Goal: Contribute content: Contribute content

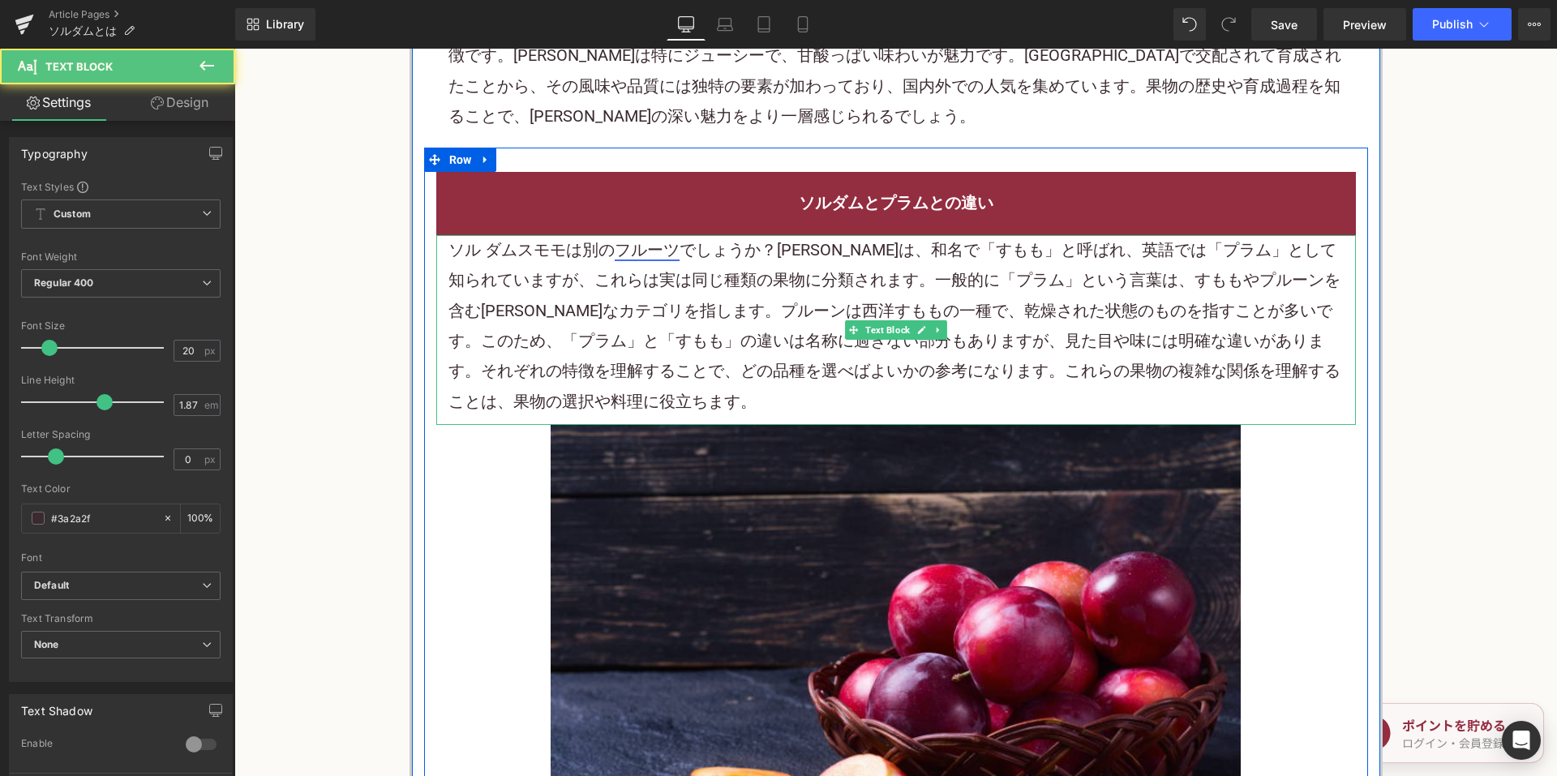
click at [615, 259] on link "フルーツ" at bounding box center [647, 249] width 65 height 19
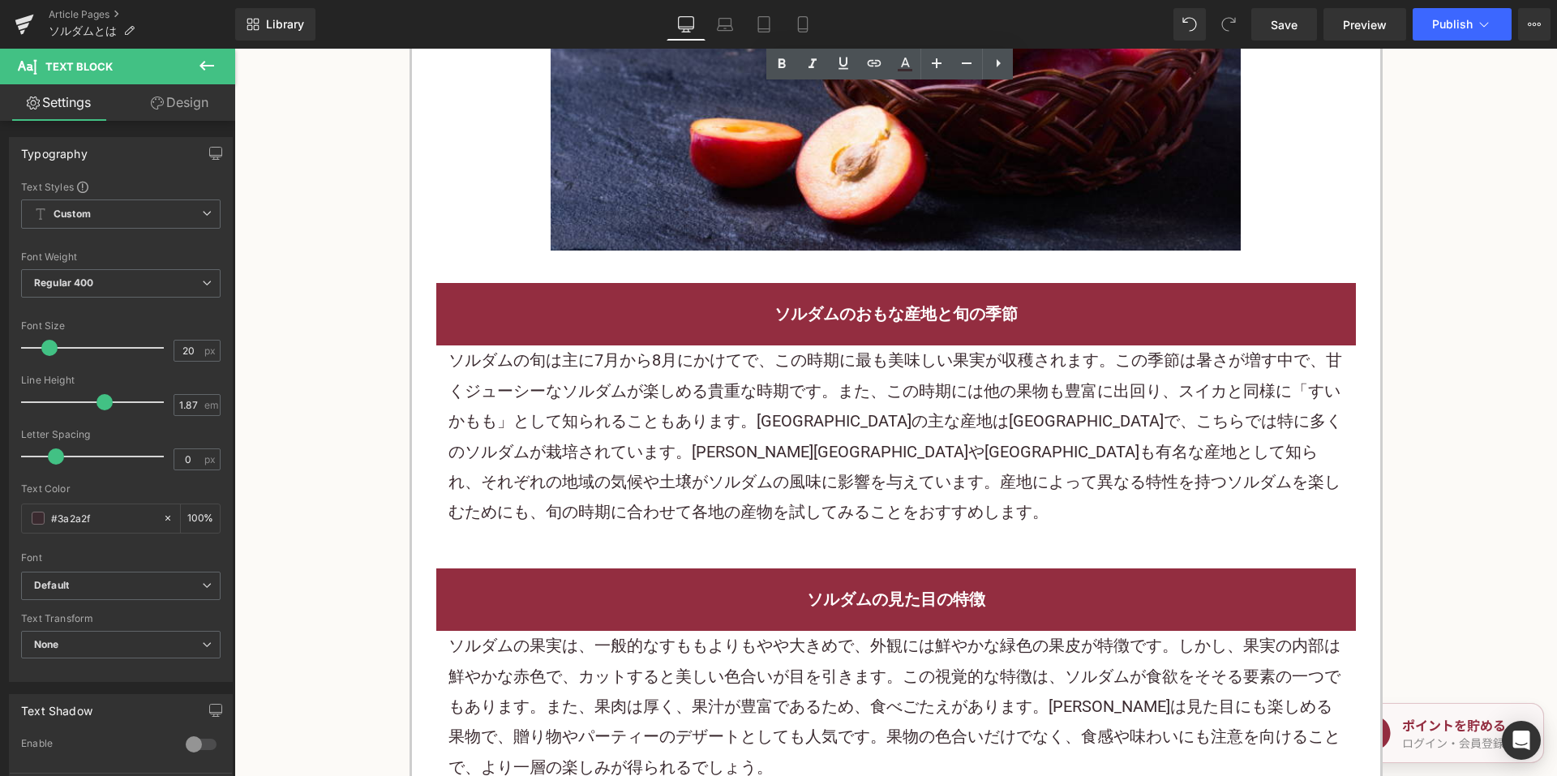
scroll to position [2108, 0]
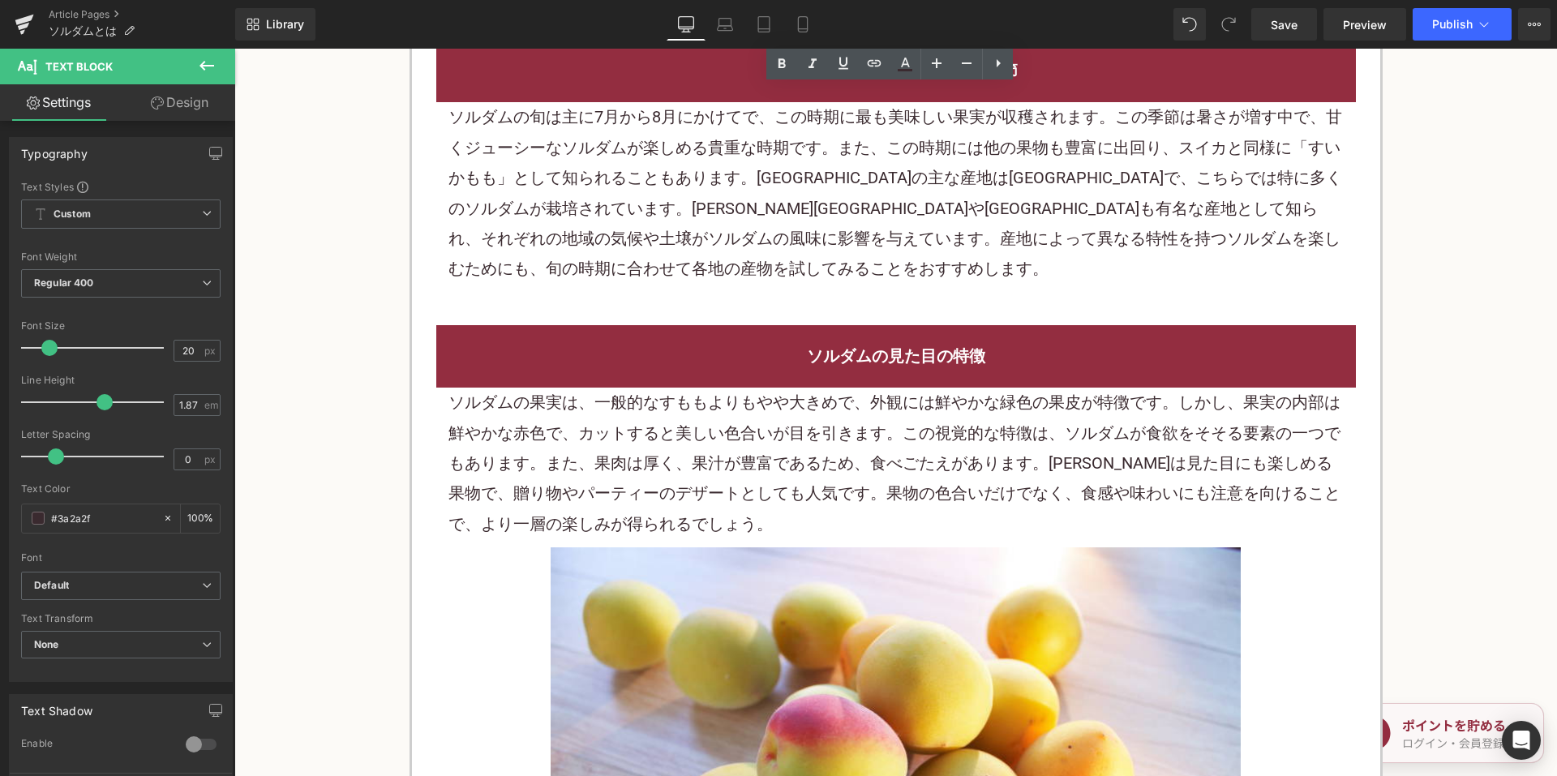
click at [682, 491] on p "ソルダムの果実は、一般的なすももよりもやや大きめで、外観には鮮やかな緑色の果皮が特徴です。しかし、果実の内部は鮮やかな赤色で、カットすると美しい色合いが目を引…" at bounding box center [895, 464] width 895 height 152
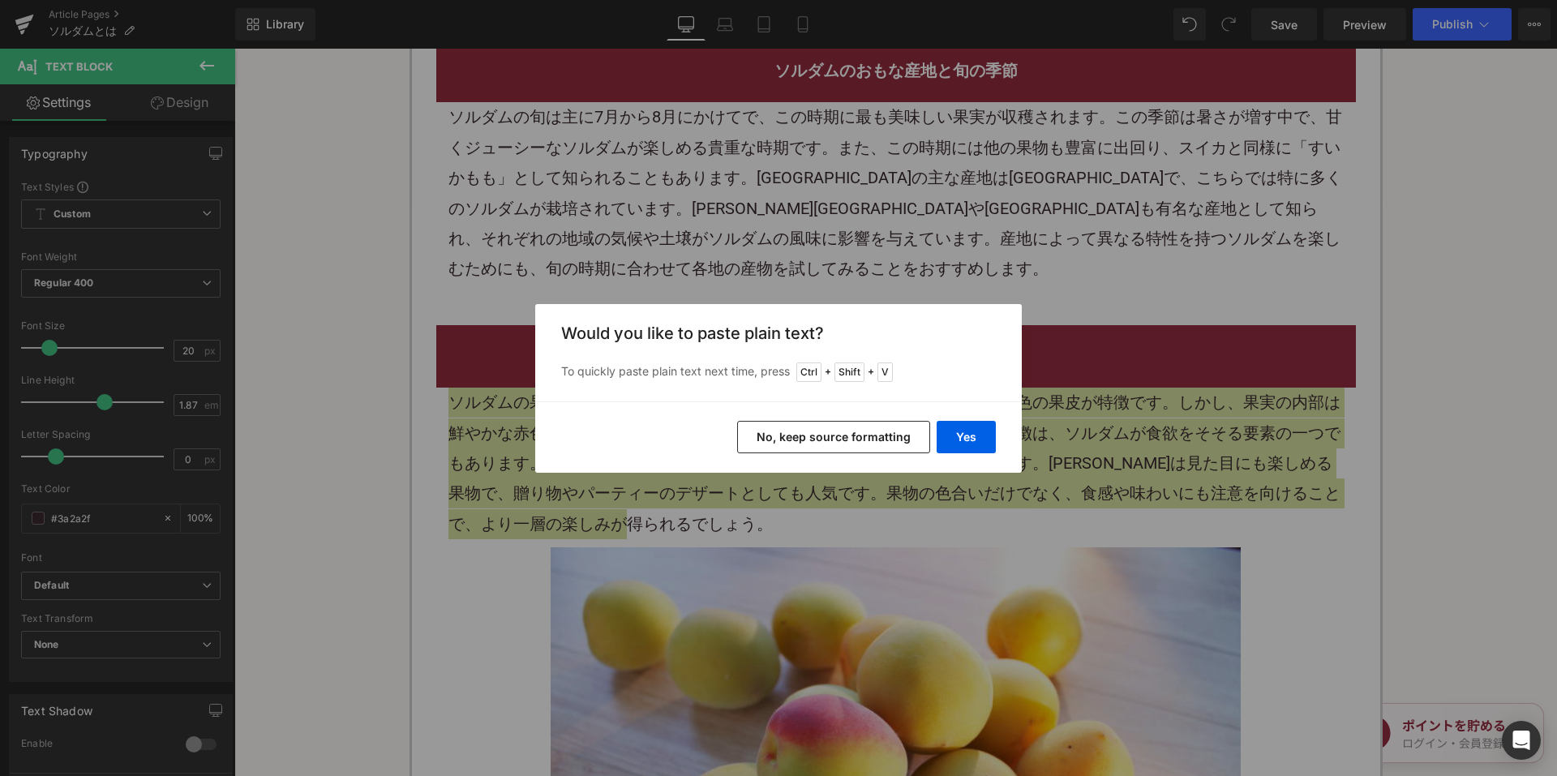
click at [810, 443] on button "No, keep source formatting" at bounding box center [833, 437] width 193 height 32
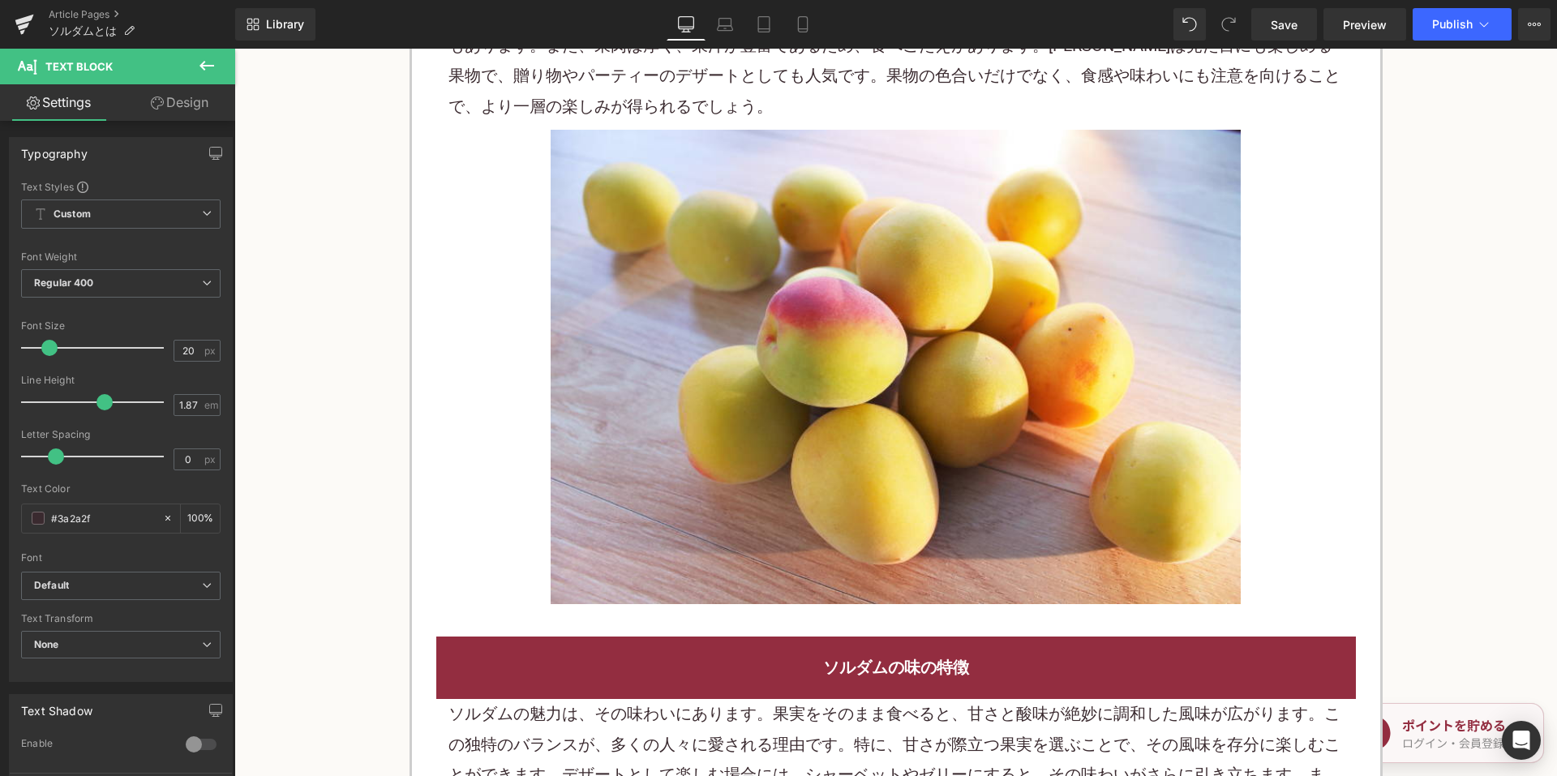
scroll to position [3000, 0]
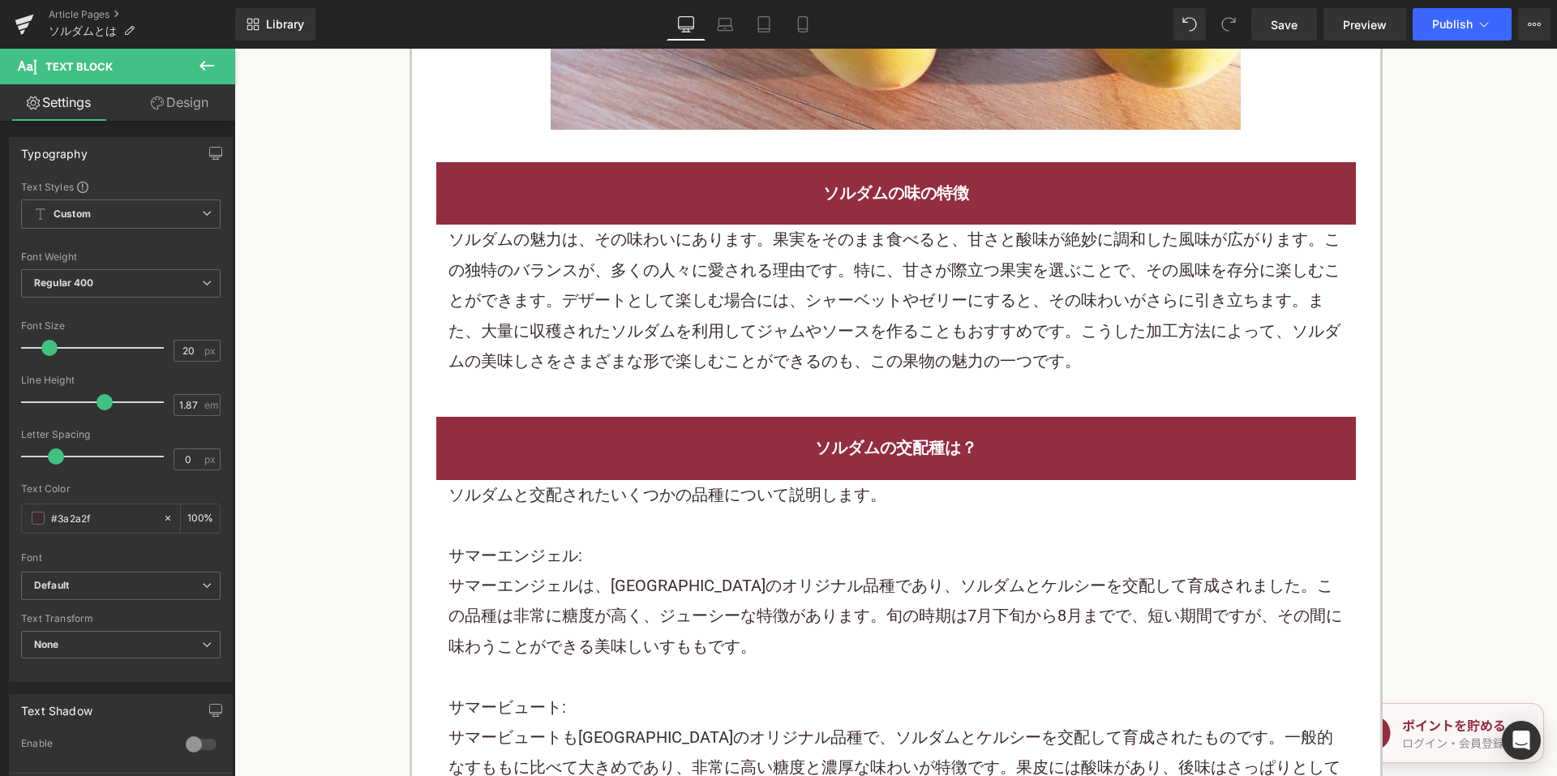
click at [666, 343] on p "ソルダムの魅力は、その味わいにあります。果実をそのまま食べると、甘さと酸味が絶妙に調和した風味が広がります。この独特のバランスが、多くの人々に愛される理由です…" at bounding box center [895, 301] width 895 height 152
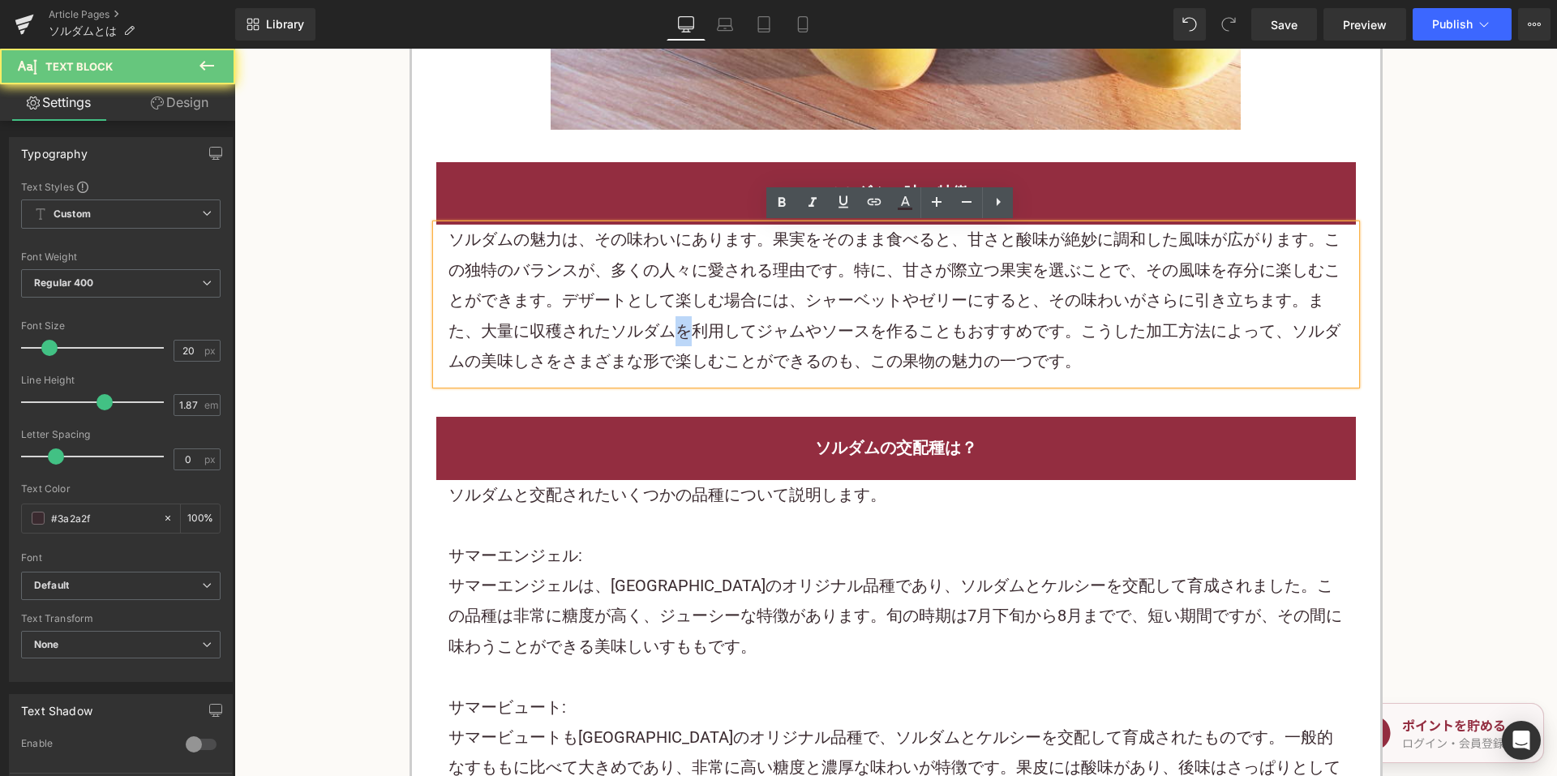
click at [666, 343] on p "ソルダムの魅力は、その味わいにあります。果実をそのまま食べると、甘さと酸味が絶妙に調和した風味が広がります。この独特のバランスが、多くの人々に愛される理由です…" at bounding box center [895, 301] width 895 height 152
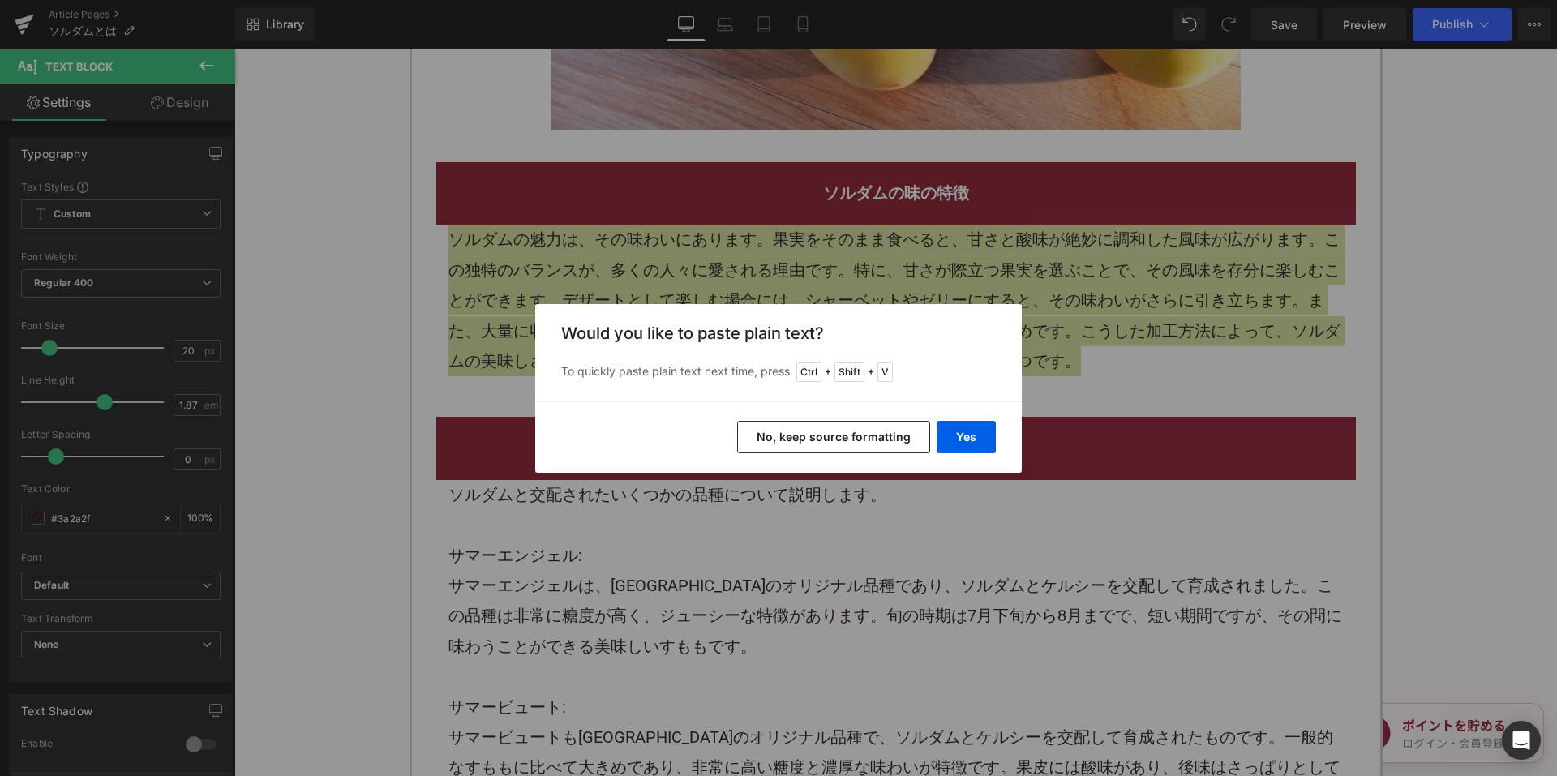
click at [783, 437] on button "No, keep source formatting" at bounding box center [833, 437] width 193 height 32
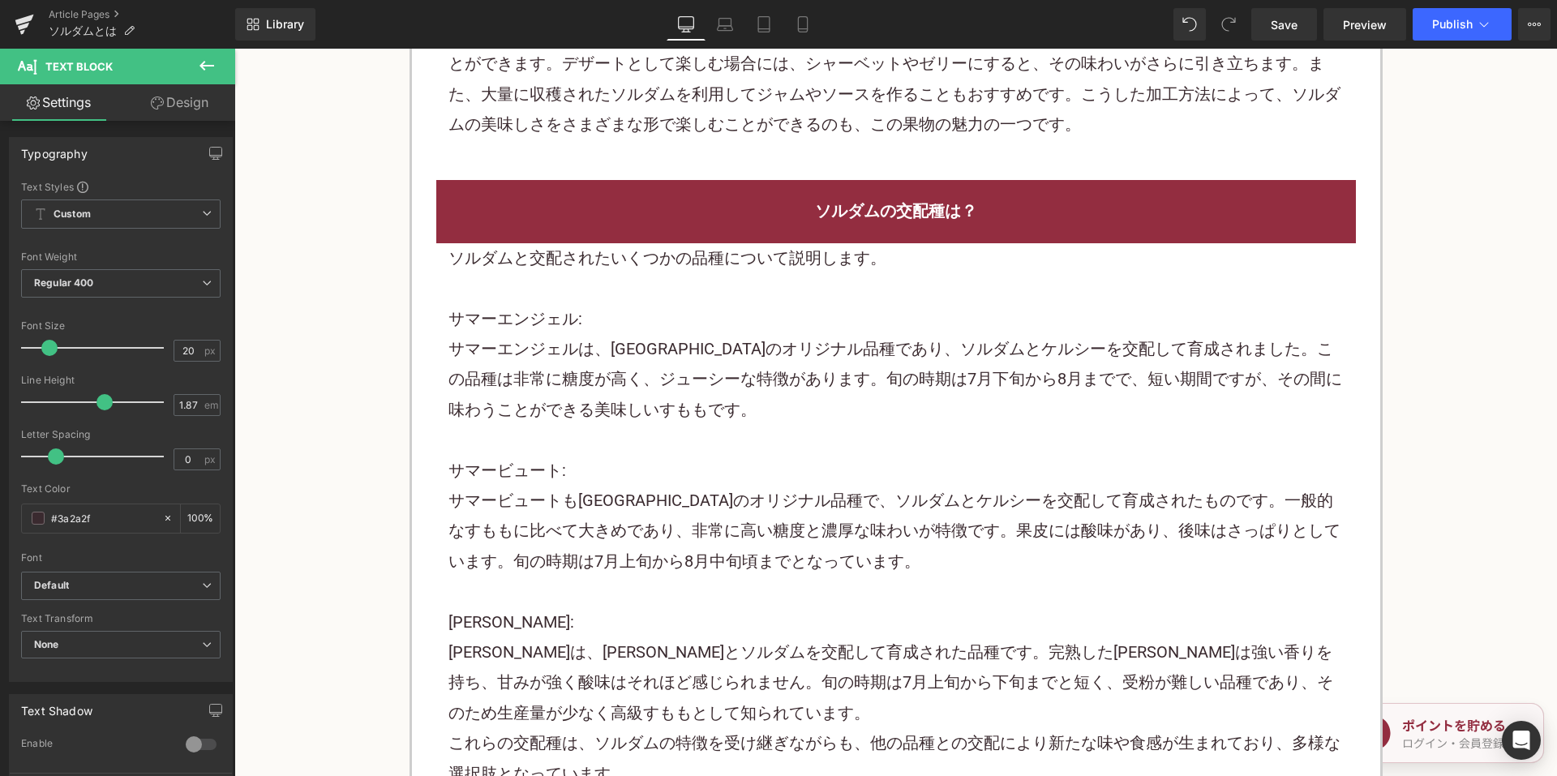
scroll to position [3243, 0]
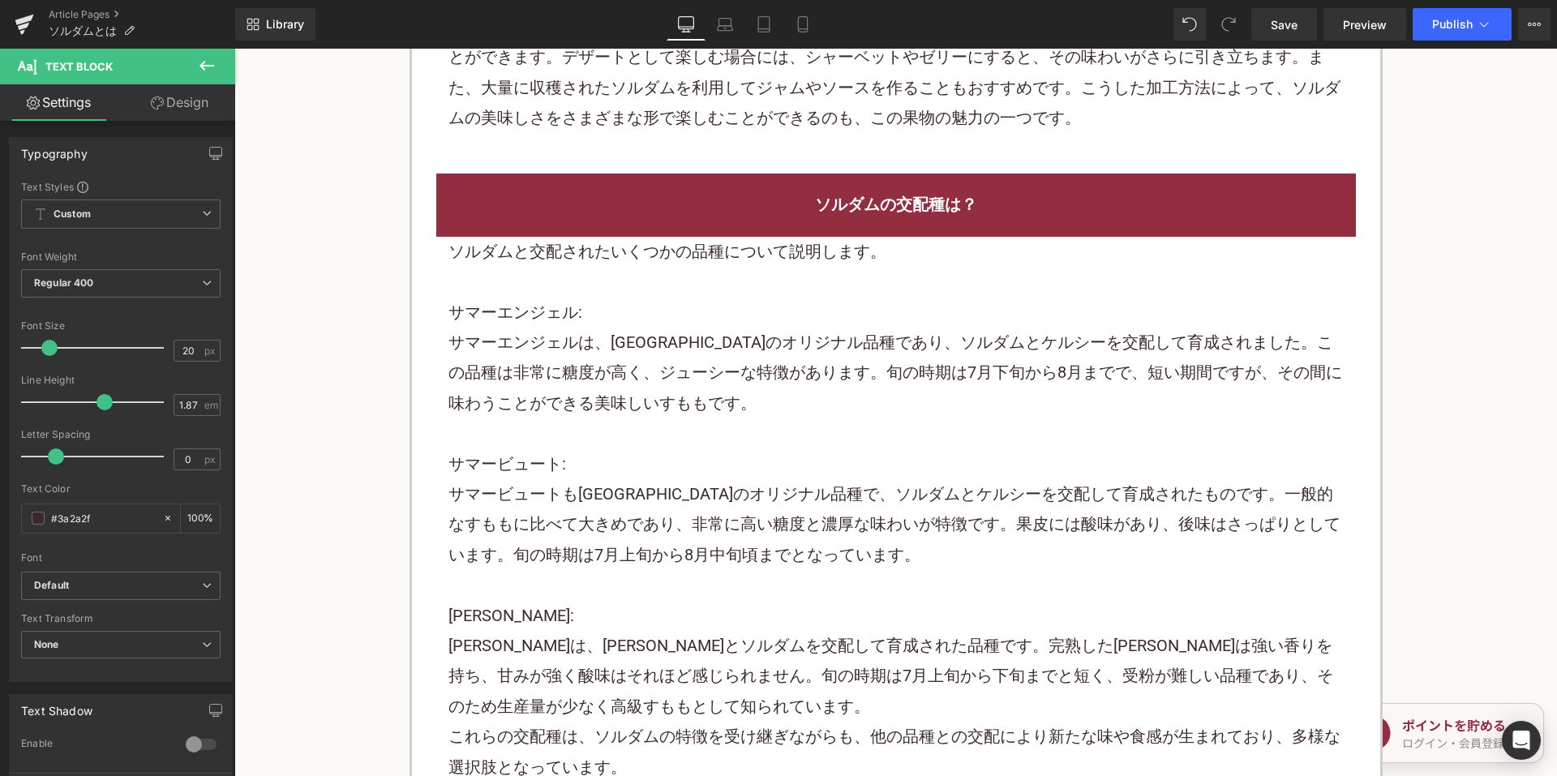
click at [698, 338] on p "サマーエンジェルは、山梨県のオリジナル品種であり、ソルダムとケルシーを交配して育成されました。この品種は非常に糖度が高く、ジューシーな特徴があります。旬の時期…" at bounding box center [895, 373] width 895 height 91
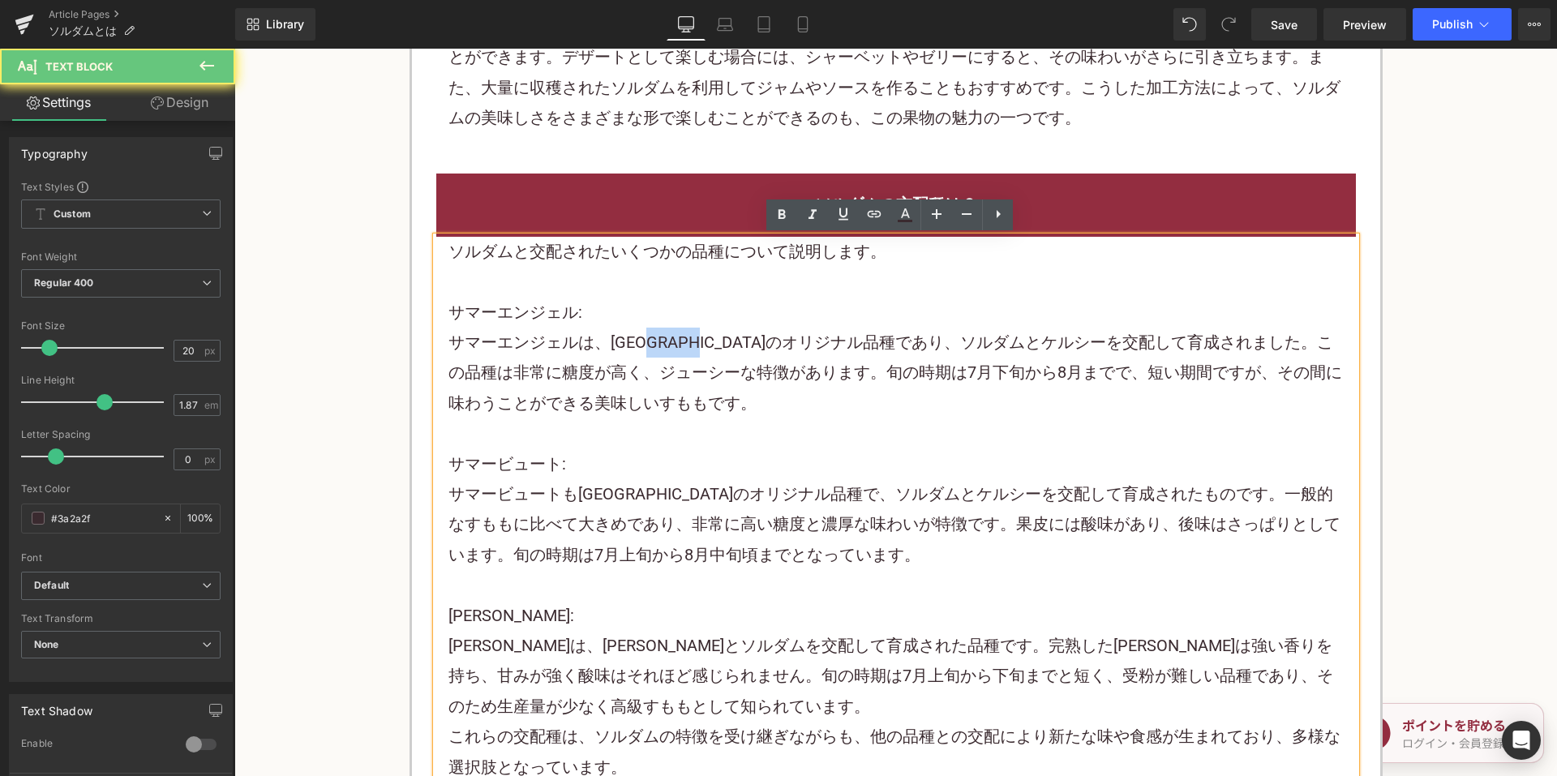
click at [698, 338] on p "サマーエンジェルは、山梨県のオリジナル品種であり、ソルダムとケルシーを交配して育成されました。この品種は非常に糖度が高く、ジューシーな特徴があります。旬の時期…" at bounding box center [895, 373] width 895 height 91
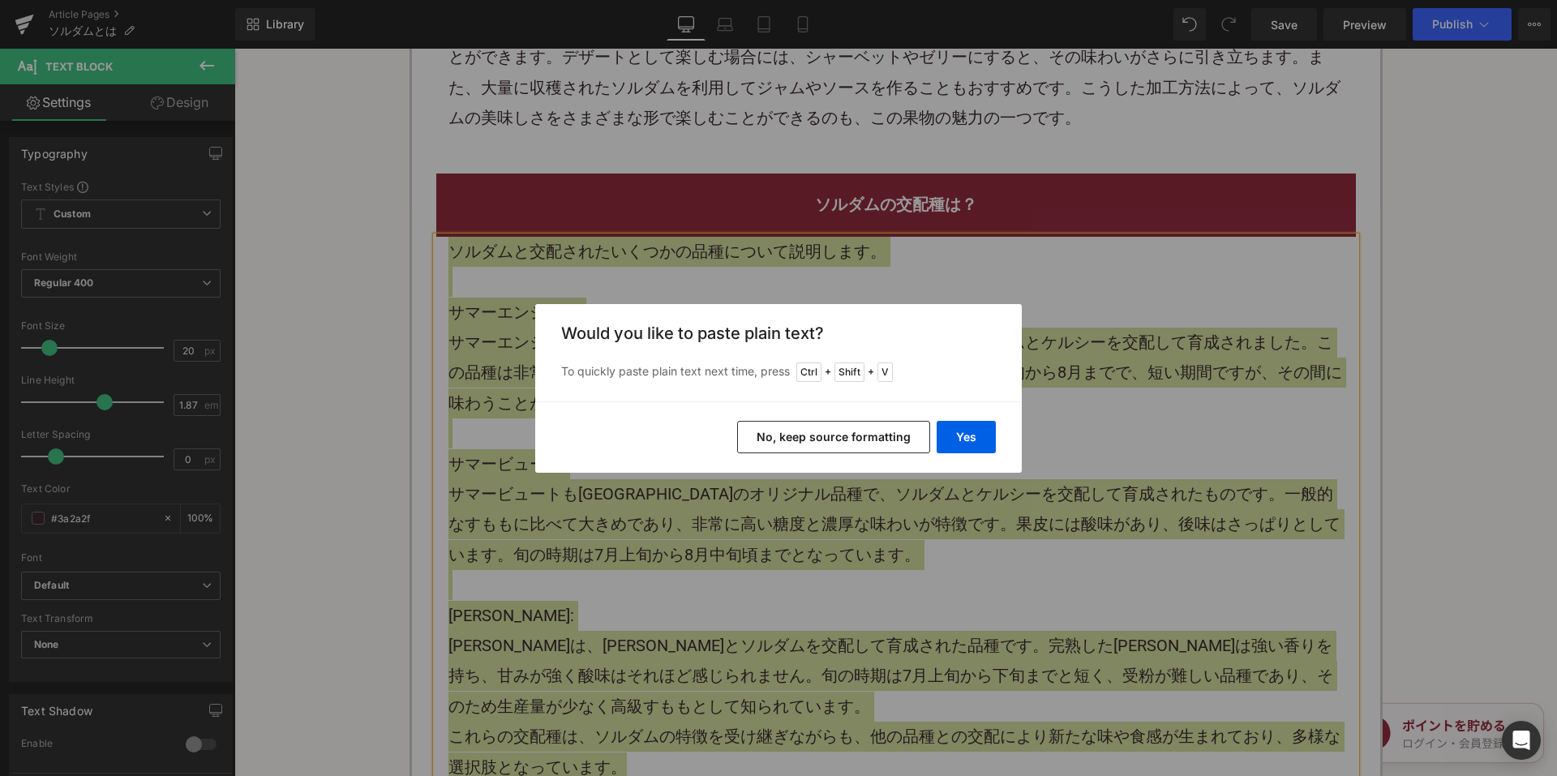
click at [779, 440] on button "No, keep source formatting" at bounding box center [833, 437] width 193 height 32
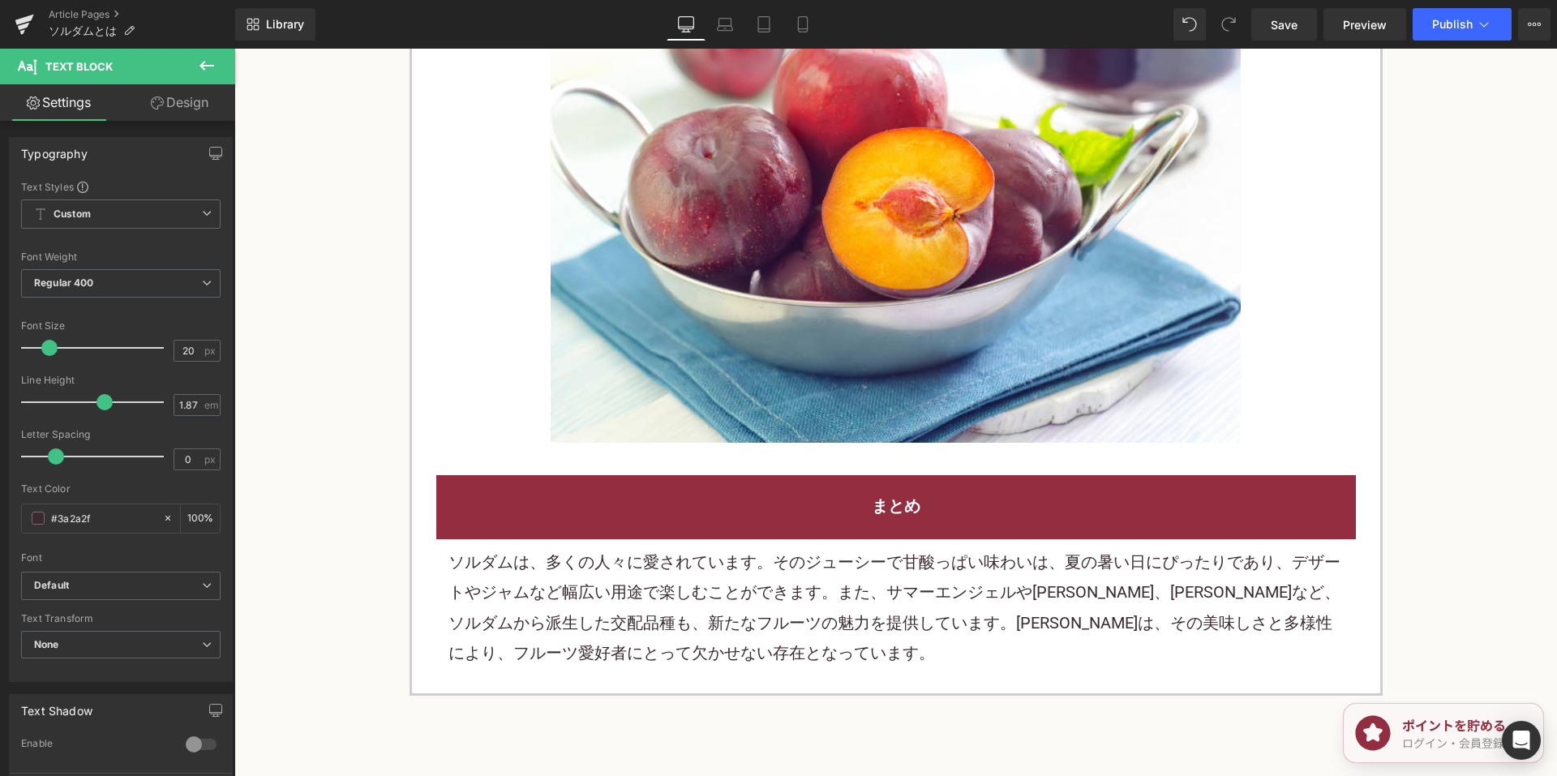
scroll to position [4216, 0]
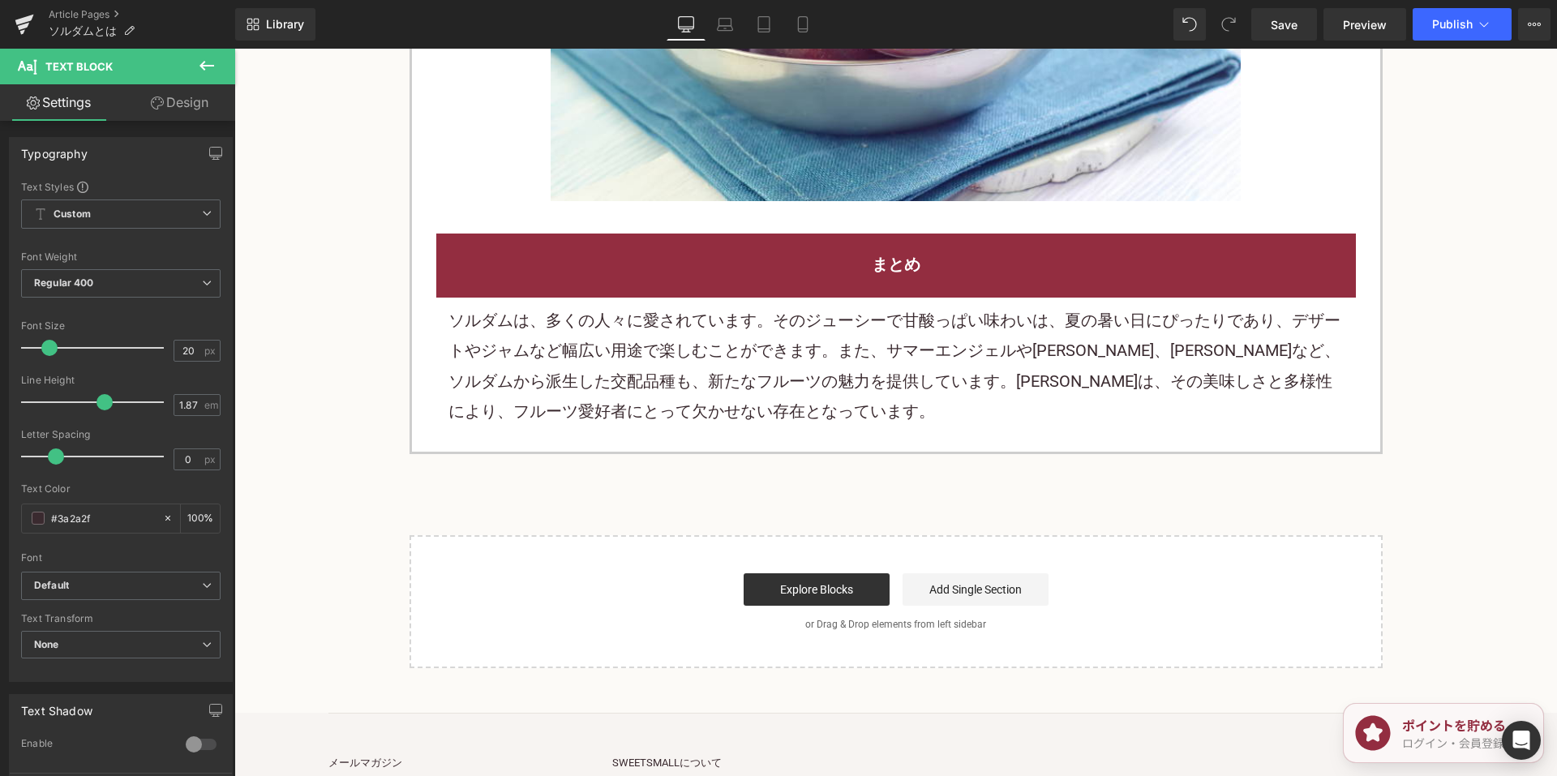
click at [694, 409] on p "ソルダムは、多くの人々に愛されています。そのジューシーで甘酸っぱい味わいは、夏の暑い日にぴったりであり、デザートやジャムなど幅広い用途で楽しむことができます。…" at bounding box center [895, 367] width 895 height 122
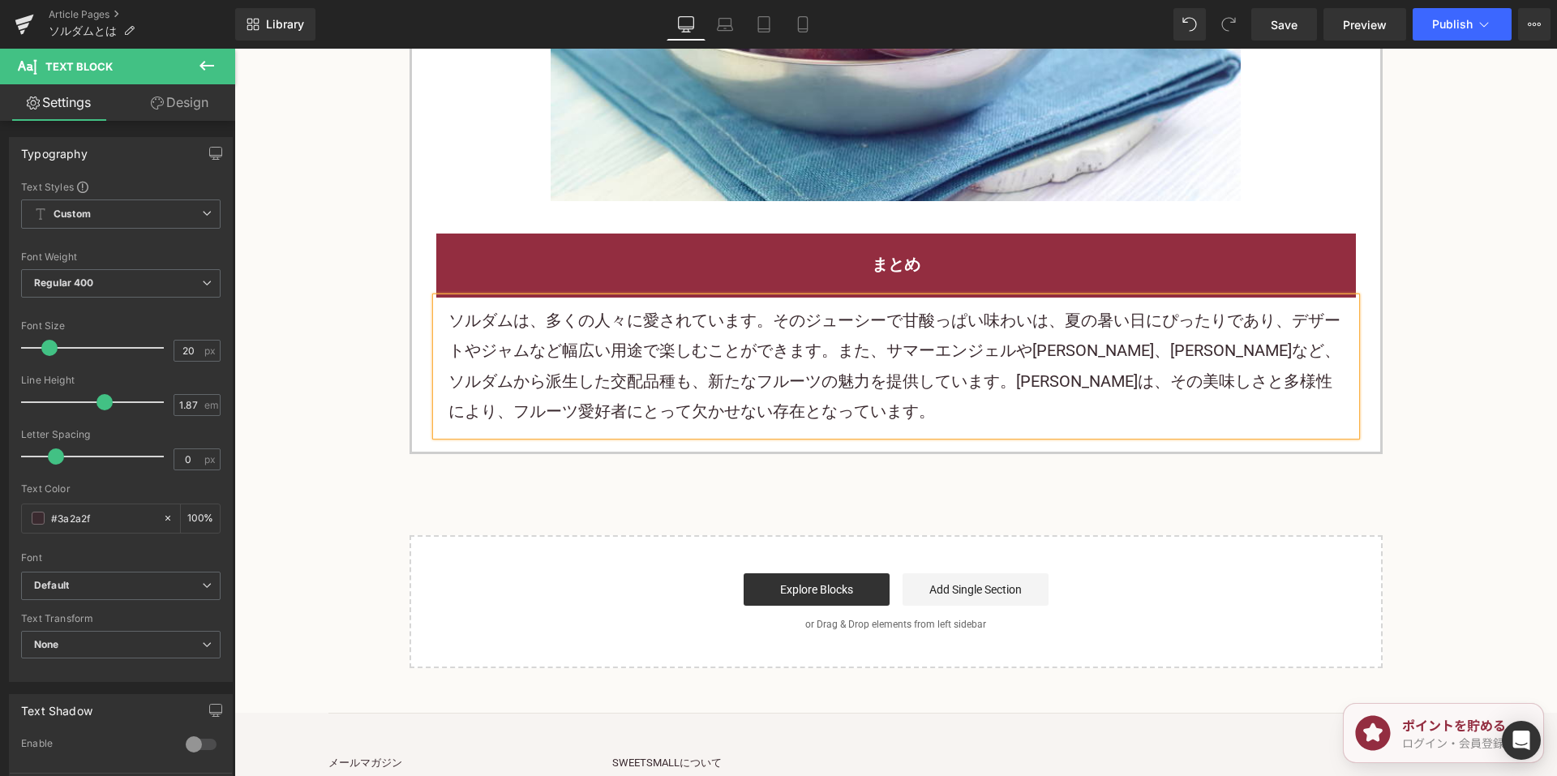
click at [694, 406] on p "ソルダムは、多くの人々に愛されています。そのジューシーで甘酸っぱい味わいは、夏の暑い日にぴったりであり、デザートやジャムなど幅広い用途で楽しむことができます。…" at bounding box center [895, 367] width 895 height 122
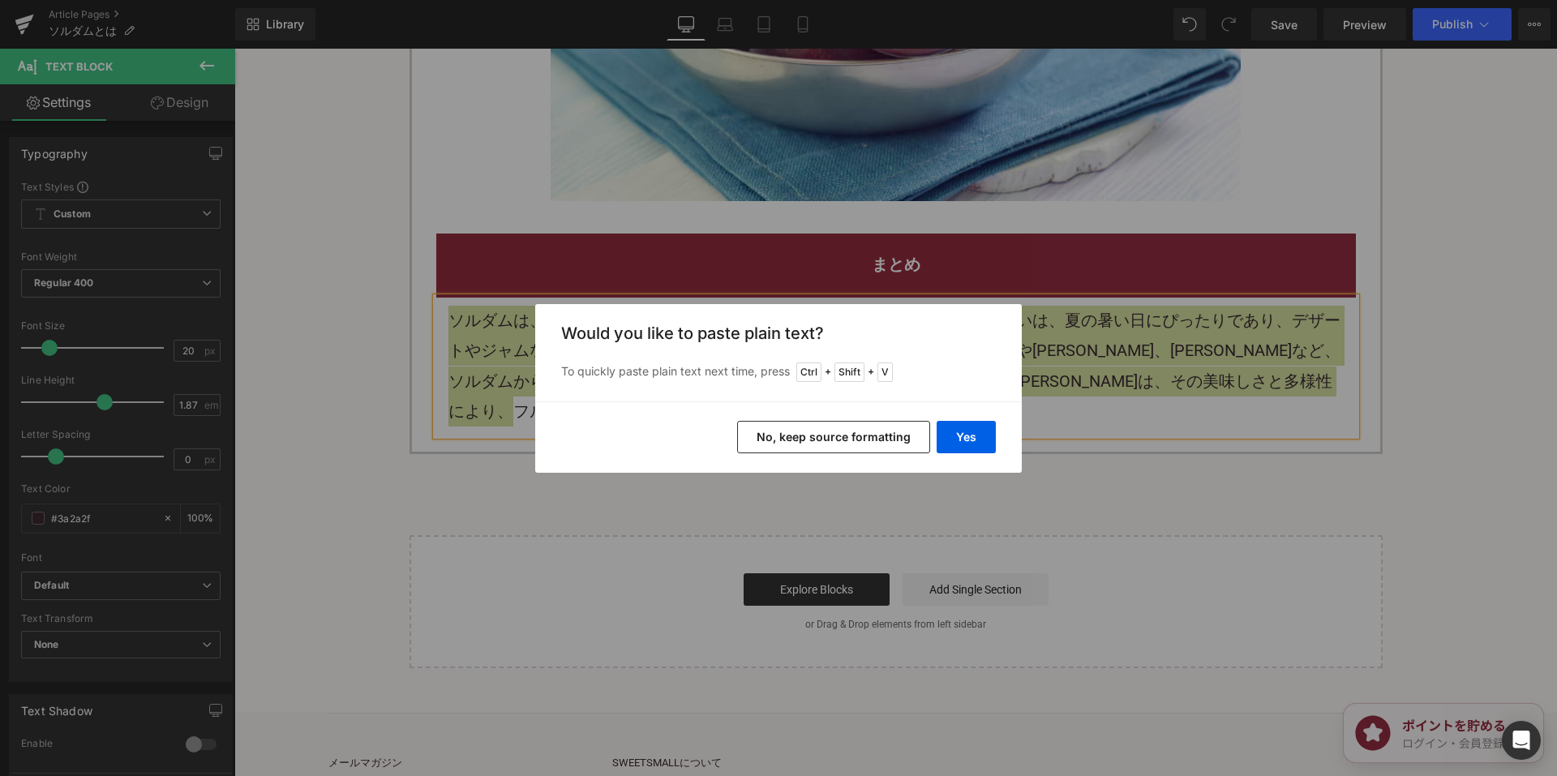
click at [802, 435] on button "No, keep source formatting" at bounding box center [833, 437] width 193 height 32
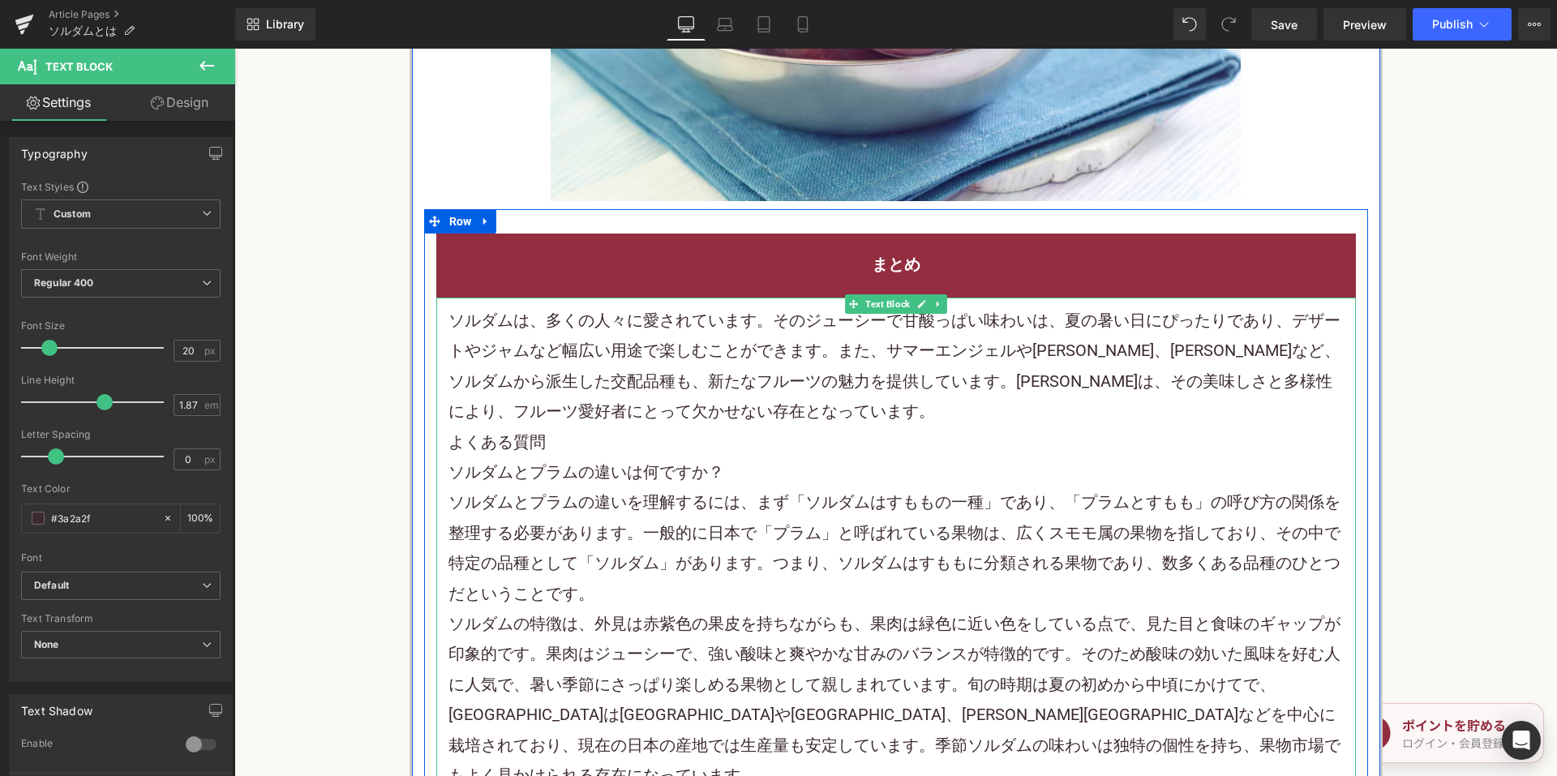
click at [855, 410] on p "ソルダムは、多くの人々に愛されています。そのジューシーで甘酸っぱい味わいは、夏の暑い日にぴったりであり、デザートや ジャム など幅広い用途で楽しむことができま…" at bounding box center [895, 367] width 895 height 122
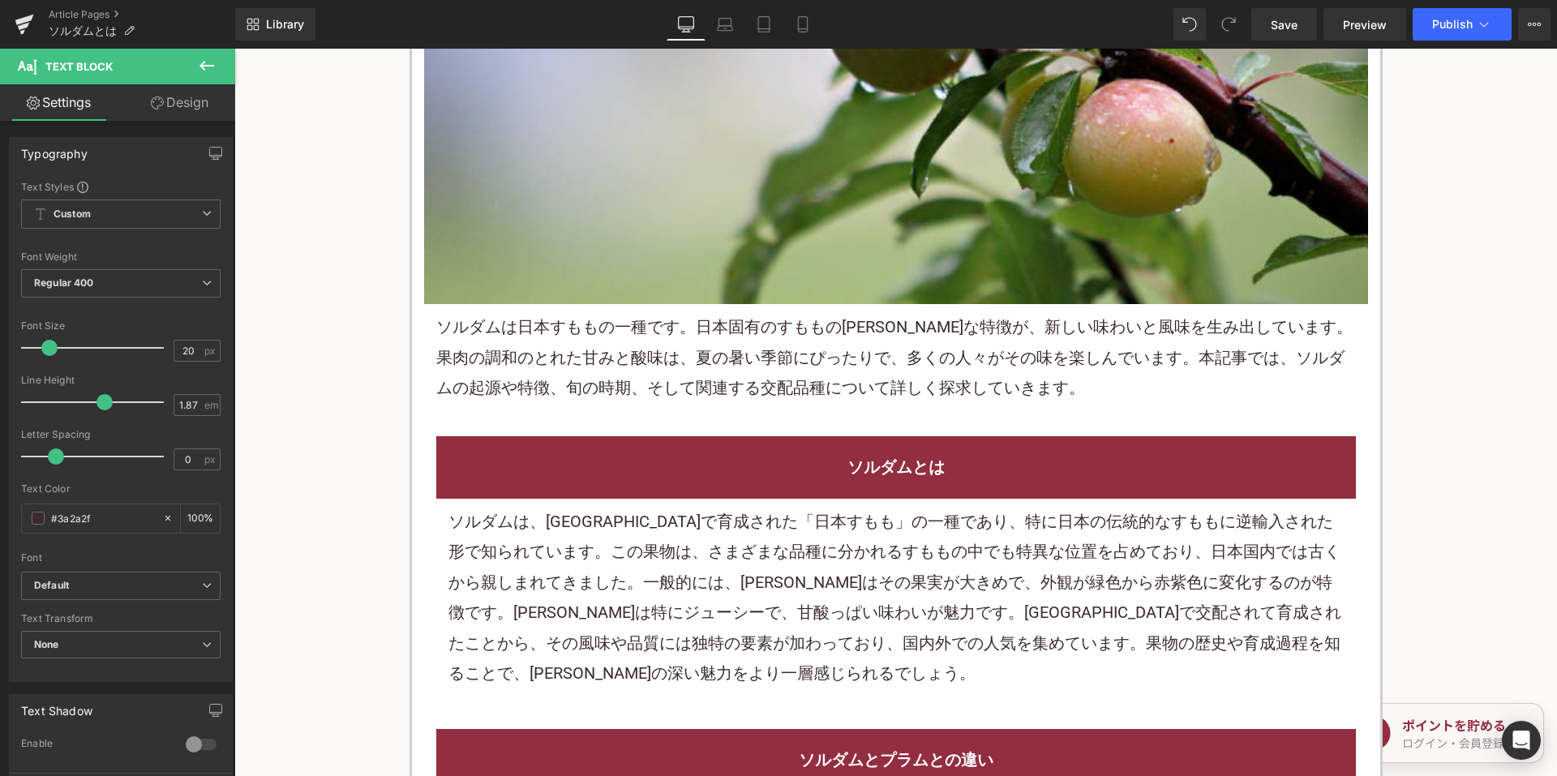
scroll to position [649, 0]
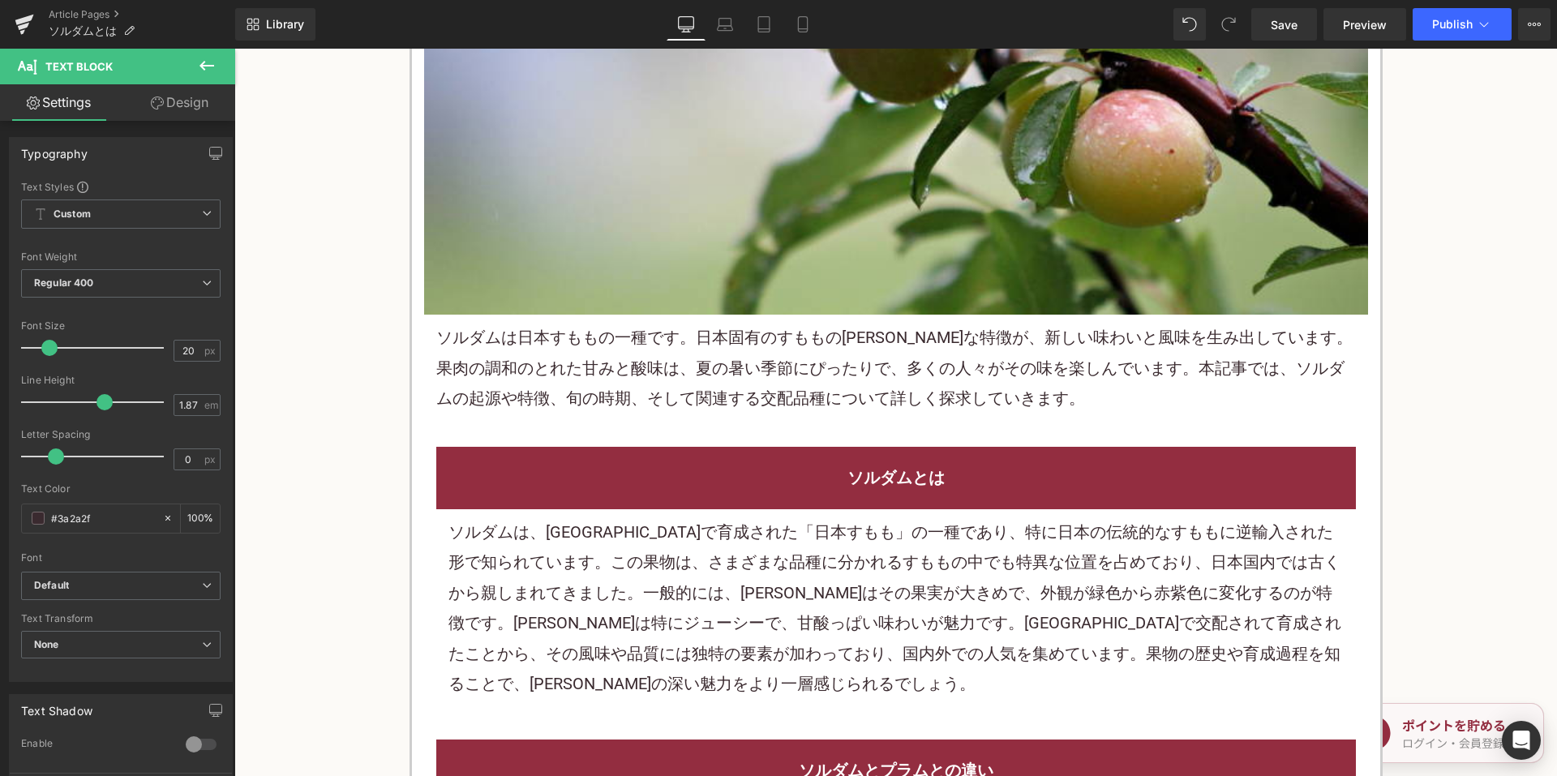
click at [872, 394] on p "ソルダム は日本すももの一種です。日本固有のすももの優美な特徴が、新しい味わいと風味を生み出しています。果肉の調和のとれた甘みと酸味は、夏の暑い季節にぴったり…" at bounding box center [895, 368] width 919 height 91
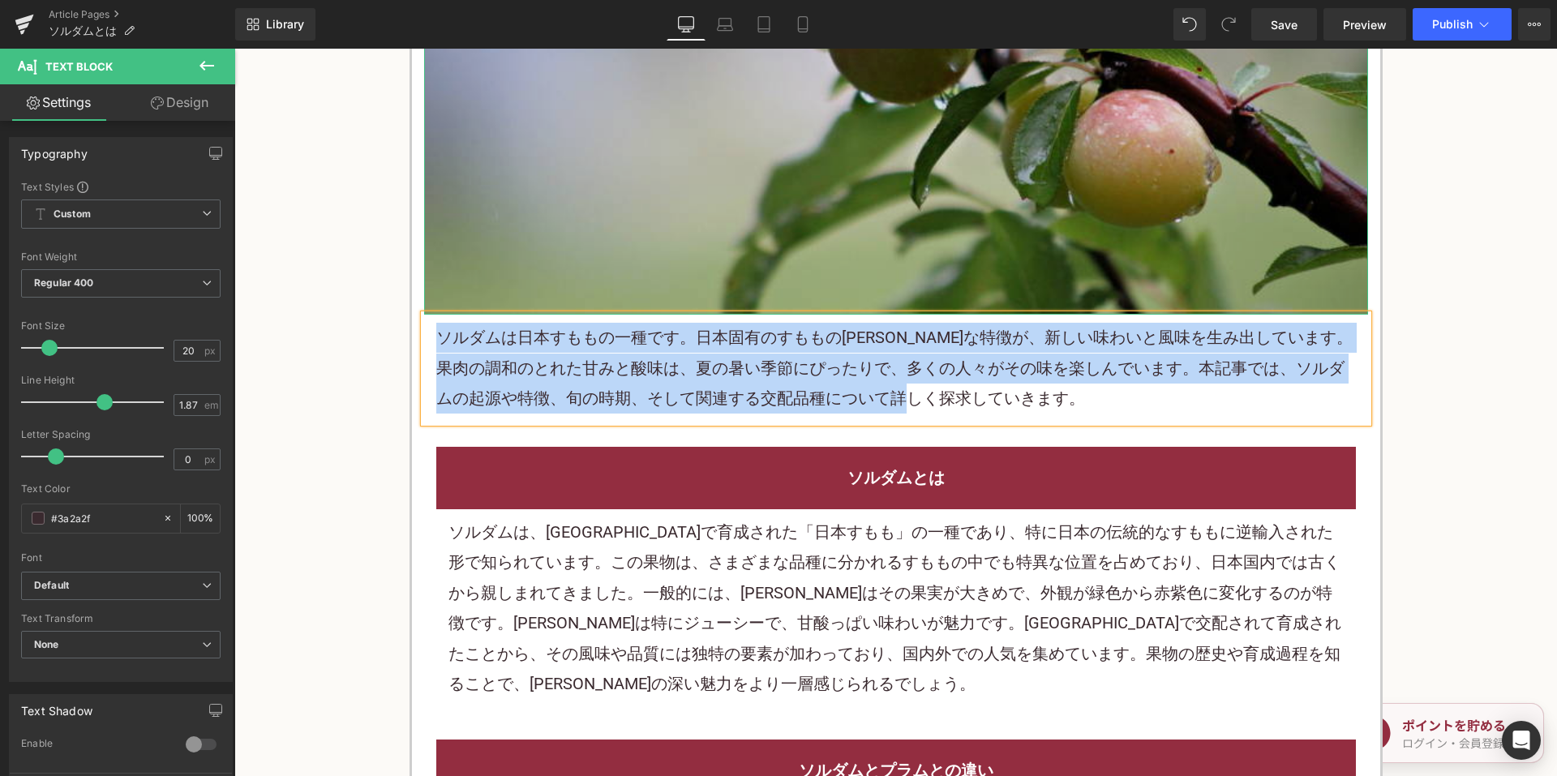
copy p "ソルダム は日本すももの一種です。日本固有のすももの優美な特徴が、新しい味わいと風味を生み出しています。果肉の調和のとれた甘みと酸味は、夏の暑い季節にぴったり…"
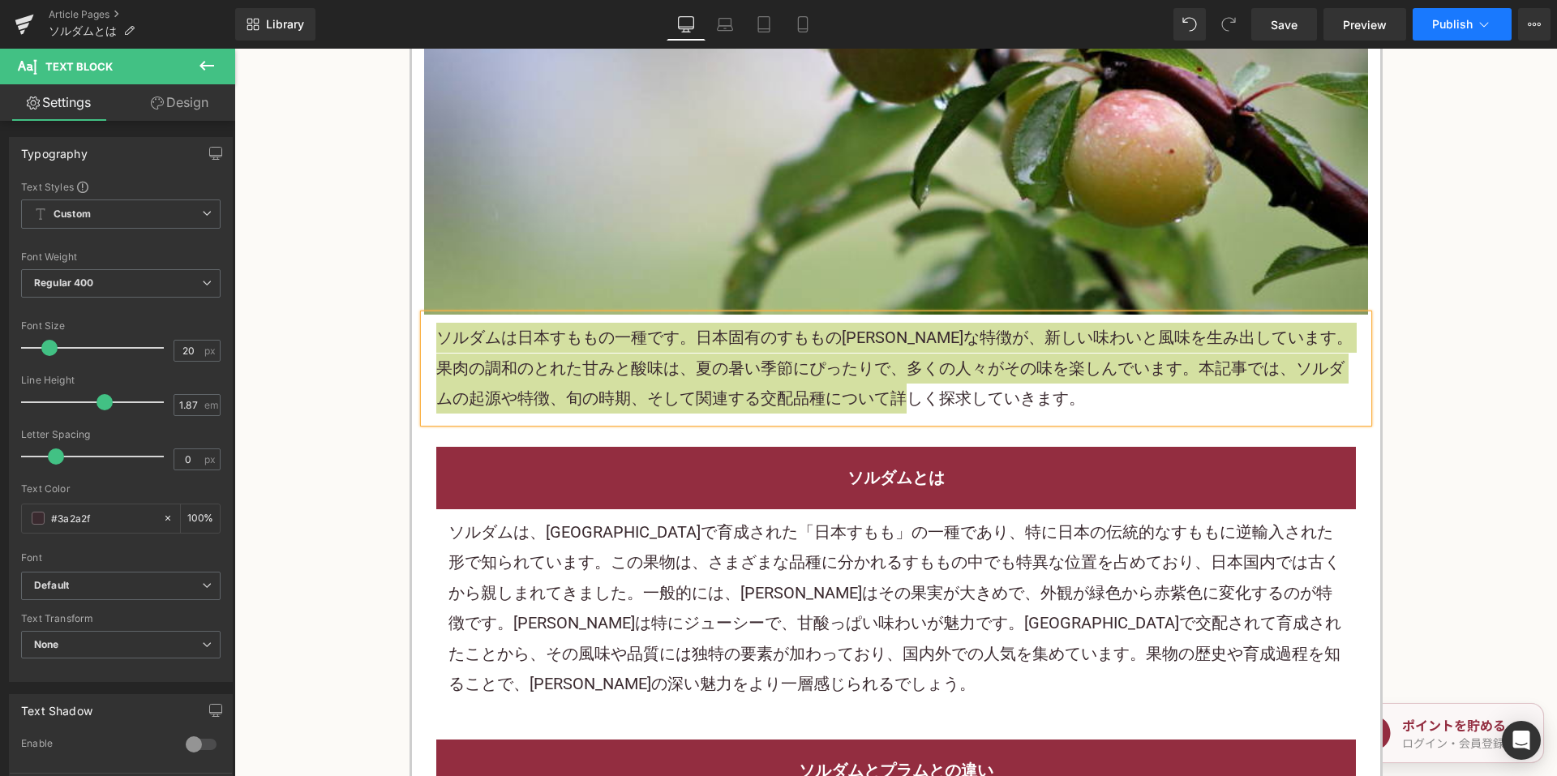
click at [1478, 15] on button "Publish" at bounding box center [1461, 24] width 99 height 32
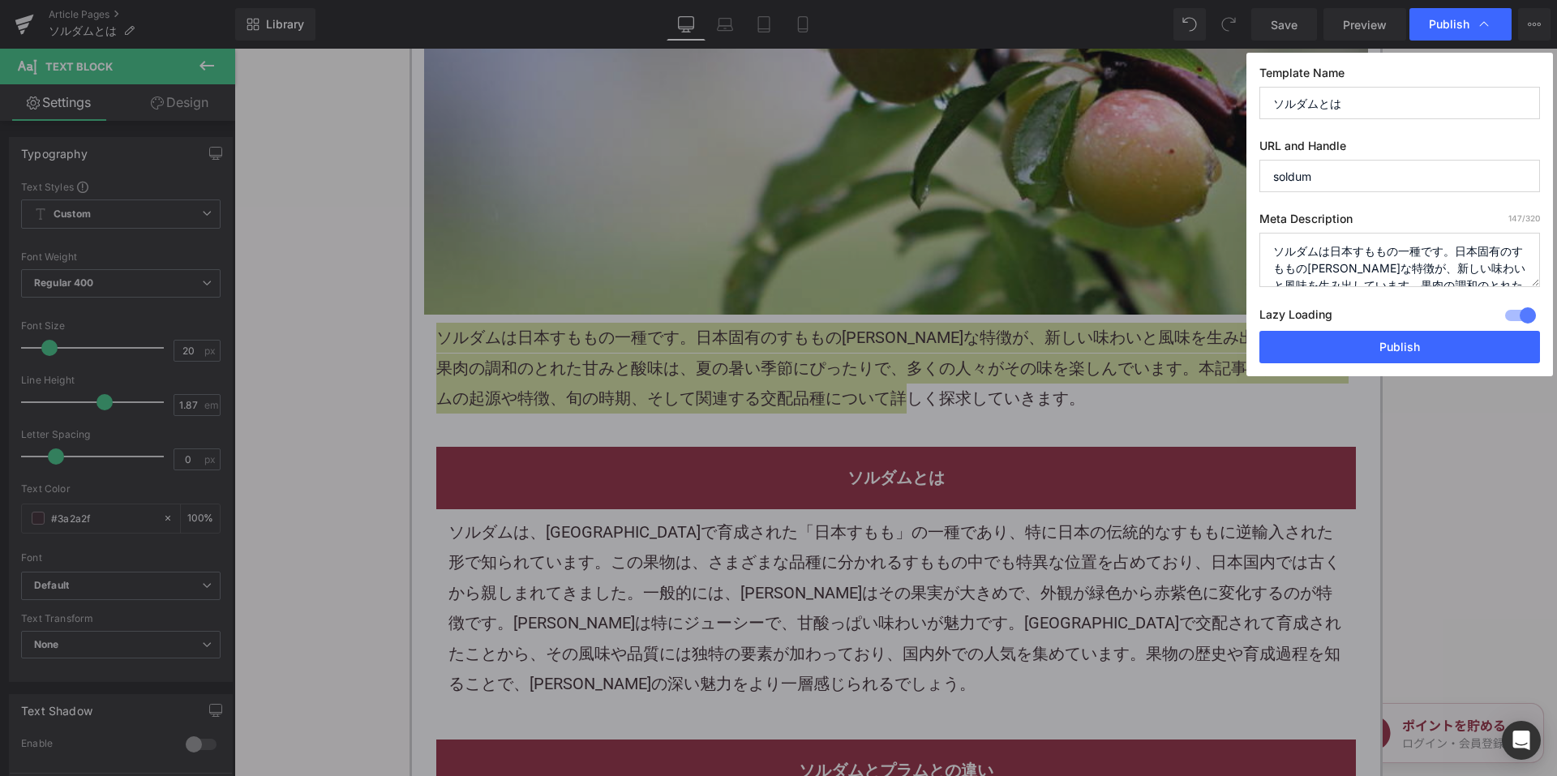
click at [1390, 240] on textarea "ソルダムは日本すももの一種です。日本固有のすももの優美な特徴が、新しい味わいと風味を生み出しています。果肉の調和のとれた甘みと酸味は、夏の暑い季節にぴったりで…" at bounding box center [1399, 260] width 281 height 54
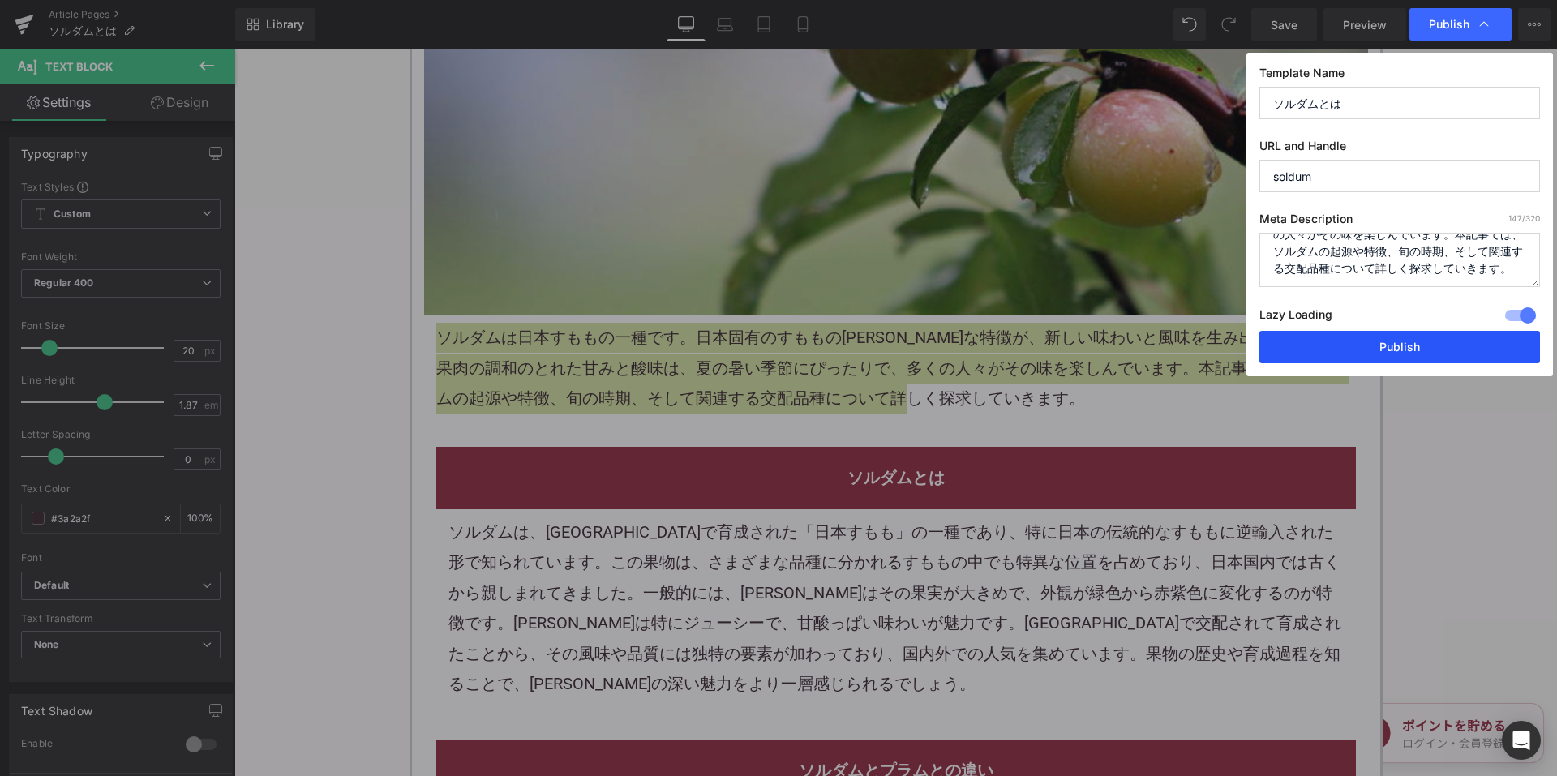
click at [1352, 345] on button "Publish" at bounding box center [1399, 347] width 281 height 32
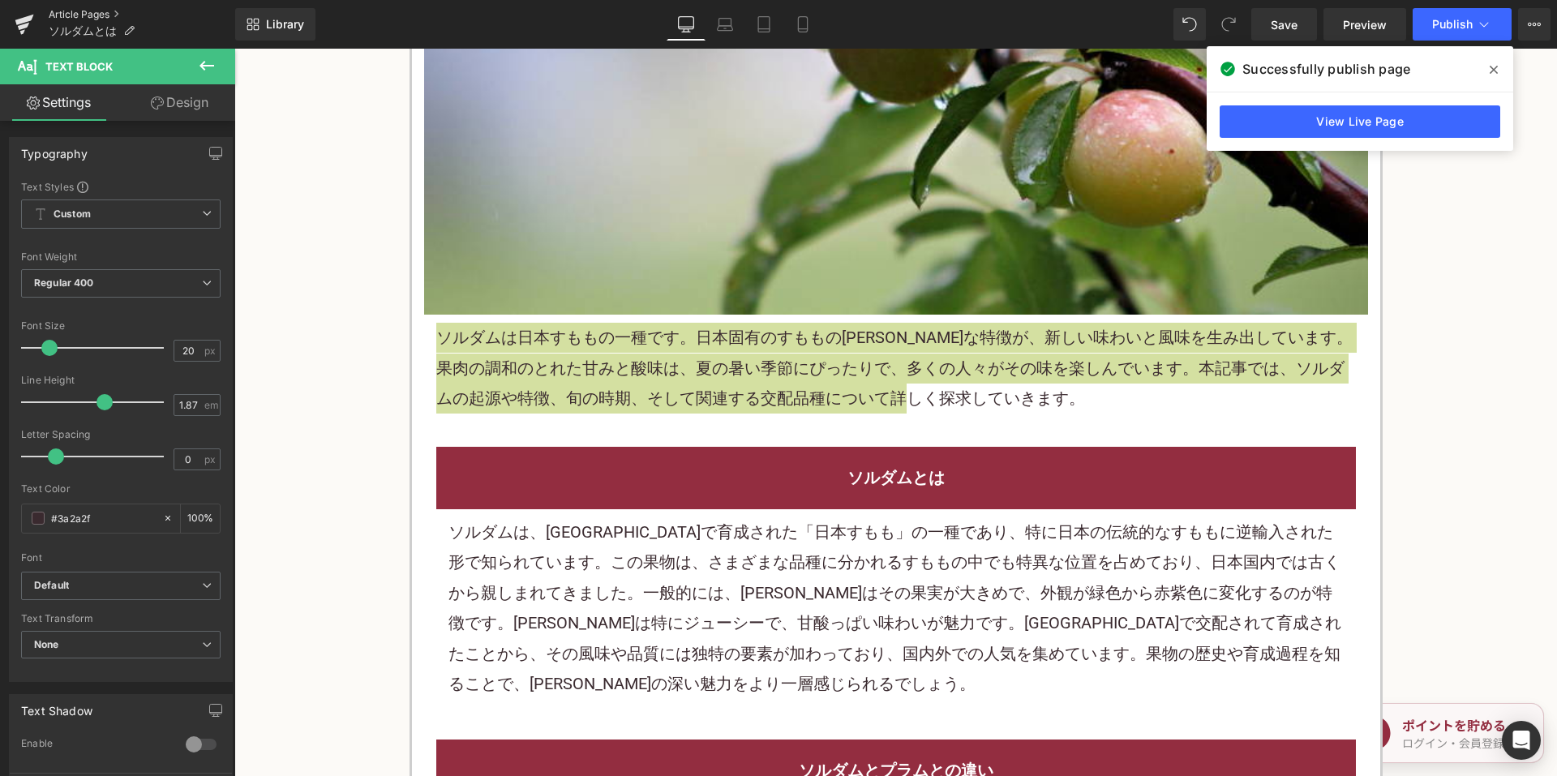
click at [109, 10] on link "Article Pages" at bounding box center [142, 14] width 186 height 13
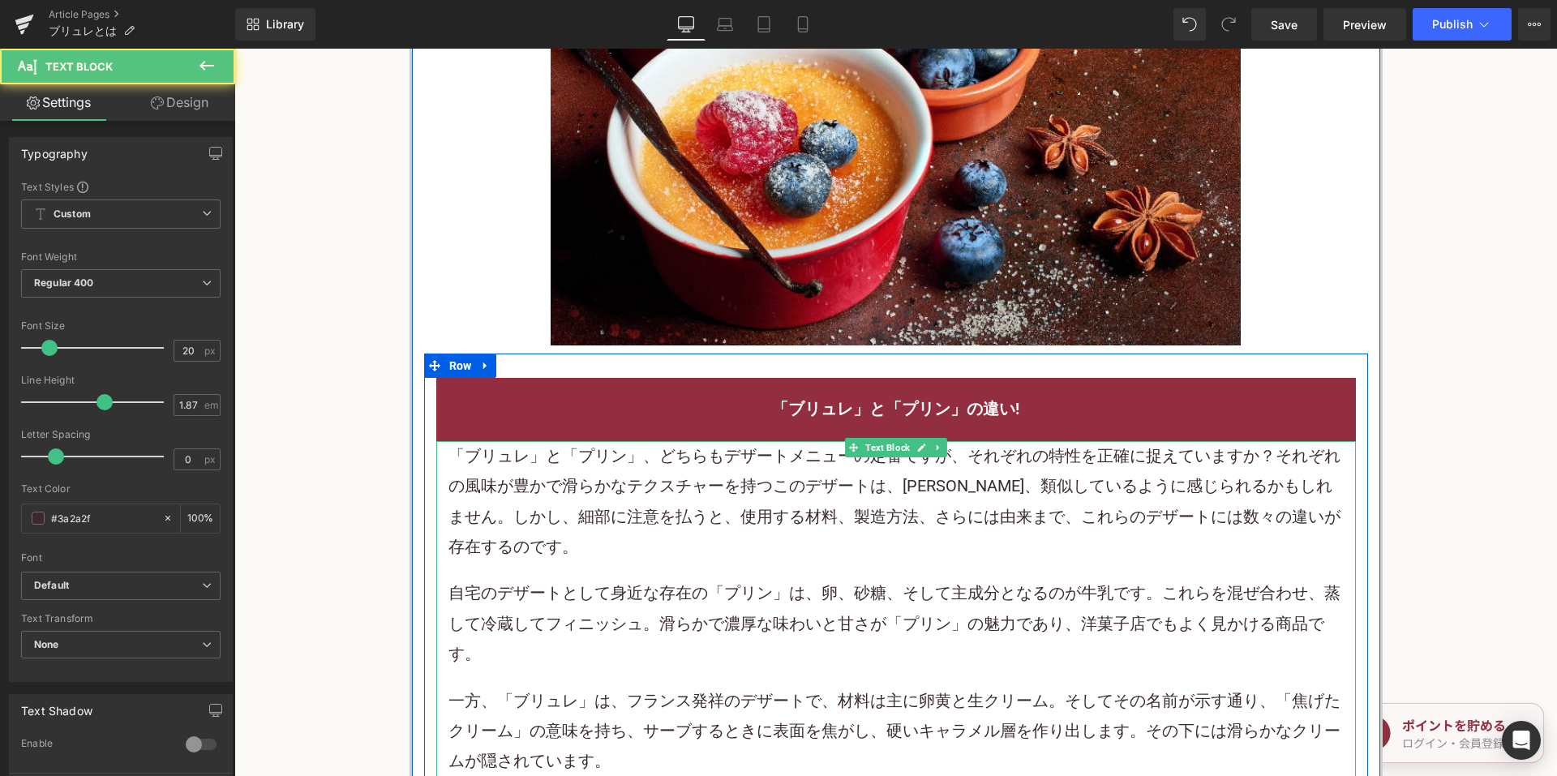
click at [902, 476] on p "「ブリュレ」と「 プリン 」、どちらもデザートメニューの定番ですが、それぞれの特性を正確に捉えていますか？それぞれの風味が豊かで滑らかなテクスチャーを持つこの…" at bounding box center [895, 502] width 895 height 122
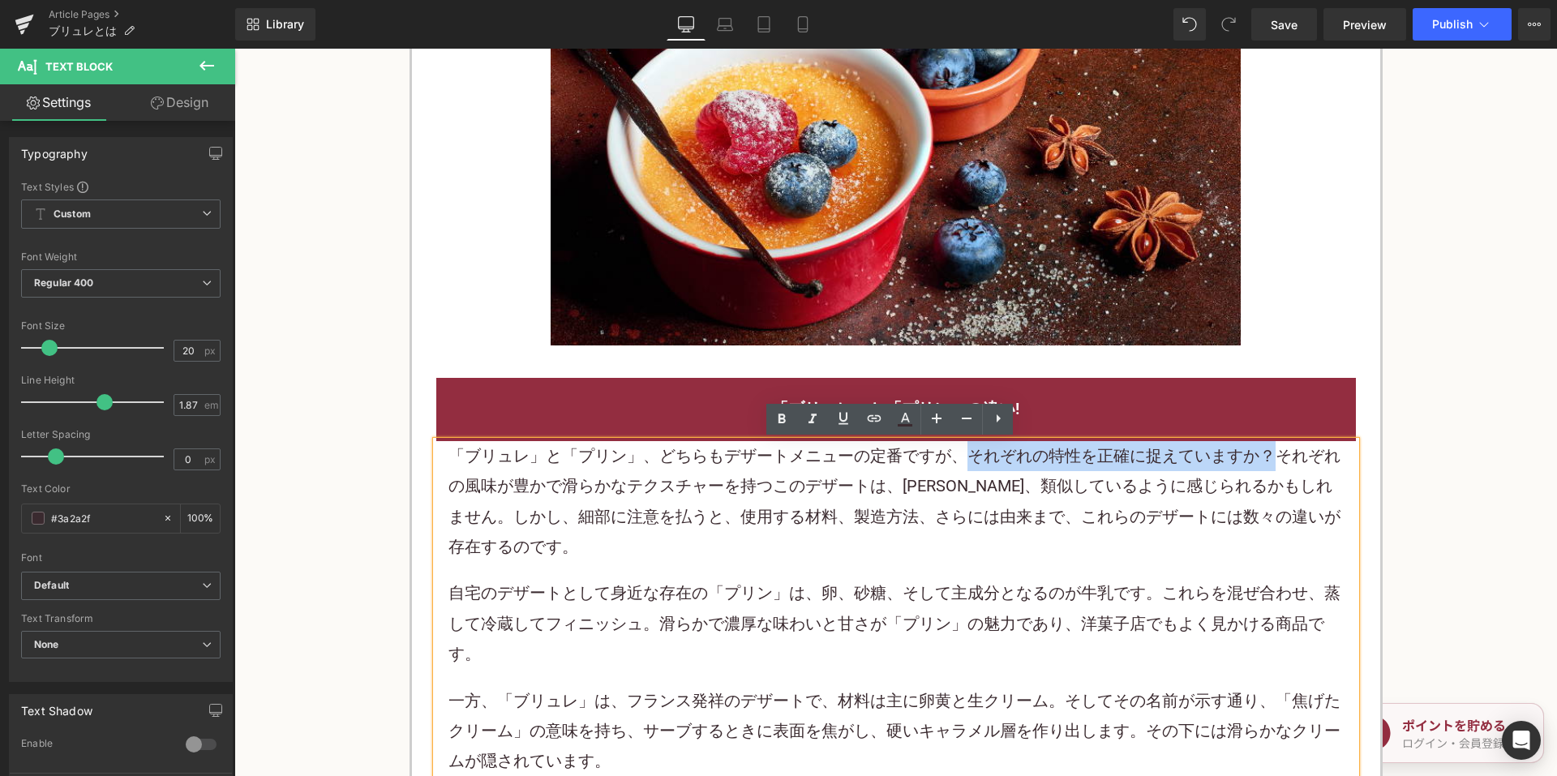
drag, startPoint x: 946, startPoint y: 453, endPoint x: 1262, endPoint y: 453, distance: 315.4
click at [1262, 453] on p "「ブリュレ」と「 プリン 」、どちらもデザートメニューの定番ですが、それぞれの特性を正確に捉えていますか？それぞれの風味が豊かで滑らかなテクスチャーを持つこの…" at bounding box center [895, 502] width 895 height 122
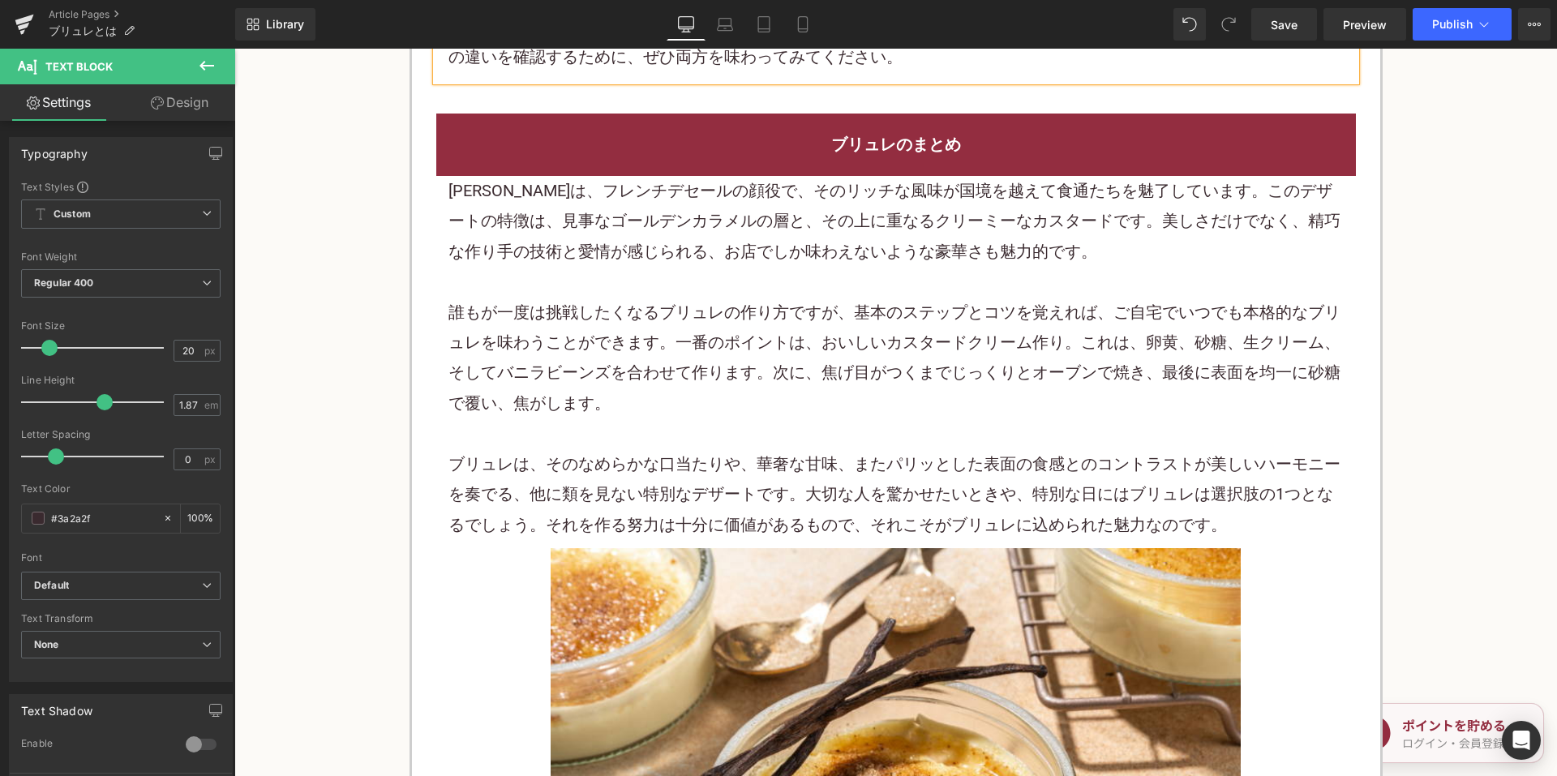
scroll to position [2513, 0]
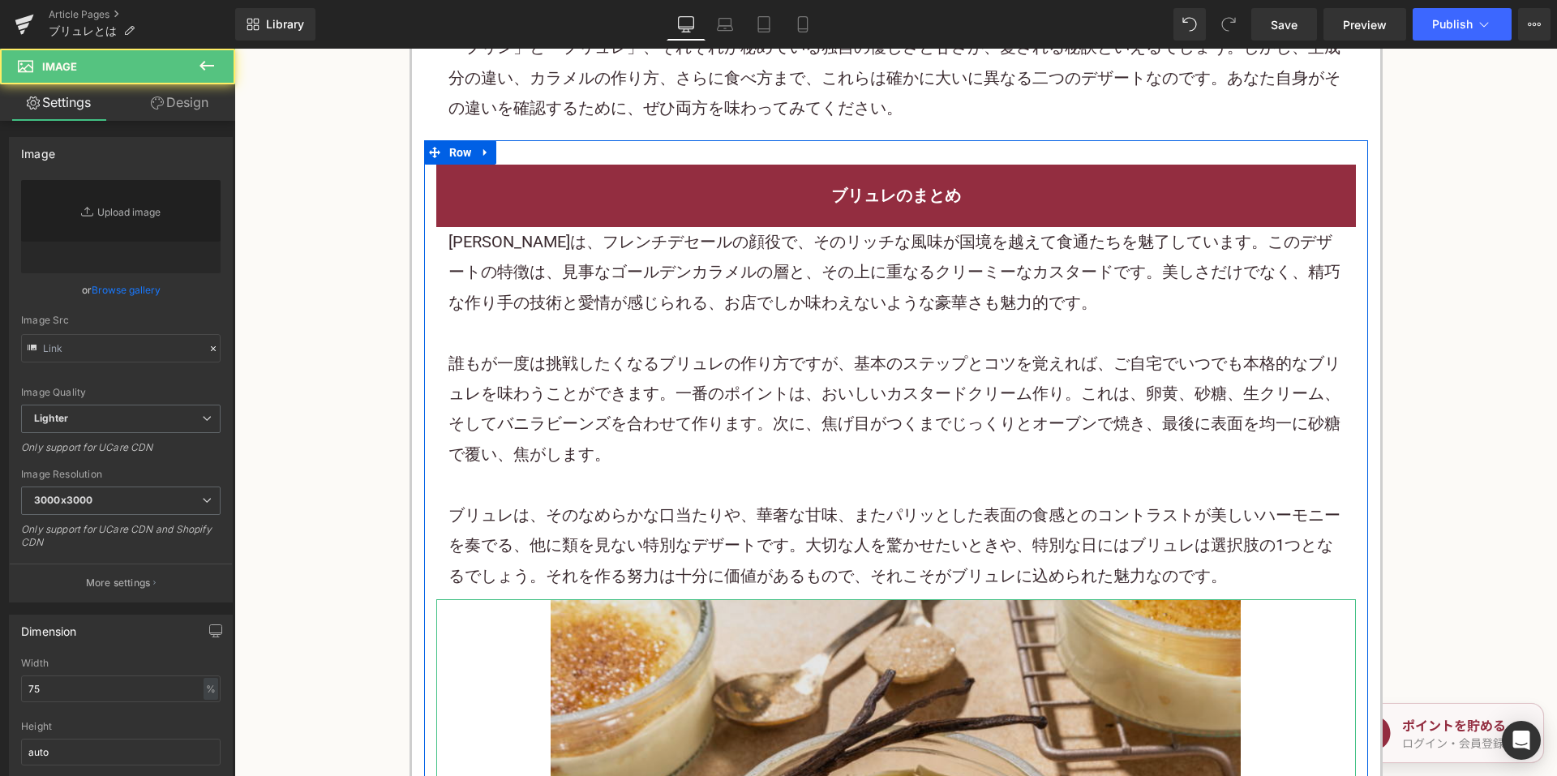
type input "https://ucarecdn.com/4bda2ca1-4b88-490e-9b7b-b2418595a855/-/format/auto/-/previ…"
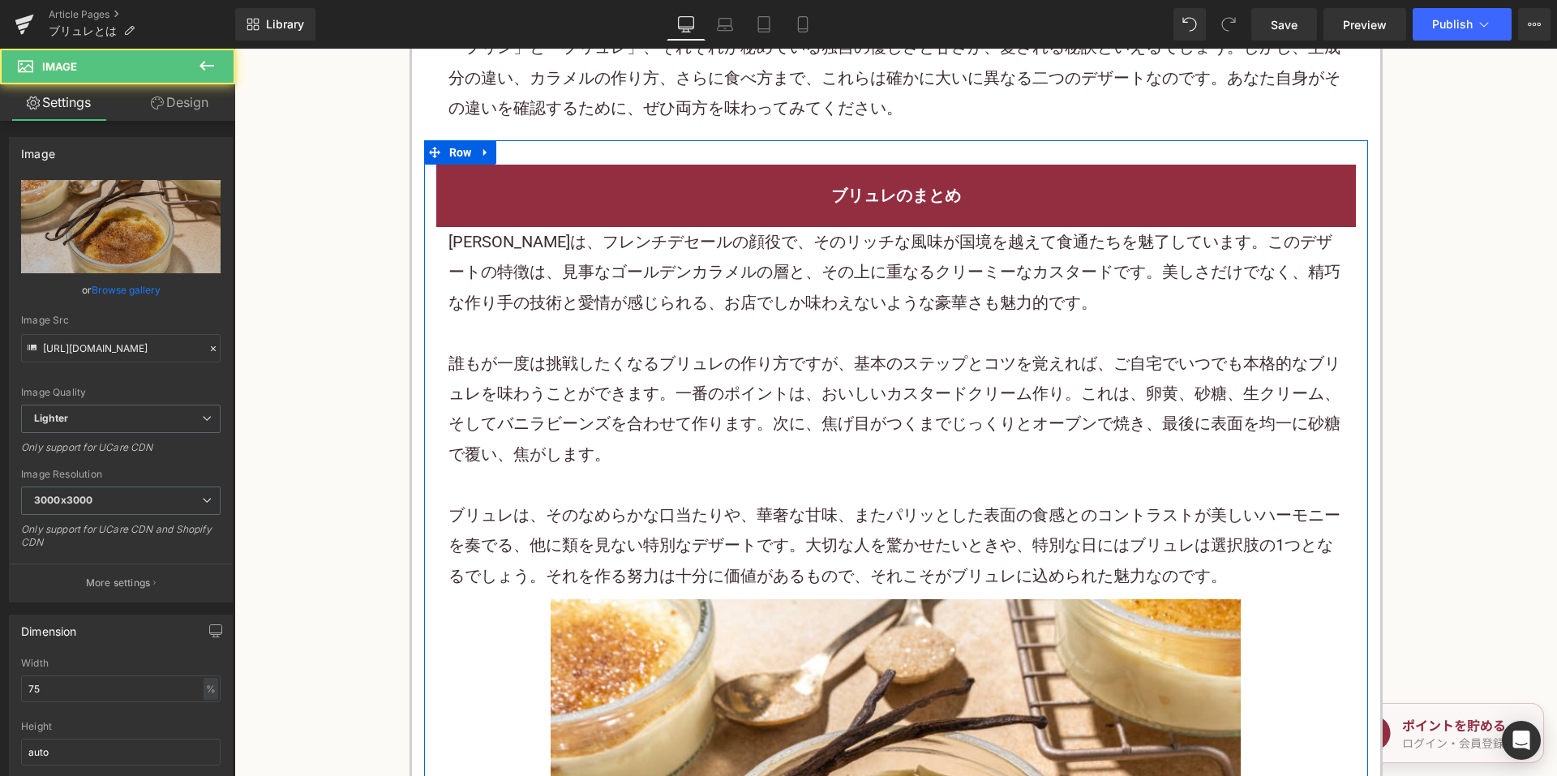
click at [683, 528] on div "ブリュレは、そのなめらかな口当たりや、華奢な甘味、またパリッとした表面の食感とのコントラストが美しいハーモニーを奏でる、他に類を見ない特別なデザートです。大切…" at bounding box center [895, 545] width 895 height 91
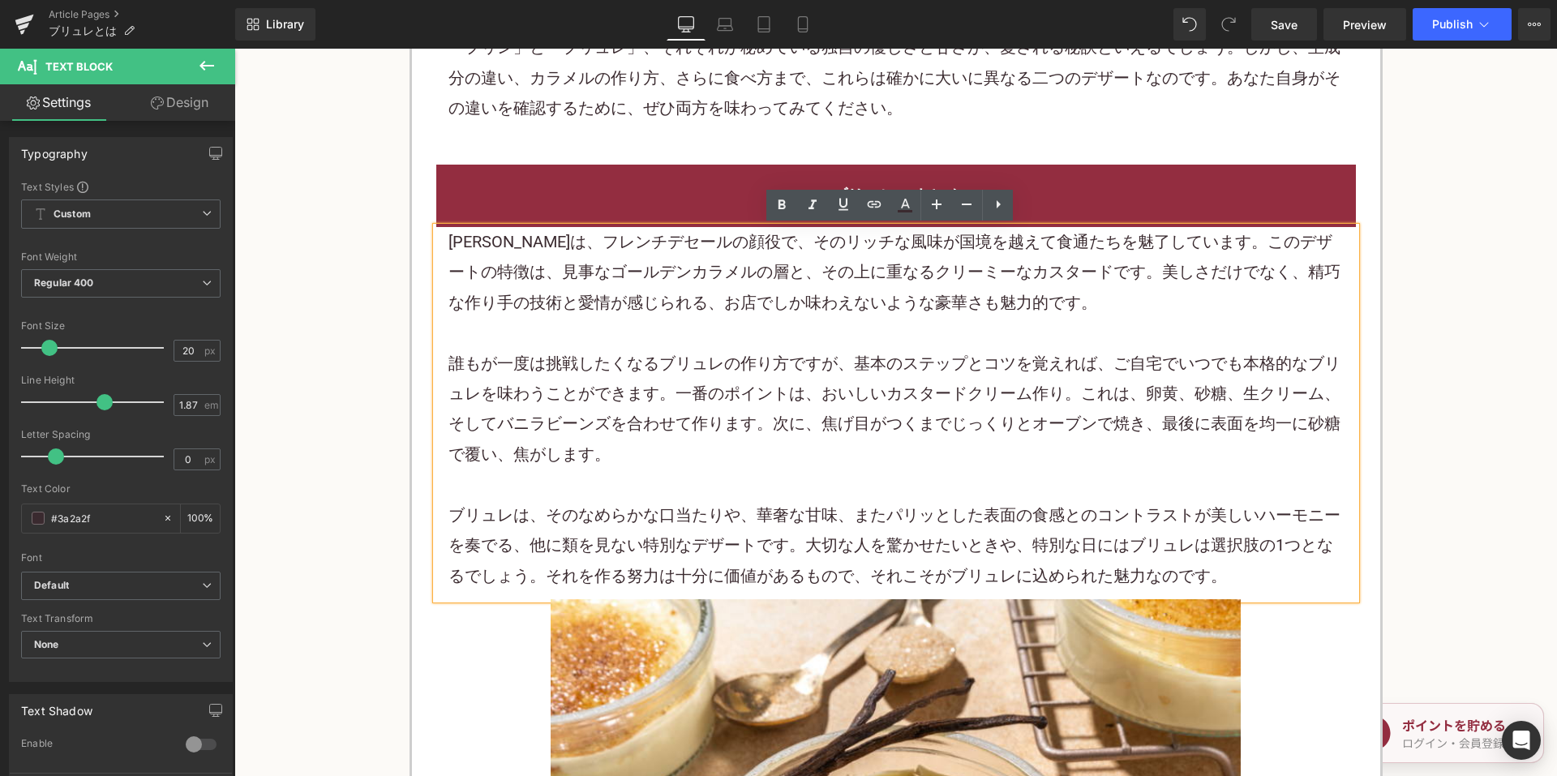
click at [623, 513] on div "ブリュレは、そのなめらかな口当たりや、華奢な甘味、またパリッとした表面の食感とのコントラストが美しいハーモニーを奏でる、他に類を見ない特別なデザートです。大切…" at bounding box center [895, 545] width 895 height 91
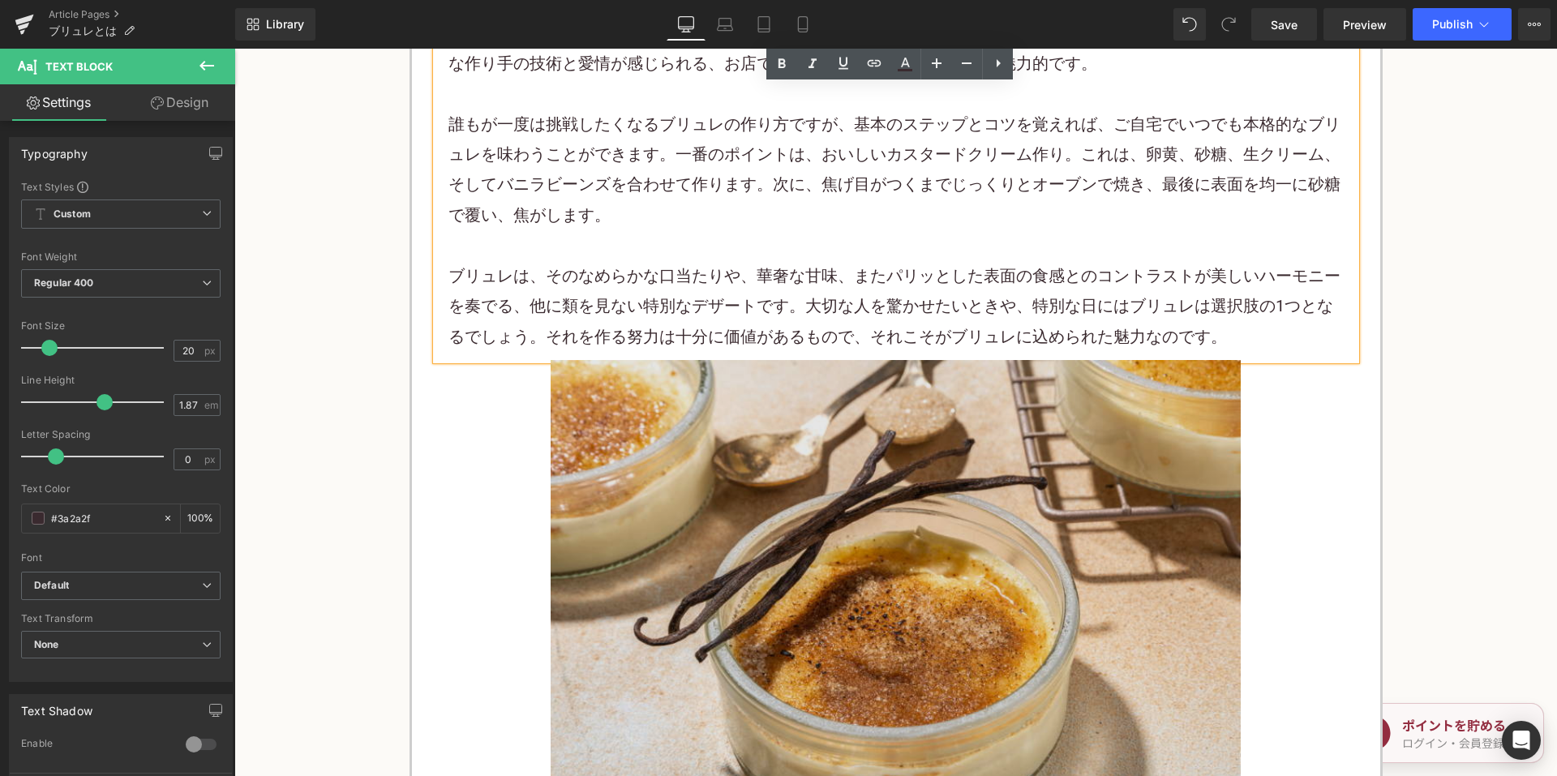
scroll to position [2594, 0]
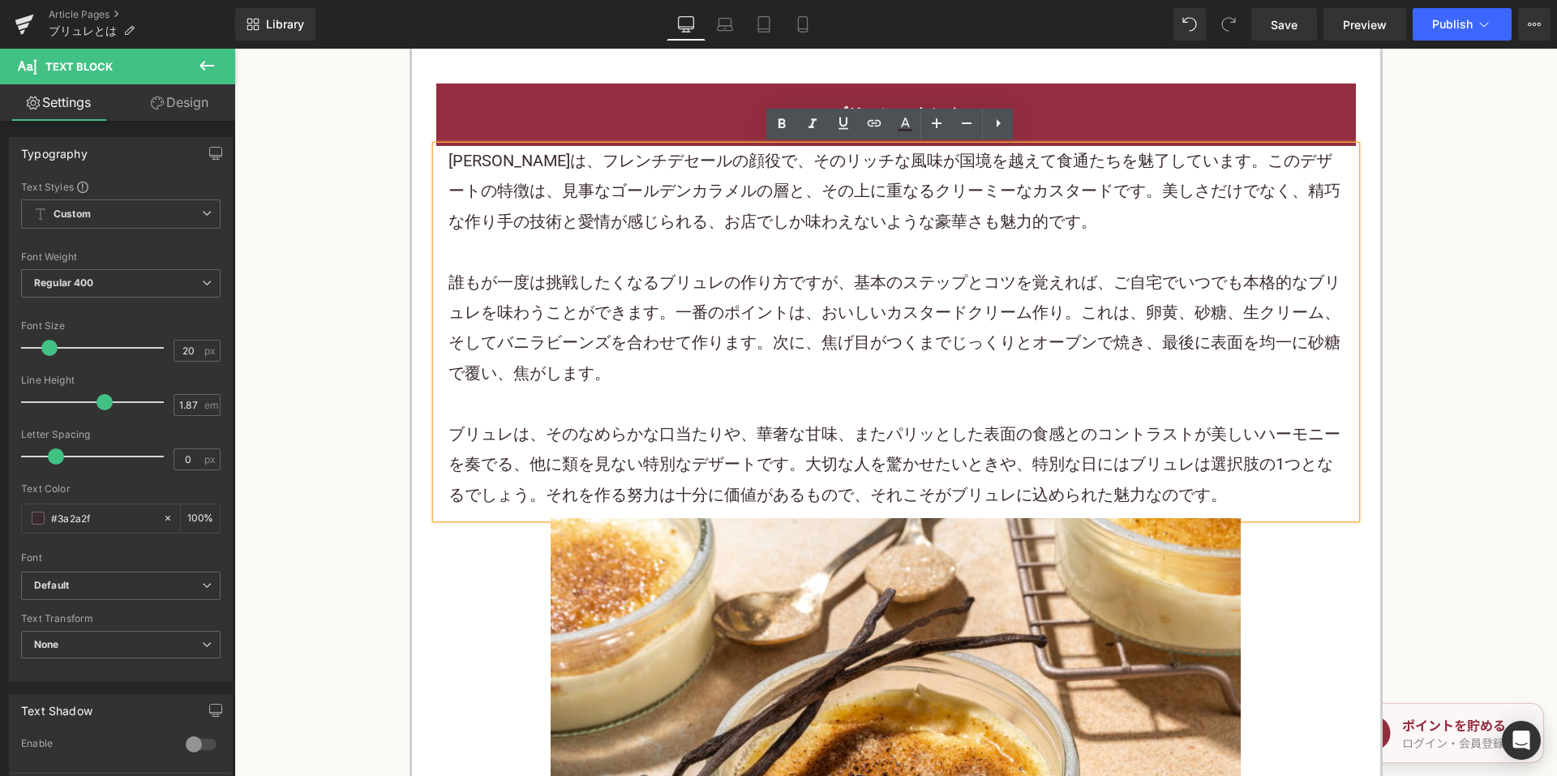
click at [600, 371] on div "誰もが一度は挑戦したくなるブリュレの作り方ですが、基本のステップとコツを覚えれば、ご自宅でいつでも本格的なブリュレを味わうことができます。一番のポイントは、お…" at bounding box center [895, 329] width 895 height 122
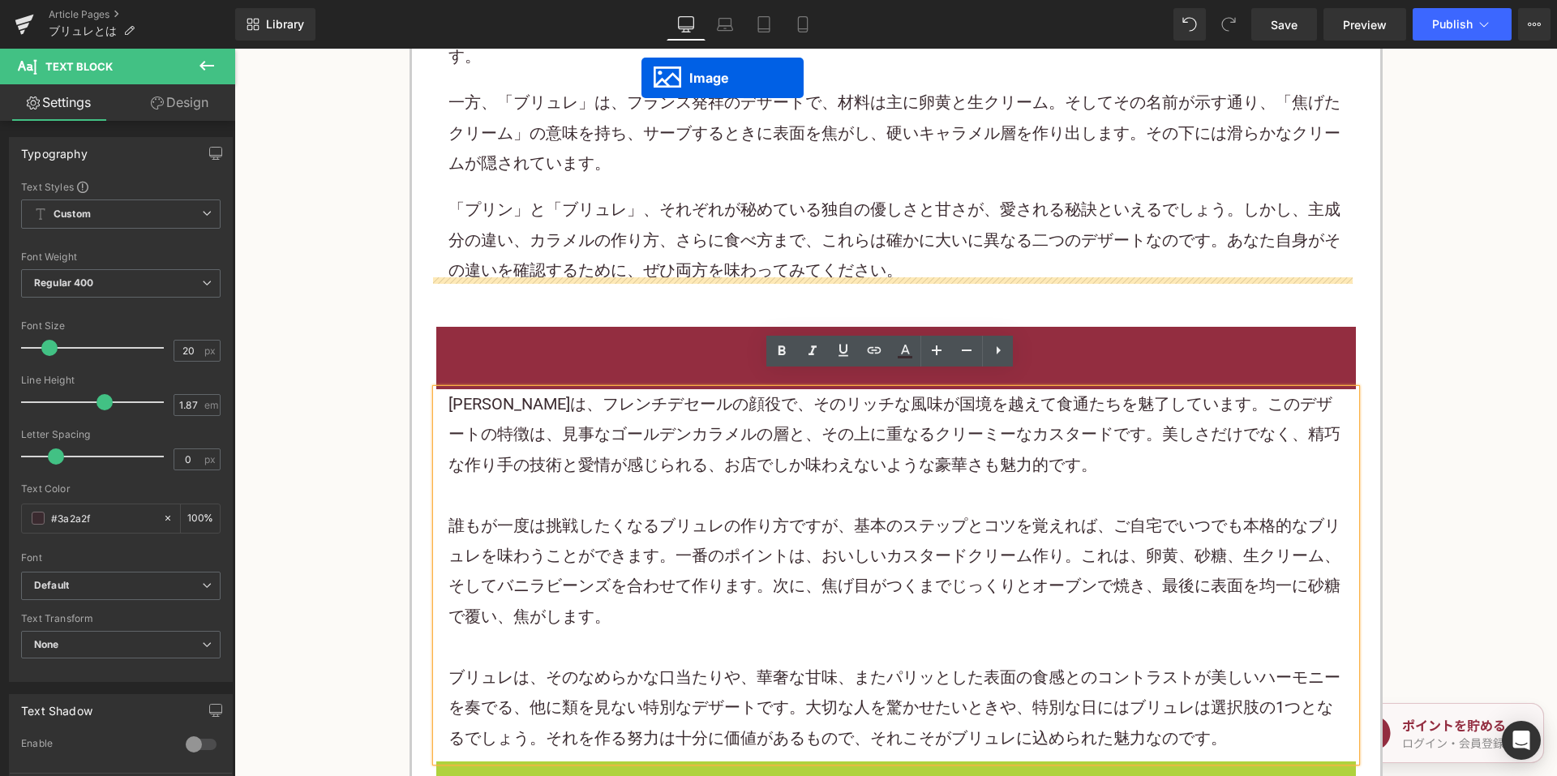
scroll to position [2254, 0]
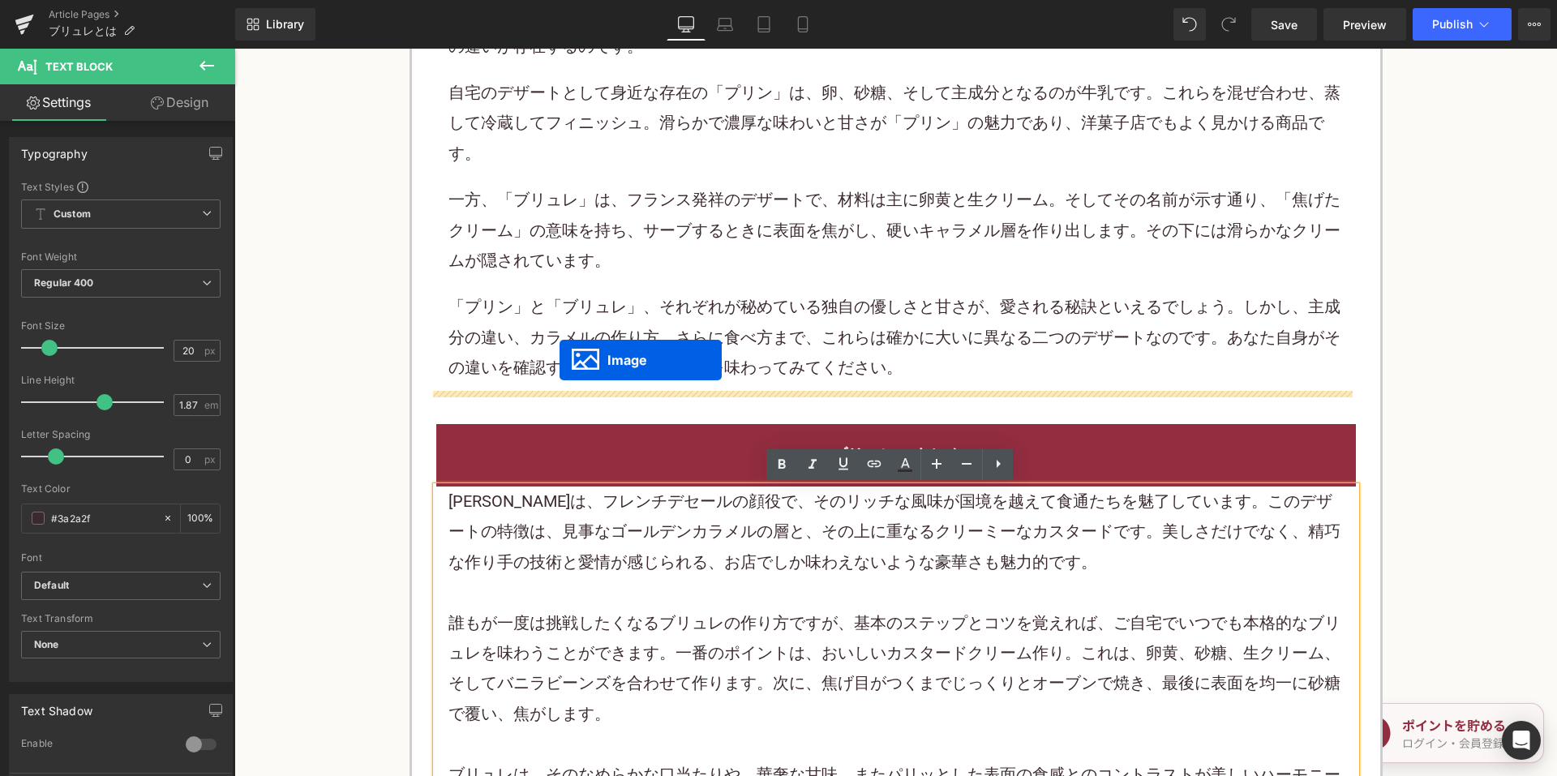
drag, startPoint x: 864, startPoint y: 749, endPoint x: 559, endPoint y: 360, distance: 494.3
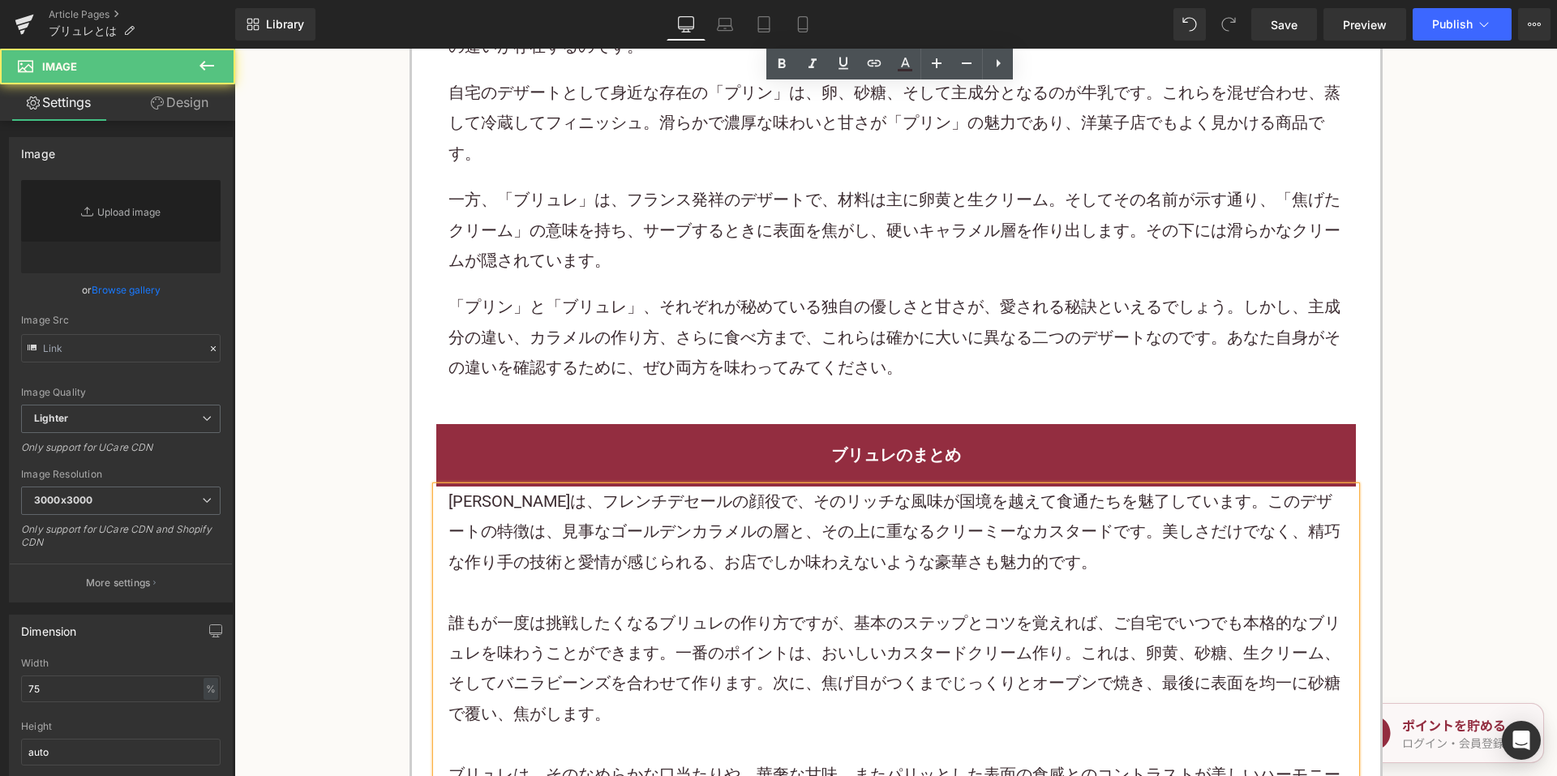
type input "https://ucarecdn.com/4bda2ca1-4b88-490e-9b7b-b2418595a855/-/format/auto/-/previ…"
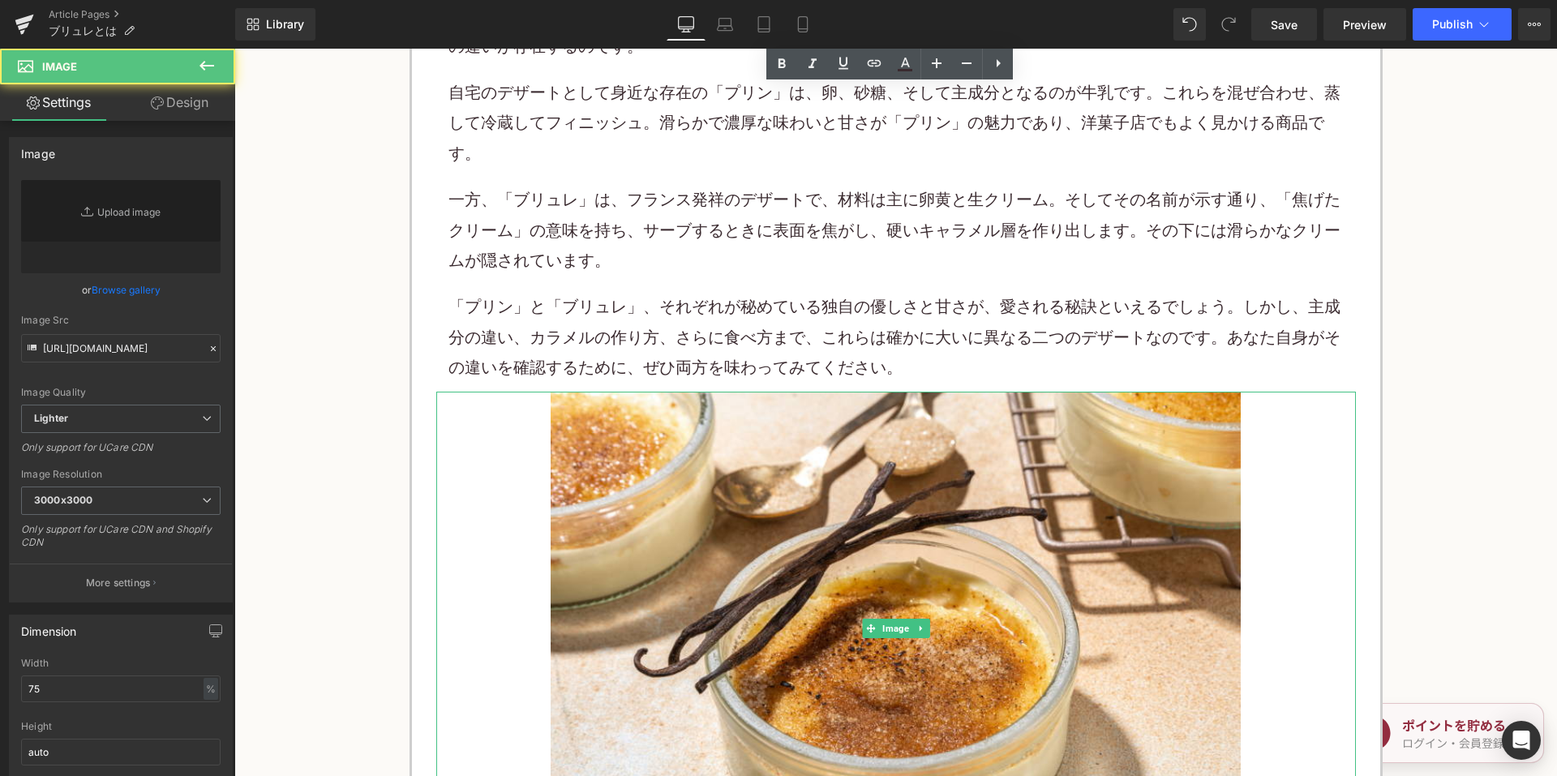
scroll to position [2728, 0]
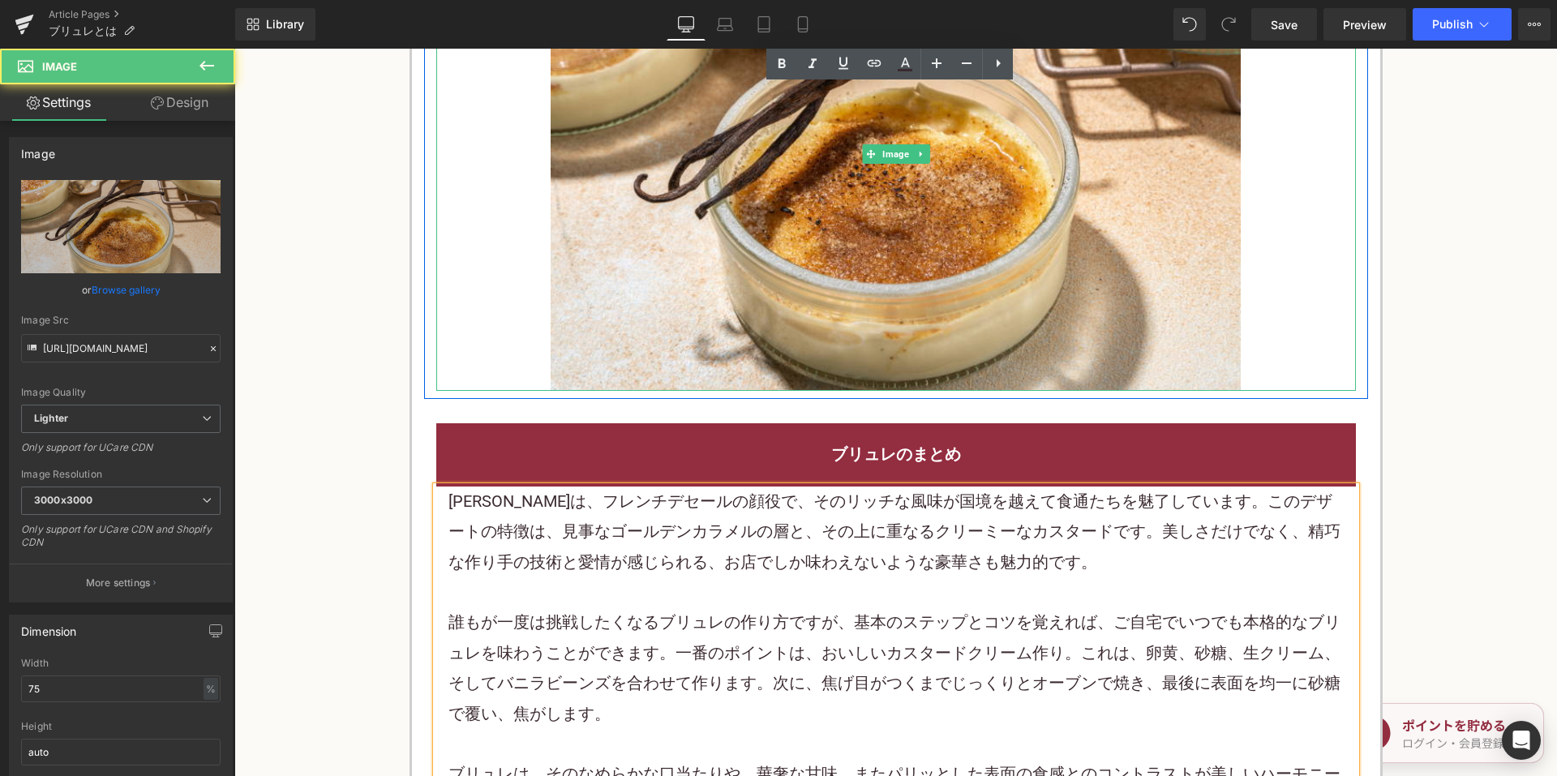
click at [505, 344] on div at bounding box center [895, 154] width 919 height 474
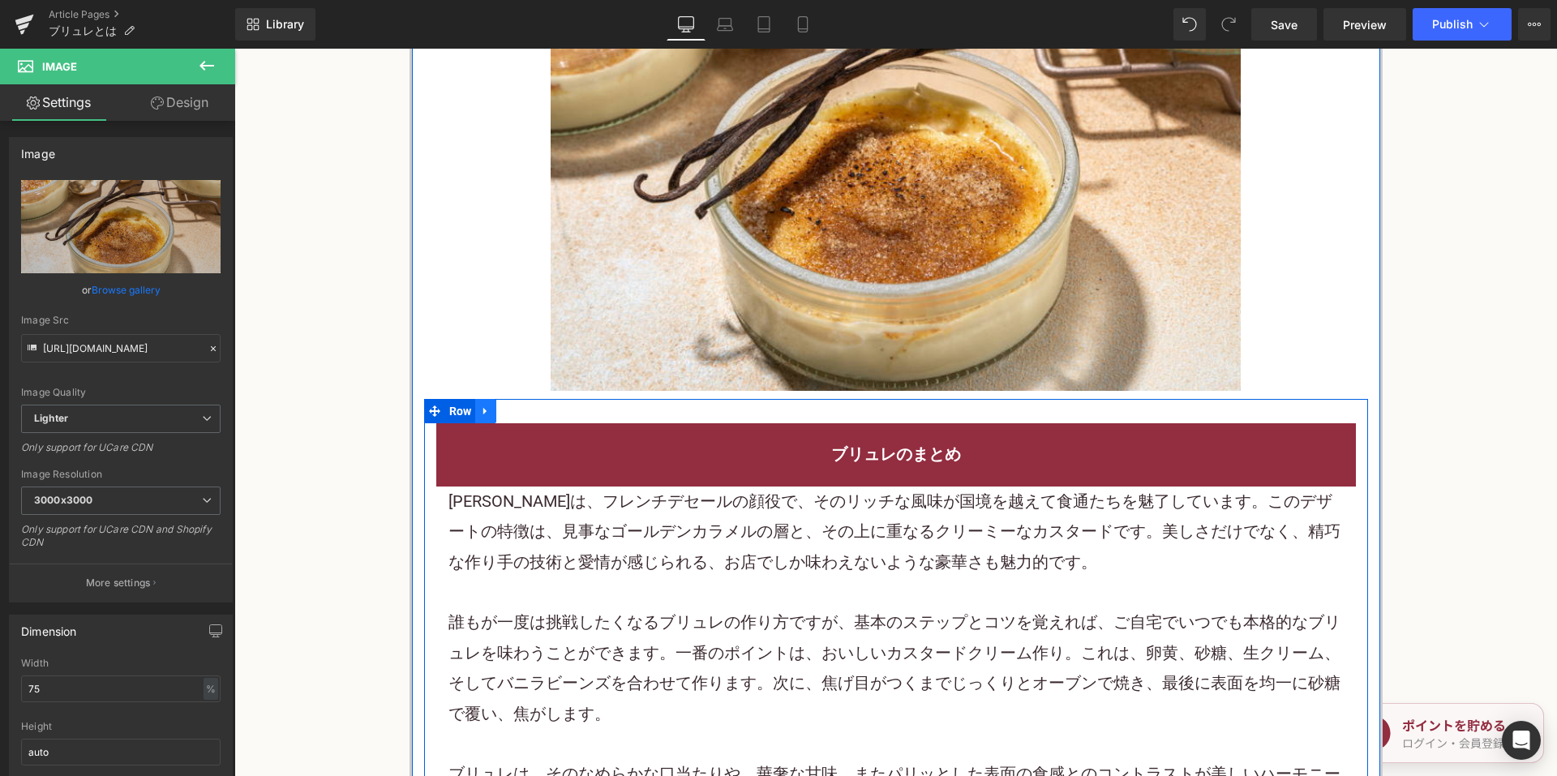
click at [481, 408] on icon at bounding box center [485, 411] width 11 height 12
click at [529, 409] on icon at bounding box center [527, 410] width 11 height 11
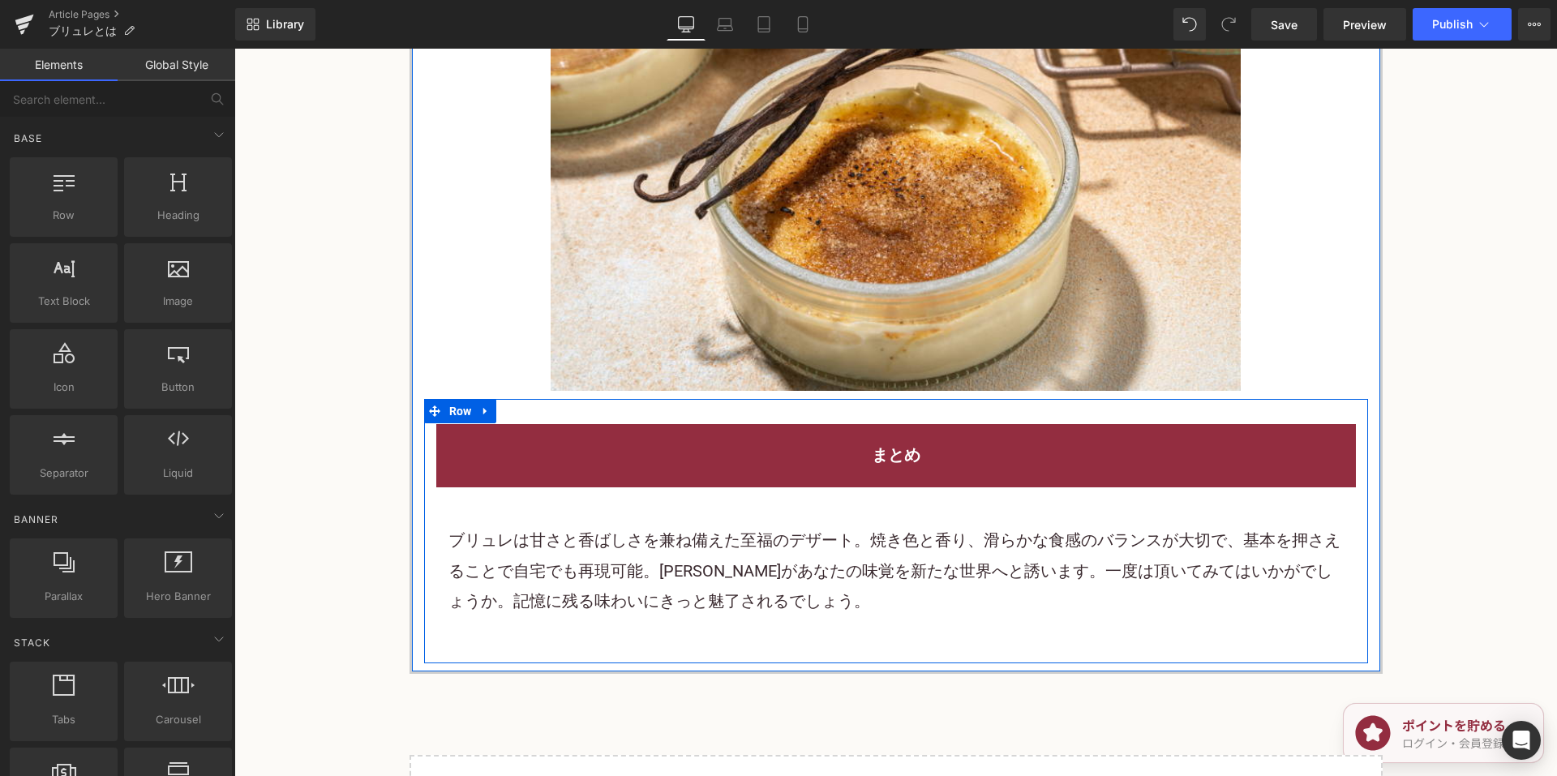
click at [650, 581] on p "ブリュレは甘さと香ばしさを兼ね備えた至福のデザート。焼き色と香り、滑らかな食感のバランスが大切で、基本を押さえることで自宅でも再現可能。ブリュレがあなたの味覚…" at bounding box center [895, 570] width 895 height 91
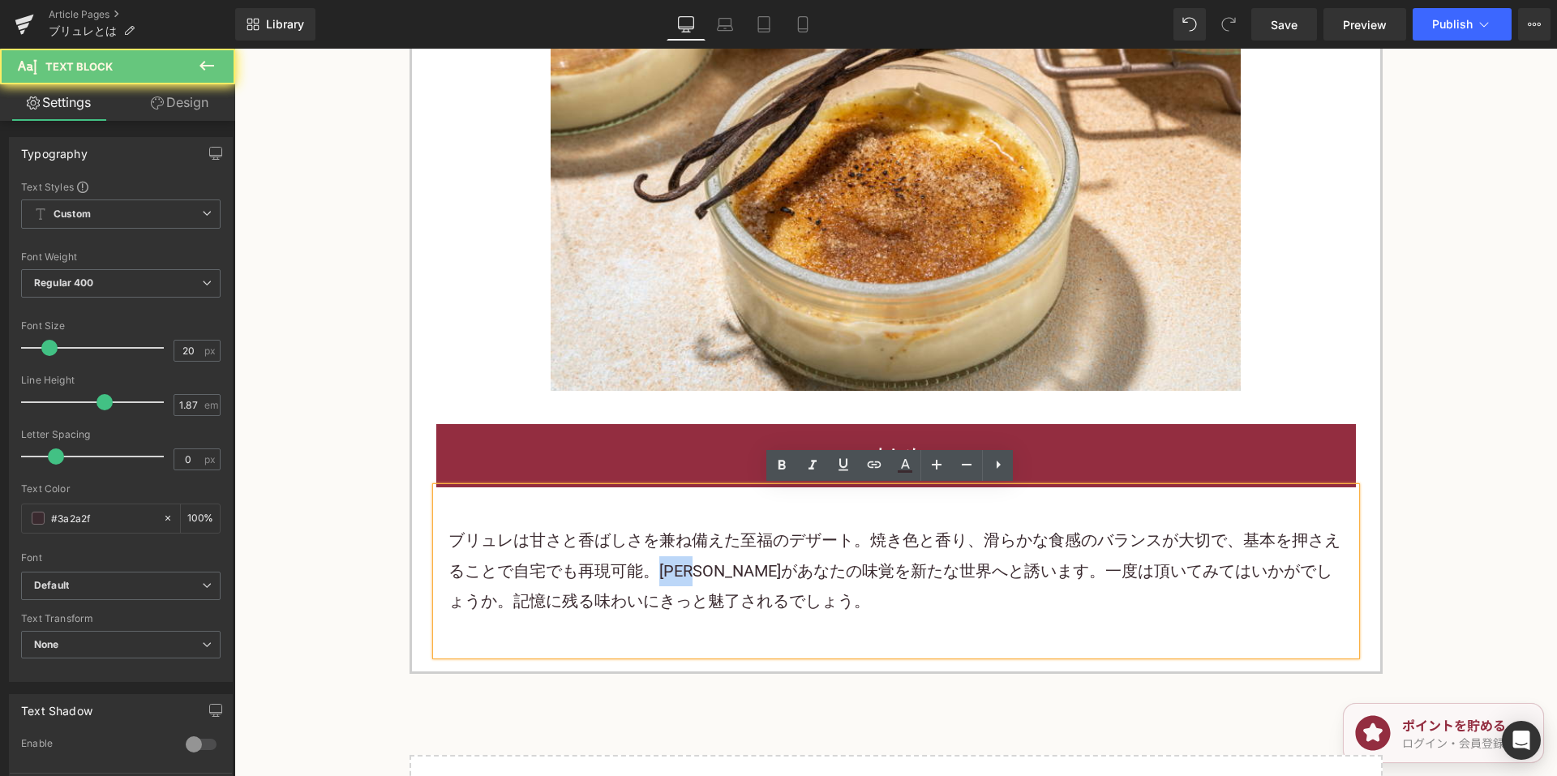
click at [650, 582] on p "ブリュレは甘さと香ばしさを兼ね備えた至福のデザート。焼き色と香り、滑らかな食感のバランスが大切で、基本を押さえることで自宅でも再現可能。ブリュレがあなたの味覚…" at bounding box center [895, 570] width 895 height 91
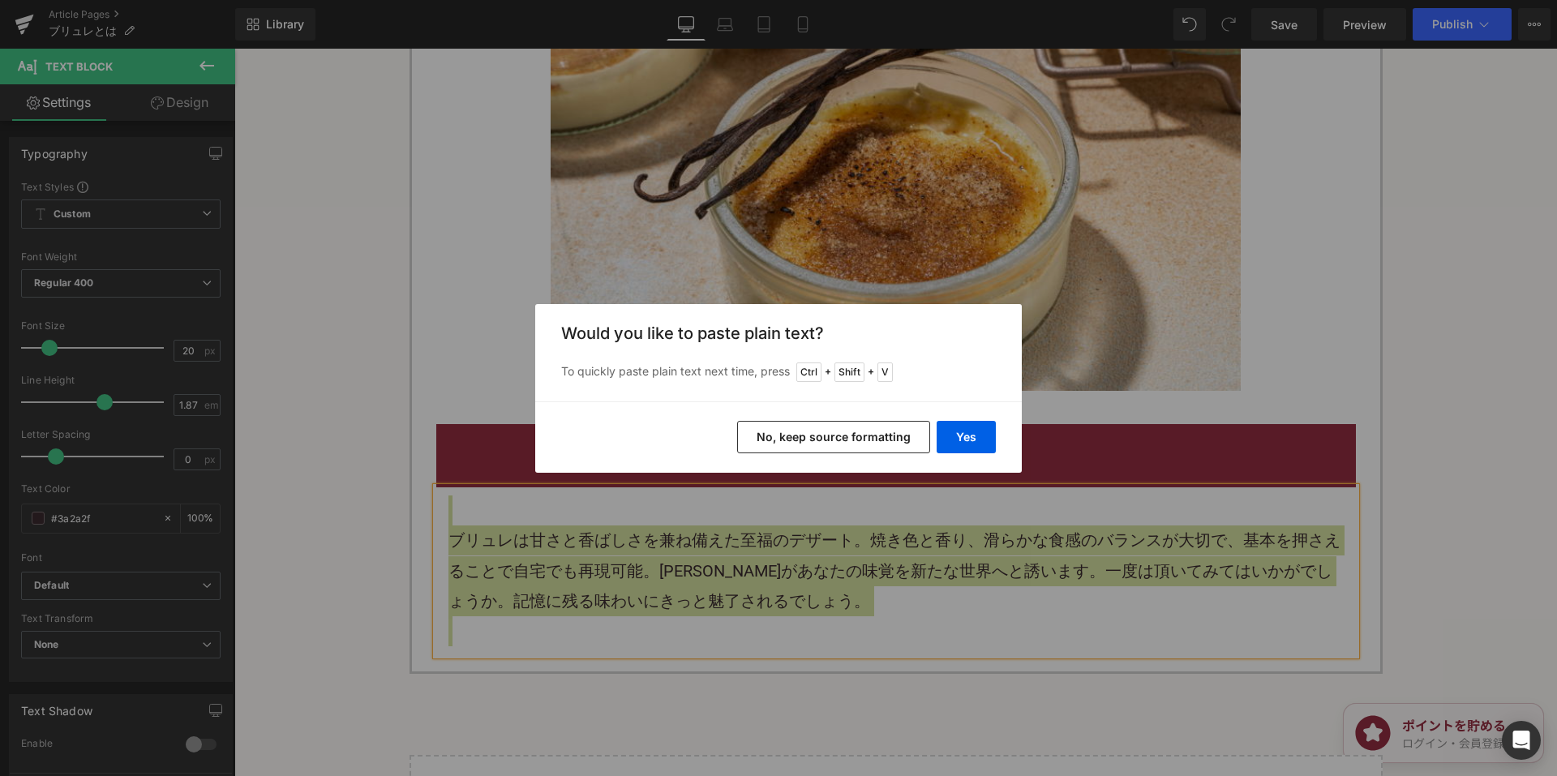
click at [846, 432] on button "No, keep source formatting" at bounding box center [833, 437] width 193 height 32
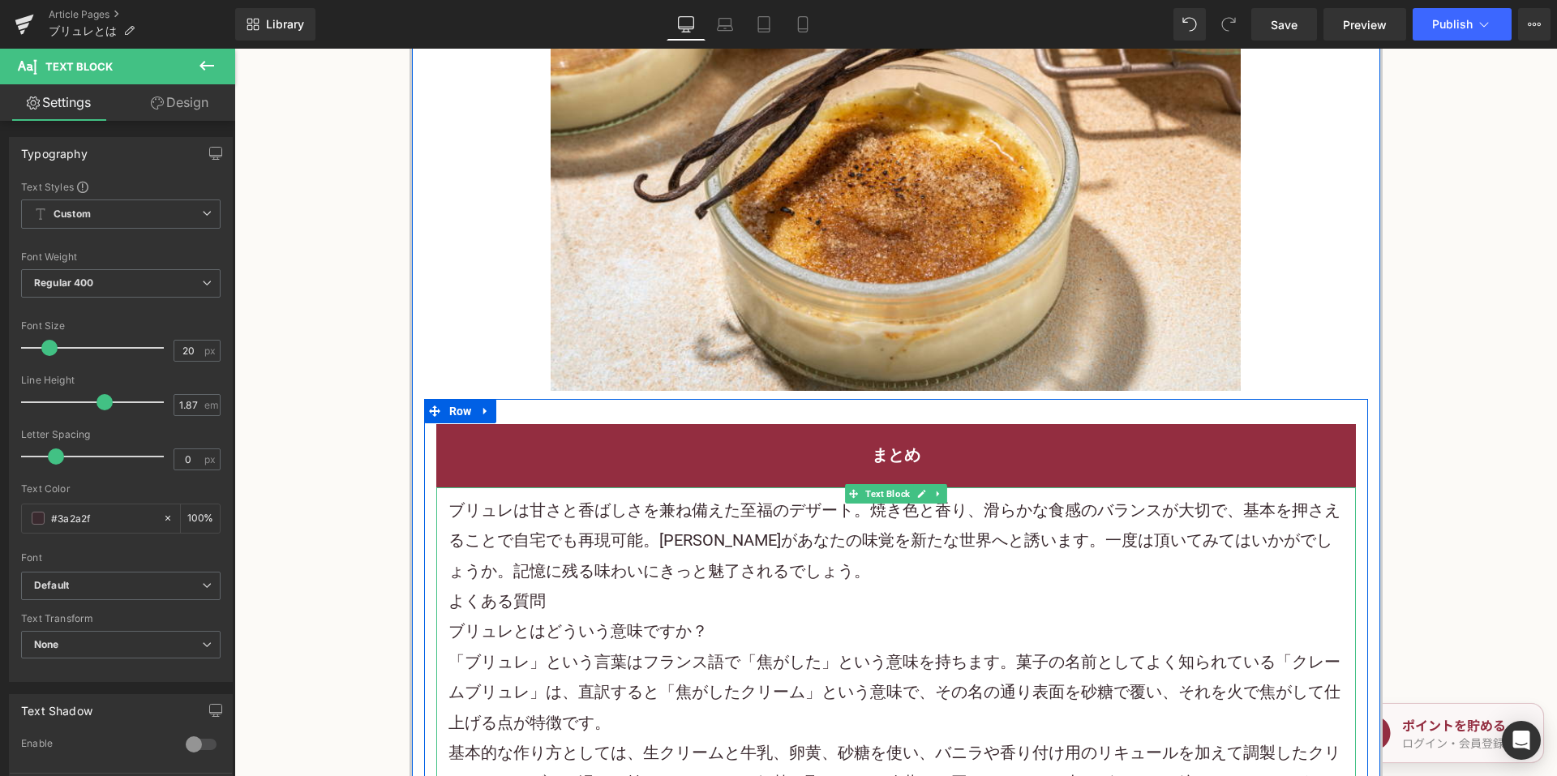
click at [834, 574] on p "ブリュレは甘さと香ばしさを兼ね備えた至福のデザート。焼き色と香り、滑らかな食感のバランスが大切で、基本を押さえることで自宅でも再現可能。ブリュレがあなたの味覚…" at bounding box center [895, 540] width 895 height 91
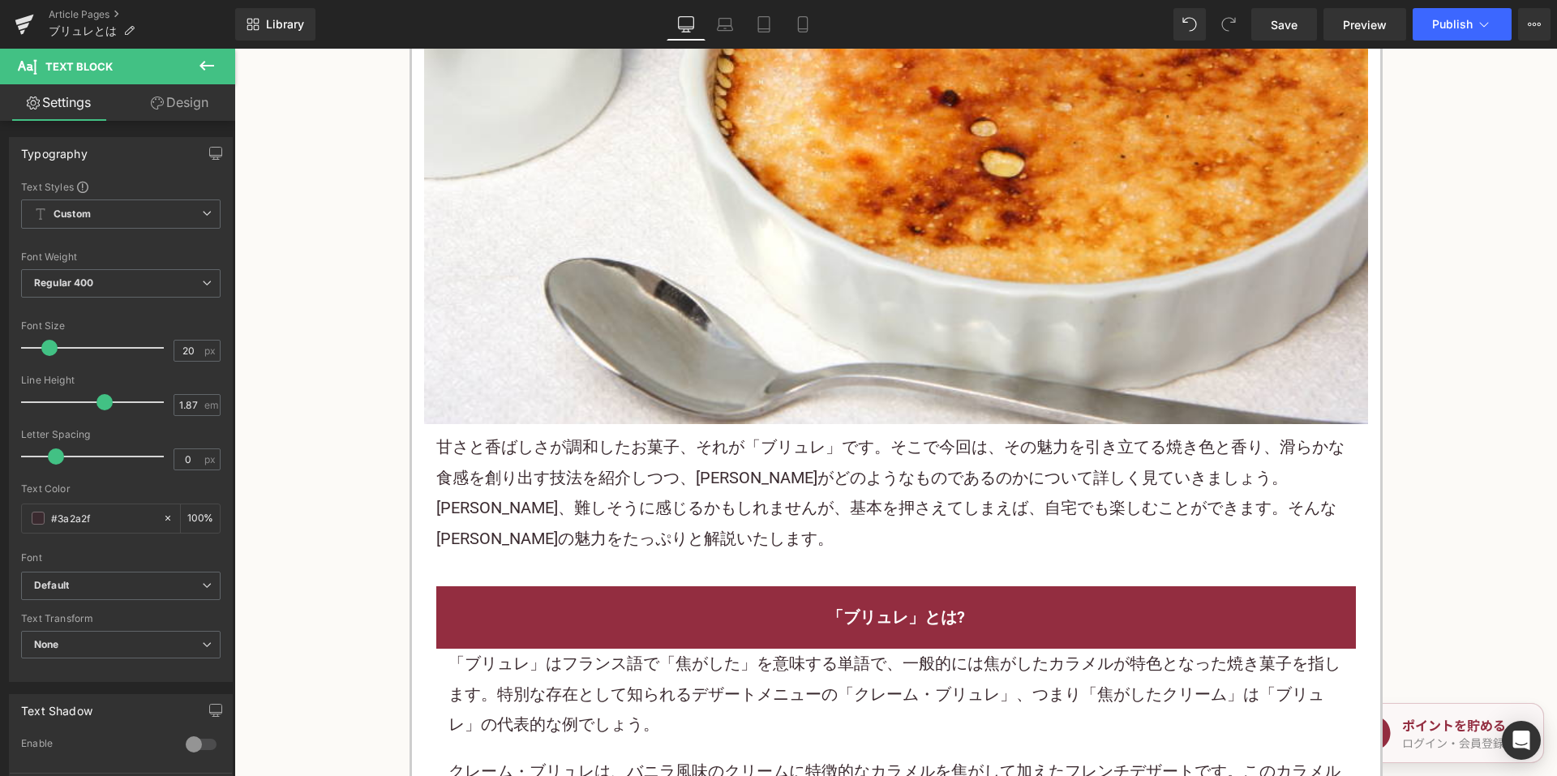
scroll to position [568, 0]
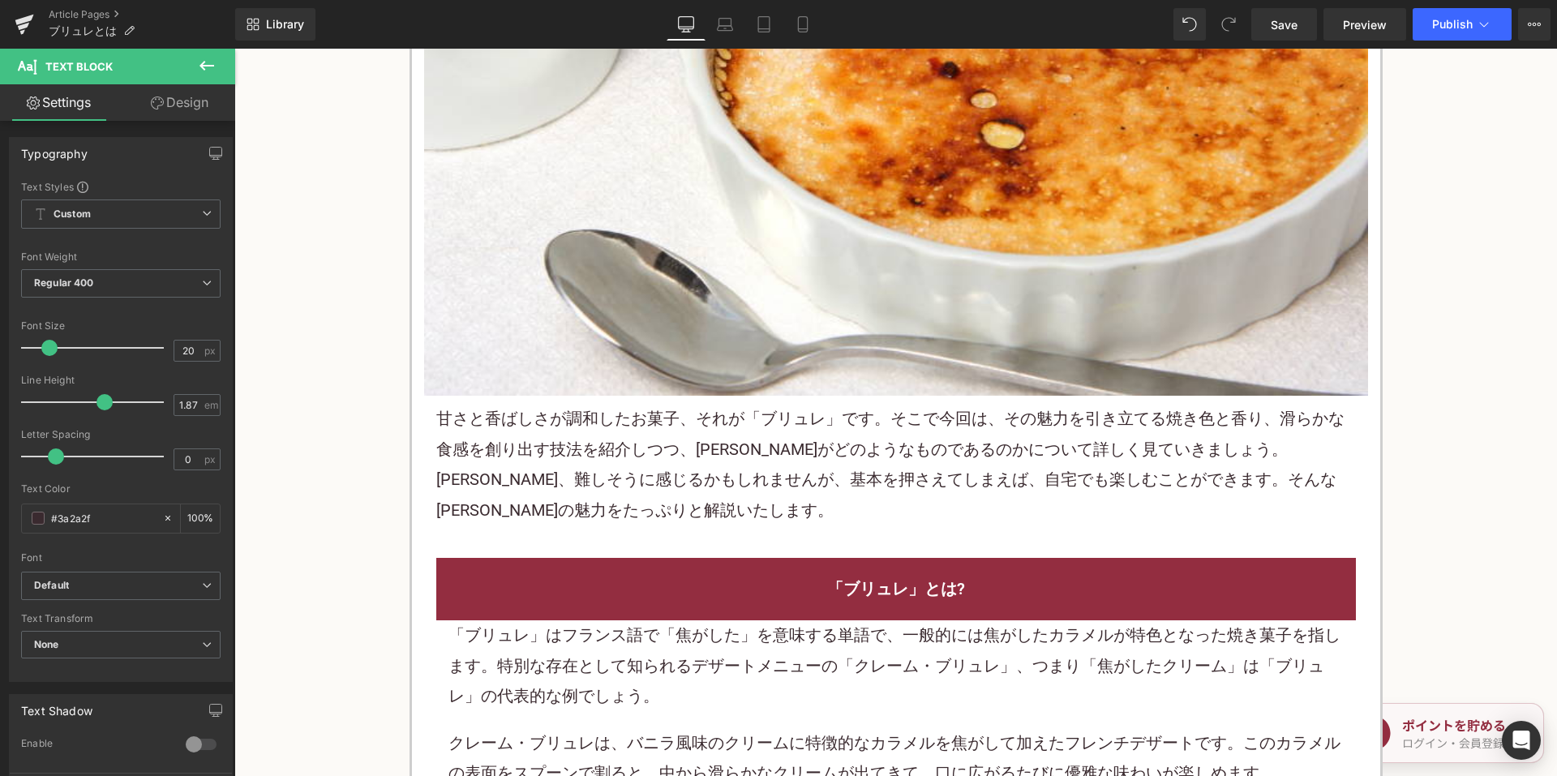
click at [463, 426] on p "甘さと香ばしさが調和した お菓子 、それが「ブリュレ」です。そこで今回は、その魅力を引き立てる焼き色と香り、滑らかな食感を創り出す技法を紹介しつつ、ブリュレが…" at bounding box center [895, 465] width 919 height 122
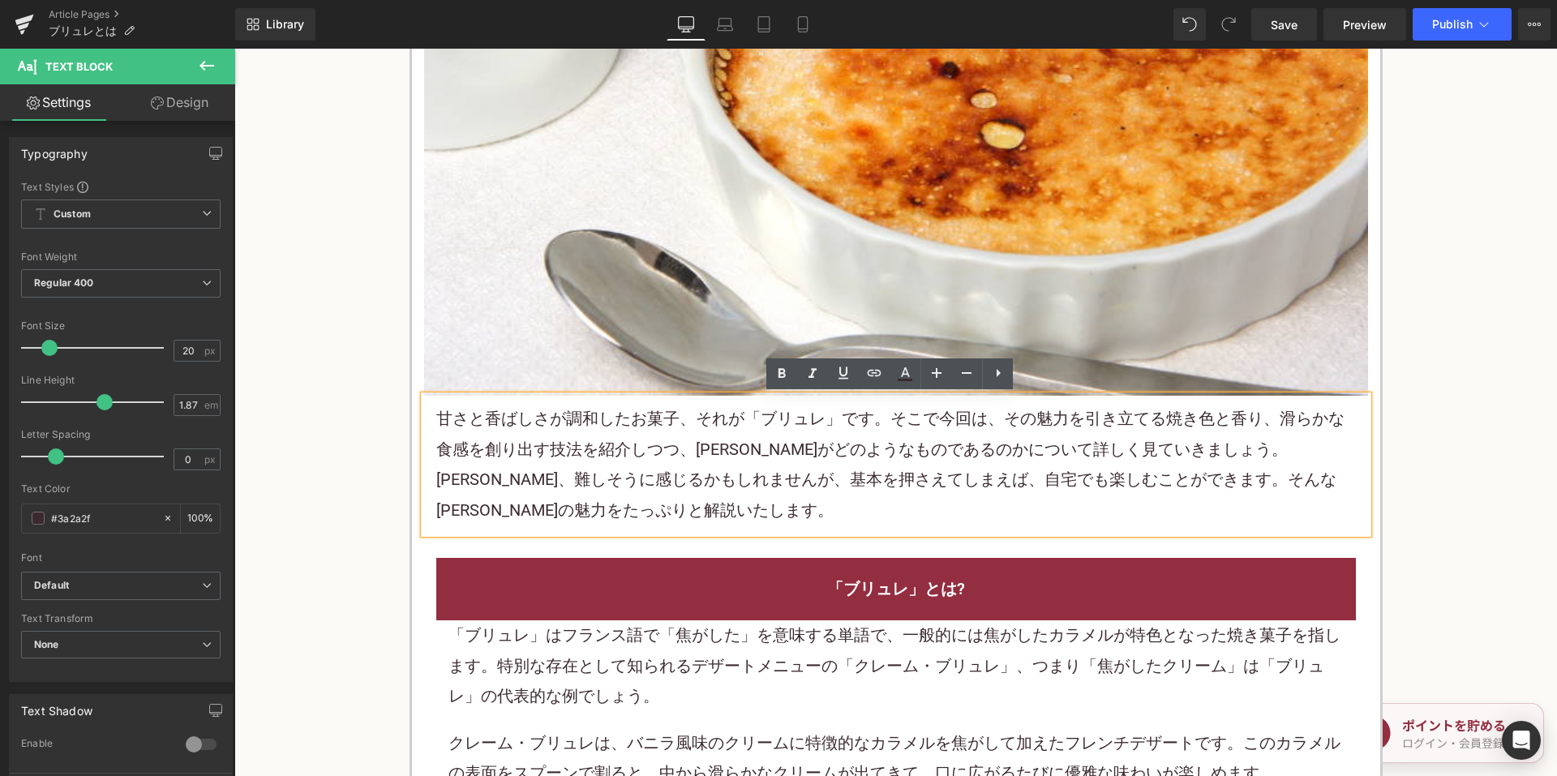
click at [846, 472] on p "甘さと香ばしさが調和した お菓子 、それが「ブリュレ」です。そこで今回は、その魅力を引き立てる焼き色と香り、滑らかな食感を創り出す技法を紹介しつつ、ブリュレが…" at bounding box center [895, 465] width 919 height 122
click at [840, 481] on p "甘さと香ばしさが調和した お菓子 、それが「ブリュレ」です。そこで今回は、その魅力を引き立てる焼き色と香り、滑らかな食感を創り出す技法を紹介しつつ、ブリュレが…" at bounding box center [895, 465] width 919 height 122
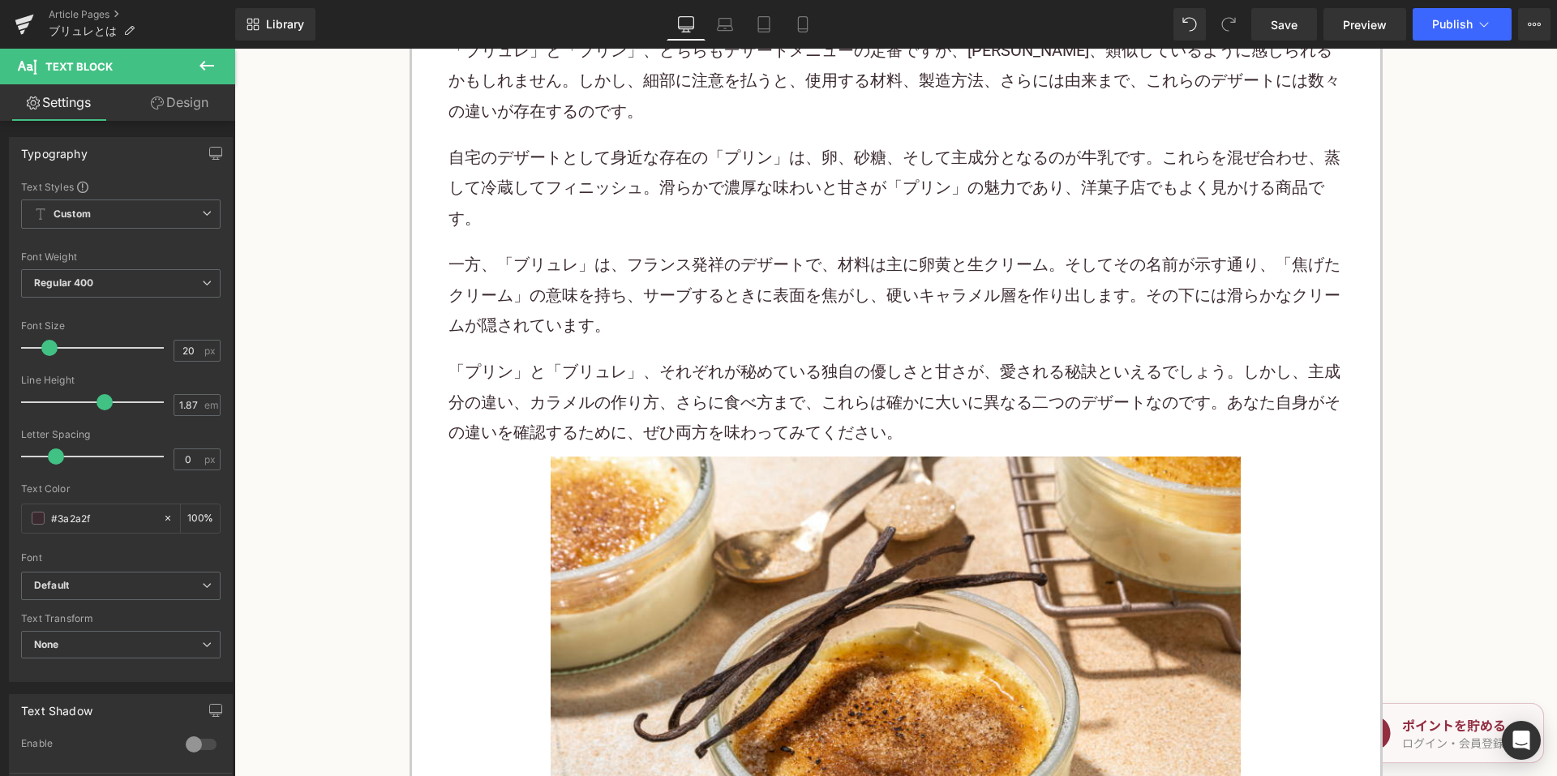
scroll to position [2513, 0]
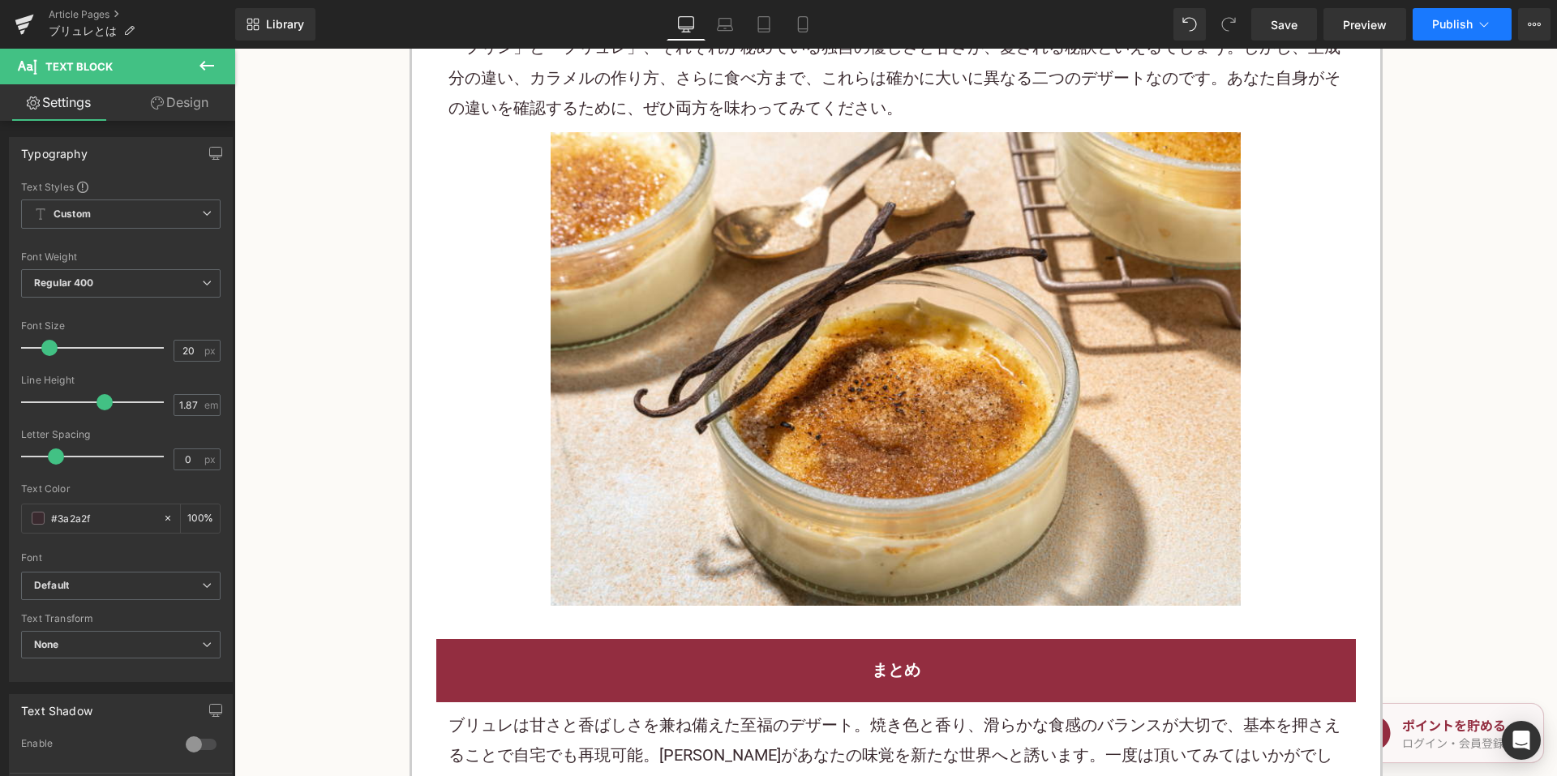
click at [1415, 21] on button "Publish" at bounding box center [1461, 24] width 99 height 32
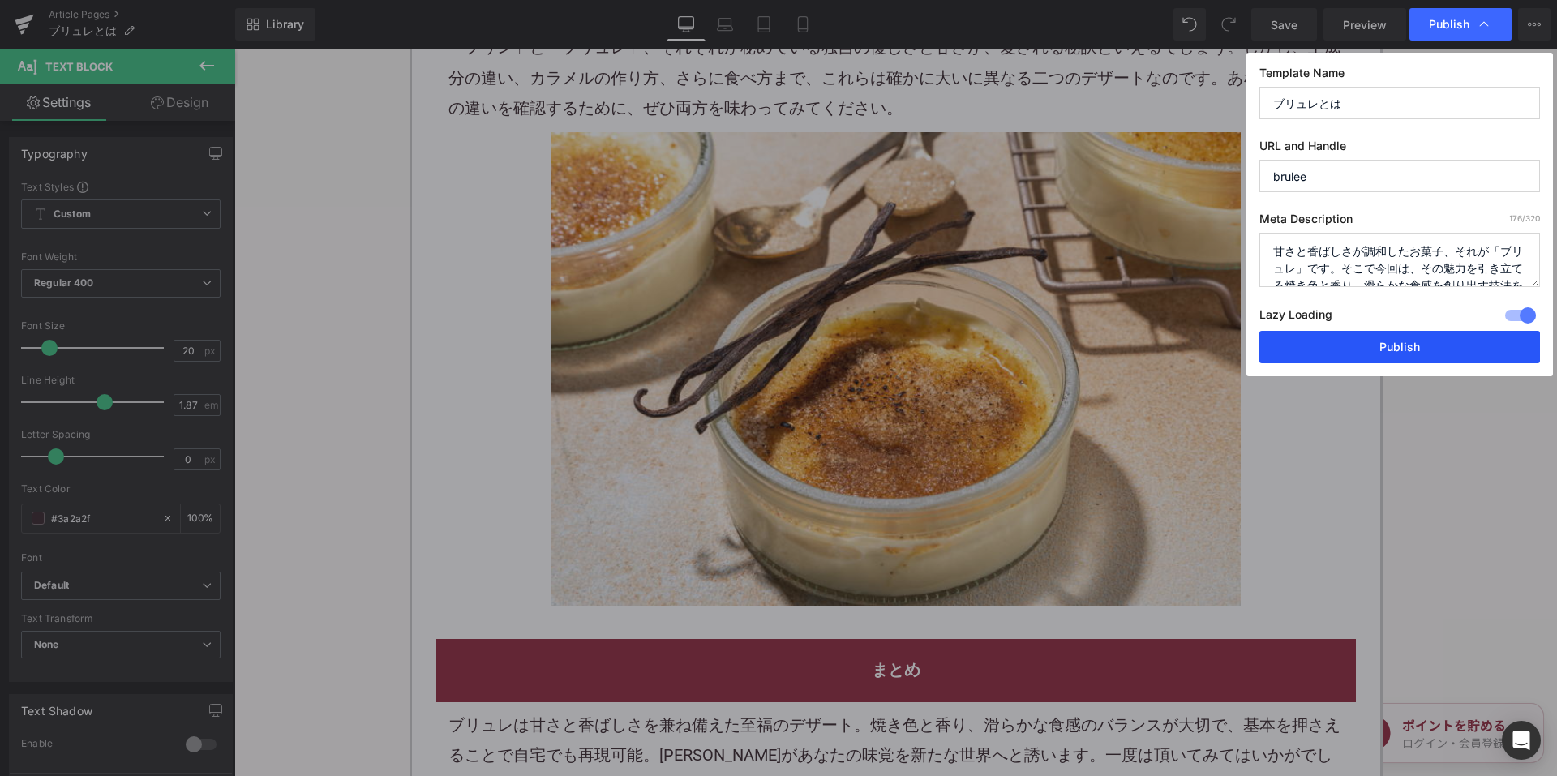
click at [1311, 346] on button "Publish" at bounding box center [1399, 347] width 281 height 32
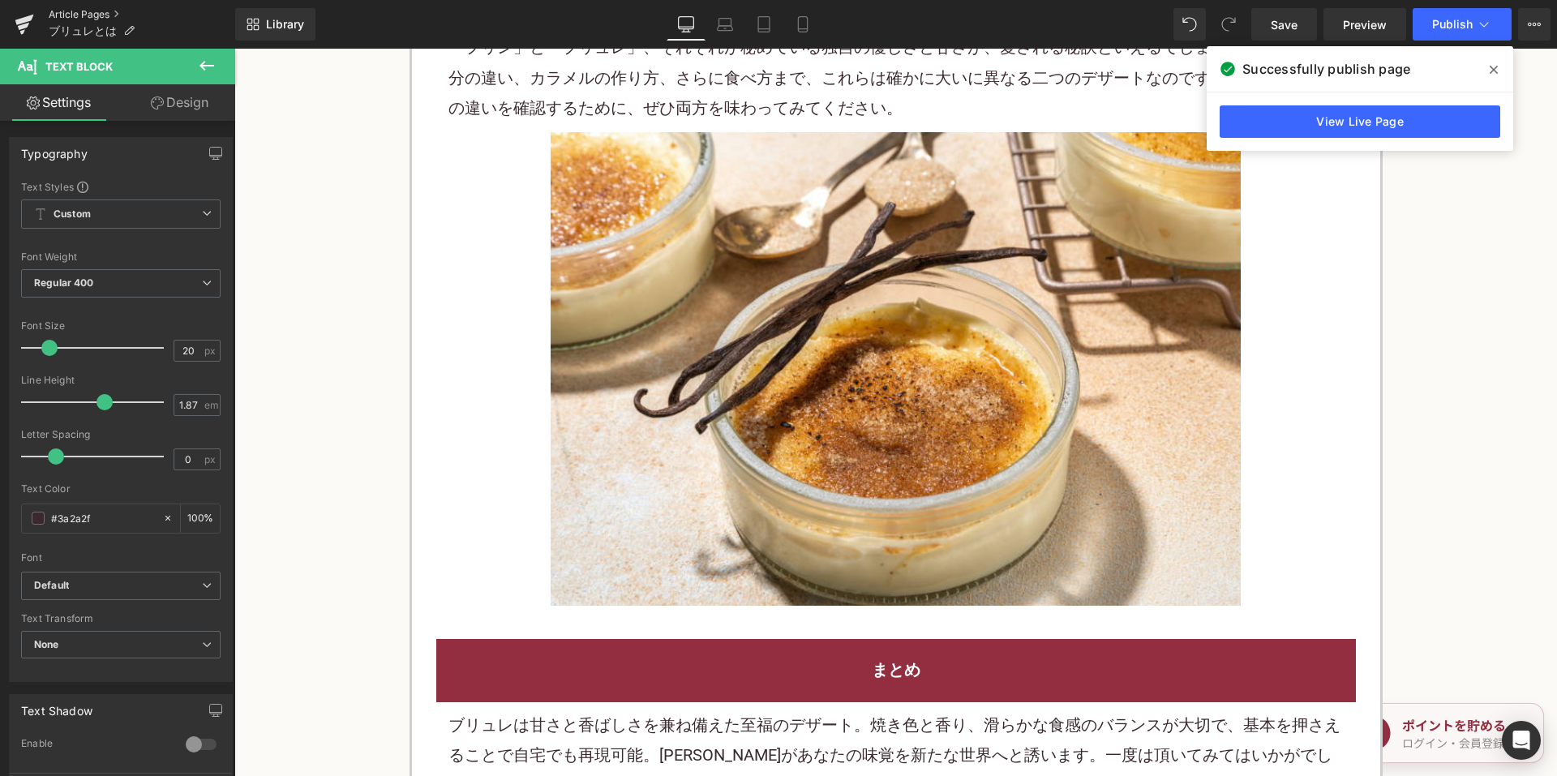
click at [88, 11] on link "Article Pages" at bounding box center [142, 14] width 186 height 13
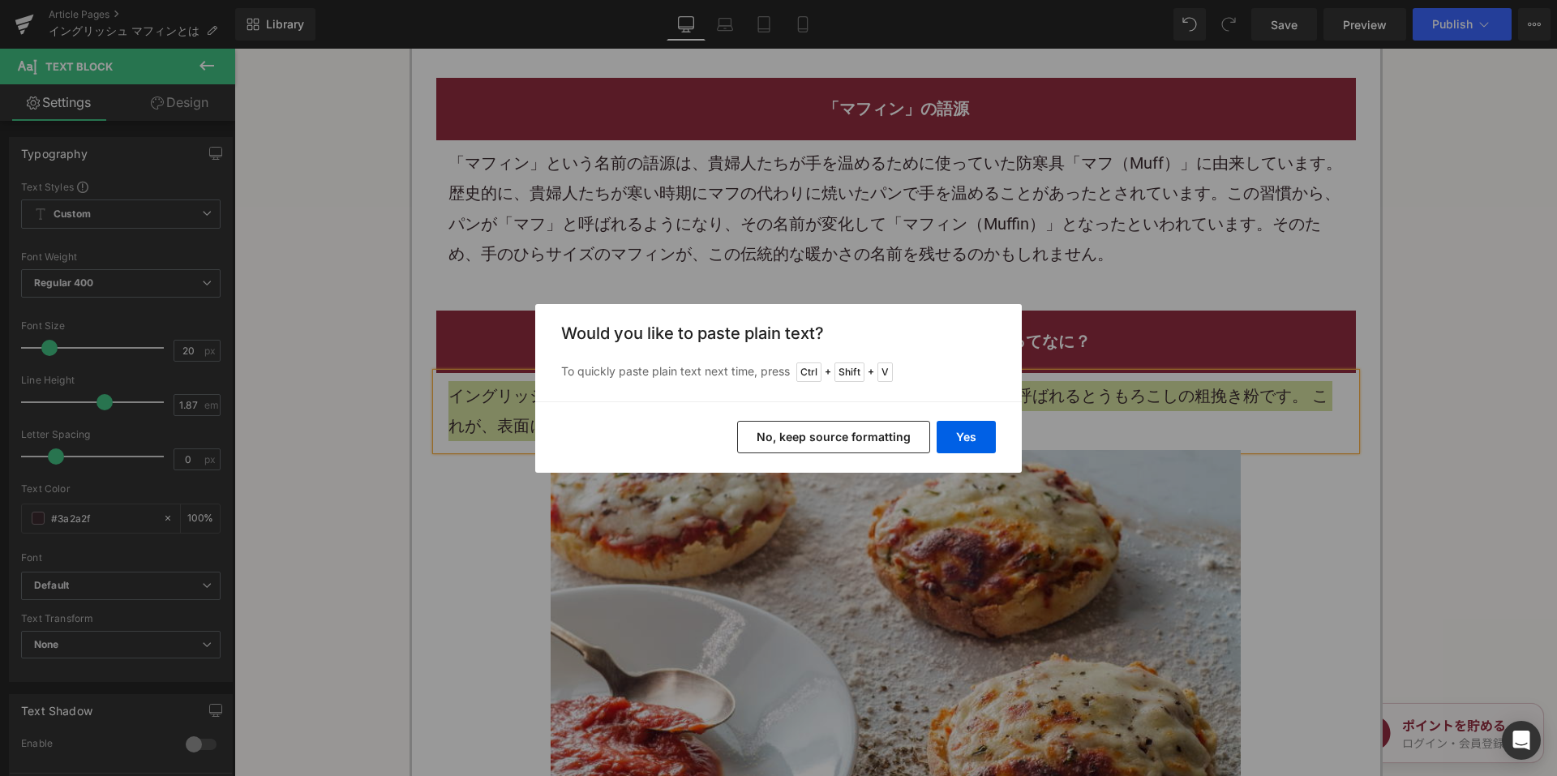
click at [756, 432] on button "No, keep source formatting" at bounding box center [833, 437] width 193 height 32
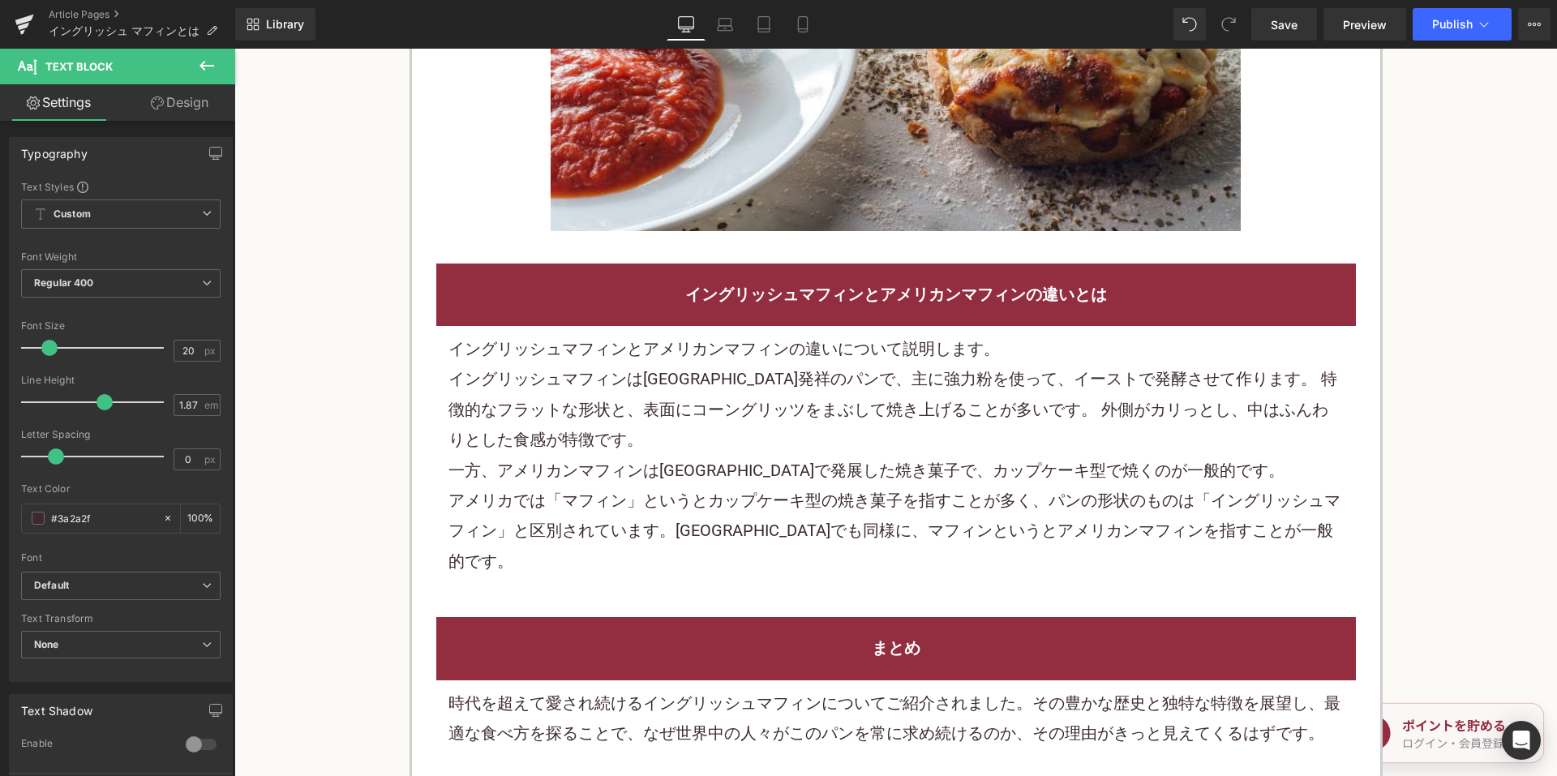
scroll to position [3000, 0]
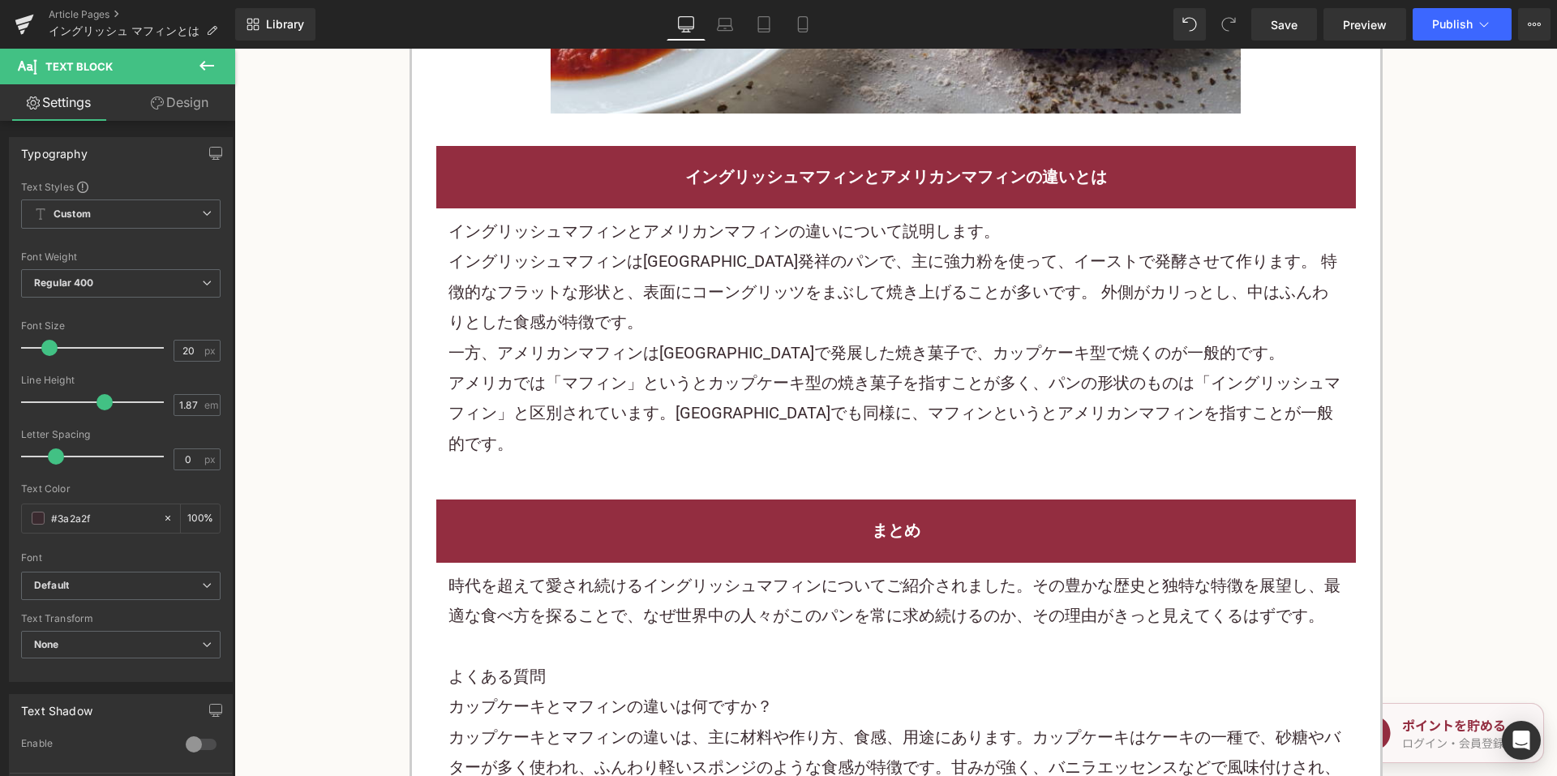
click at [697, 264] on p "イングリッシュマフィンはイギリス発祥のパンで、主に強力粉を使って、イーストで発酵させて作ります。 特徴的なフラットな形状と、表面にコーングリッツをまぶして焼き…" at bounding box center [895, 291] width 895 height 91
click at [697, 261] on p "イングリッシュマフィンはイギリス発祥のパンで、主に強力粉を使って、イーストで発酵させて作ります。 特徴的なフラットな形状と、表面にコーングリッツをまぶして焼き…" at bounding box center [895, 291] width 895 height 91
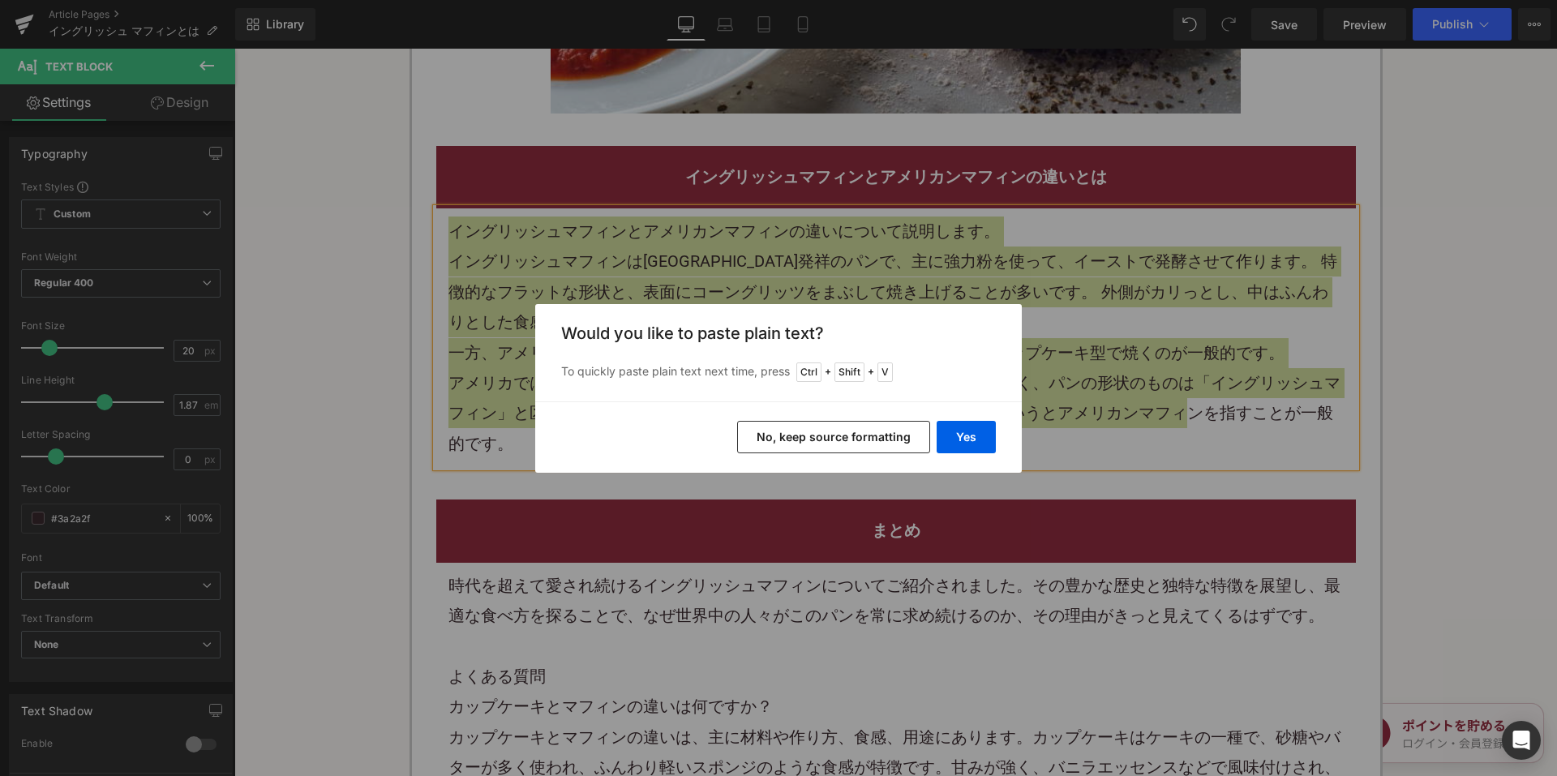
click at [827, 435] on button "No, keep source formatting" at bounding box center [833, 437] width 193 height 32
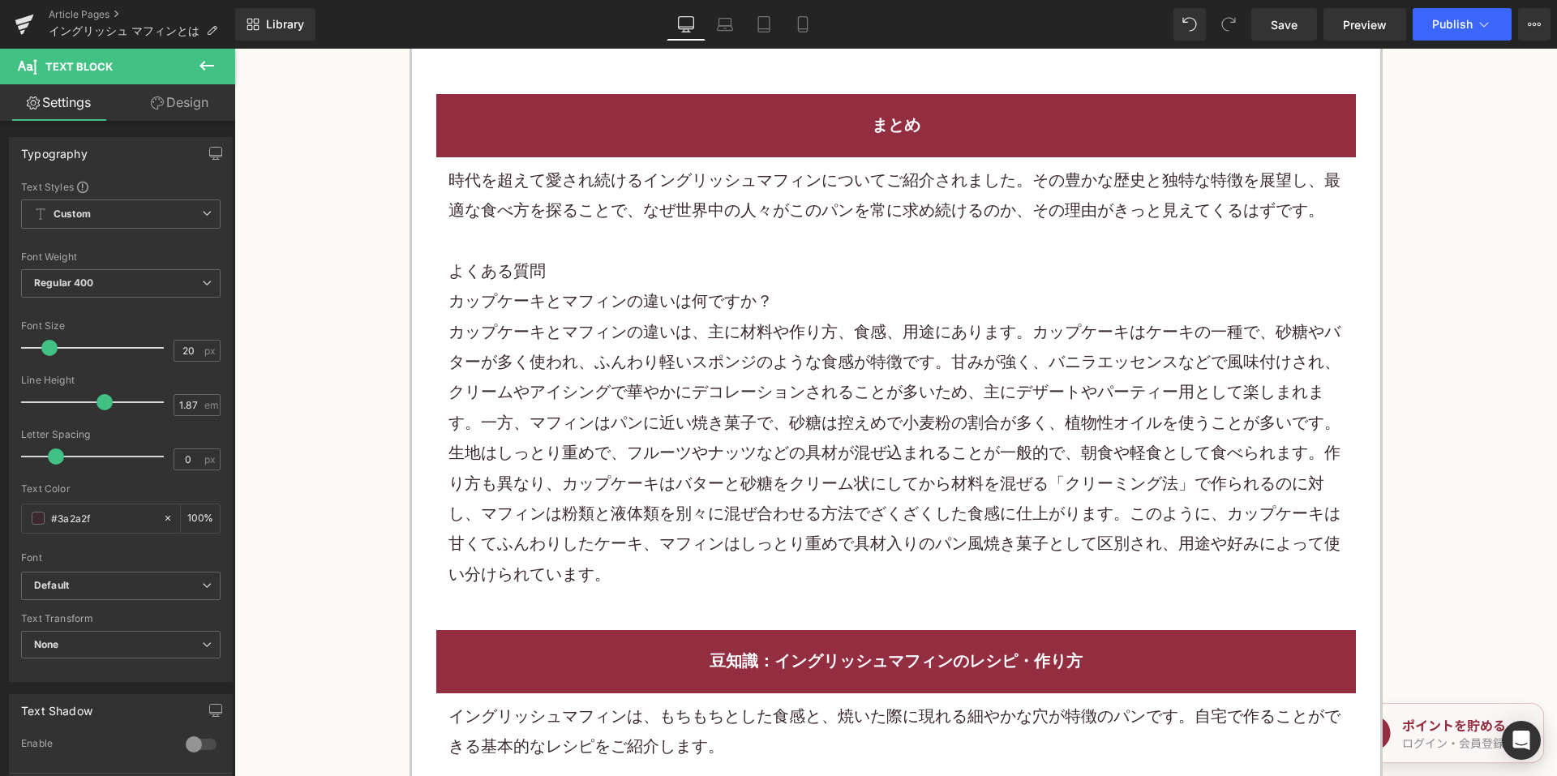
click at [710, 317] on p "カップケーキとマフィンの違い は、主に材料や作り方、食感、用途にあります。カップケーキはケーキの一種で、砂糖やバターが多く使われ、ふんわり軽い スポンジ のよ…" at bounding box center [895, 453] width 895 height 273
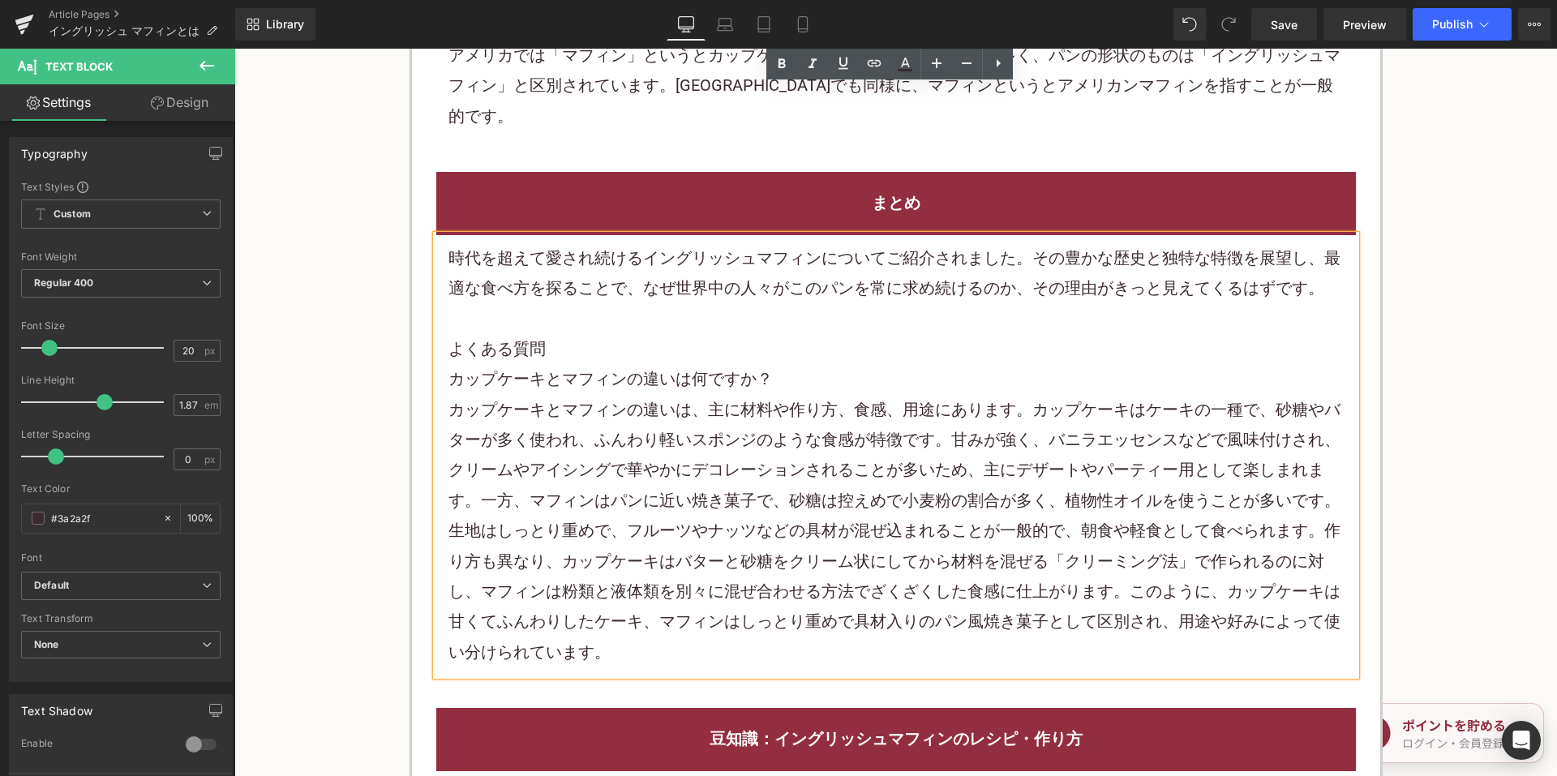
scroll to position [3324, 0]
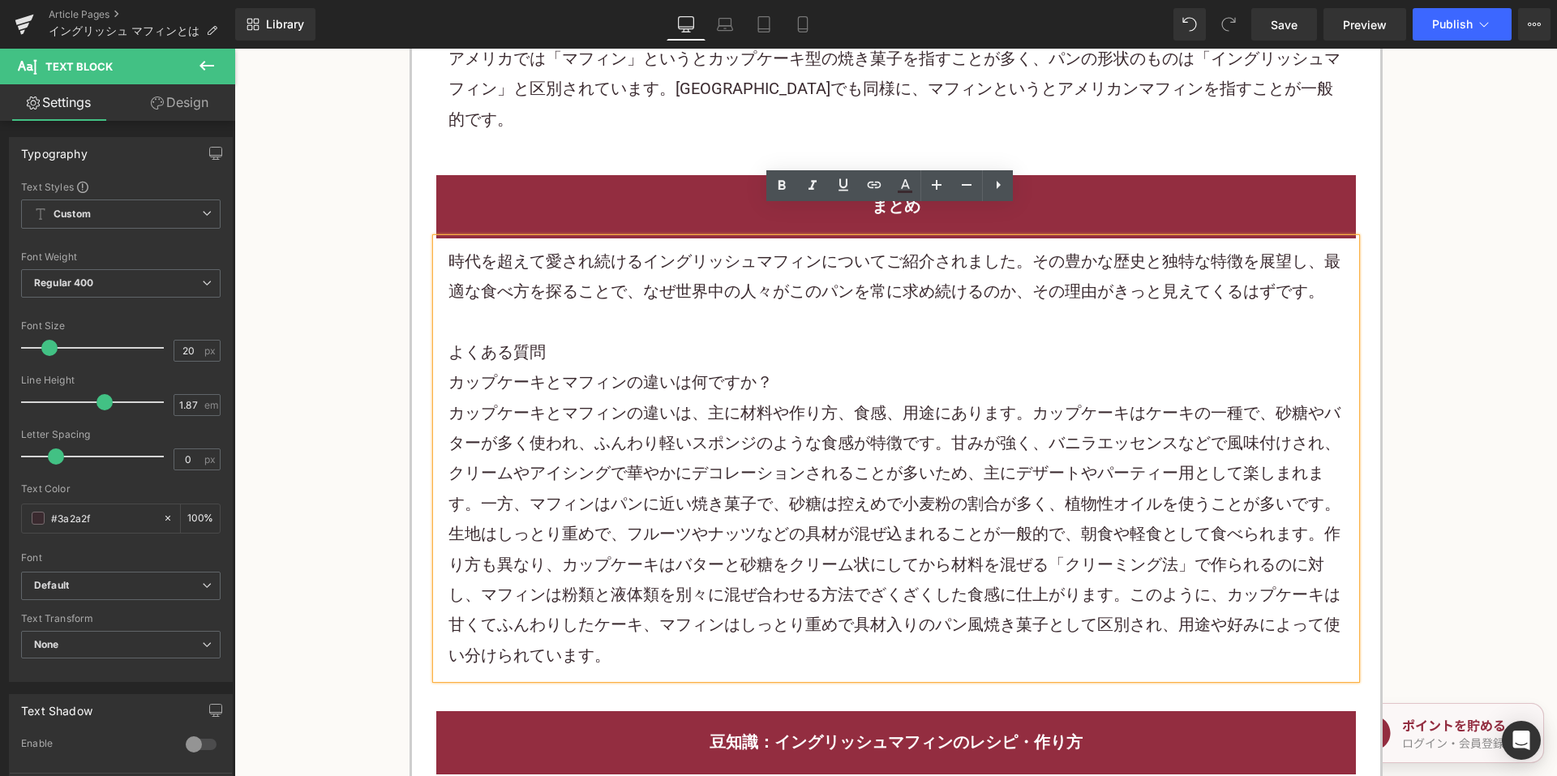
click at [835, 430] on p "カップケーキとマフィンの違い は、主に材料や作り方、食感、用途にあります。カップケーキはケーキの一種で、砂糖やバターが多く使われ、ふんわり軽い スポンジ のよ…" at bounding box center [895, 534] width 895 height 273
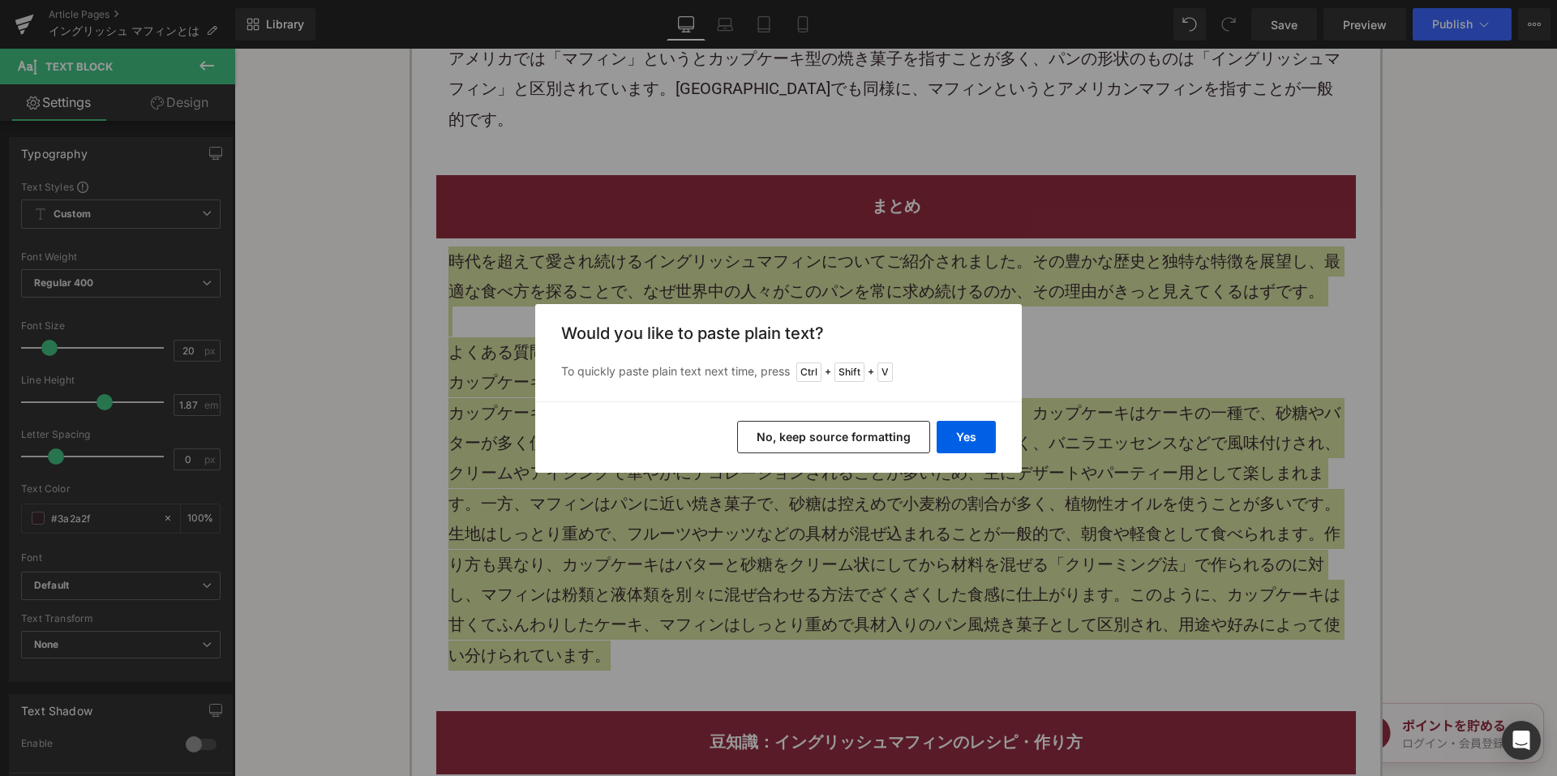
click at [835, 447] on button "No, keep source formatting" at bounding box center [833, 437] width 193 height 32
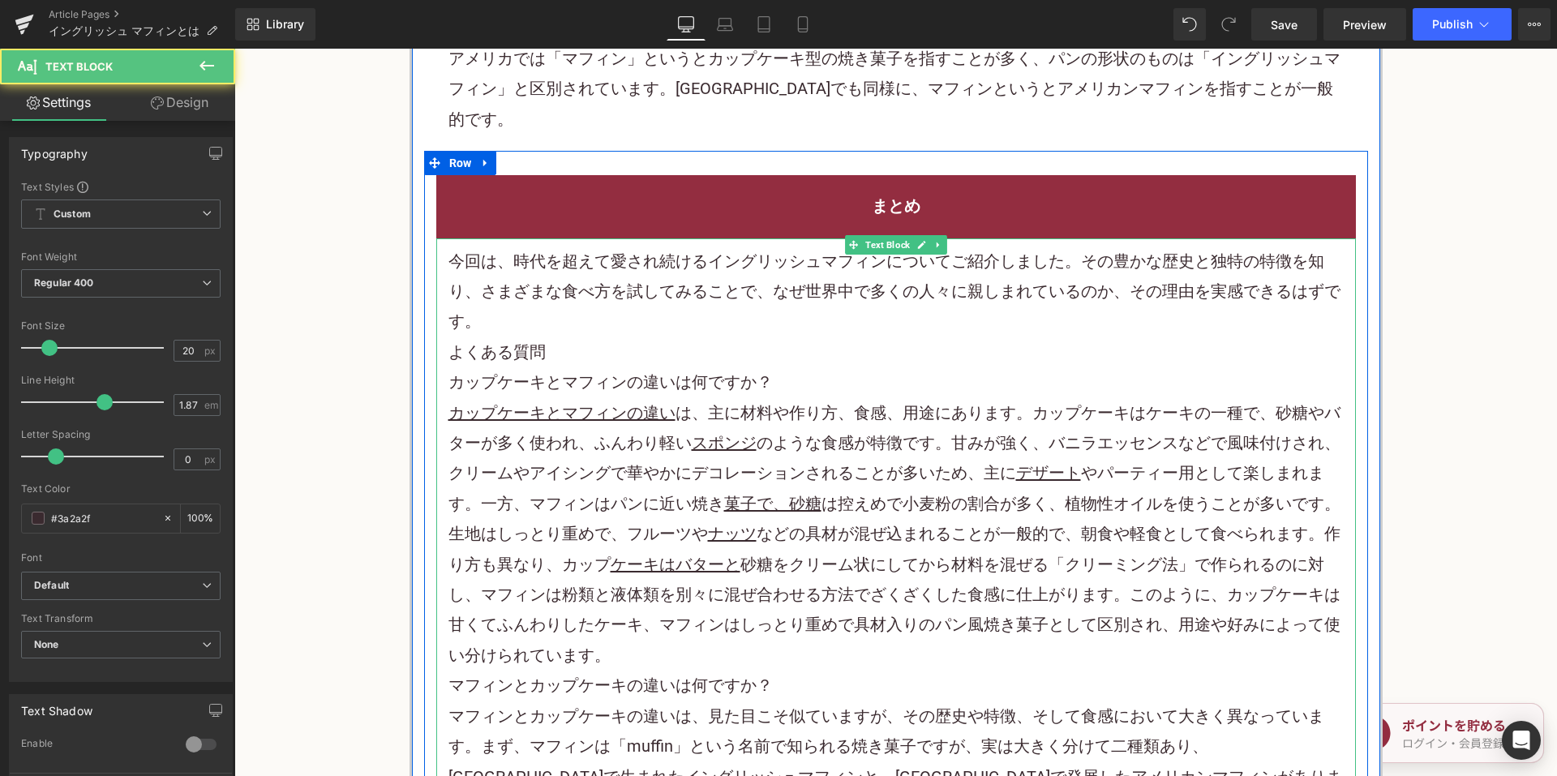
click at [710, 283] on p "今回は、時代を超えて愛され続けるイングリッシュマフィンについてご紹介しました。その豊かな歴史と独特の特徴を知り、さまざまな食べ方を試してみることで、なぜ世界中…" at bounding box center [895, 291] width 895 height 91
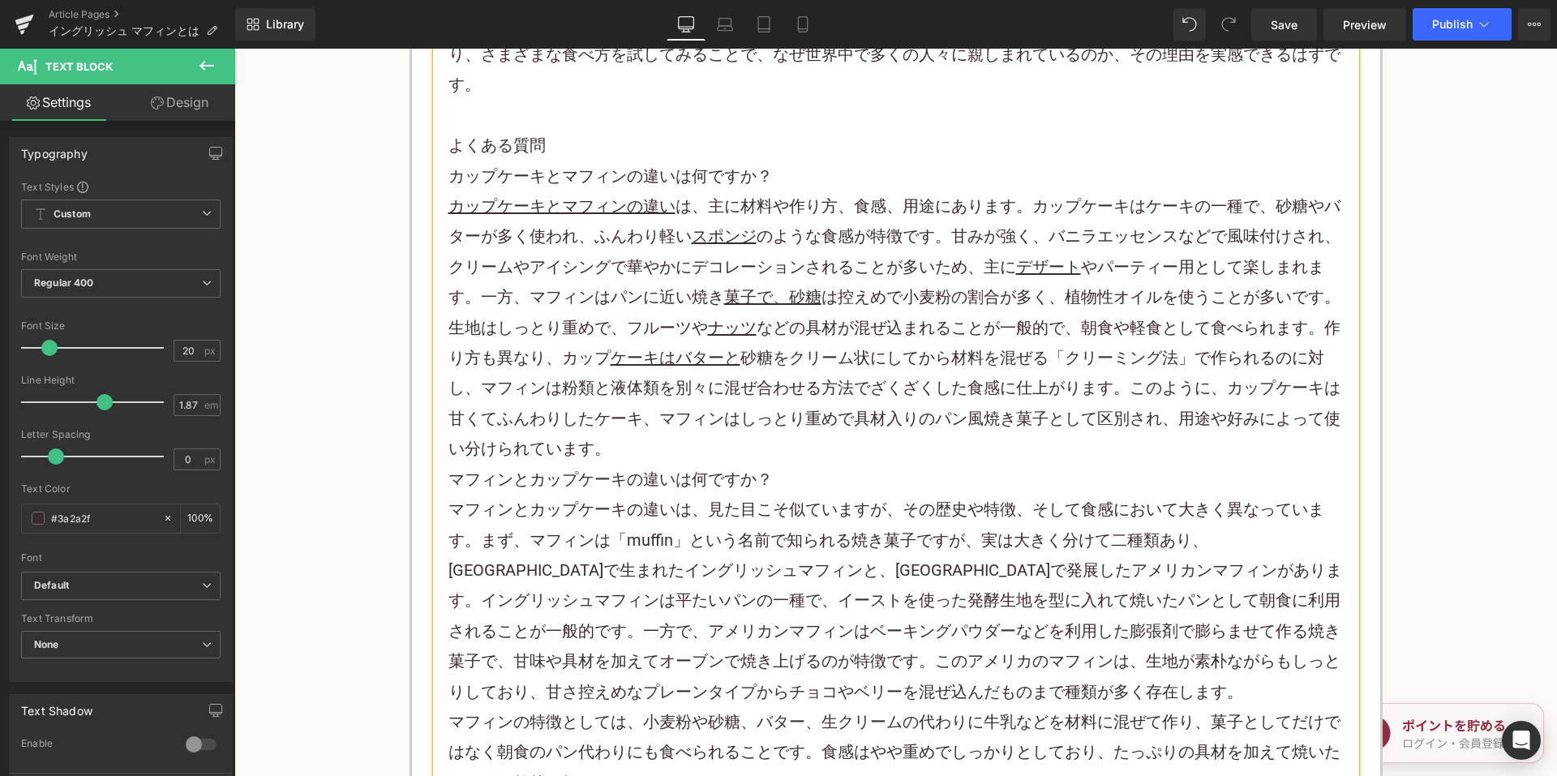
scroll to position [3567, 0]
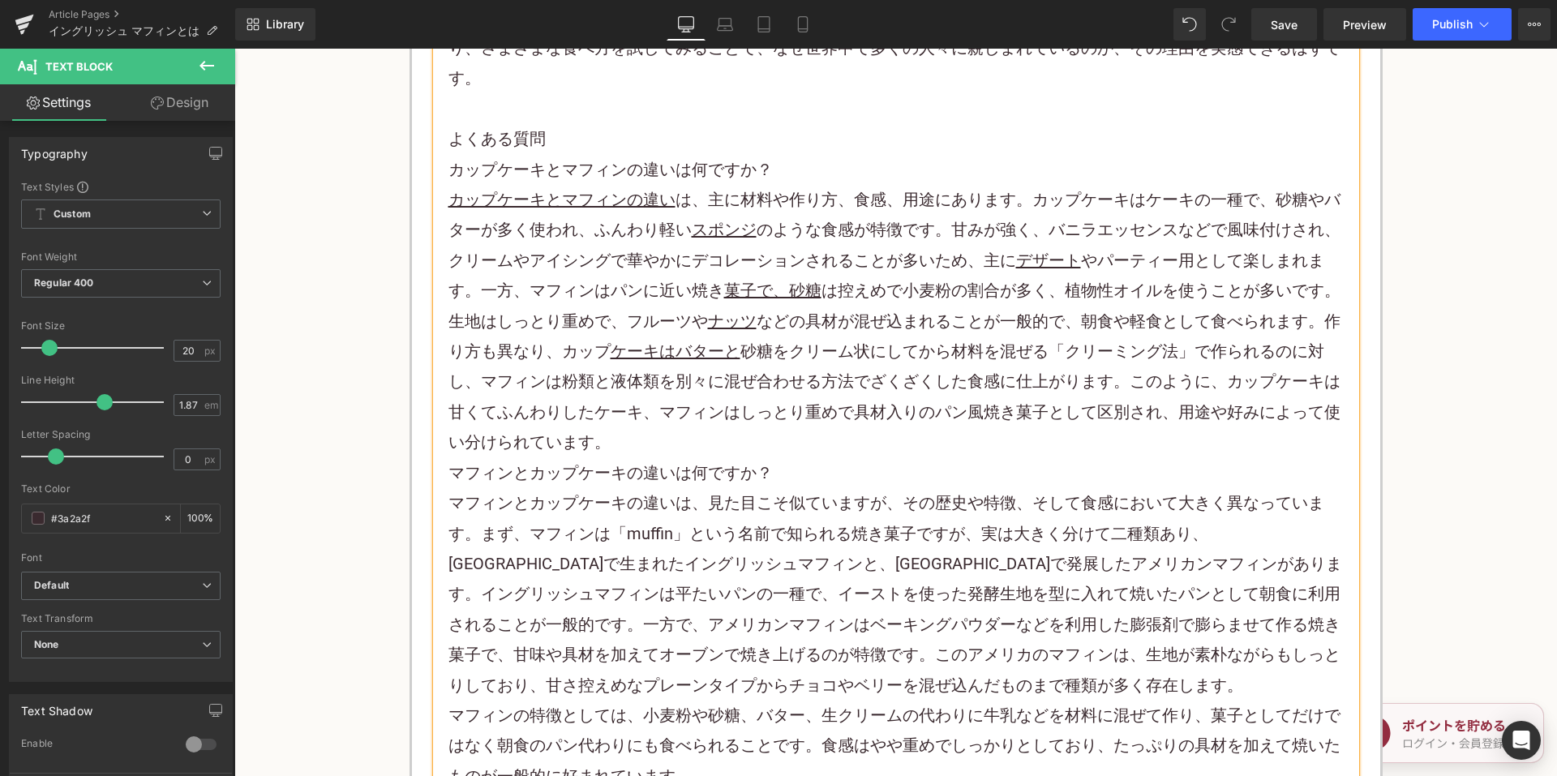
click at [647, 413] on p "カップケーキとマフィンの違い は、主に材料や作り方、食感、用途にあります。カップケーキはケーキの一種で、砂糖やバターが多く使われ、ふんわり軽い スポンジ のよ…" at bounding box center [895, 321] width 895 height 273
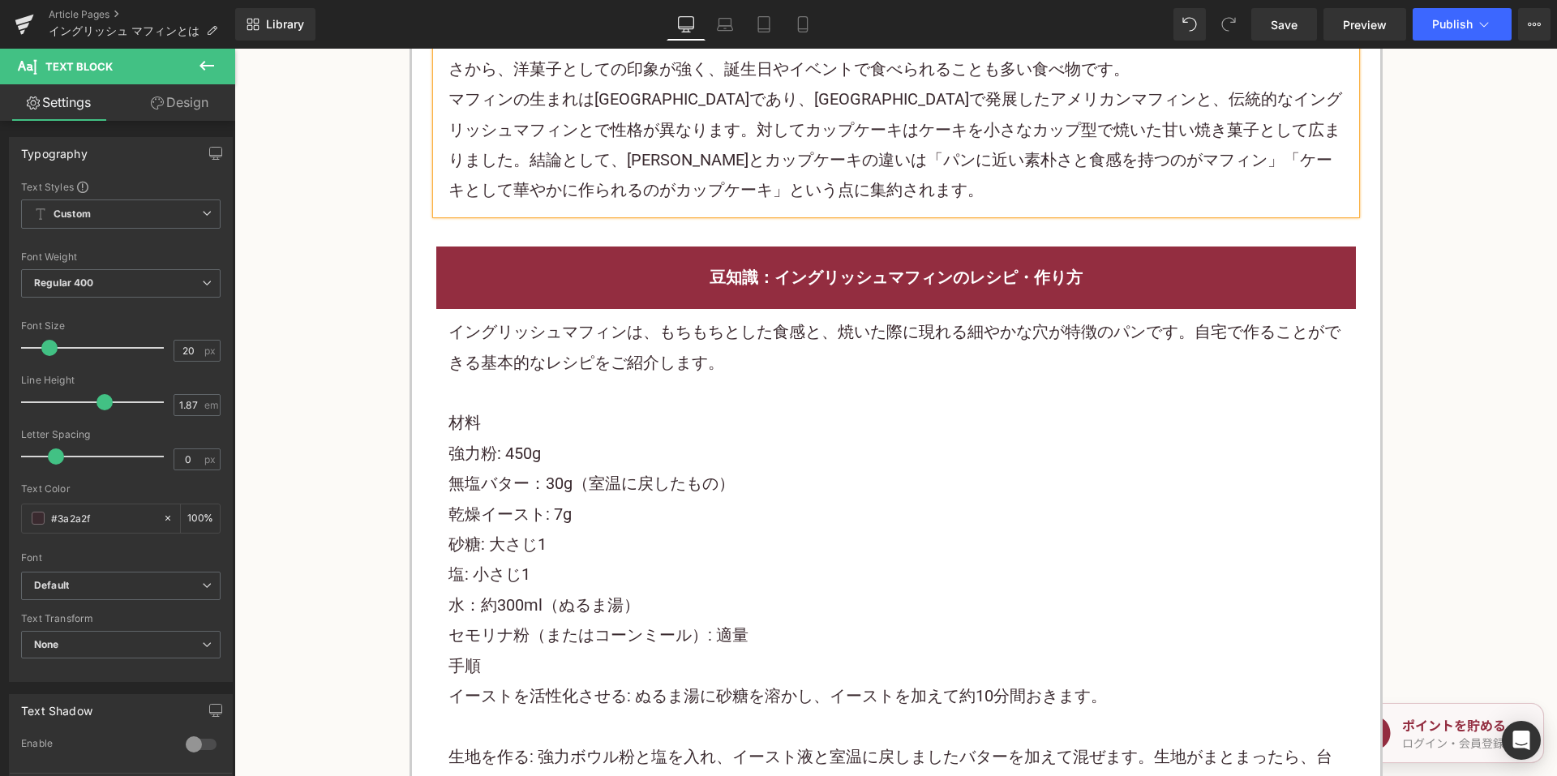
scroll to position [4378, 0]
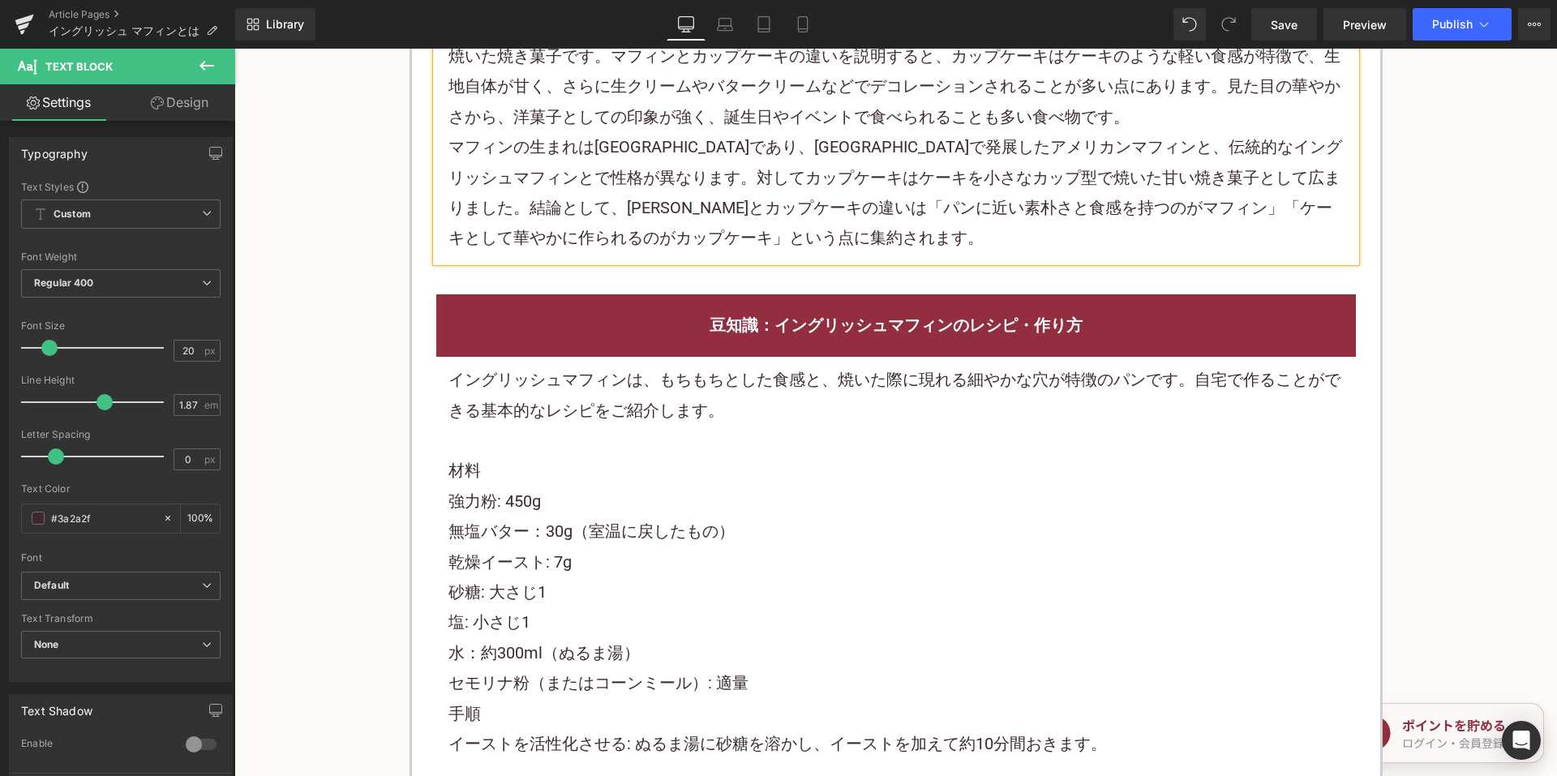
click at [722, 370] on font "イングリッシュマフィンは、もちもちとした食感と、焼いた際に現れる細やかな穴が特徴のパンです。自宅で作ることができる基本的なレシピをご紹介します。" at bounding box center [894, 394] width 892 height 49
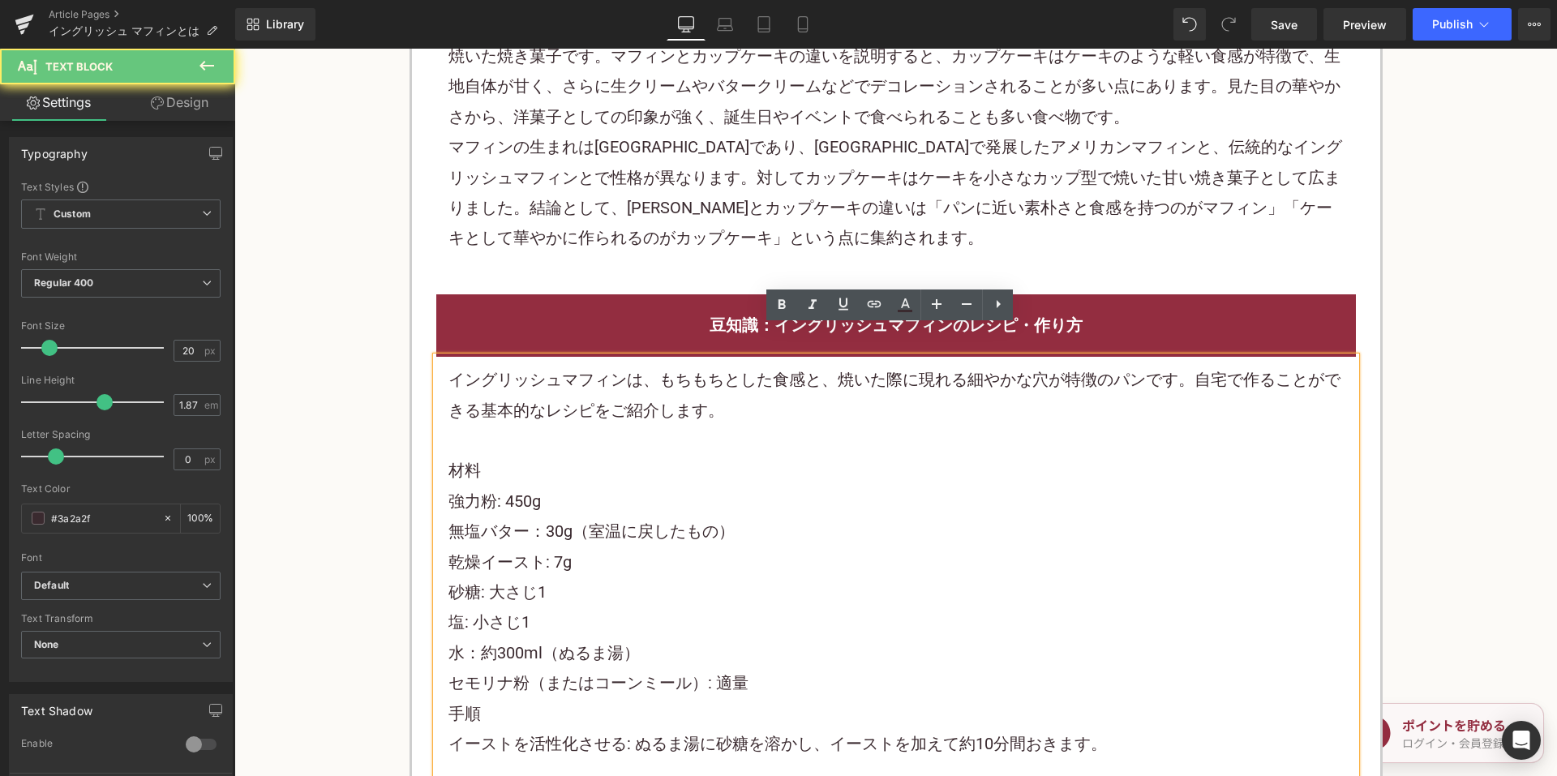
click at [660, 366] on p "イングリッシュマフィンは、もちもちとした食感と、焼いた際に現れる細やかな穴が特徴のパンです。自宅で作ることができる基本的なレシピをご紹介します。" at bounding box center [895, 395] width 895 height 61
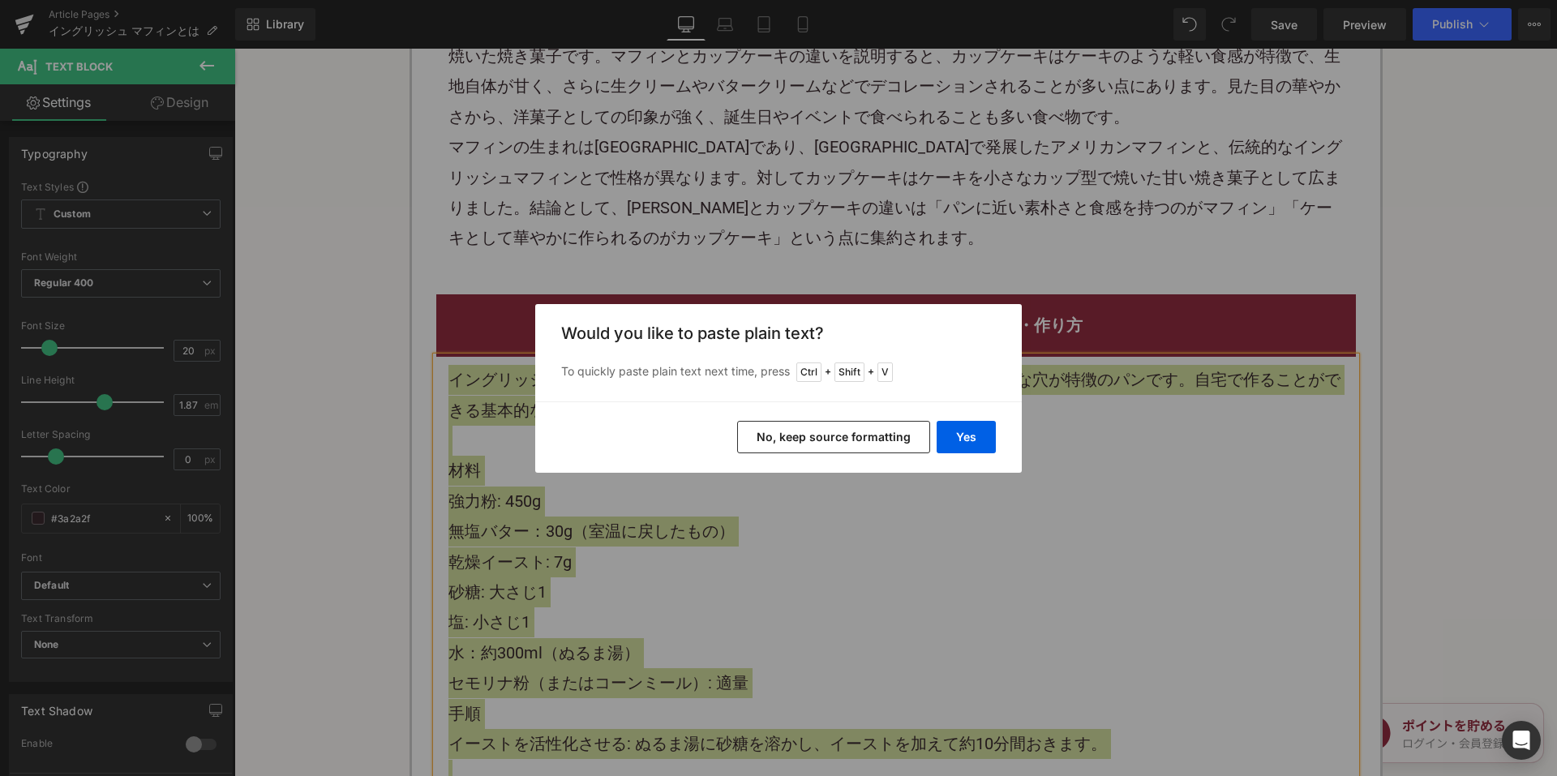
click at [803, 442] on button "No, keep source formatting" at bounding box center [833, 437] width 193 height 32
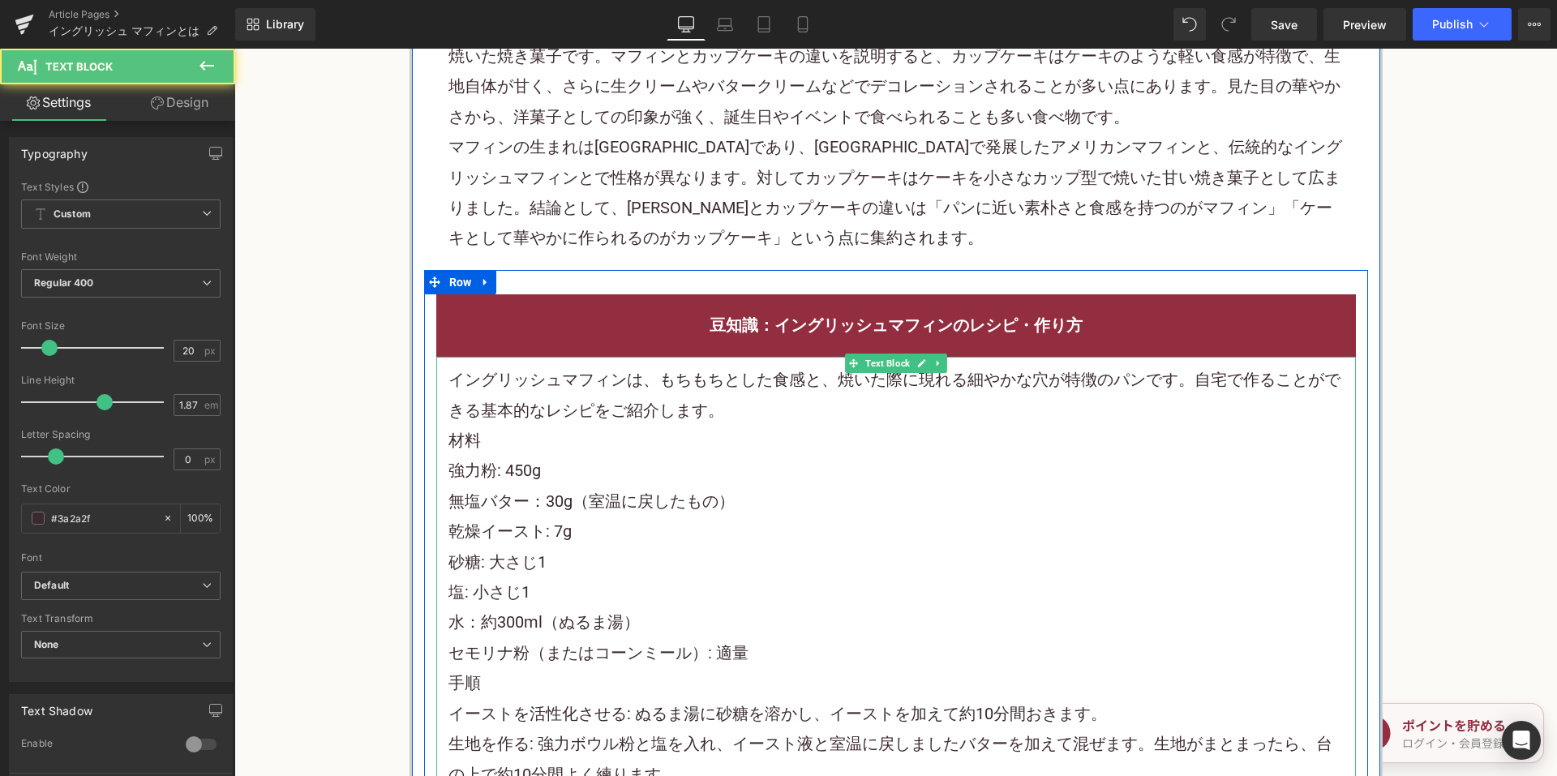
click at [769, 388] on p "イングリッシュマフィンは、もちもちとした食感と、焼いた際に現れる細やかな穴が特徴のパンです。自宅で作ることができる基本的なレシピをご紹介します。" at bounding box center [895, 395] width 895 height 61
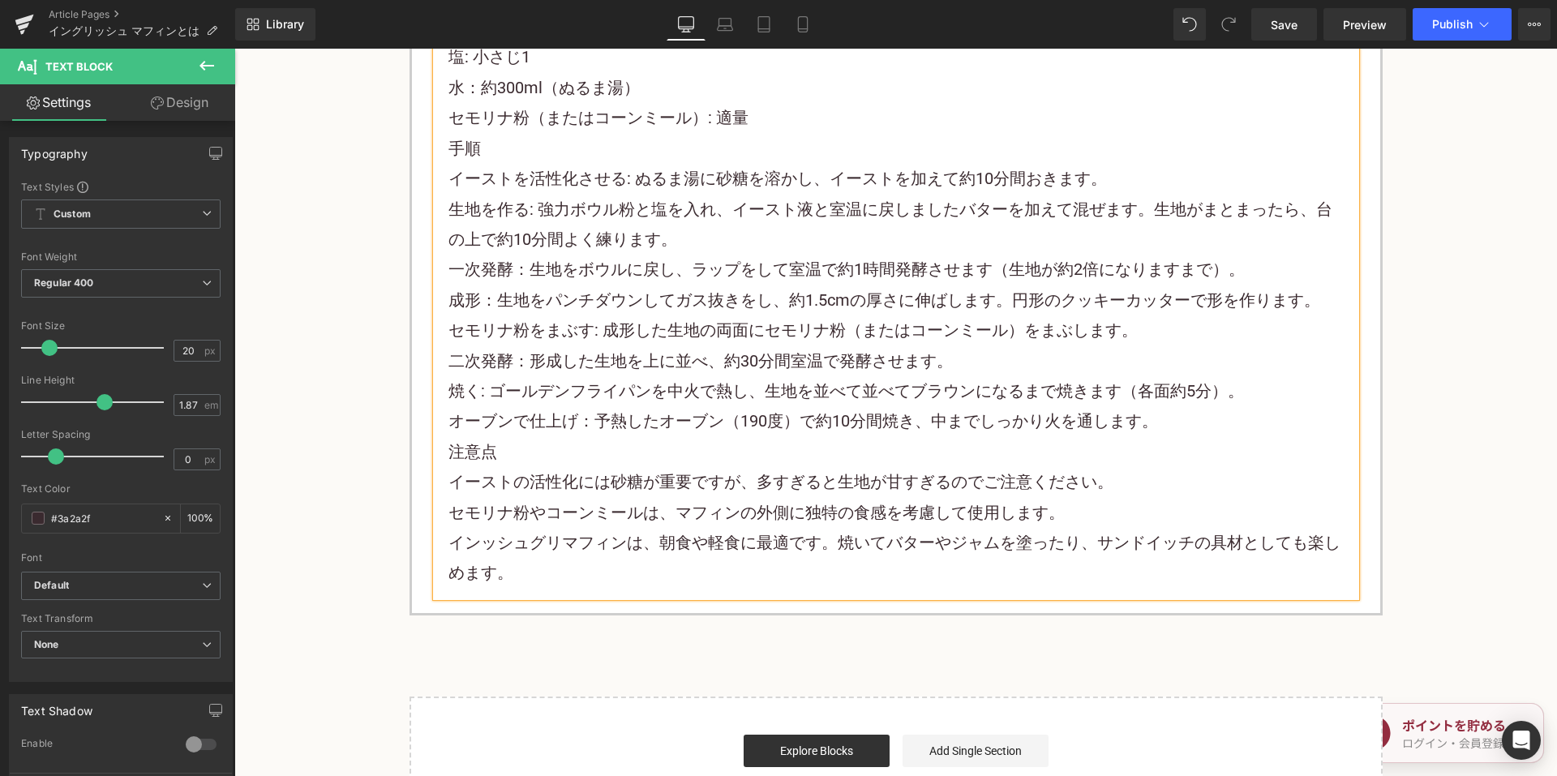
scroll to position [4946, 0]
click at [1171, 404] on p "オーブンで仕上げ：予熱したオーブン（190度）で約10分間焼き、中までしっかり火を通します。" at bounding box center [895, 419] width 895 height 30
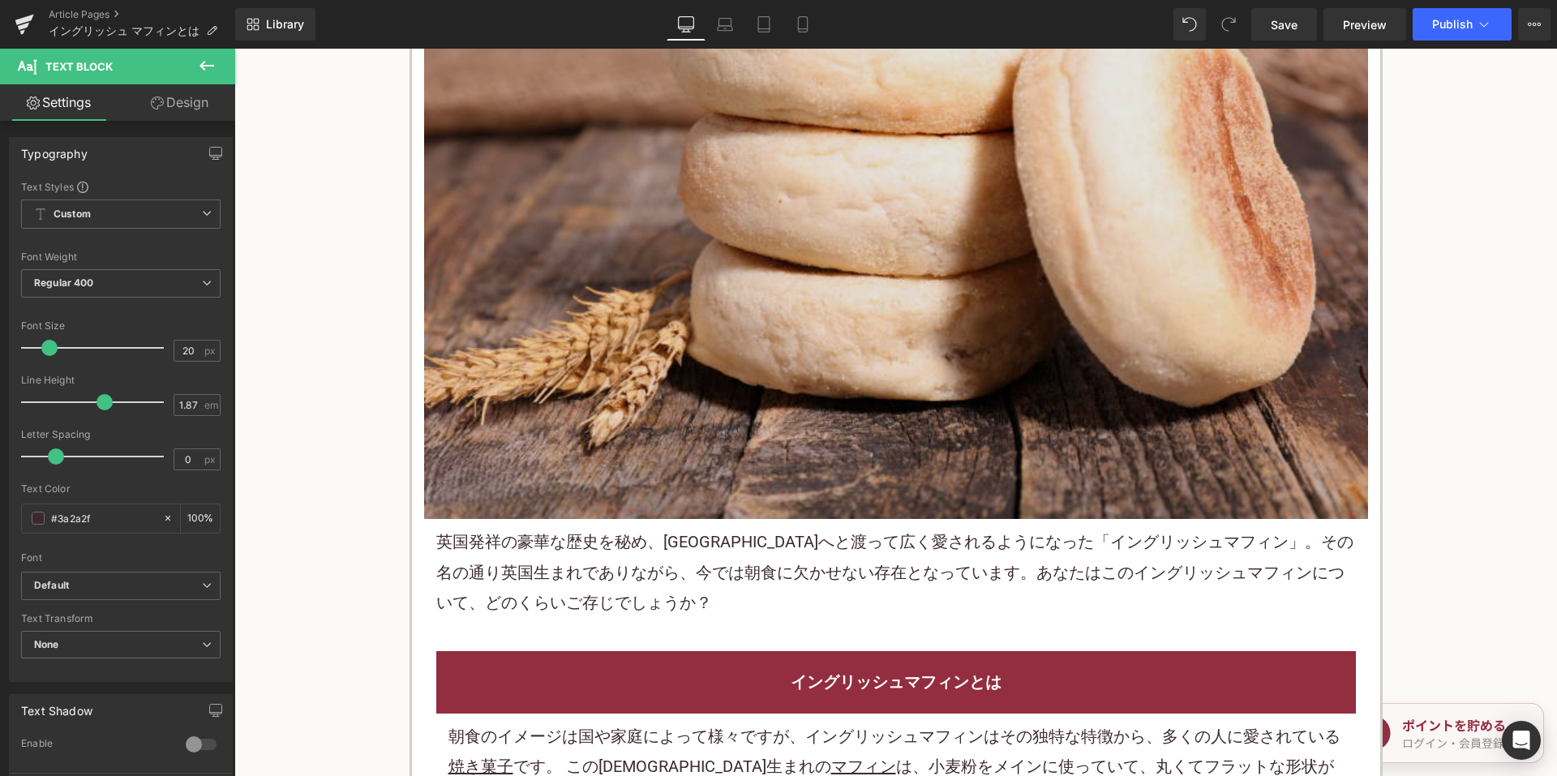
scroll to position [568, 0]
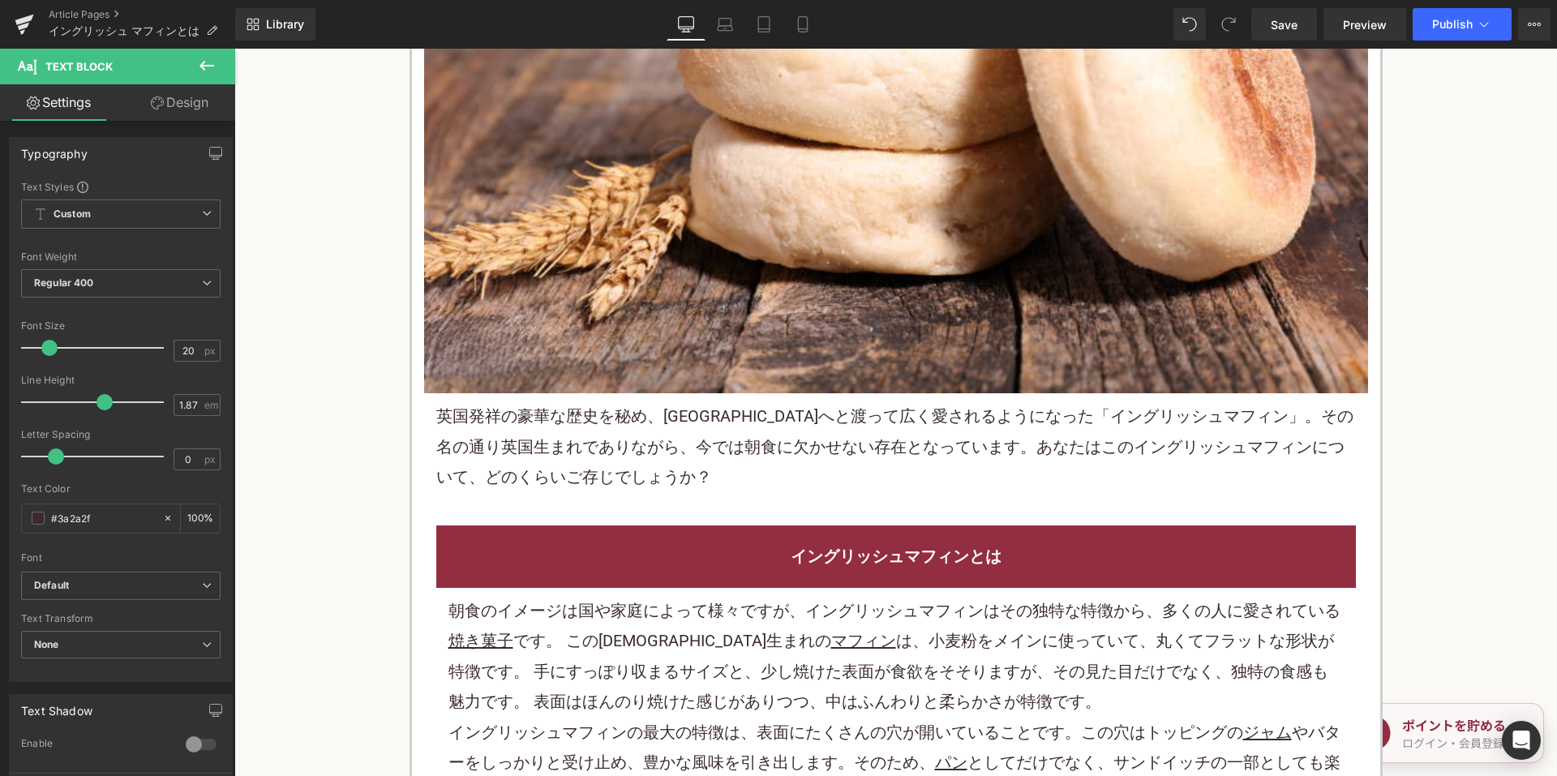
click at [849, 420] on p "英国発祥の豪華な歴史を秘め、アメリカへと渡って広く愛されるようになった「 イングリッシュマフィン 」。その名の通り英国生まれでありながら、今では朝食に欠かせな…" at bounding box center [895, 446] width 919 height 91
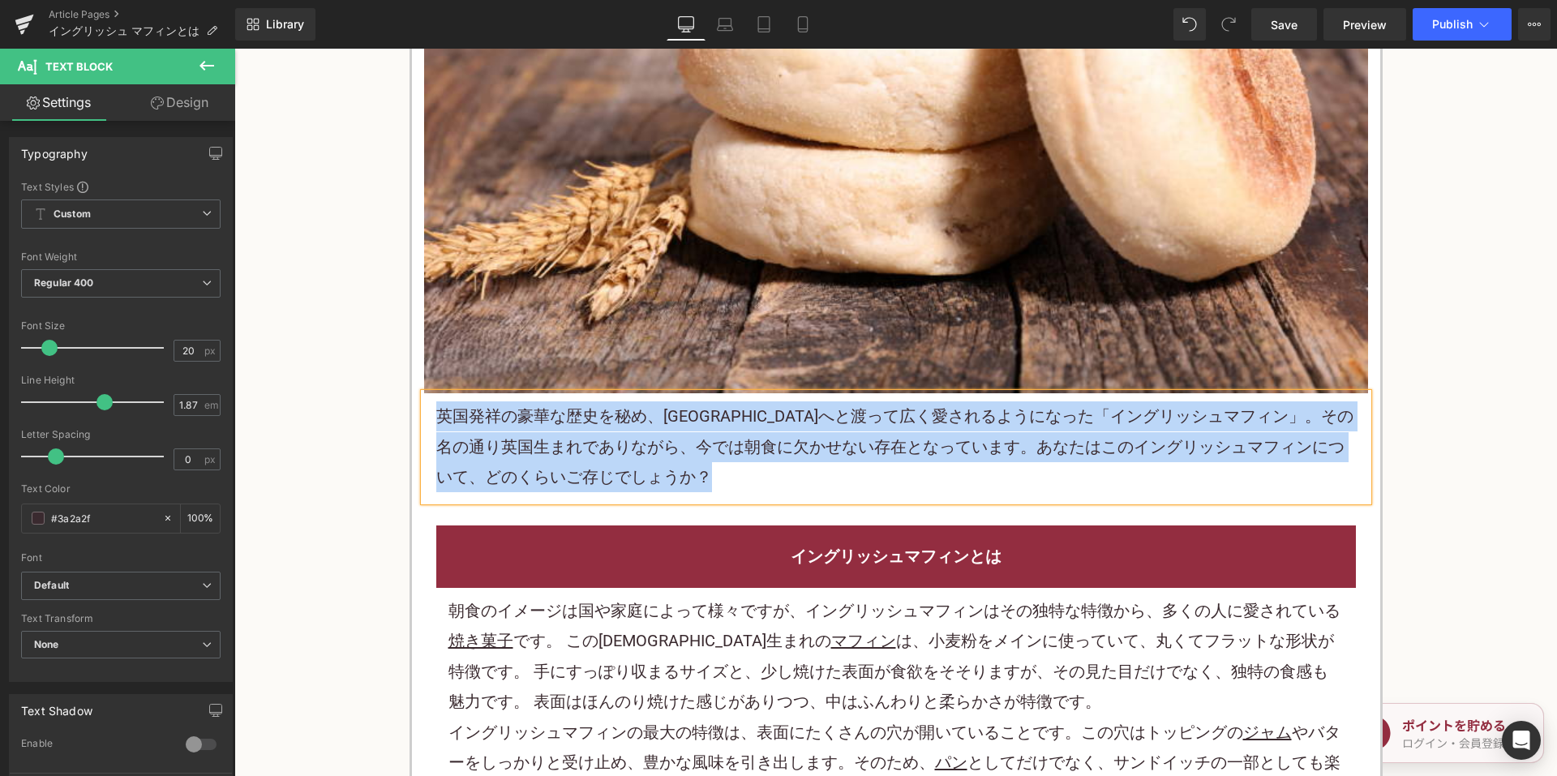
copy p "英国発祥の豪華な歴史を秘め、アメリカへと渡って広く愛されるようになった「 イングリッシュマフィン 」。その名の通り英国生まれでありながら、今では朝食に欠かせな…"
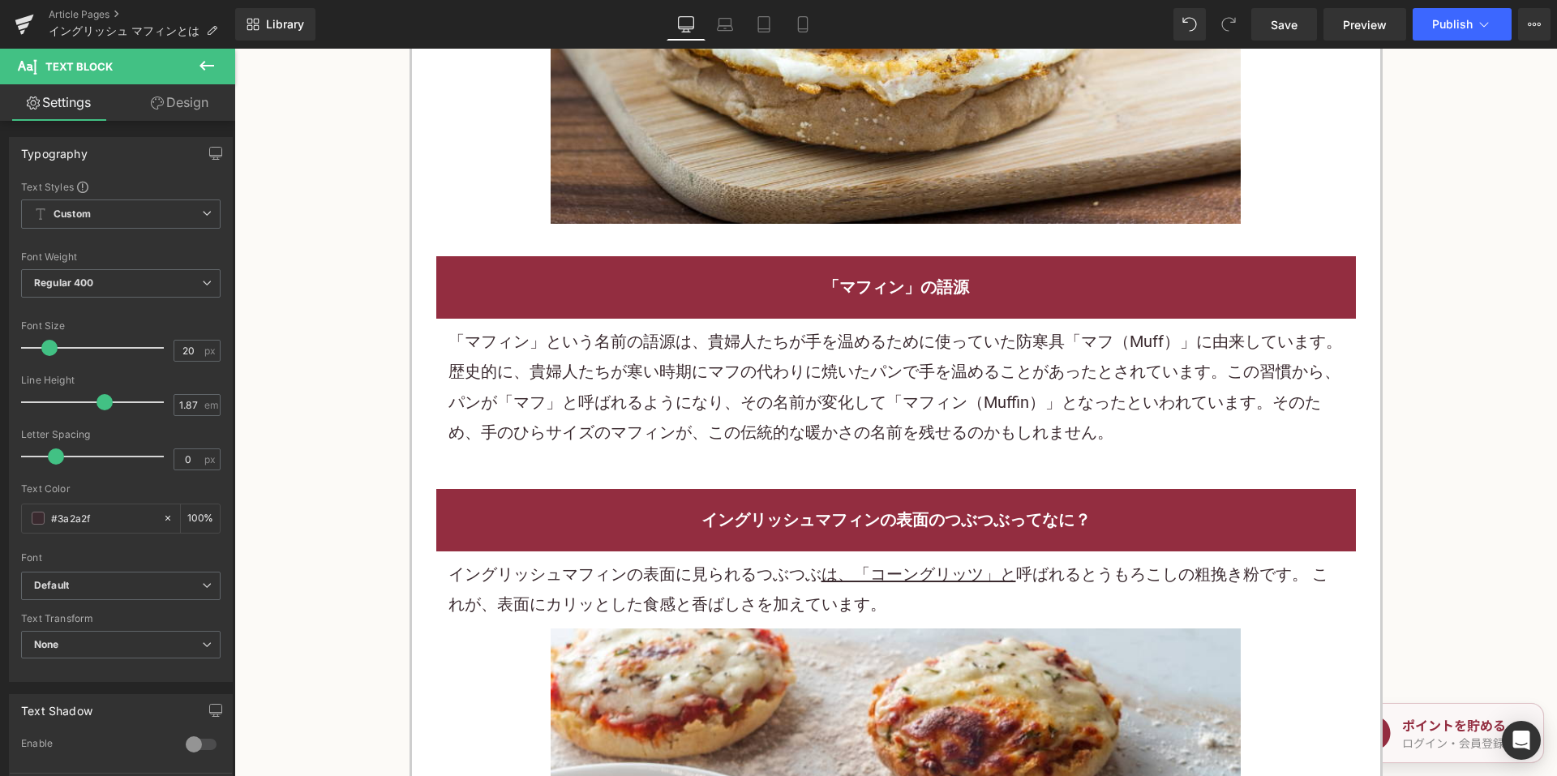
scroll to position [2189, 0]
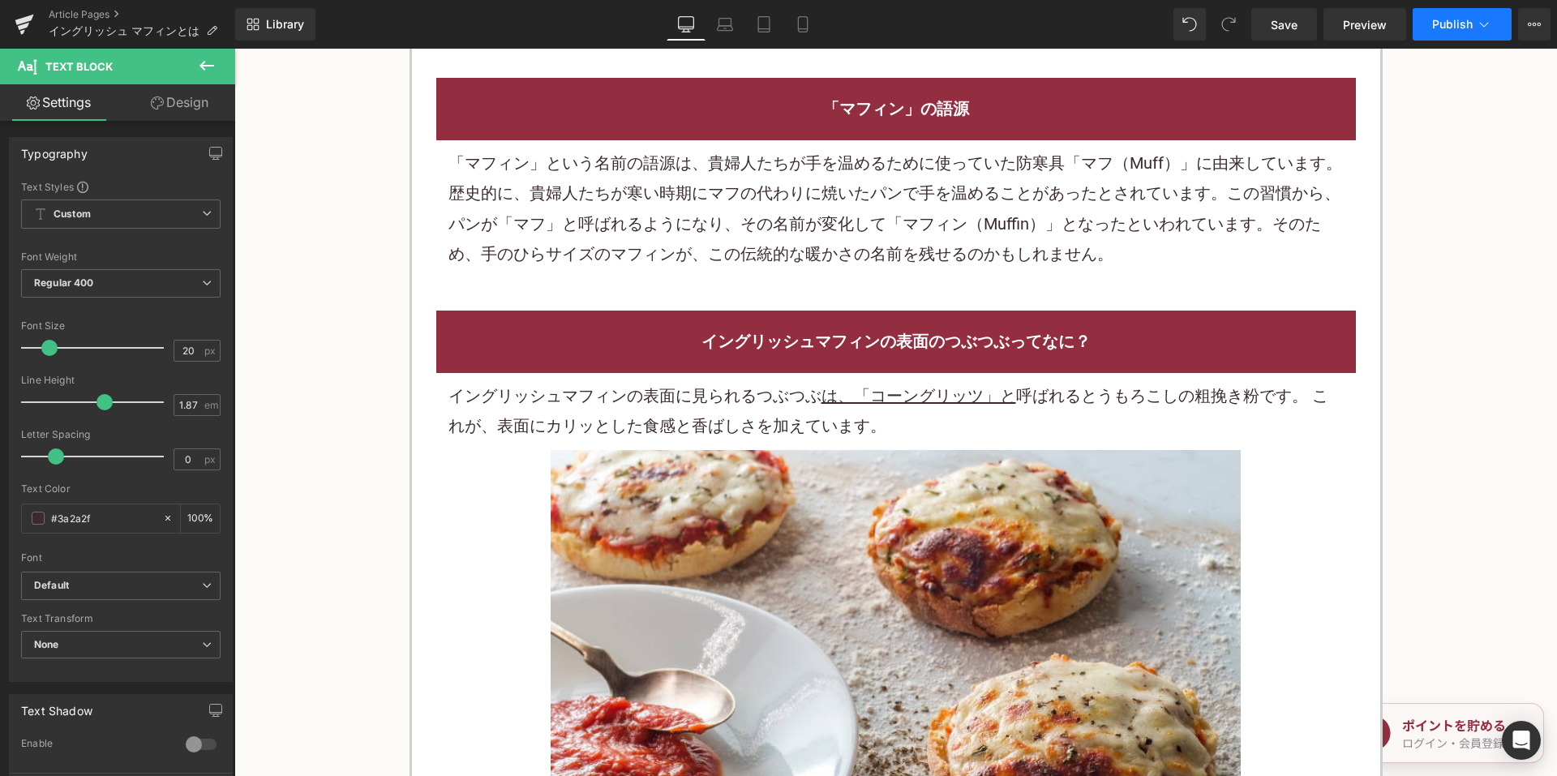
click at [1472, 28] on button "Publish" at bounding box center [1461, 24] width 99 height 32
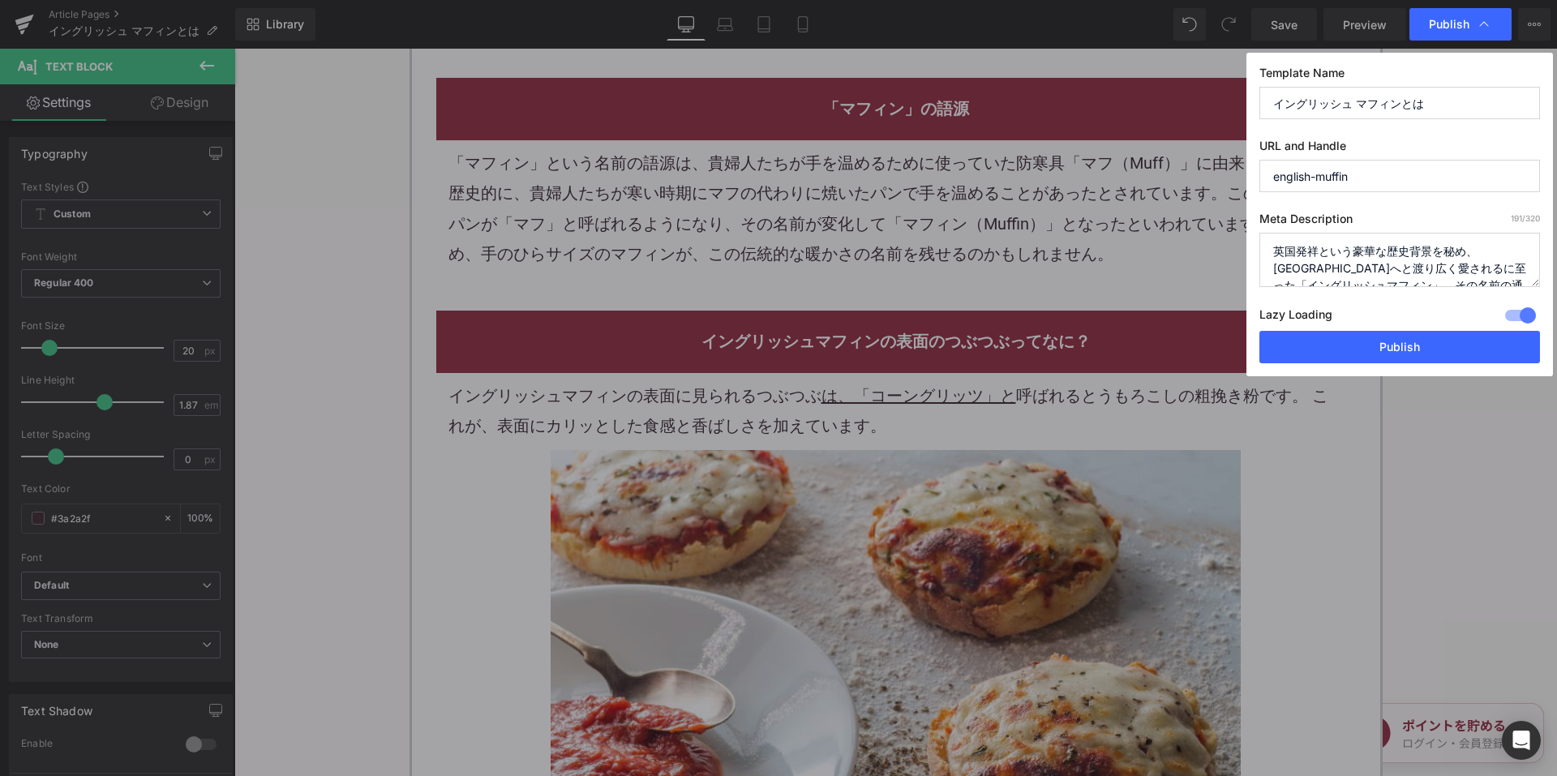
click at [1359, 255] on textarea "英国発祥という豪華な歴史背景を秘め、アメリカへと渡り広く愛されるに至った「イングリッシュマフィン」。その名前の通り英国生まれでありながら、今や朝食に欠かせない…" at bounding box center [1399, 260] width 281 height 54
paste textarea "豪華な歴史を秘め、アメリカへと渡って広く愛されるようになった「イングリッシュマフィン」。その名の通り英国生まれでありながら、今では朝食に欠かせない存在となって…"
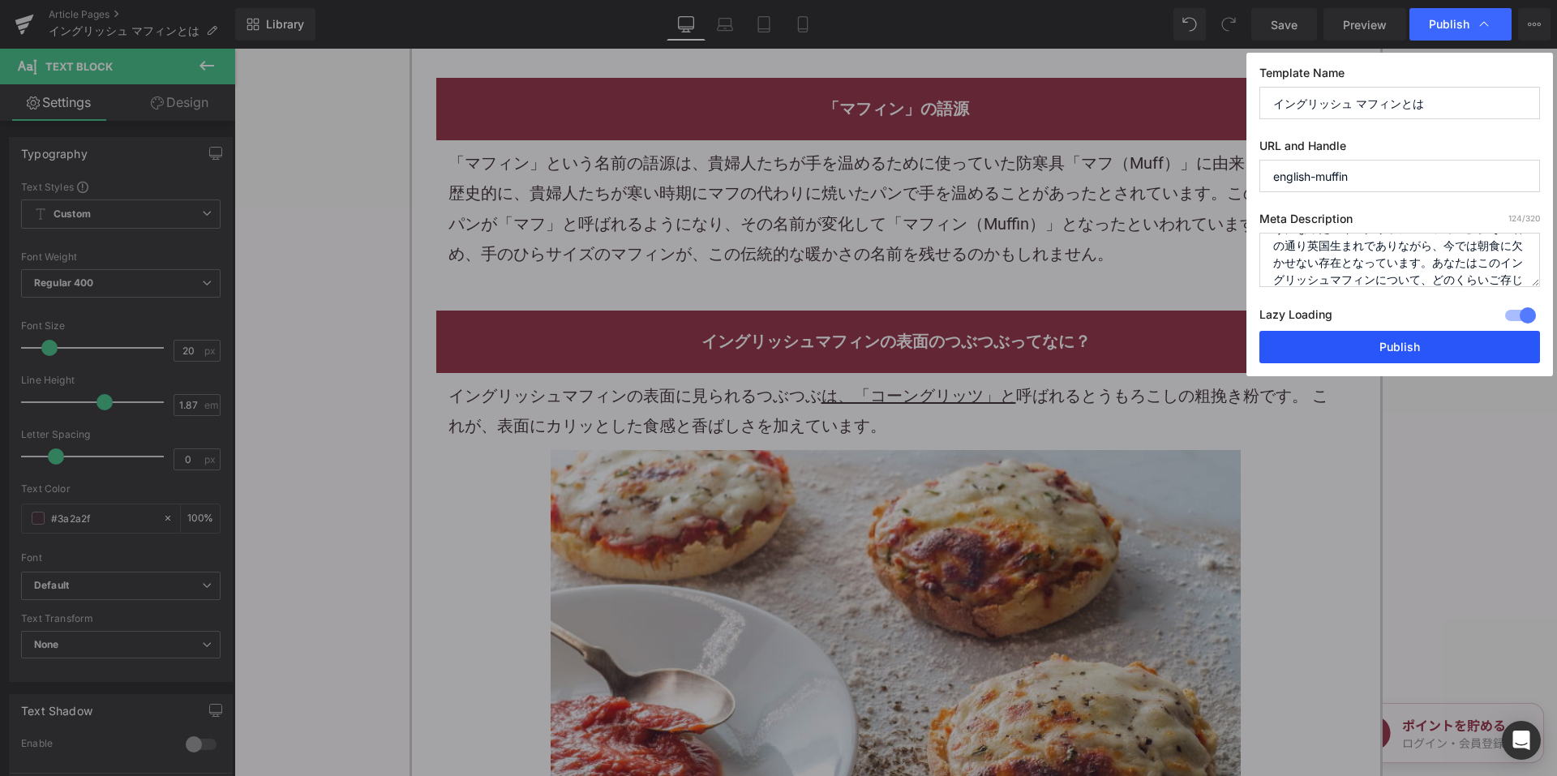
type textarea "英国発祥の豪華な歴史を秘め、アメリカへと渡って広く愛されるようになった「イングリッシュマフィン」。その名の通り英国生まれでありながら、今では朝食に欠かせない存…"
click at [1324, 355] on button "Publish" at bounding box center [1399, 347] width 281 height 32
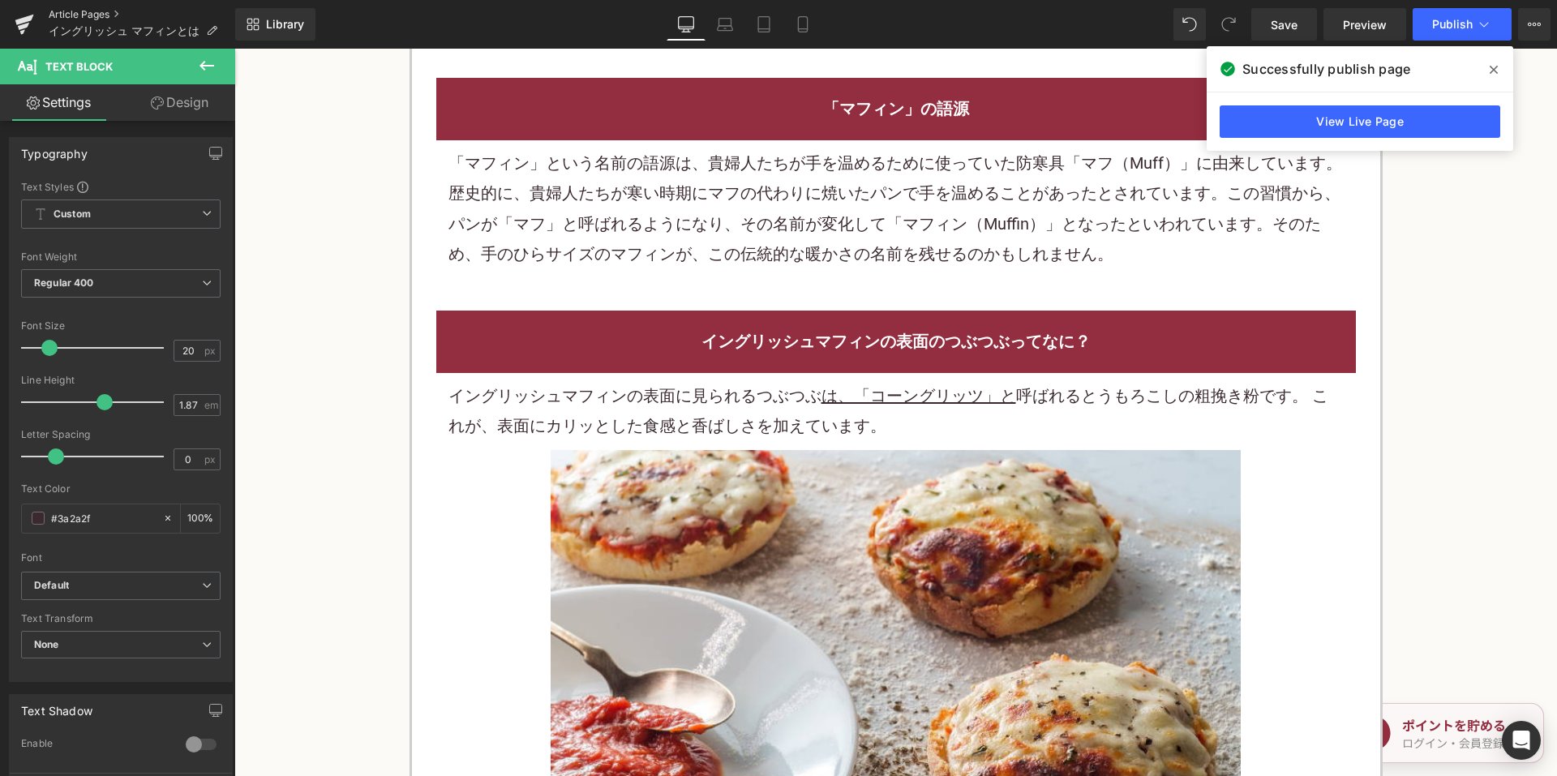
click at [74, 11] on link "Article Pages" at bounding box center [142, 14] width 186 height 13
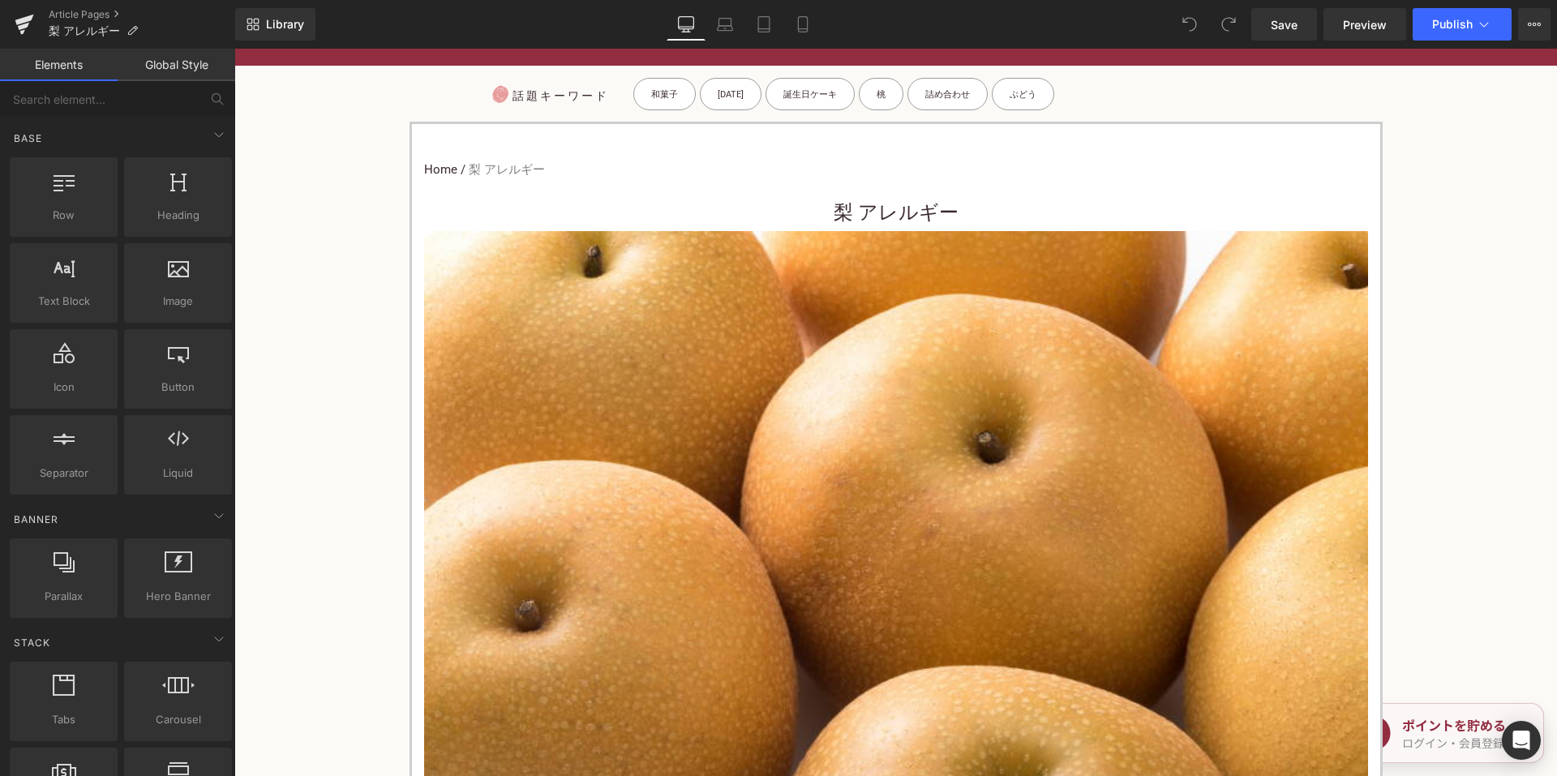
click at [786, 193] on div "梨 アレルギー Heading" at bounding box center [896, 211] width 944 height 39
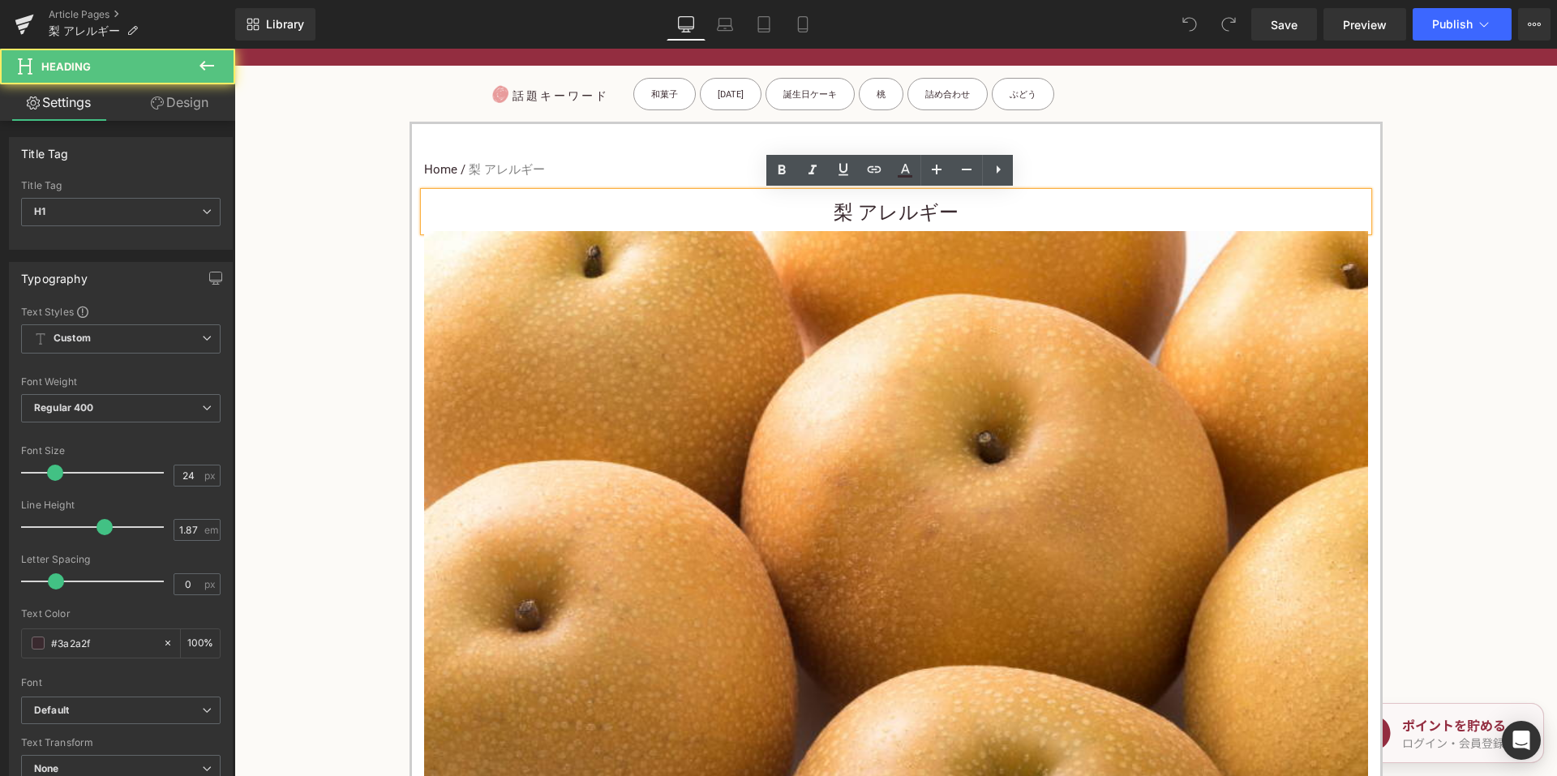
click at [822, 195] on div "梨 アレルギー Heading" at bounding box center [896, 211] width 944 height 39
click at [760, 203] on h1 "梨 アレルギー" at bounding box center [896, 213] width 944 height 36
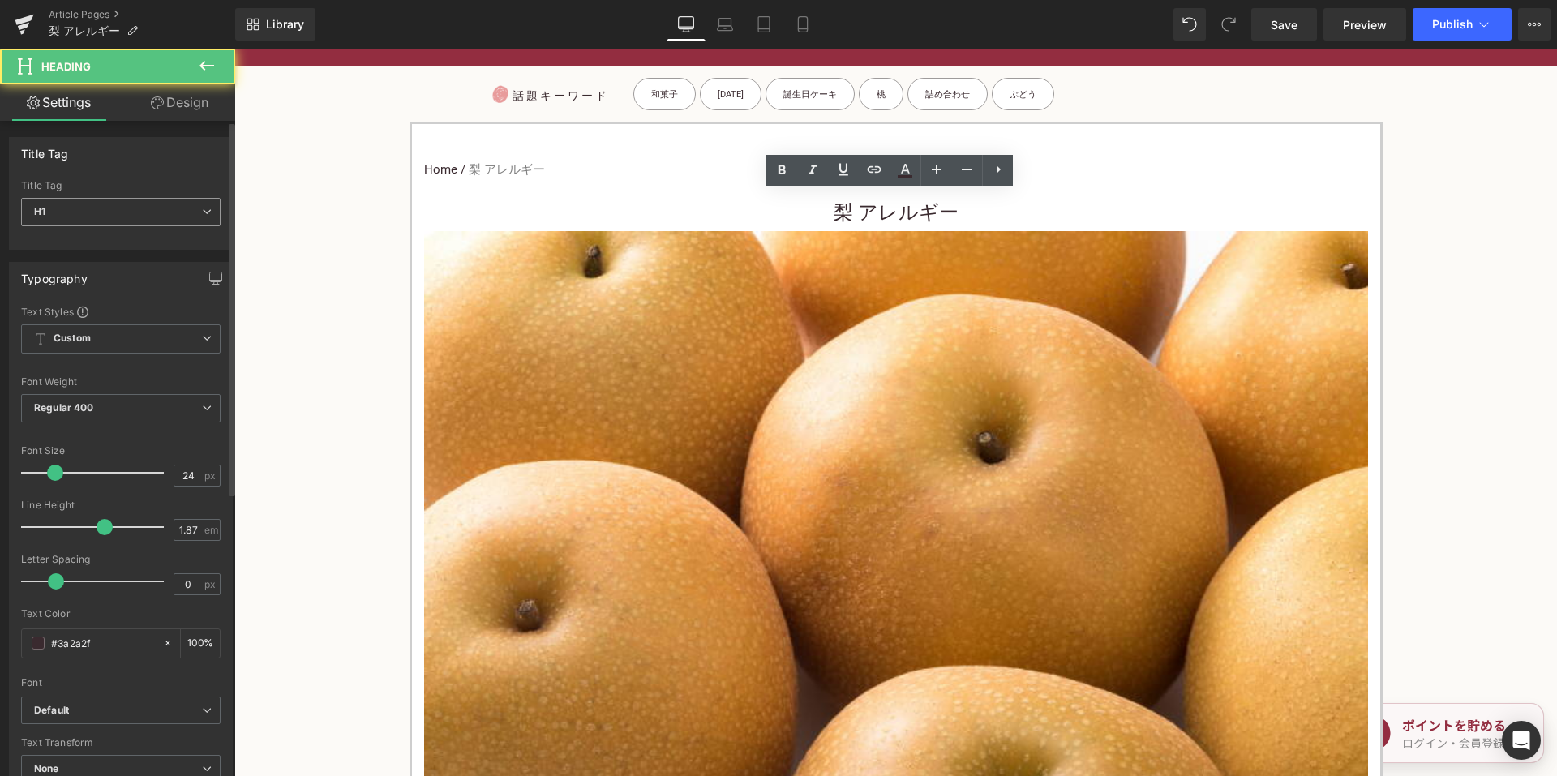
click at [159, 216] on span "H1" at bounding box center [120, 212] width 199 height 28
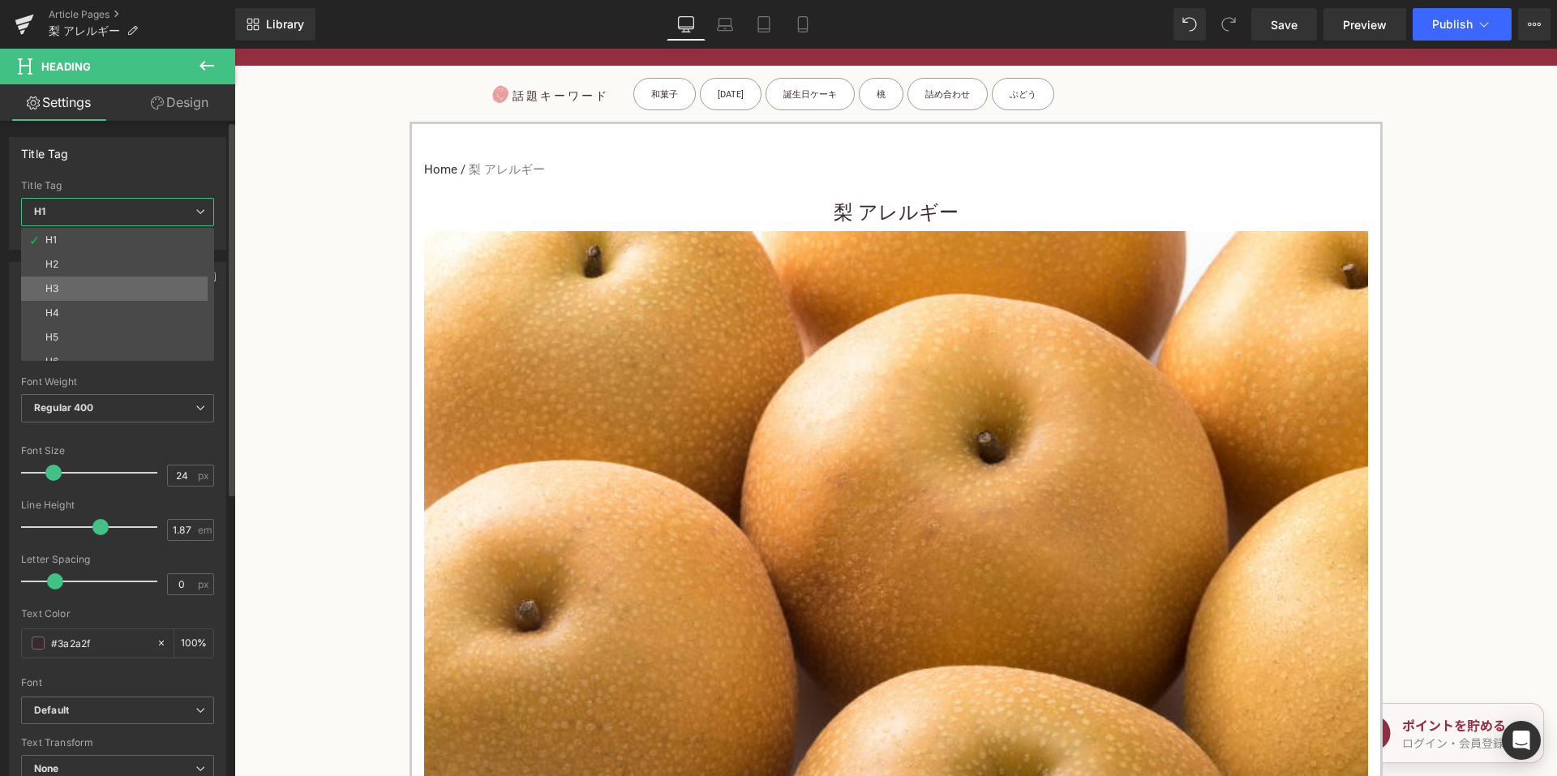
click at [119, 290] on li "H3" at bounding box center [121, 288] width 200 height 24
type input "15"
type input "100"
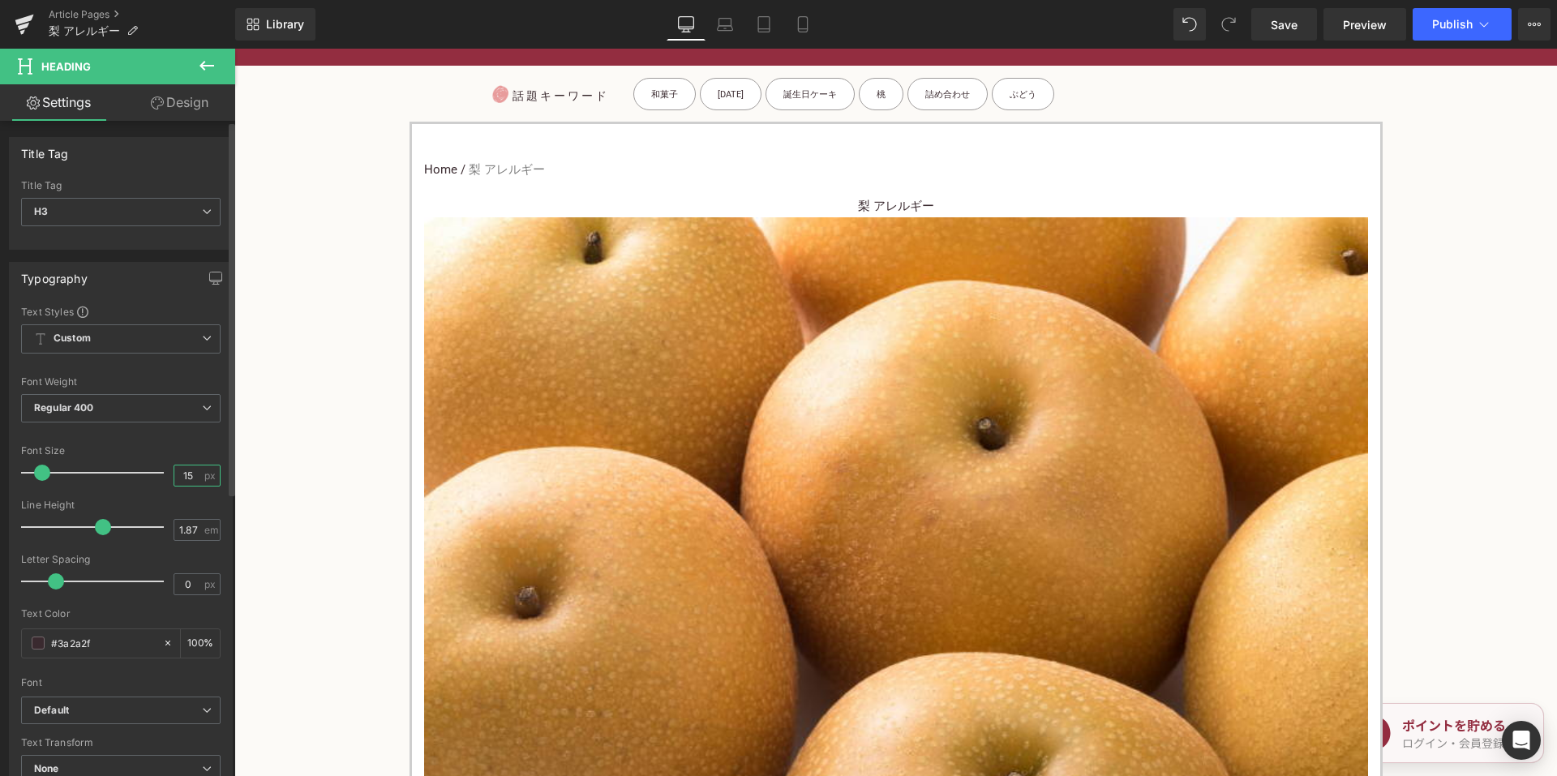
drag, startPoint x: 190, startPoint y: 469, endPoint x: 161, endPoint y: 466, distance: 28.6
click at [166, 469] on div "Font Size 15 px" at bounding box center [120, 472] width 199 height 54
type input "24"
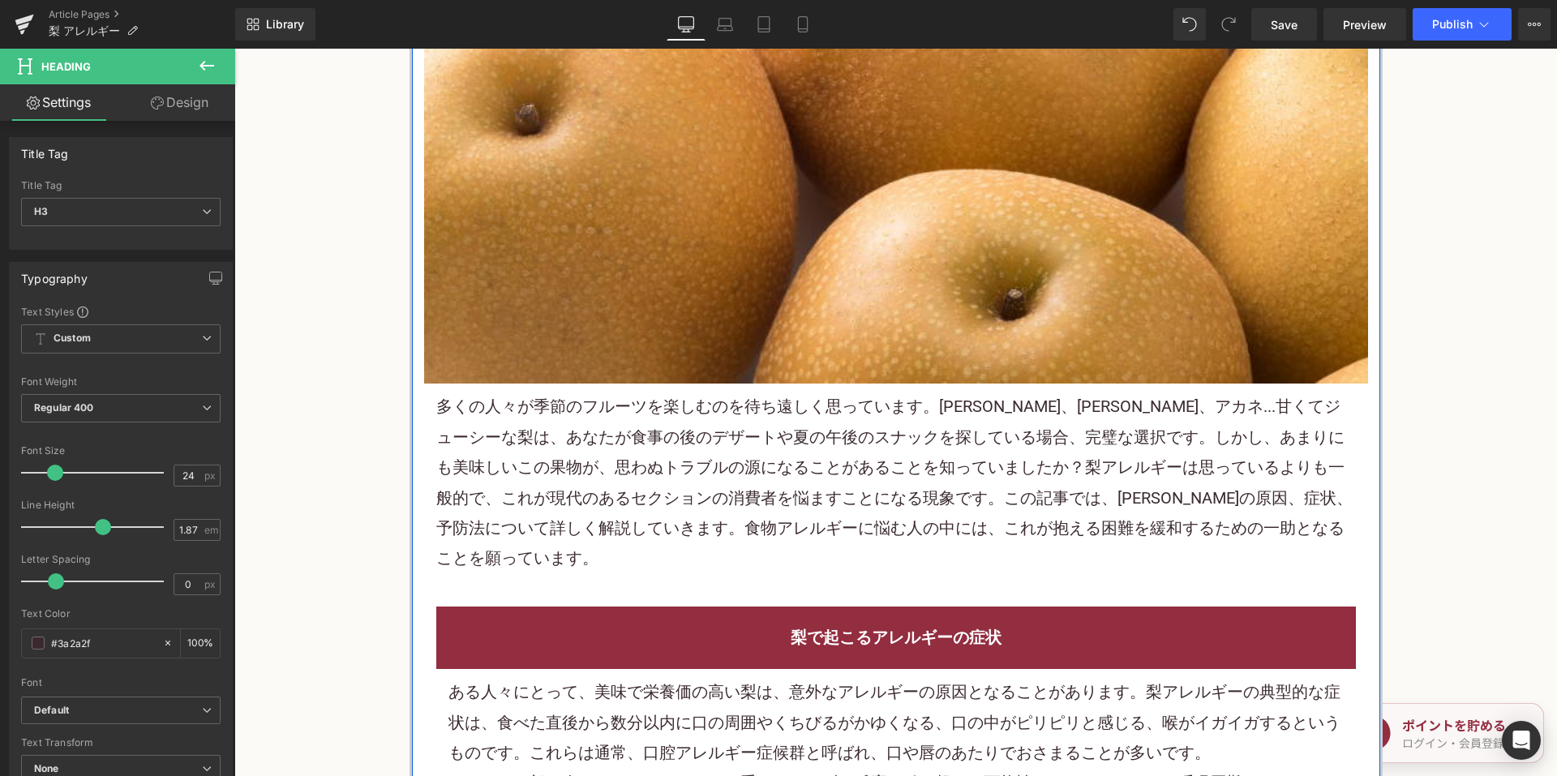
click at [688, 465] on p "多くの人々が季節のフルーツを楽しむのを待ち遠しく思っています。[PERSON_NAME]、[PERSON_NAME]、アカネ...甘くてジューシーな梨は、あな…" at bounding box center [895, 483] width 919 height 182
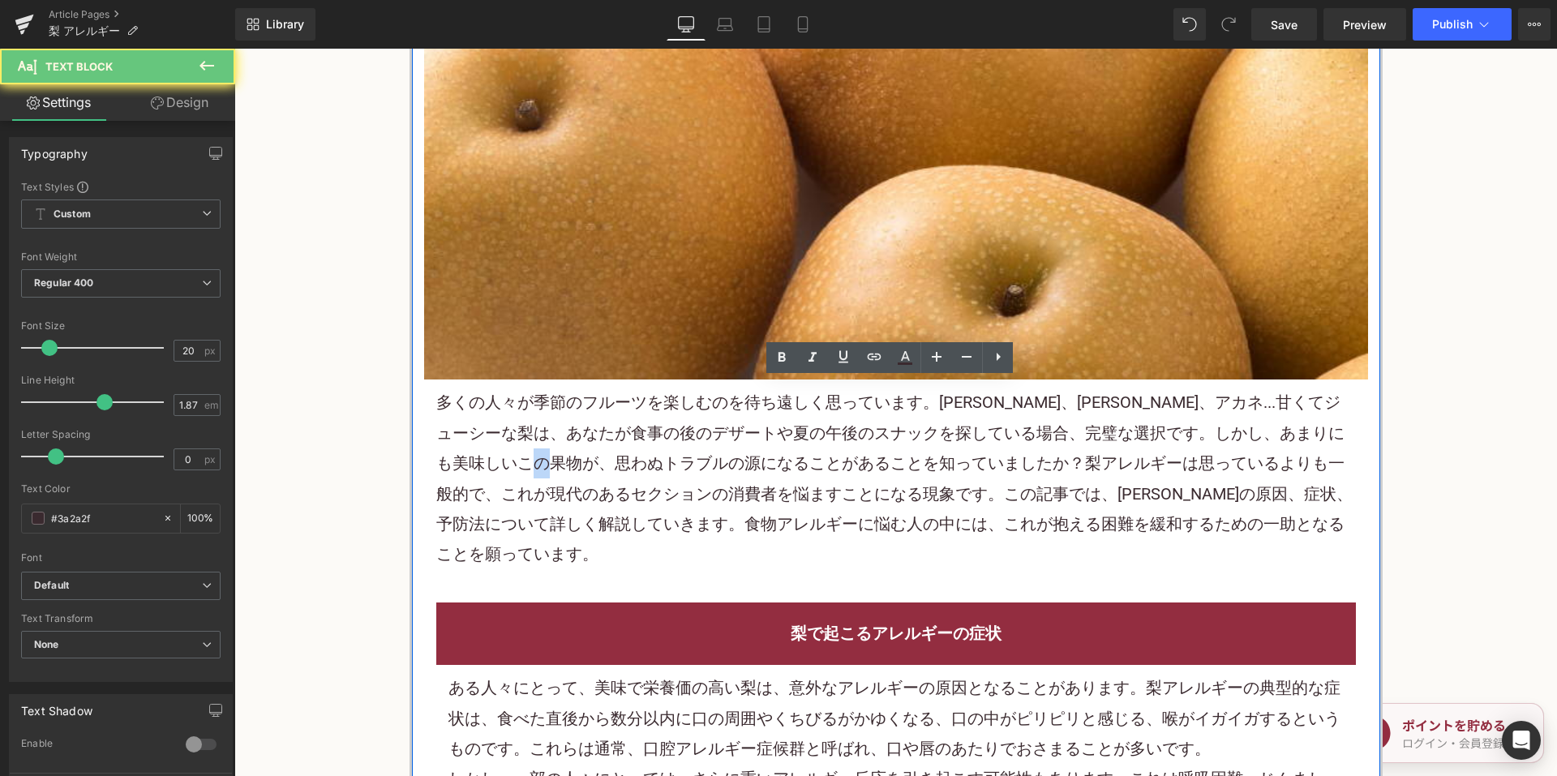
click at [688, 465] on p "多くの人々が季節のフルーツを楽しむのを待ち遠しく思っています。[PERSON_NAME]、[PERSON_NAME]、アカネ...甘くてジューシーな梨は、あな…" at bounding box center [895, 479] width 919 height 182
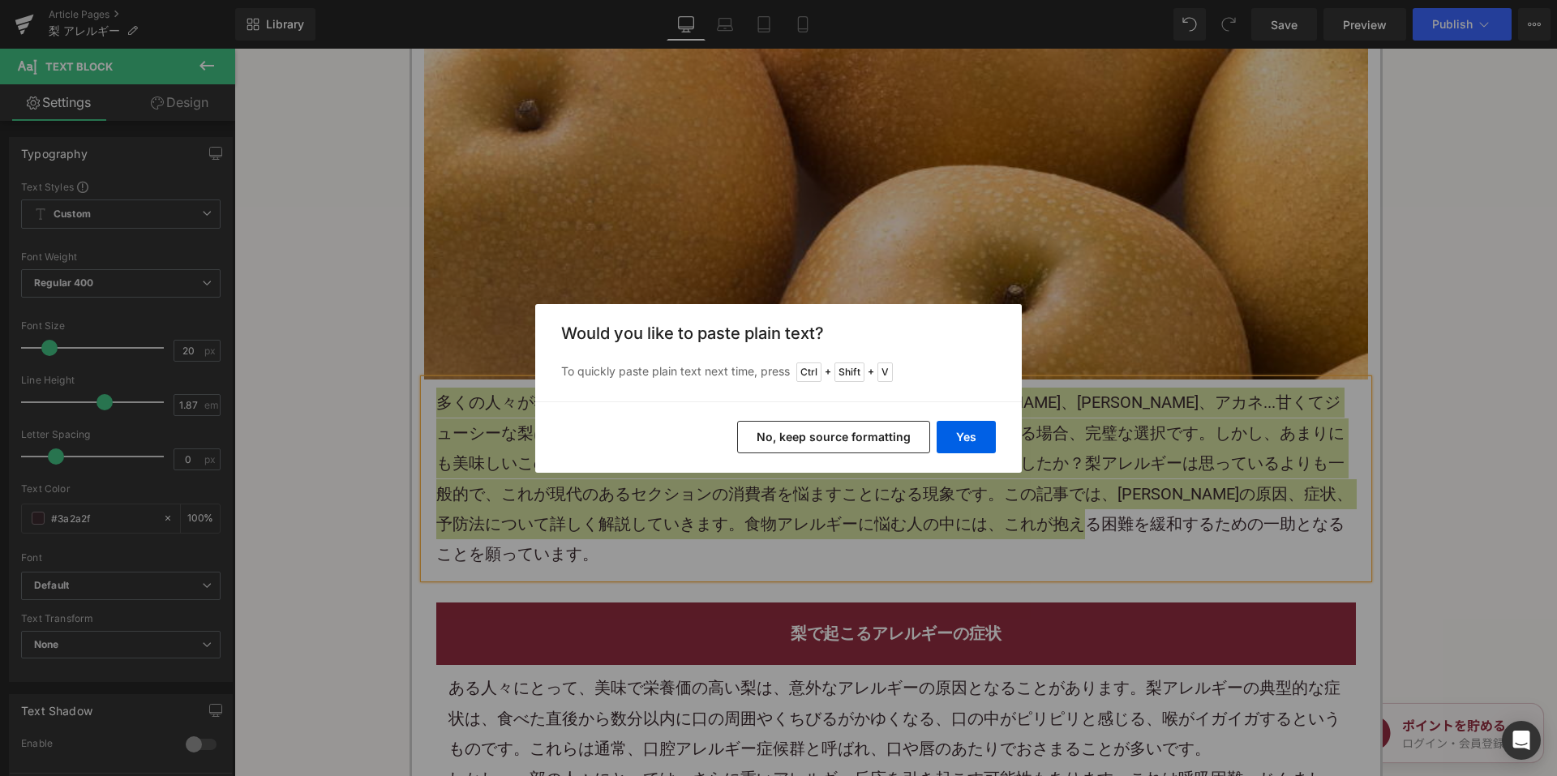
click at [790, 439] on button "No, keep source formatting" at bounding box center [833, 437] width 193 height 32
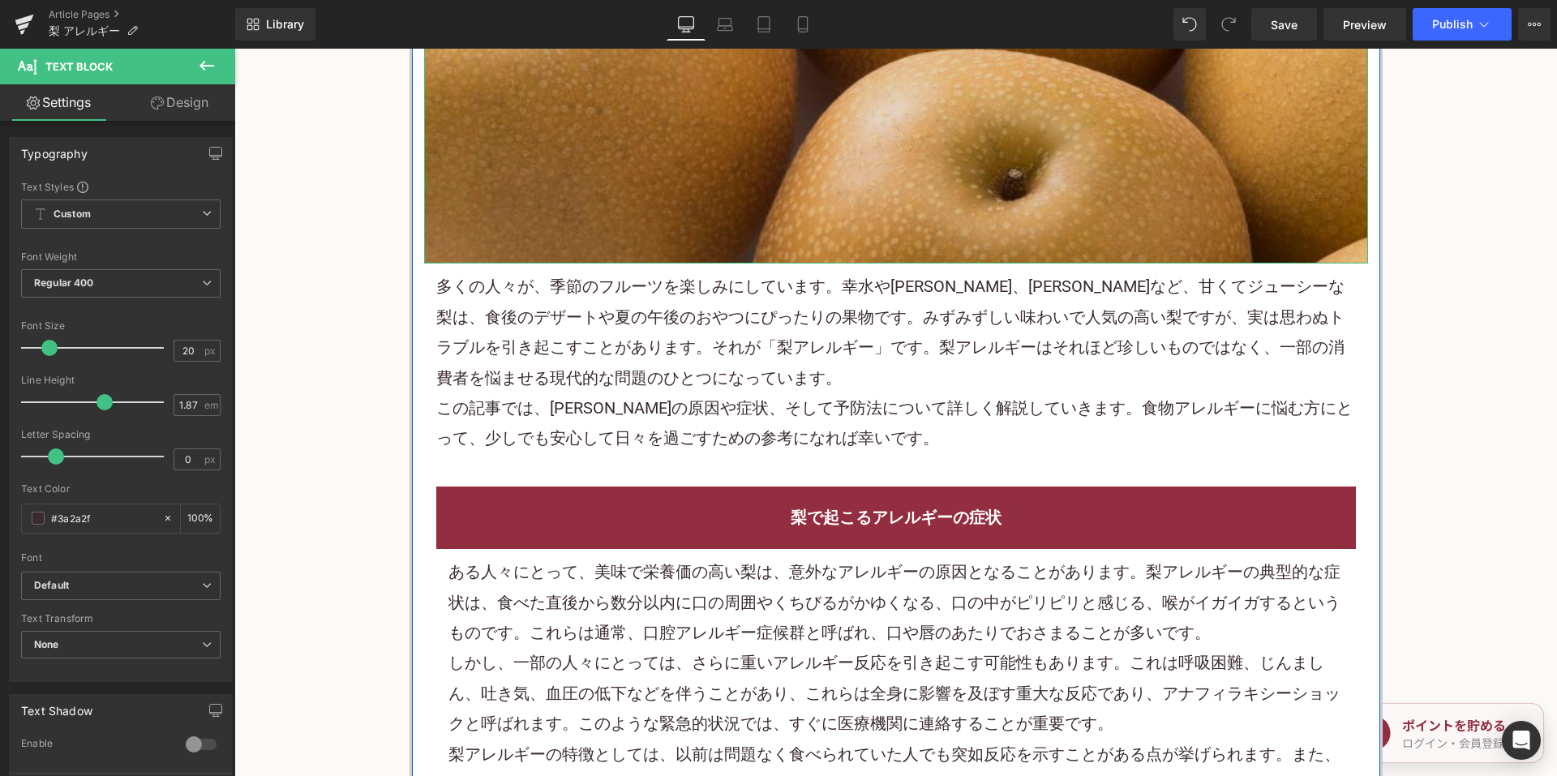
scroll to position [987, 0]
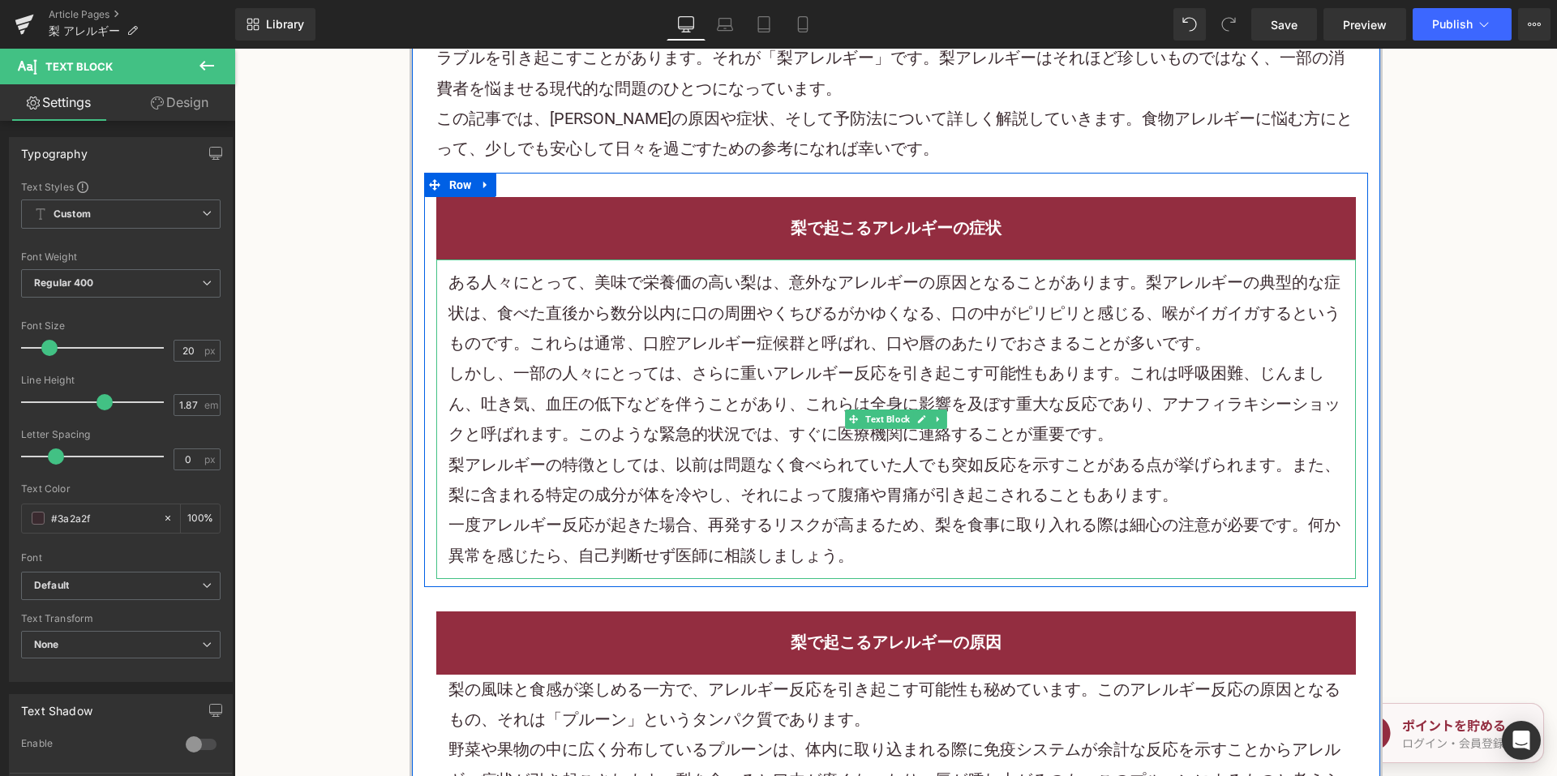
click at [589, 285] on span "ある人々にとって、美味で栄養価の高い梨は、意外なアレルギーの原因となることがあります。梨アレルギーの典型的な症状は、食べた直後から数分以内に口の周囲やくちびる…" at bounding box center [894, 312] width 892 height 80
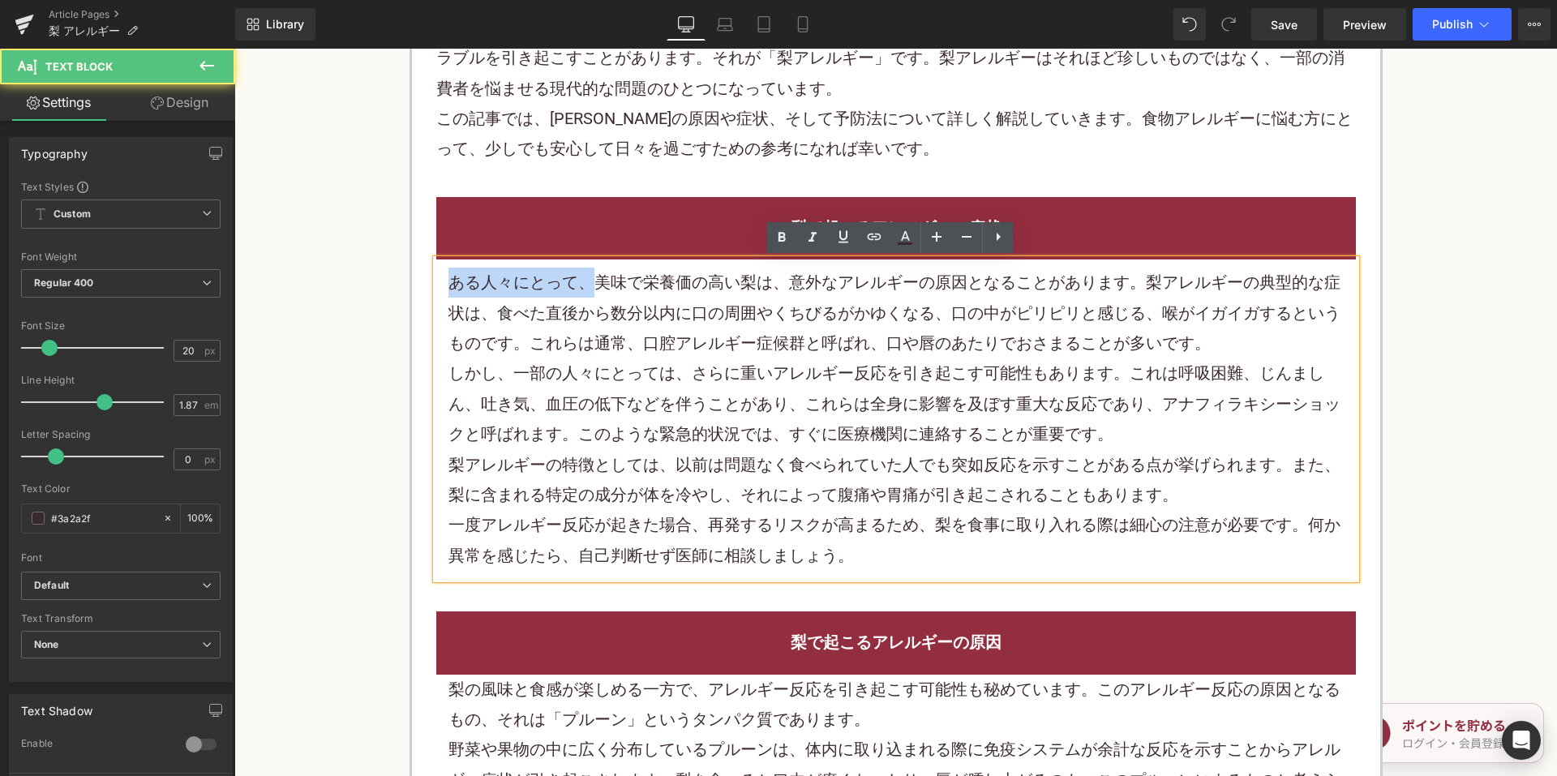
drag, startPoint x: 589, startPoint y: 280, endPoint x: 422, endPoint y: 280, distance: 167.8
click at [424, 280] on div "梨で起こるアレルギーの症状 Heading ある人々にとって、美味で栄養価の高い梨は、意外なアレルギーの原因となることがあります。梨アレルギーの典型的な症状は…" at bounding box center [896, 388] width 944 height 382
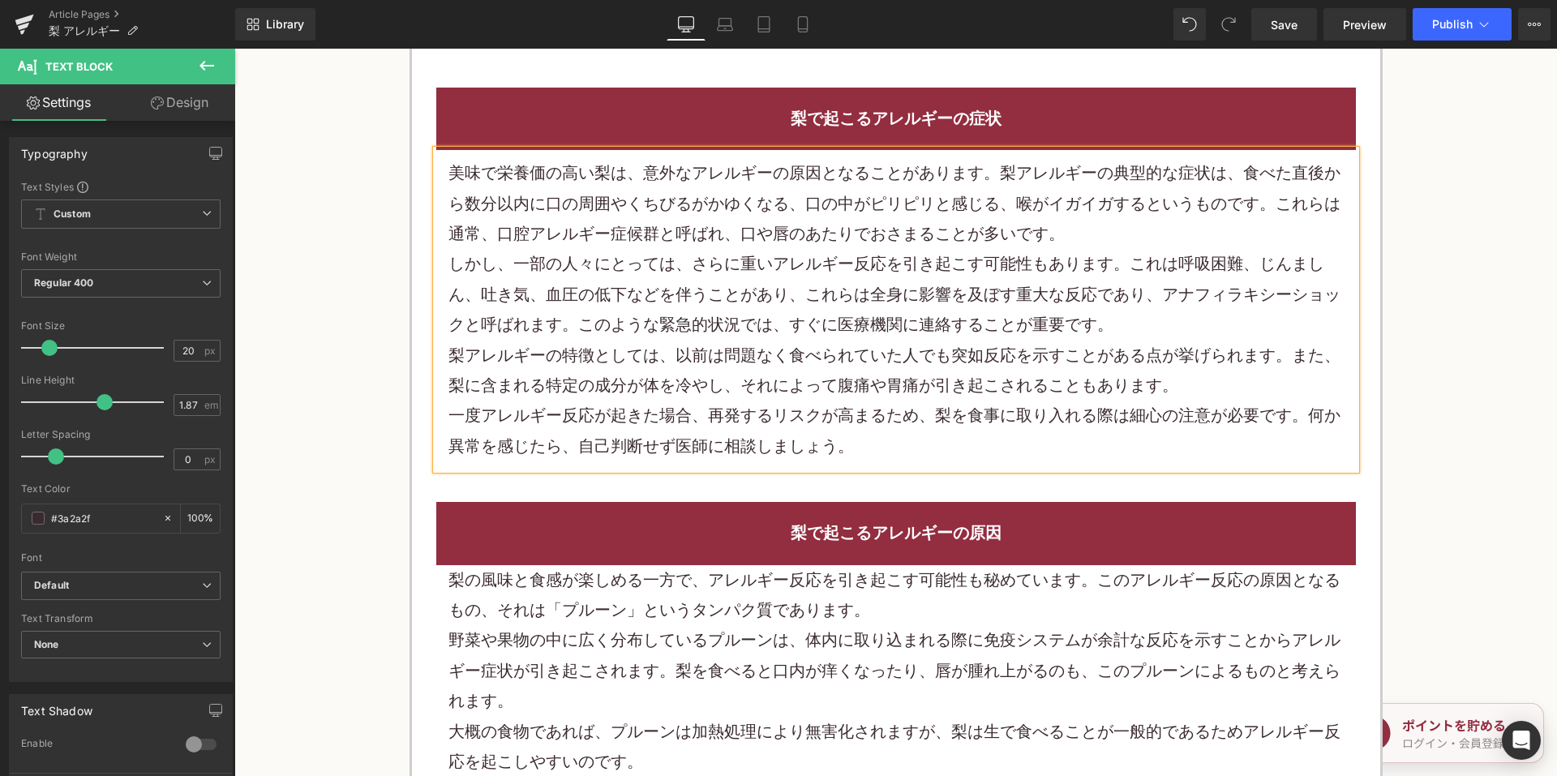
scroll to position [1230, 0]
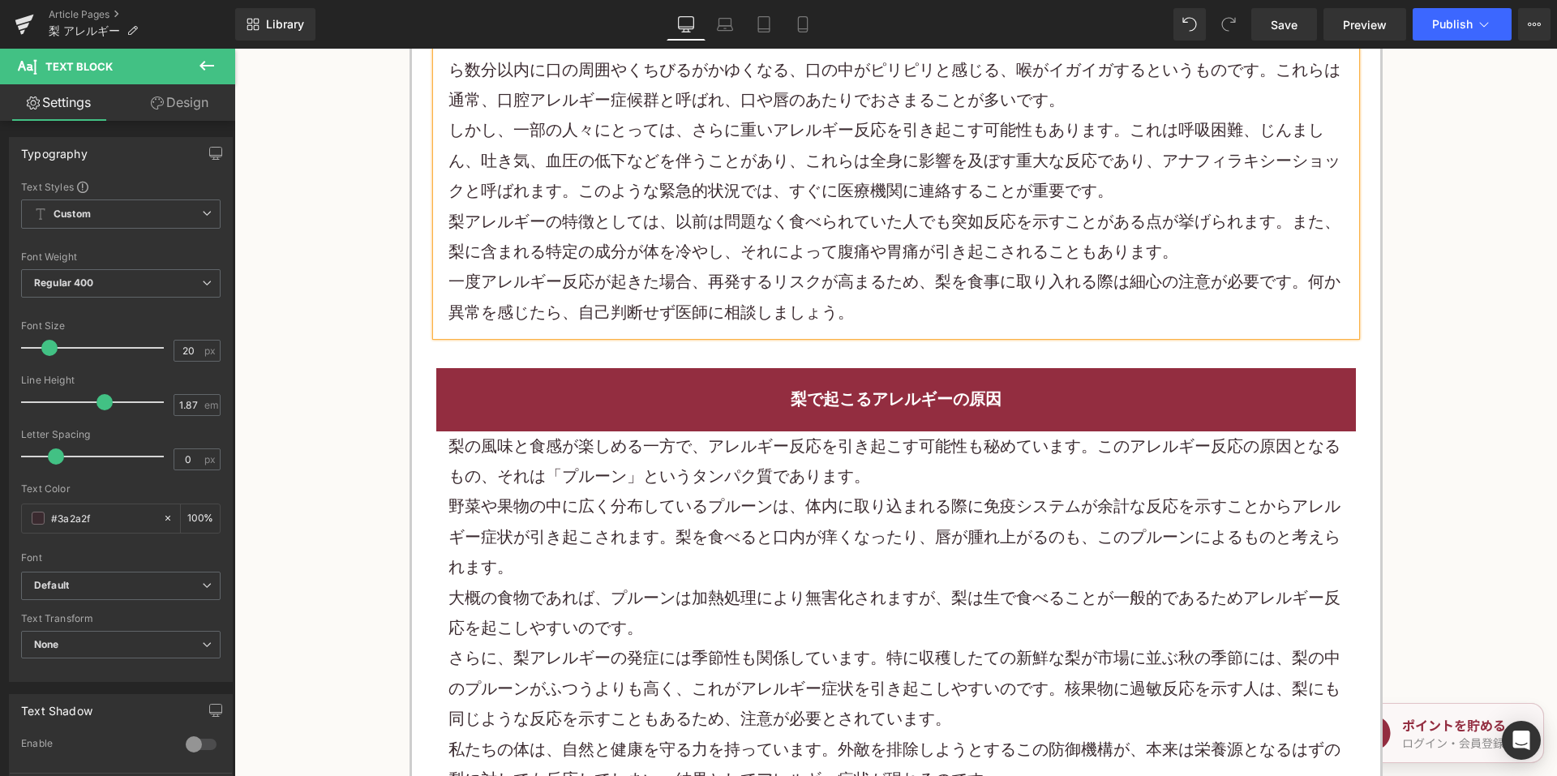
click at [733, 207] on p "梨アレルギーの特徴としては、以前は問題なく食べられていた人でも突如反応を示すことがある点が挙げられます。また、梨に含まれる特定の成分が体を冷やし、それによって…" at bounding box center [895, 237] width 895 height 61
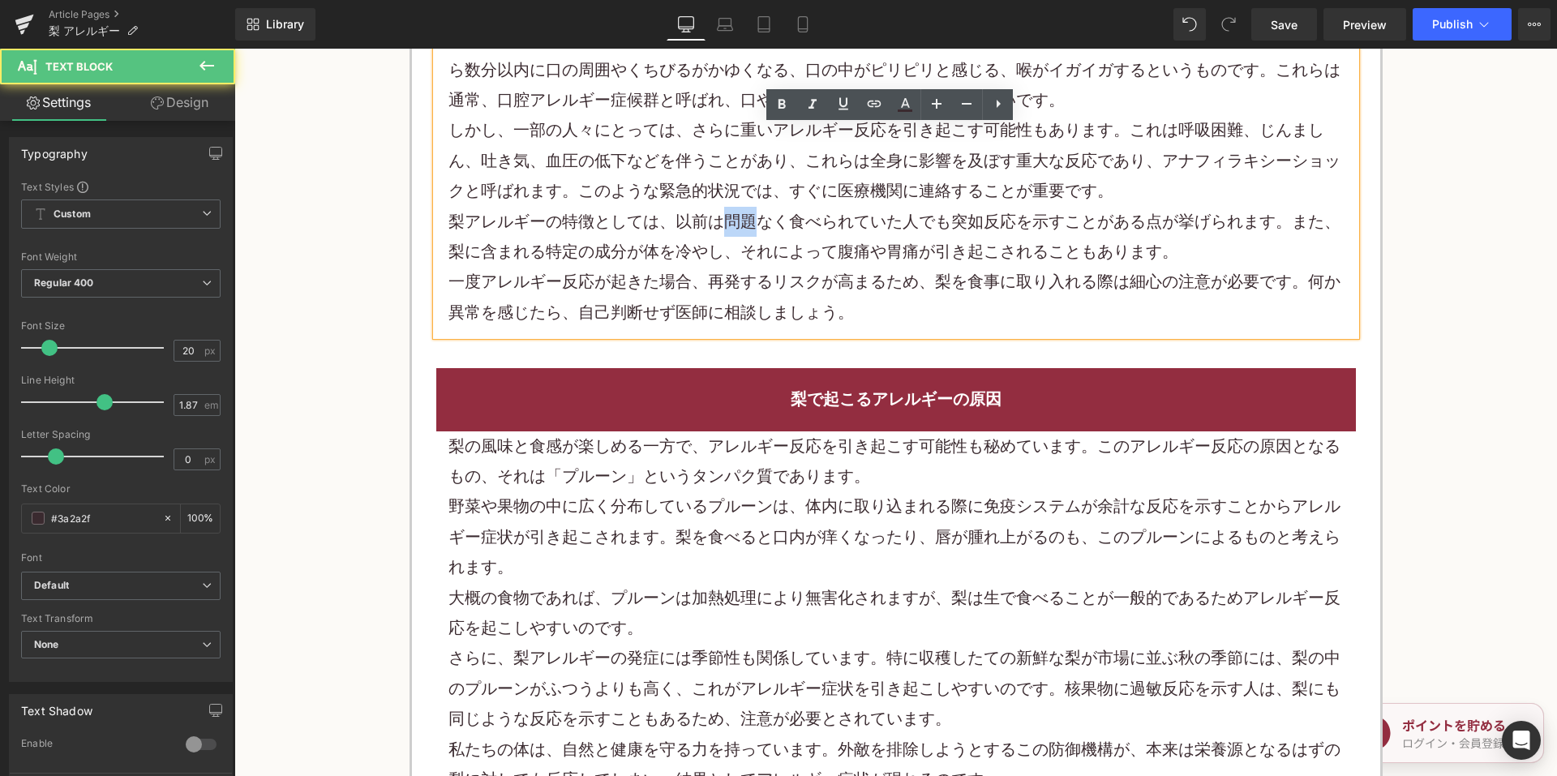
click at [732, 207] on p "梨アレルギーの特徴としては、以前は問題なく食べられていた人でも突如反応を示すことがある点が挙げられます。また、梨に含まれる特定の成分が体を冷やし、それによって…" at bounding box center [895, 237] width 895 height 61
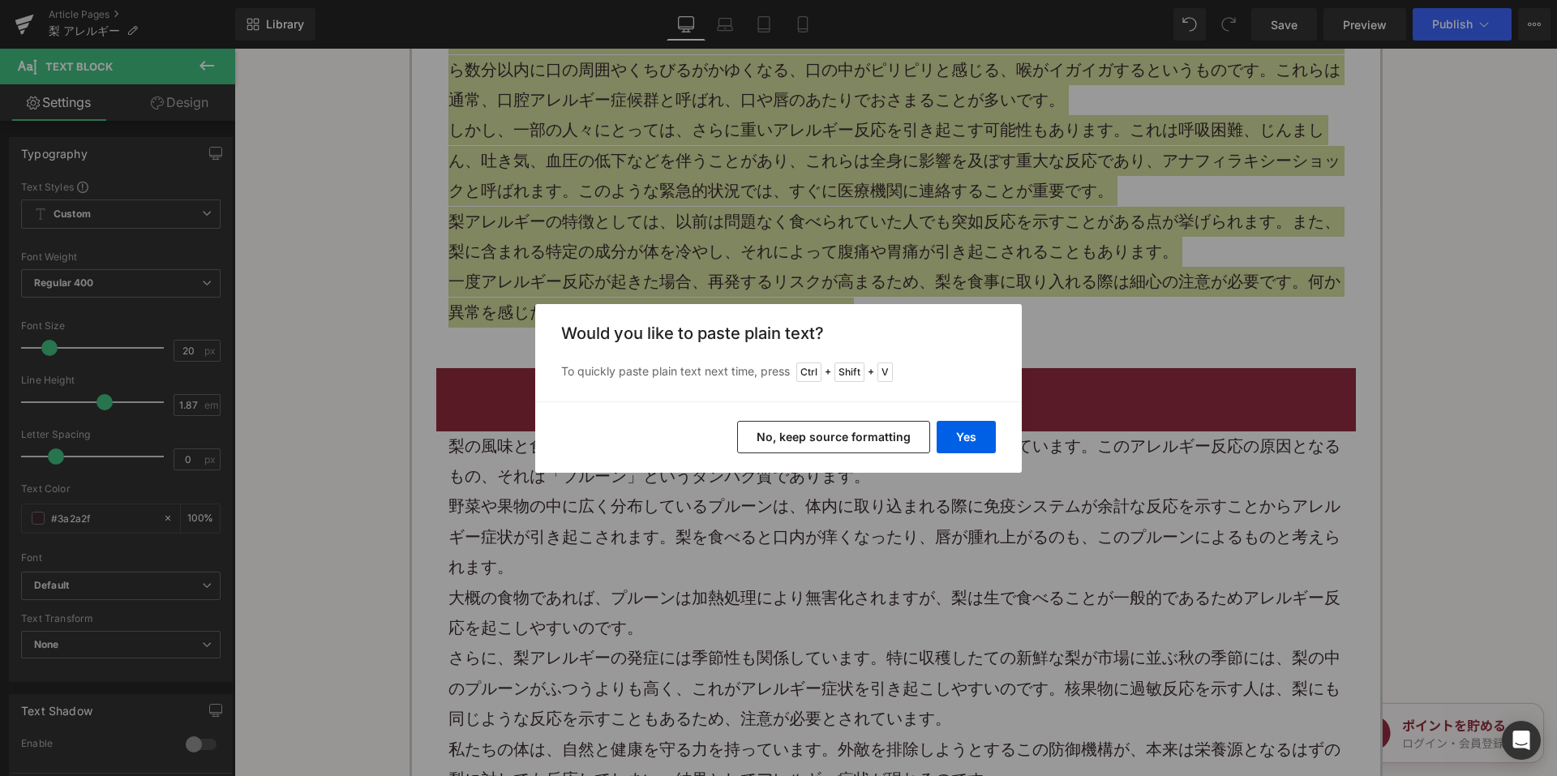
click at [774, 439] on button "No, keep source formatting" at bounding box center [833, 437] width 193 height 32
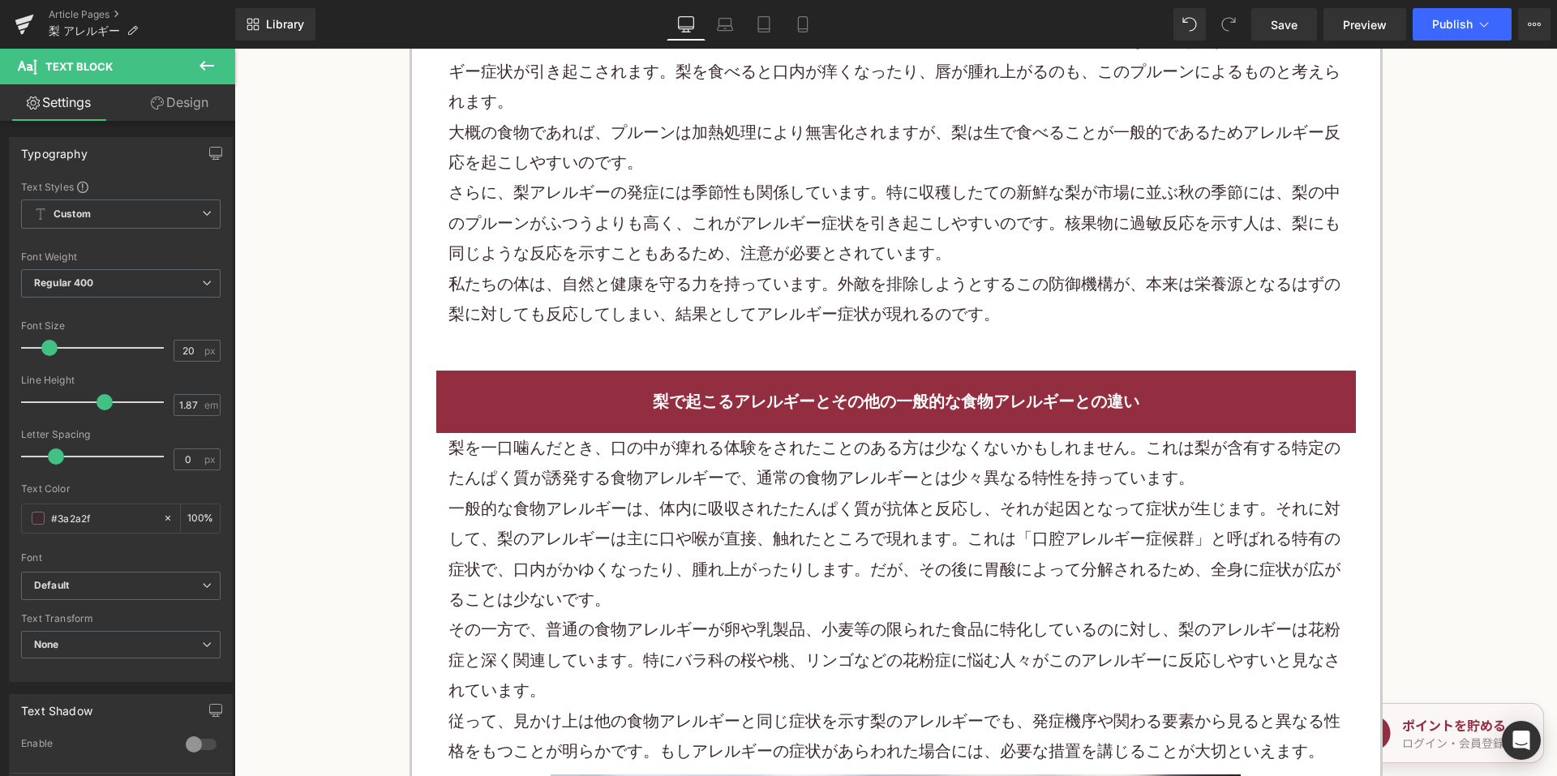
scroll to position [1371, 0]
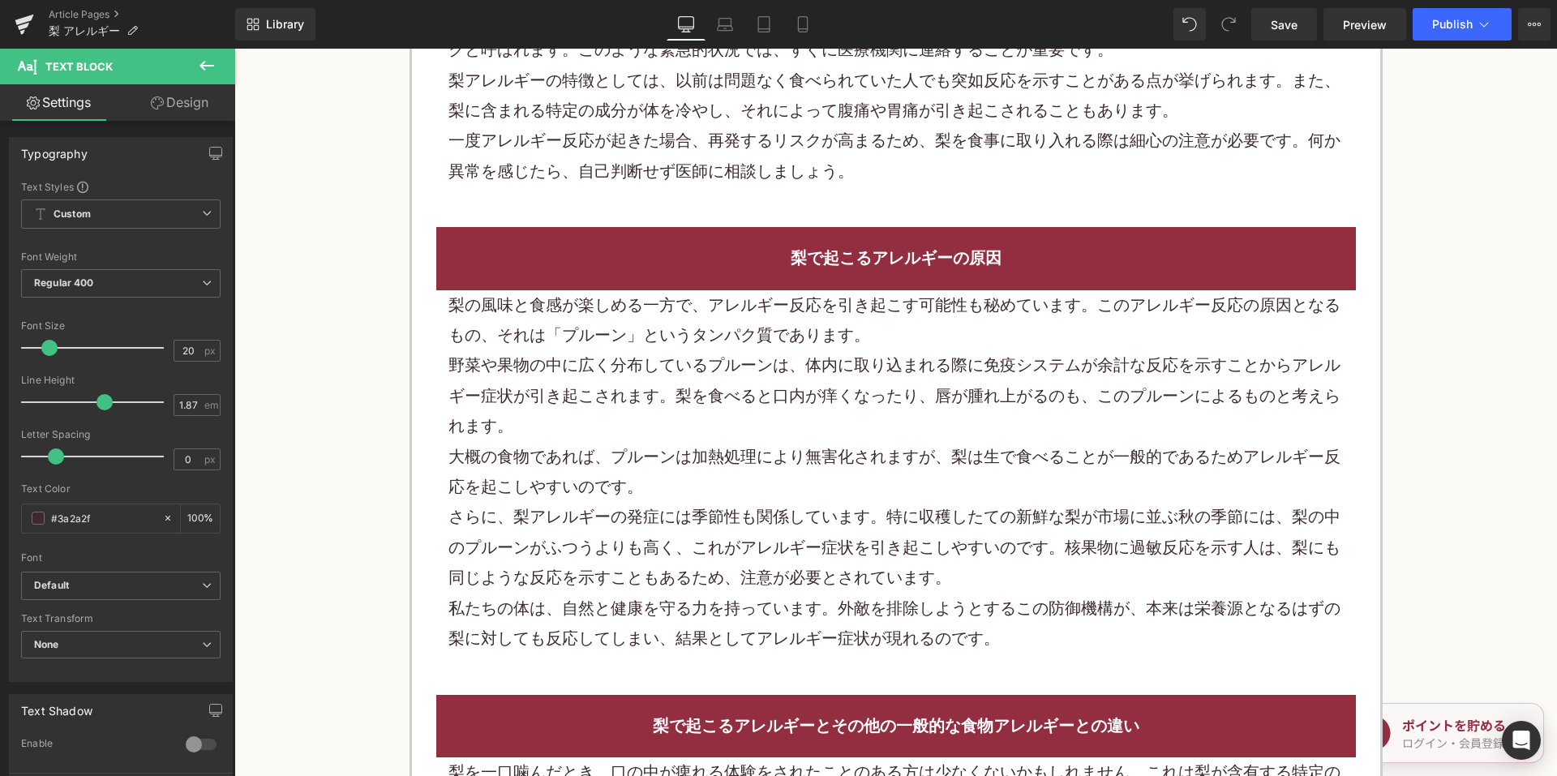
click at [790, 390] on p "野菜や果物の中に広く分布しているプルーンは、体内に取り込まれる際に免疫システムが余計な反応を示すことからアレルギー症状が引き起こされます。梨を食べると口内が痒…" at bounding box center [895, 395] width 895 height 91
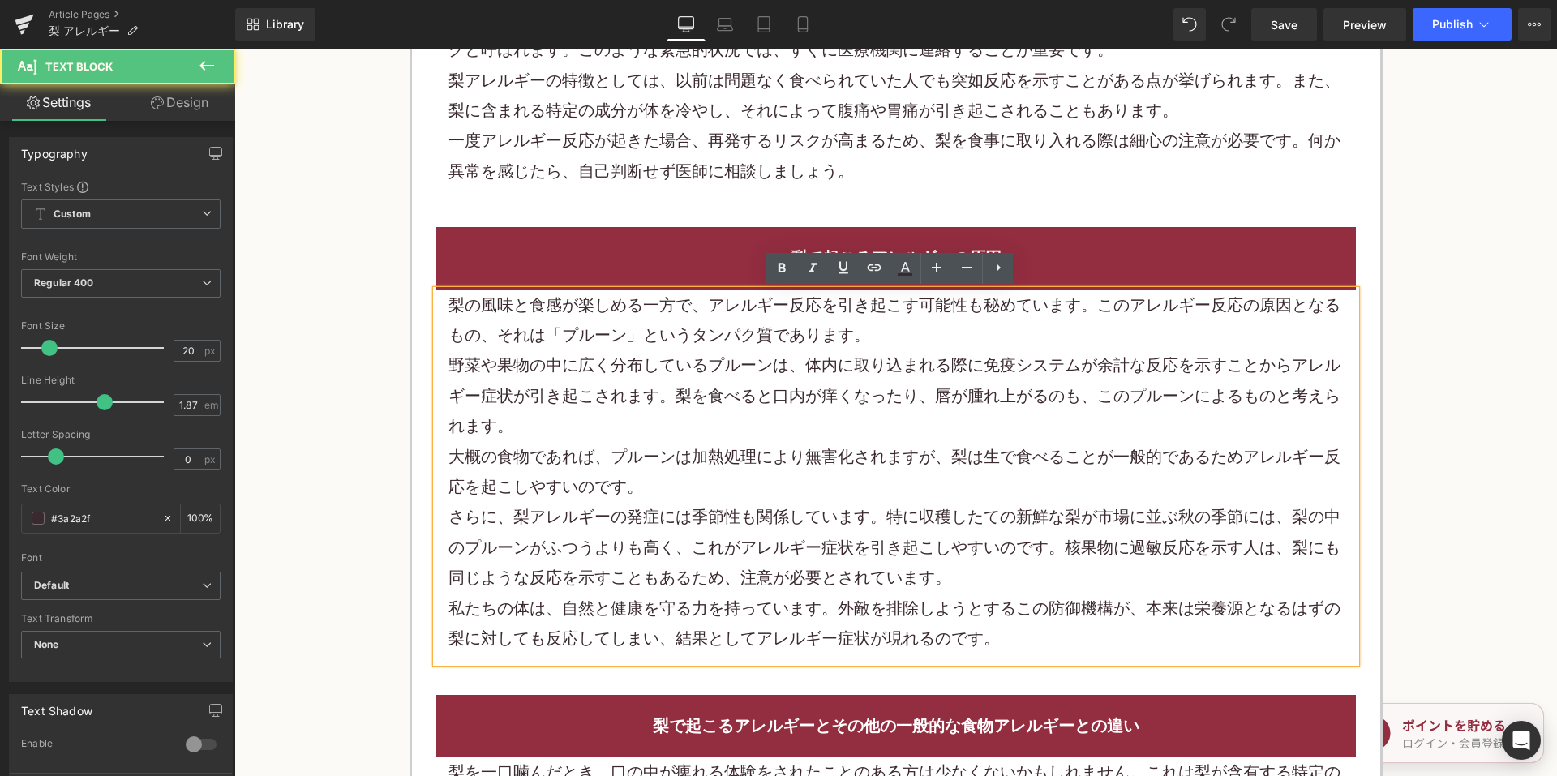
click at [713, 368] on p "野菜や果物の中に広く分布しているプルーンは、体内に取り込まれる際に免疫システムが余計な反応を示すことからアレルギー症状が引き起こされます。梨を食べると口内が痒…" at bounding box center [895, 395] width 895 height 91
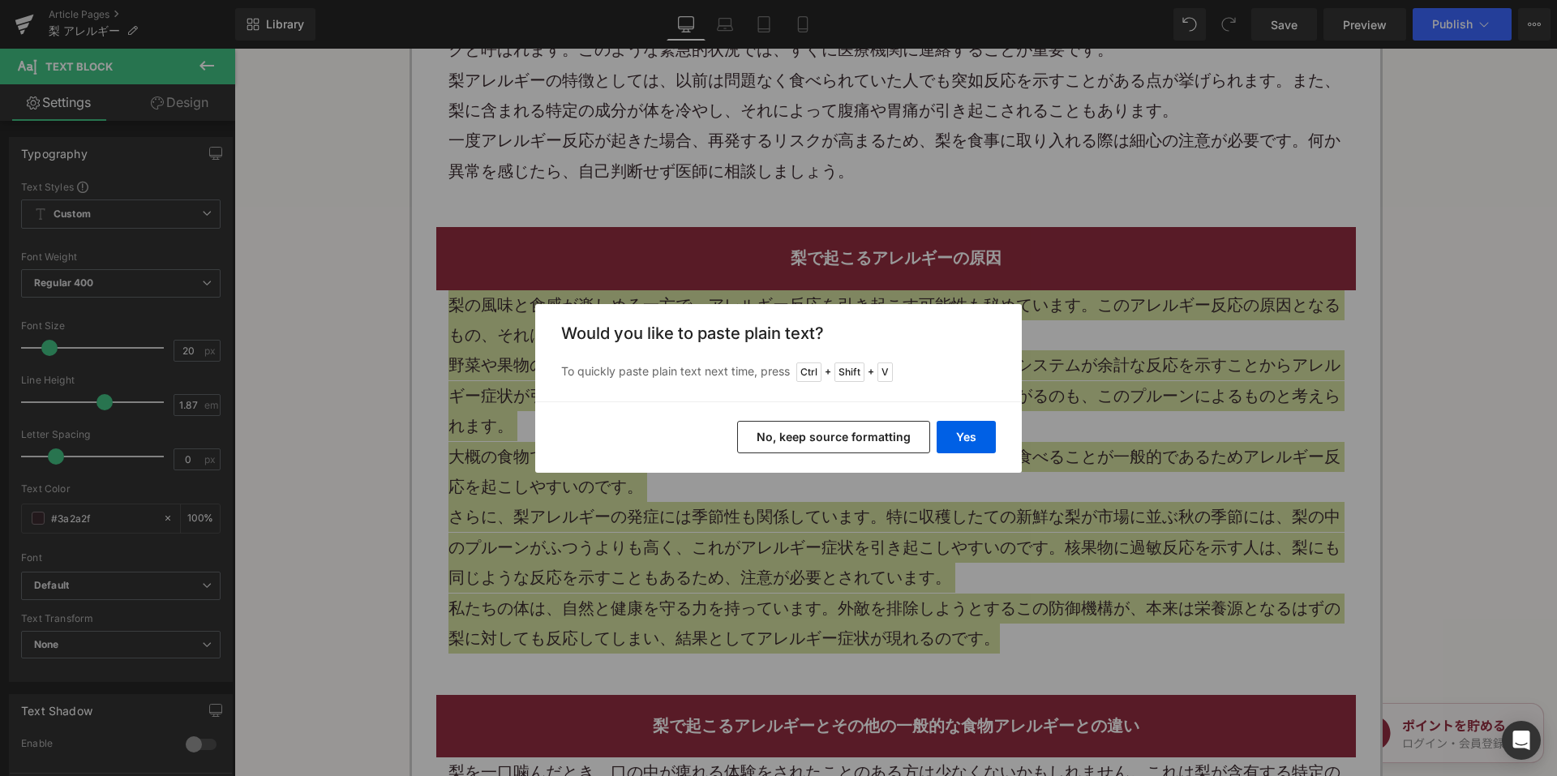
click at [821, 426] on button "No, keep source formatting" at bounding box center [833, 437] width 193 height 32
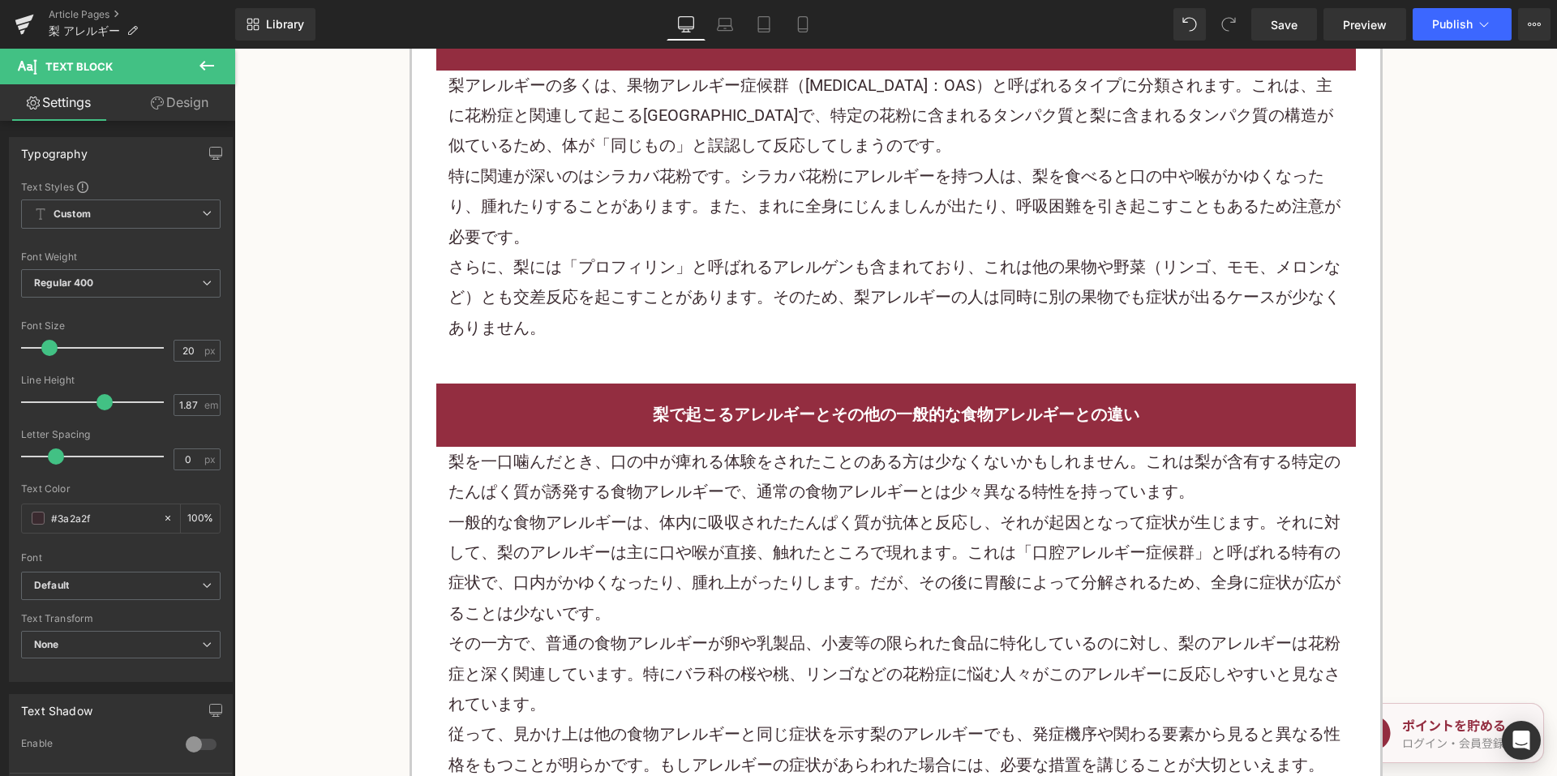
scroll to position [1614, 0]
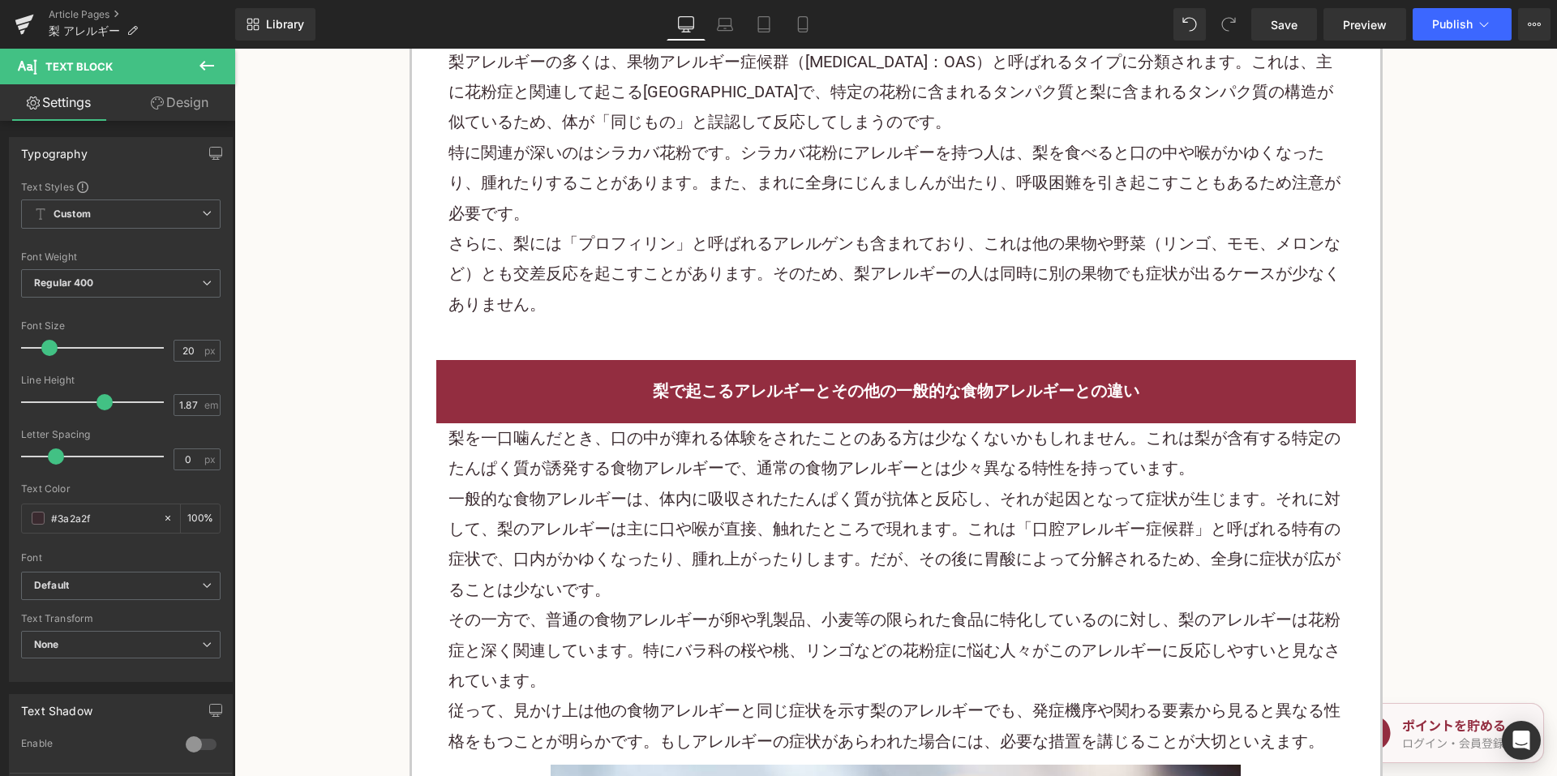
click at [761, 535] on p "一般的な食物アレルギーは、体内に吸収されたたんぱく質が抗体と反応し、それが起因となって症状が生じます。それに対して、梨のアレルギーは主に口や喉が直接、触れたと…" at bounding box center [895, 545] width 895 height 122
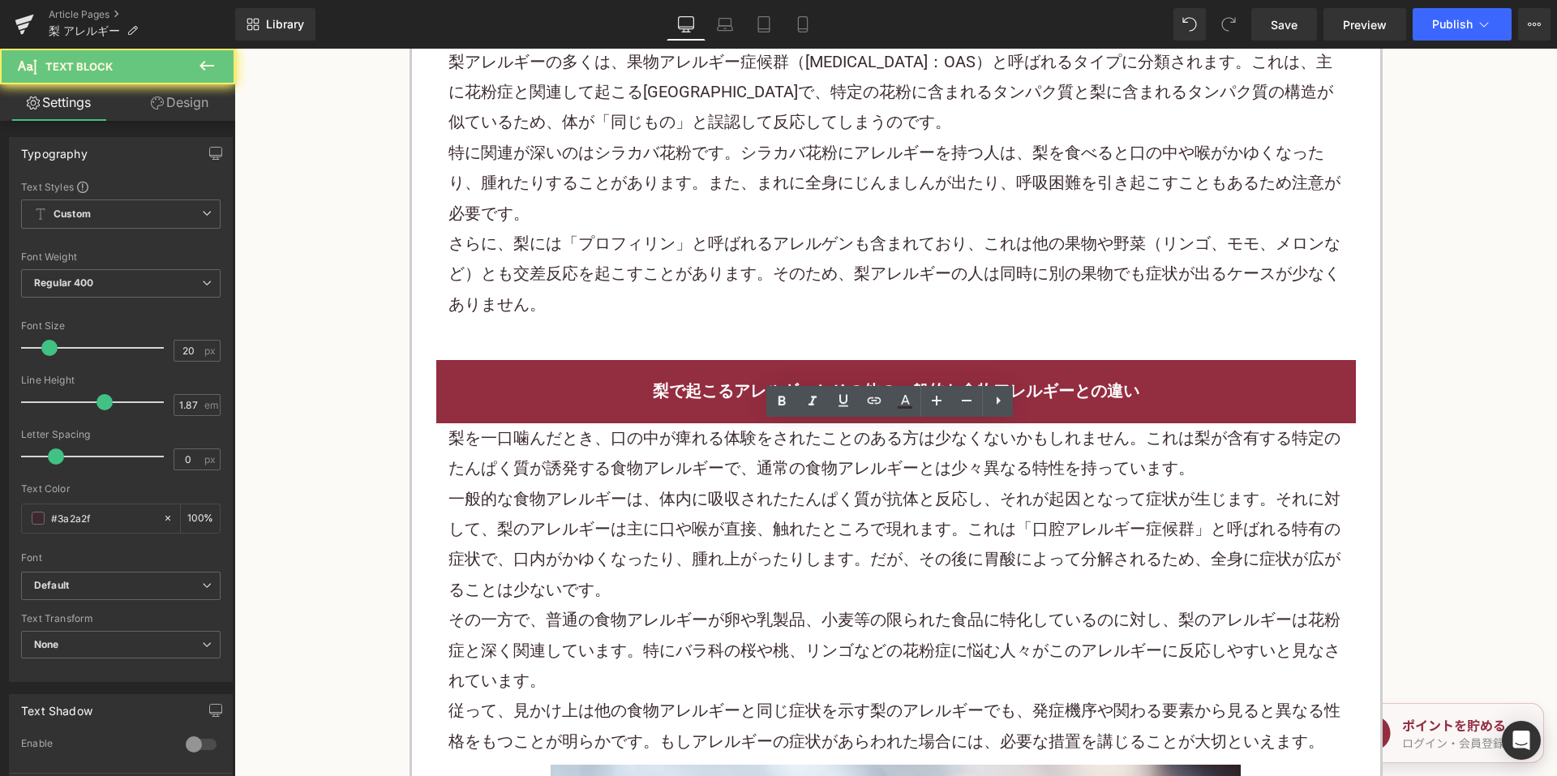
click at [761, 535] on p "一般的な食物アレルギーは、体内に吸収されたたんぱく質が抗体と反応し、それが起因となって症状が生じます。それに対して、梨のアレルギーは主に口や喉が直接、触れたと…" at bounding box center [895, 545] width 895 height 122
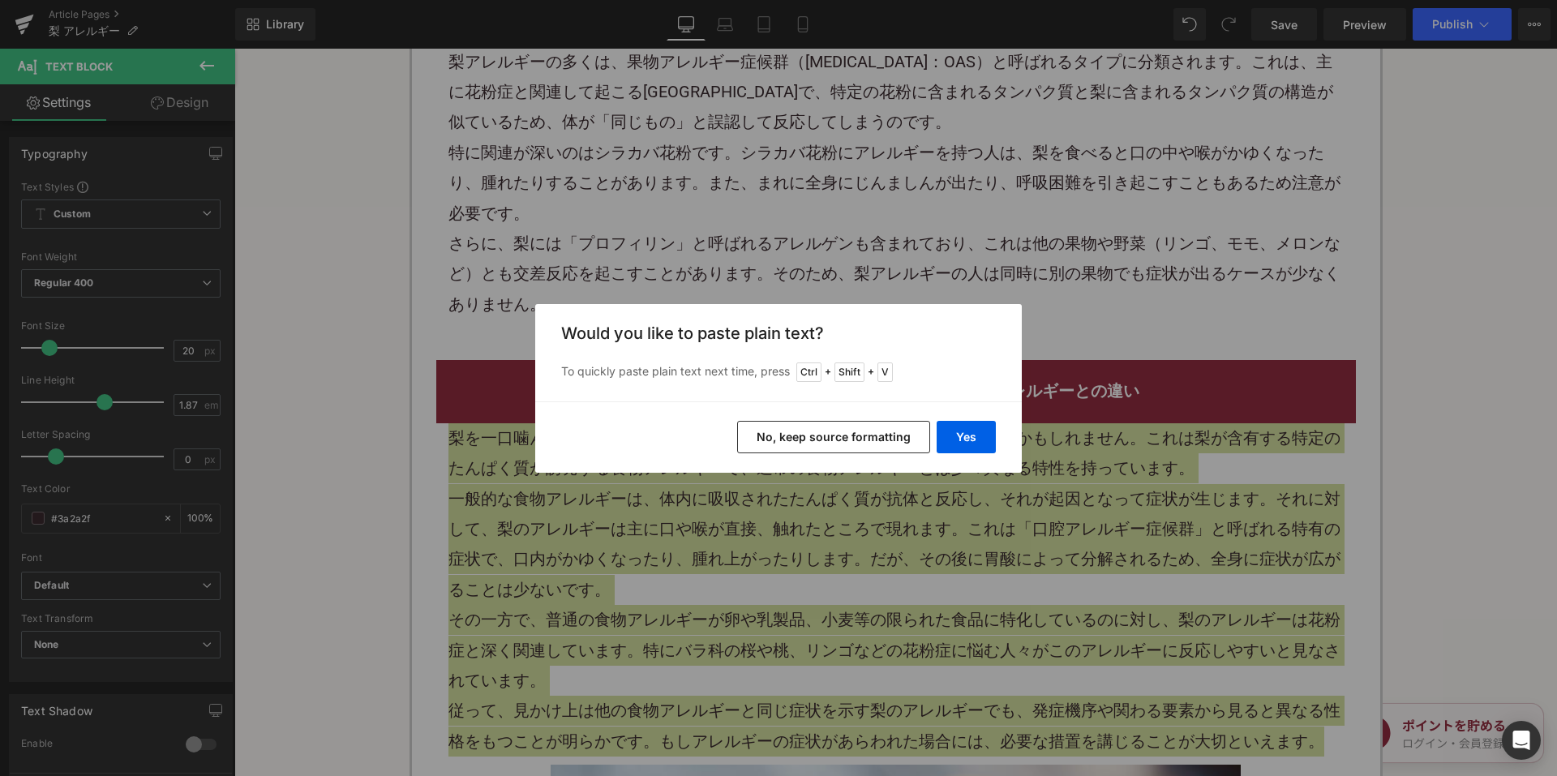
click at [826, 425] on button "No, keep source formatting" at bounding box center [833, 437] width 193 height 32
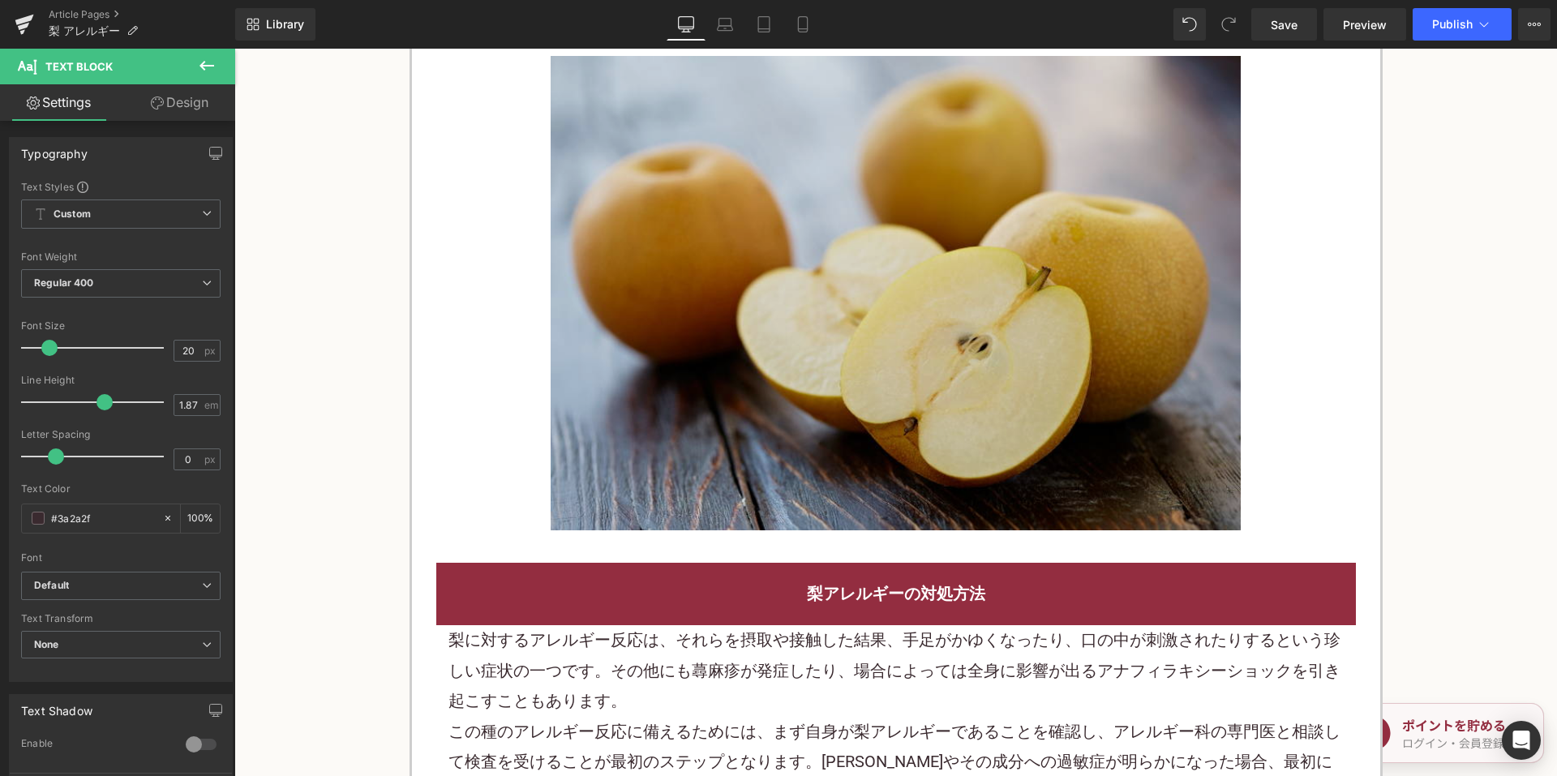
scroll to position [2587, 0]
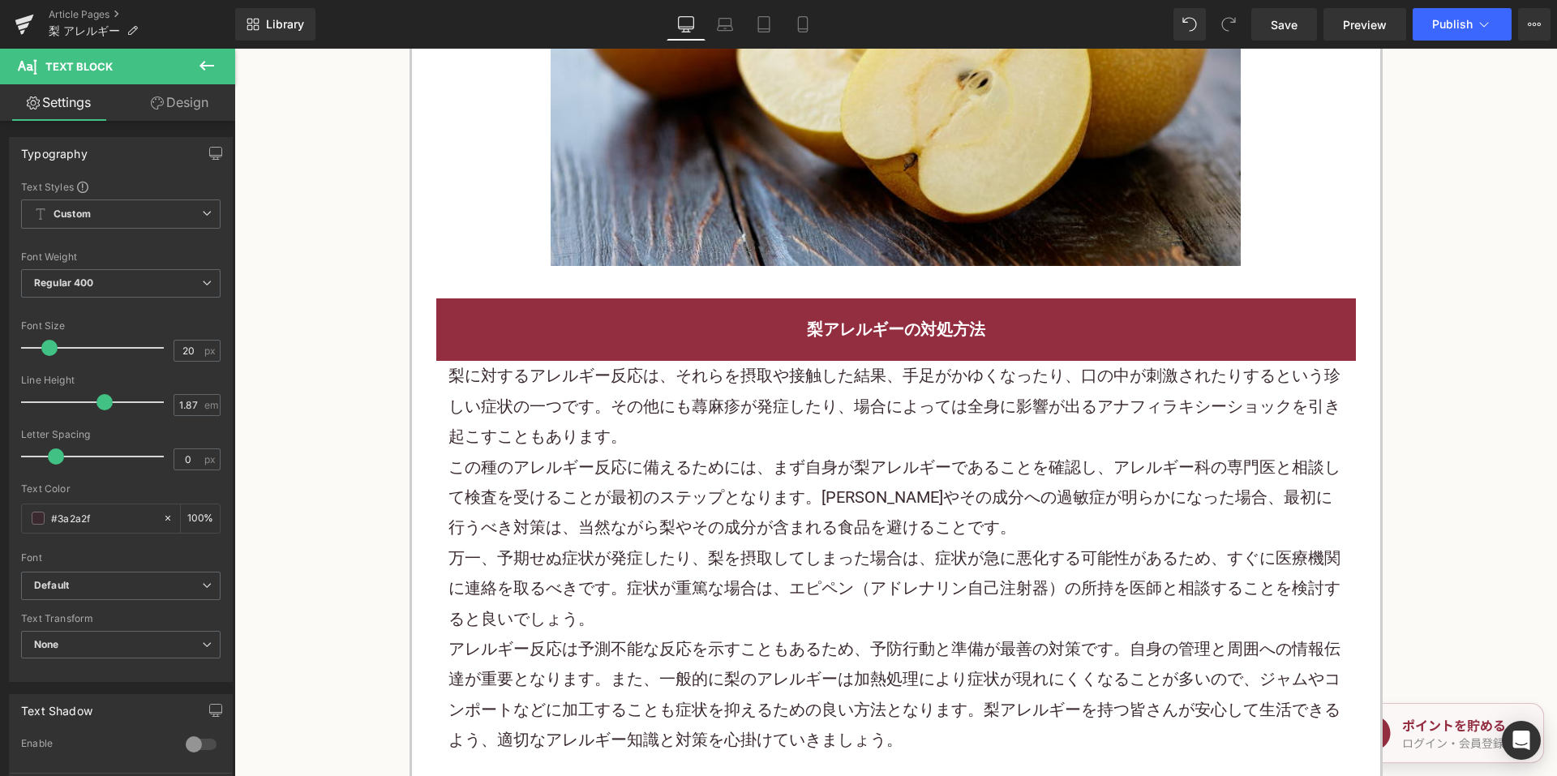
click at [646, 438] on p "梨に対するアレルギー反応は、それらを摂取や接触した結果、手足がかゆくなったり、口の中が刺激されたりするという珍しい症状の一つです。その他にも蕁麻疹が発症したり…" at bounding box center [895, 406] width 895 height 91
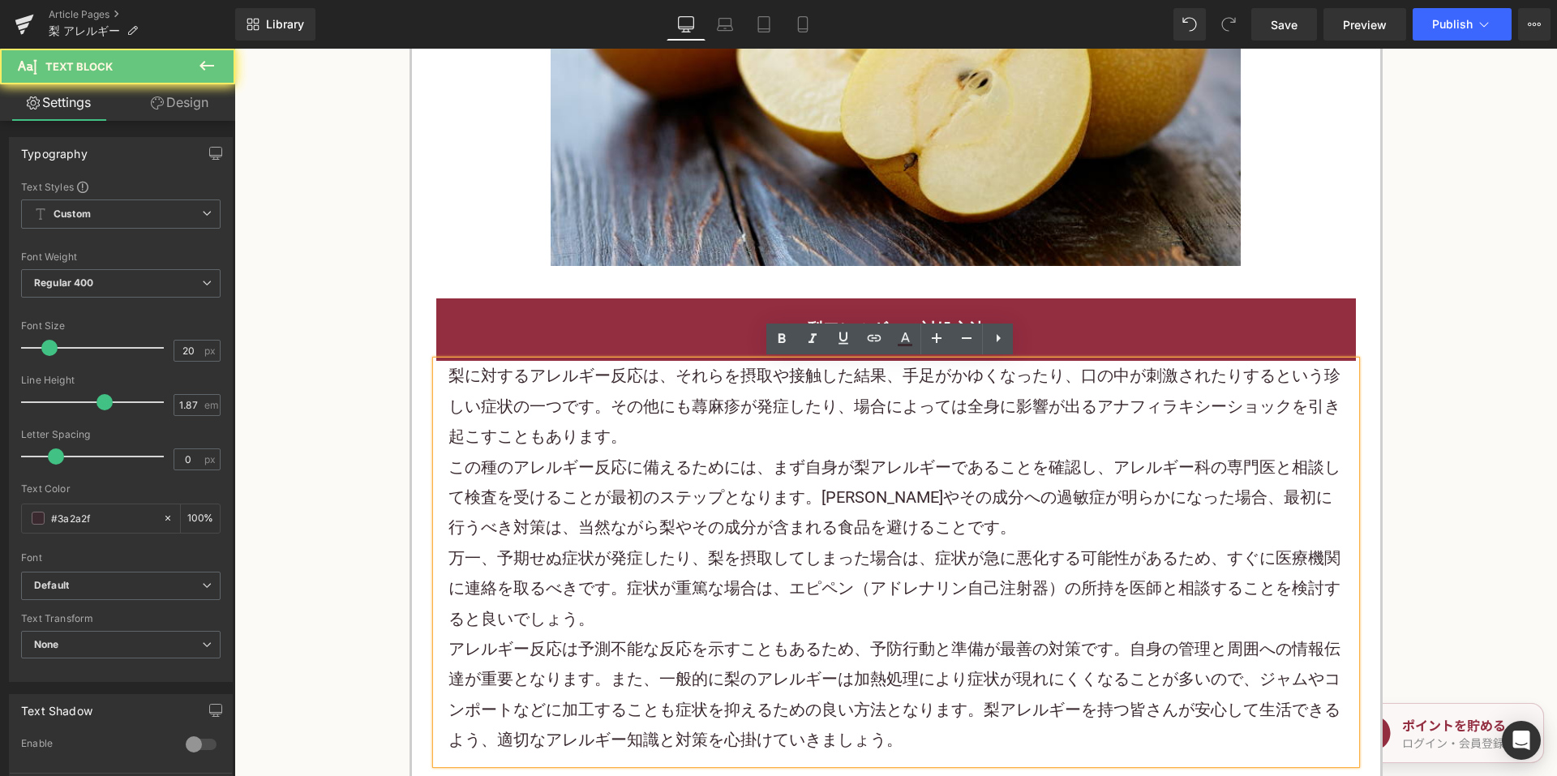
click at [646, 438] on p "梨に対するアレルギー反応は、それらを摂取や接触した結果、手足がかゆくなったり、口の中が刺激されたりするという珍しい症状の一つです。その他にも蕁麻疹が発症したり…" at bounding box center [895, 406] width 895 height 91
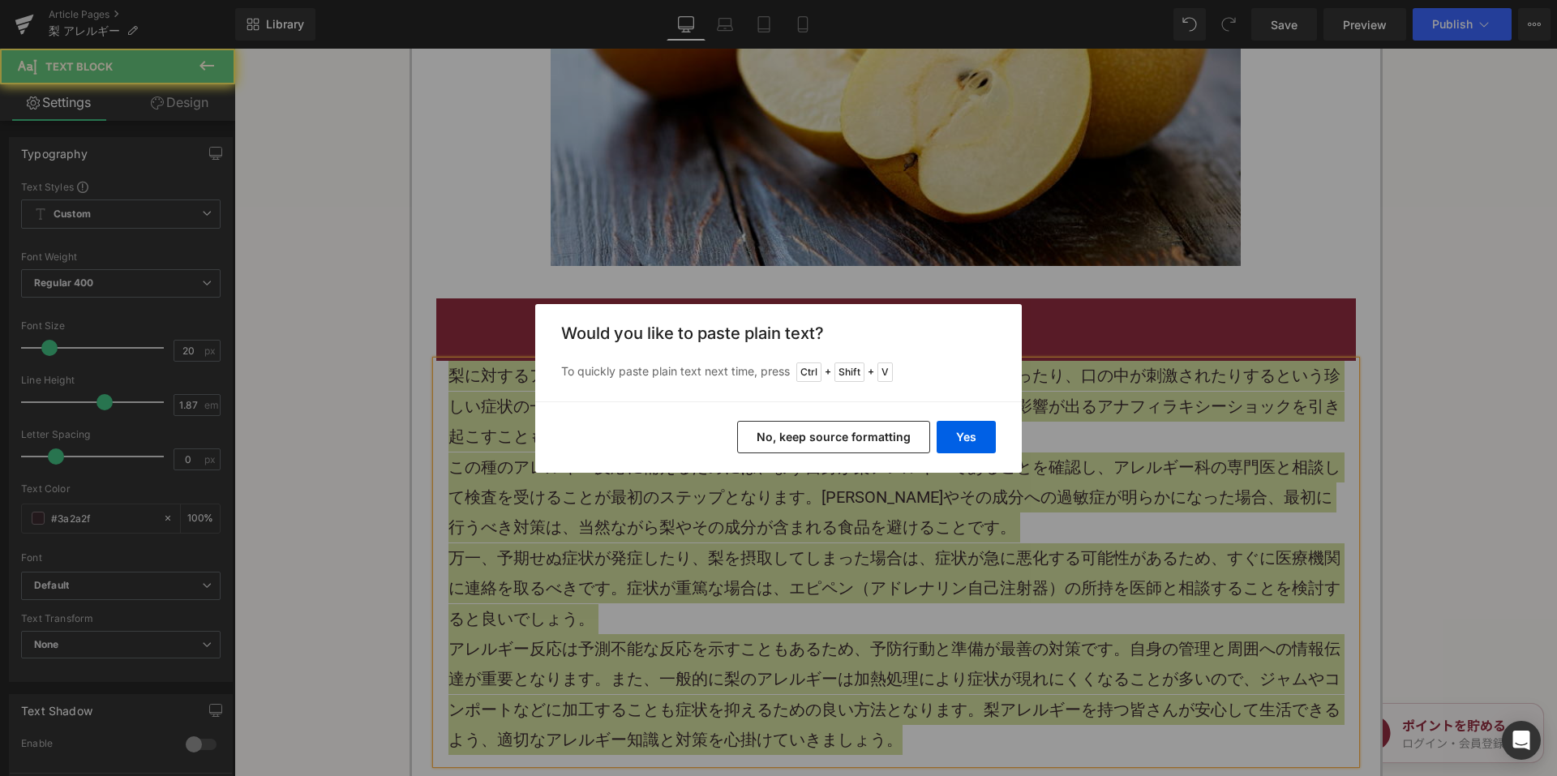
click at [751, 442] on button "No, keep source formatting" at bounding box center [833, 437] width 193 height 32
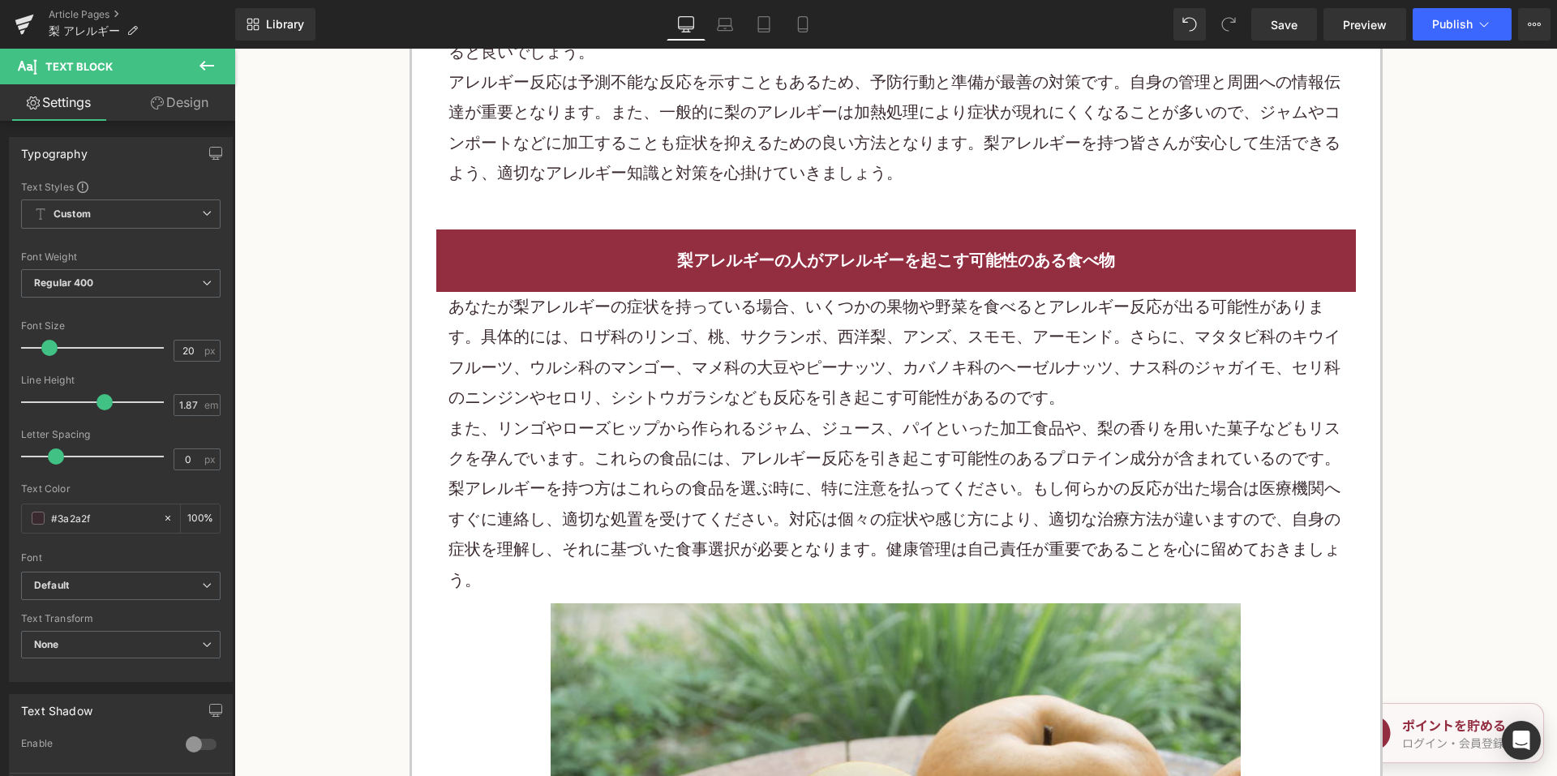
scroll to position [3155, 0]
click at [712, 446] on p "また、リンゴやローズヒップから作られるジャム、ジュース、パイといった加工食品や、梨の香りを用いた菓子などもリスクを孕んでいます。これらの食品には、アレルギー反…" at bounding box center [895, 443] width 895 height 61
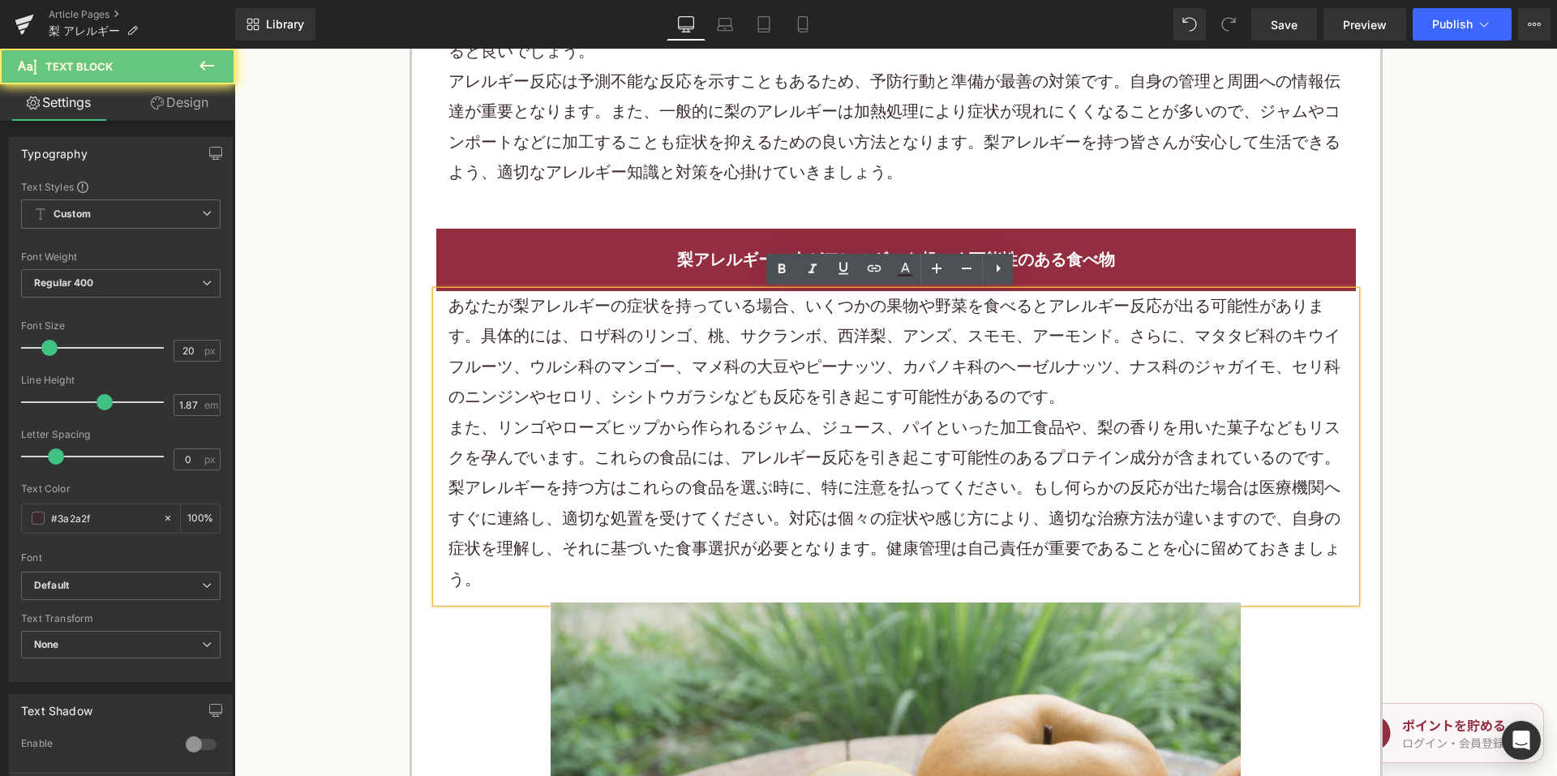
click at [712, 445] on p "また、リンゴやローズヒップから作られるジャム、ジュース、パイといった加工食品や、梨の香りを用いた菓子などもリスクを孕んでいます。これらの食品には、アレルギー反…" at bounding box center [895, 443] width 895 height 61
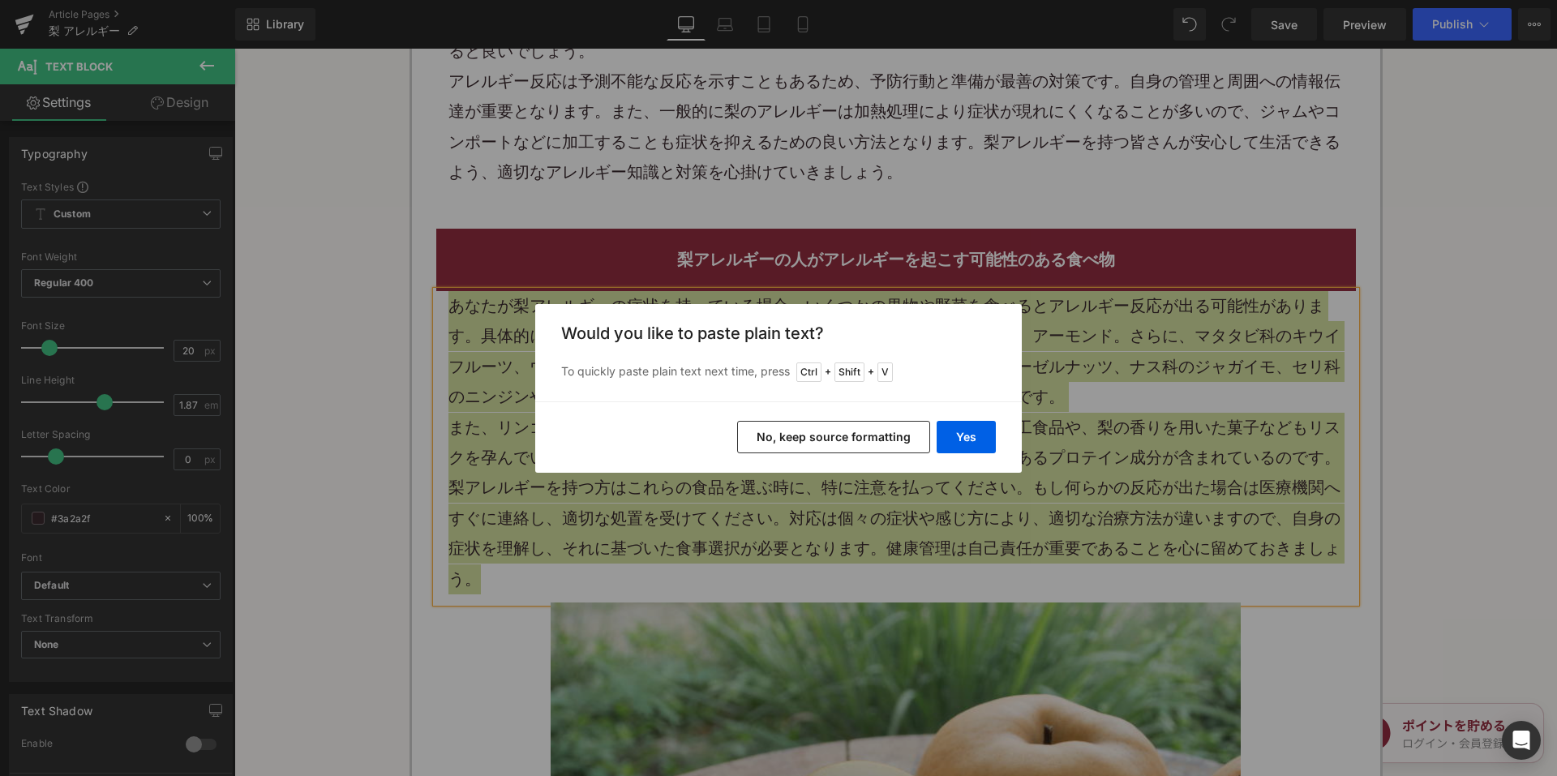
click at [826, 431] on button "No, keep source formatting" at bounding box center [833, 437] width 193 height 32
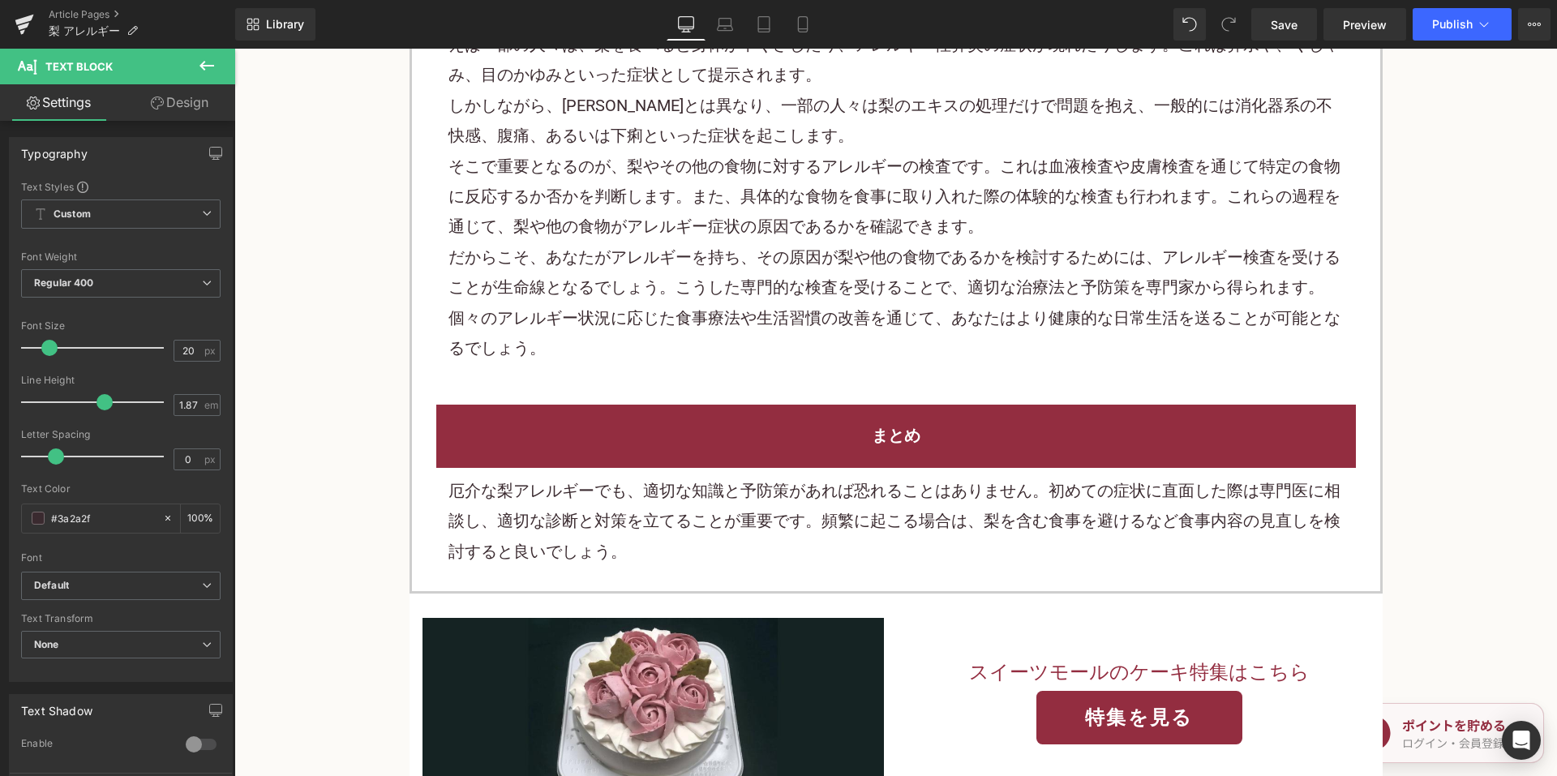
scroll to position [4533, 0]
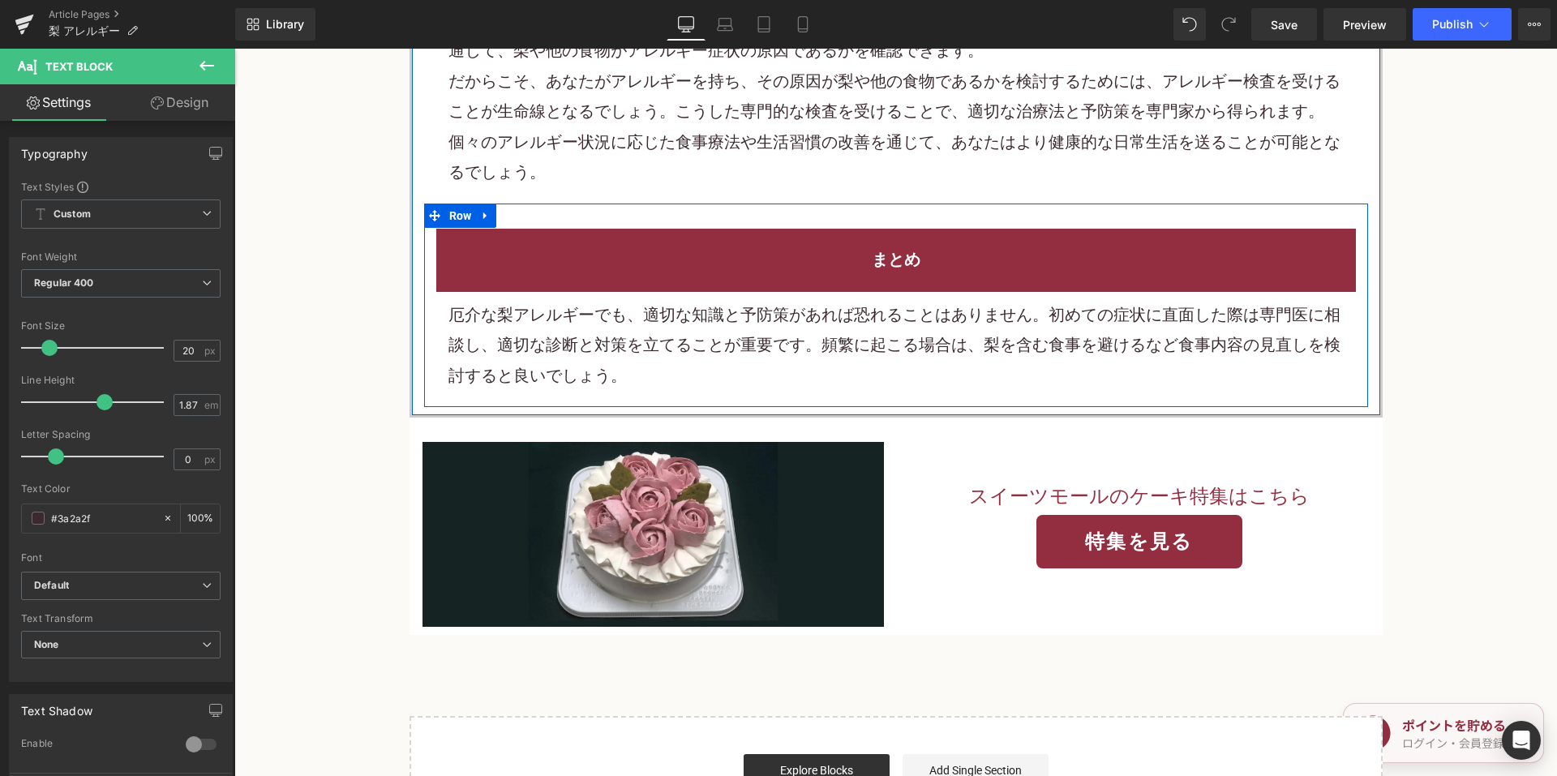
click at [655, 313] on p "厄介な梨アレルギーでも、適切な知識と予防策があれば恐れることはありません。初めての症状に直面した際は専門医に相談し、適切な診断と対策を立てることが重要です。頻…" at bounding box center [895, 345] width 895 height 91
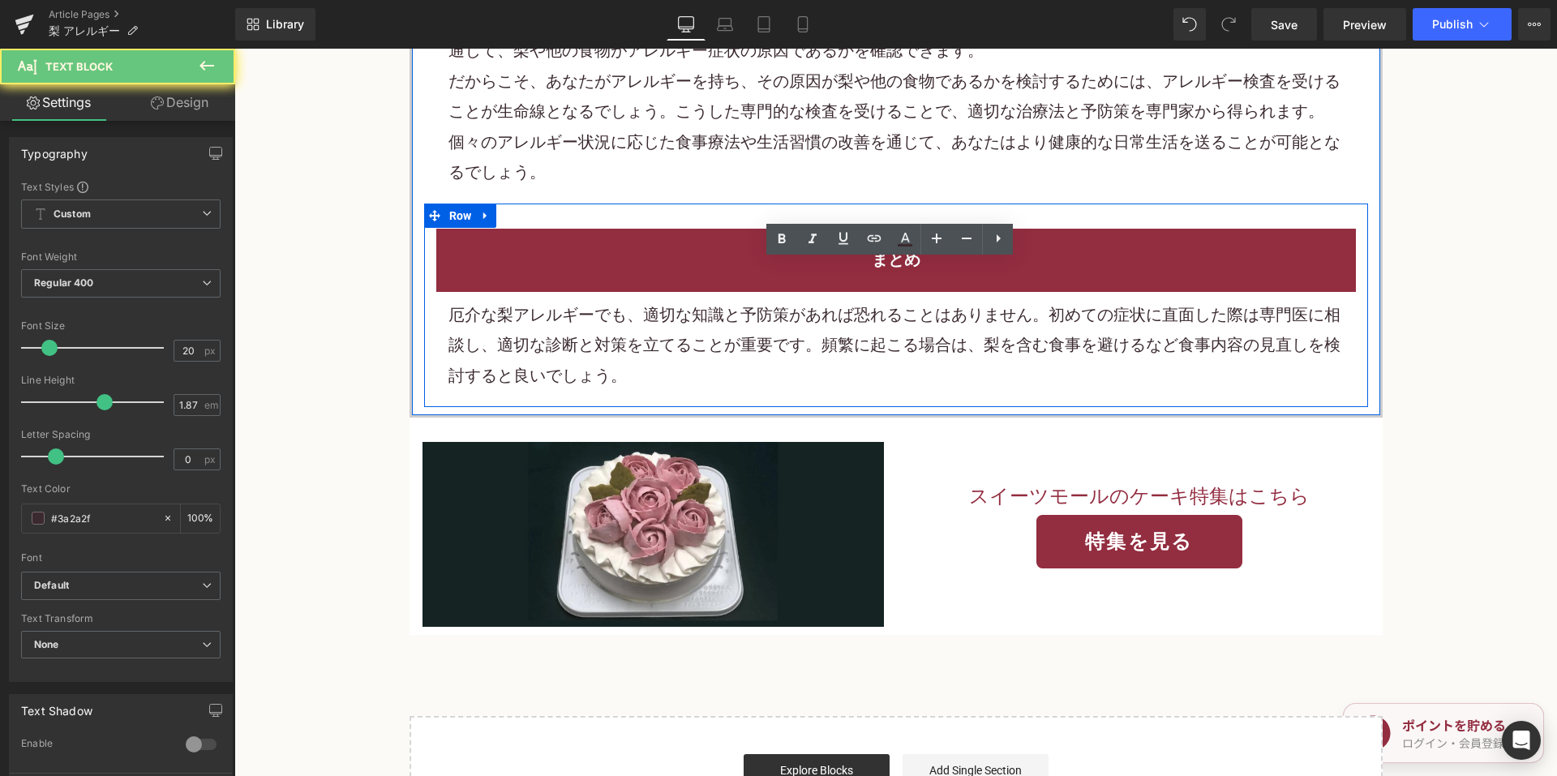
click at [655, 313] on p "厄介な梨アレルギーでも、適切な知識と予防策があれば恐れることはありません。初めての症状に直面した際は専門医に相談し、適切な診断と対策を立てることが重要です。頻…" at bounding box center [895, 345] width 895 height 91
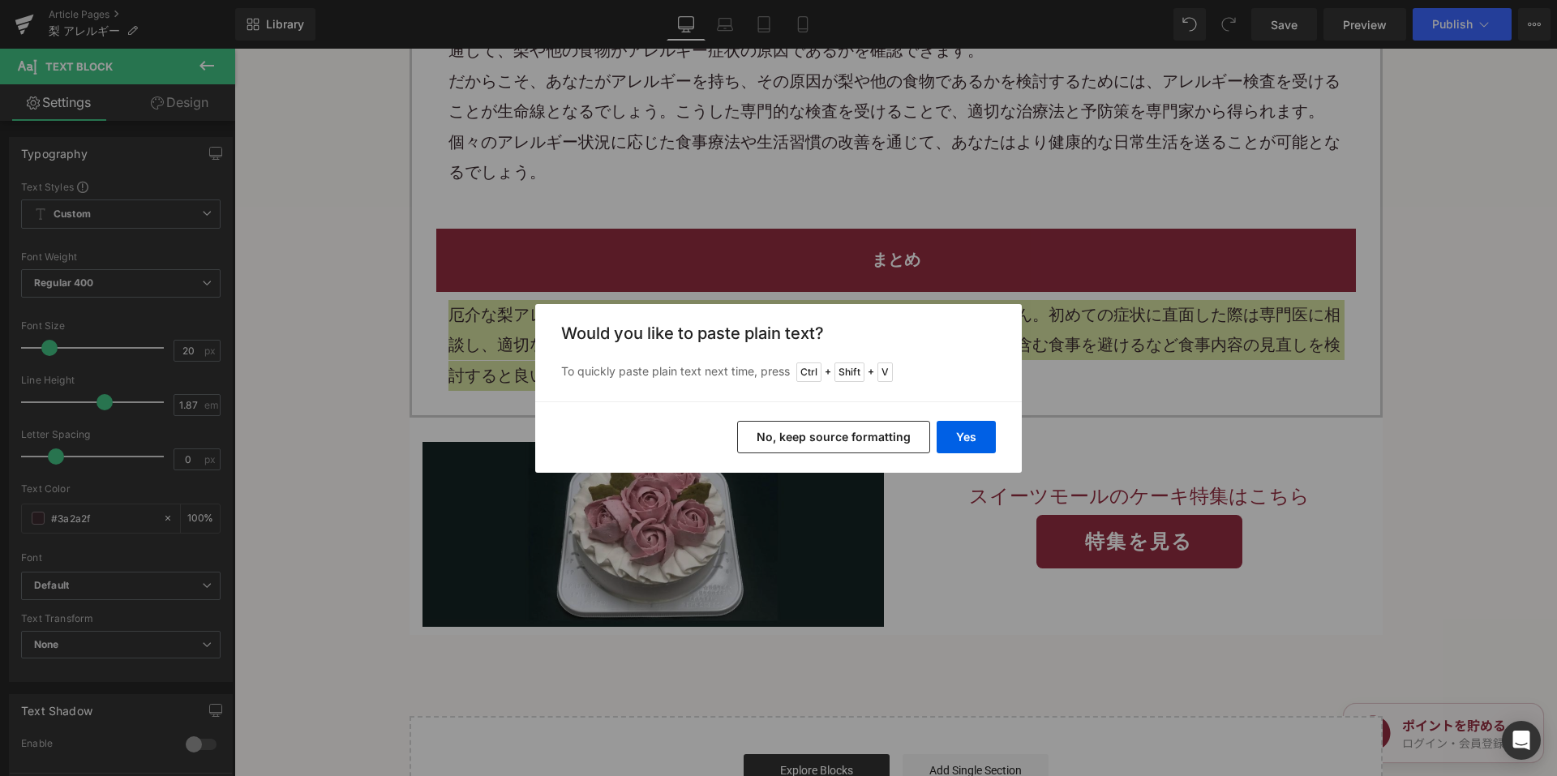
click at [773, 438] on button "No, keep source formatting" at bounding box center [833, 437] width 193 height 32
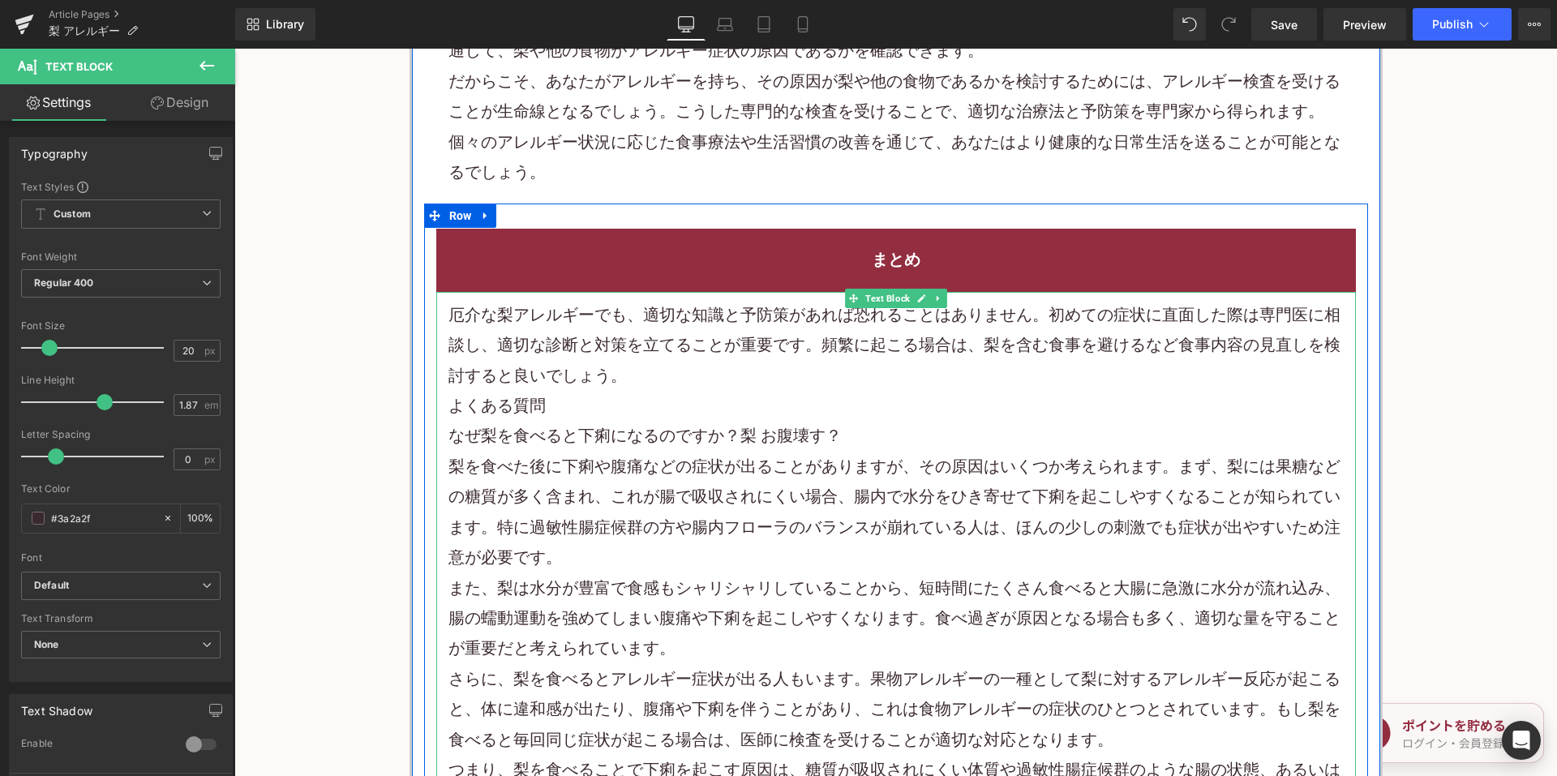
click at [735, 358] on p "厄介な梨アレルギーでも、適切な知識と予防策があれば恐れることはありません。初めての症状に直面した際は専門医に相談し、適切な診断と対策を立てることが重要です。頻…" at bounding box center [895, 345] width 895 height 91
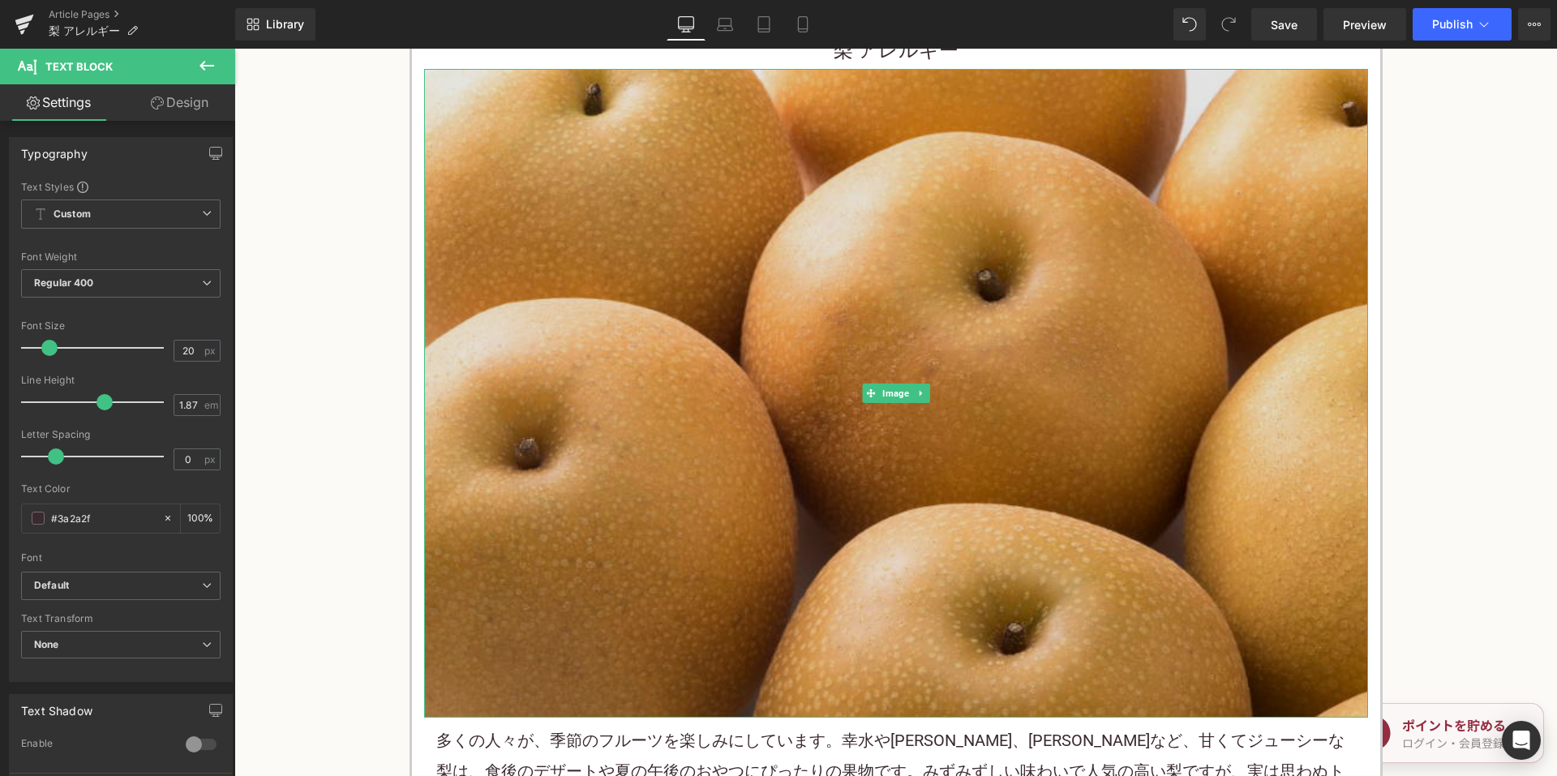
scroll to position [568, 0]
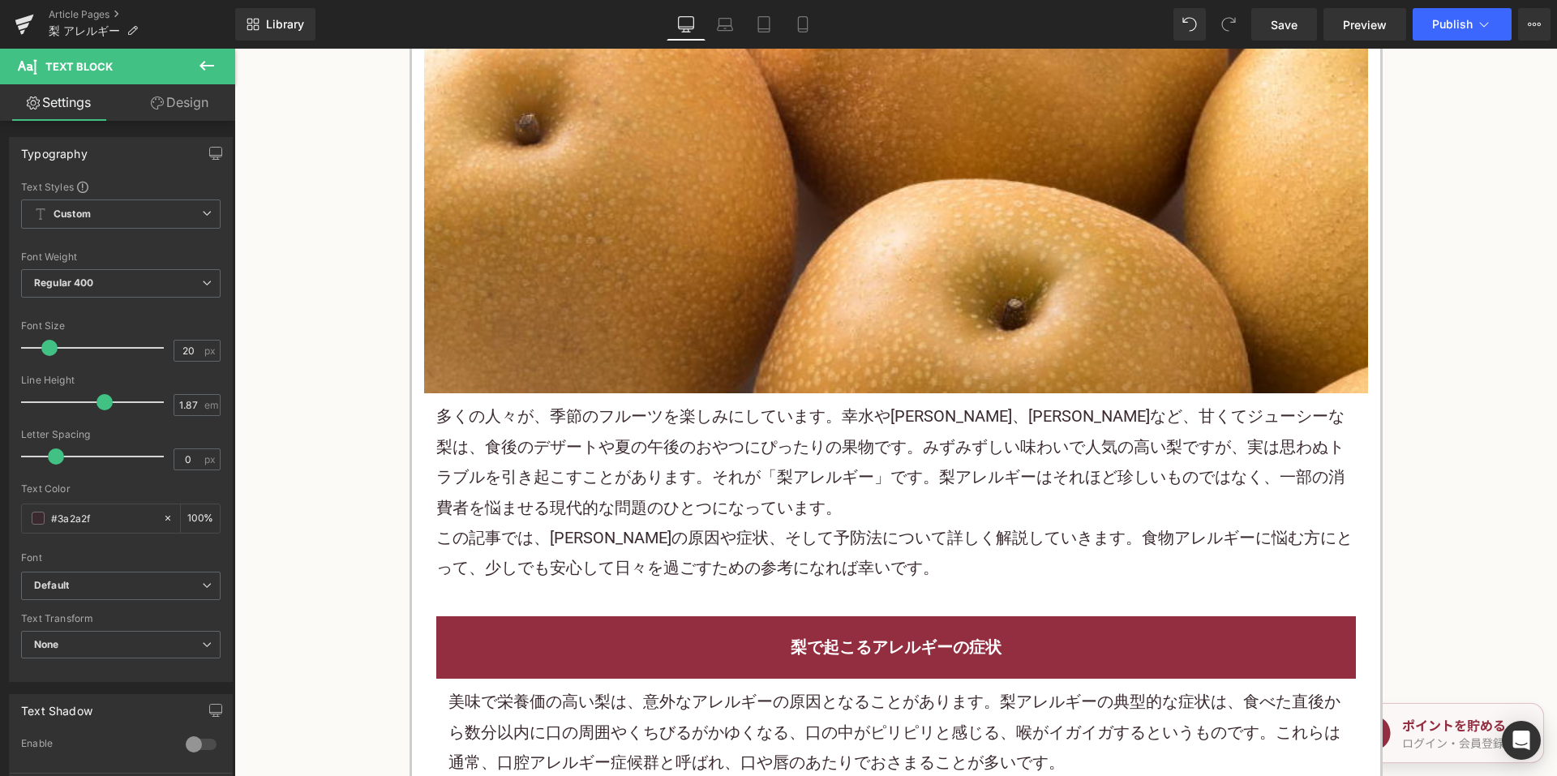
click at [684, 441] on p "多くの人々が、季節の フルーツ を楽しみにしています。幸水や[PERSON_NAME]、[PERSON_NAME]など、甘くてジューシーな梨は、食後のデザート…" at bounding box center [895, 462] width 919 height 122
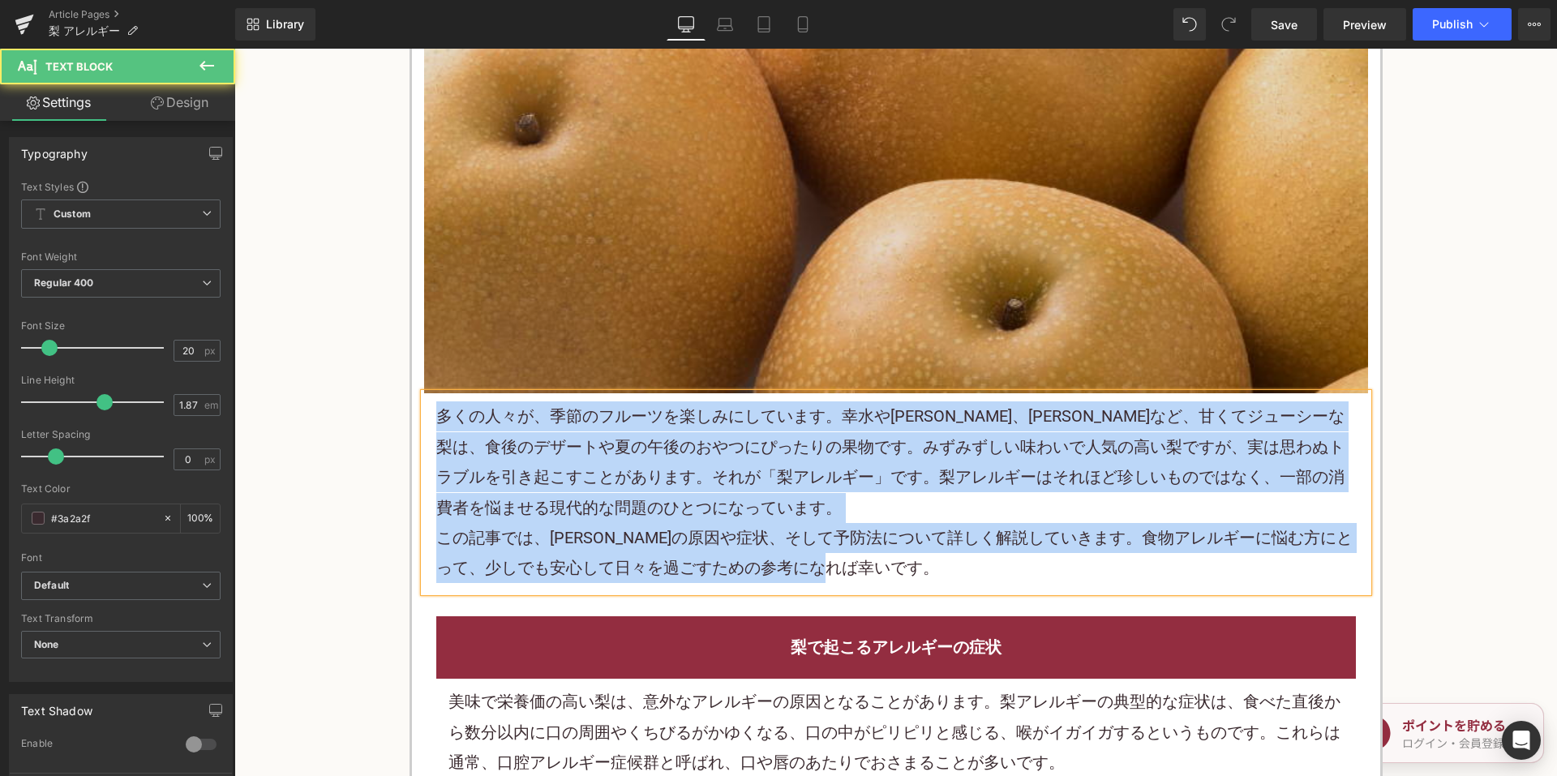
copy div "多くの人々が、季節の フルーツ を楽しみにしています。幸水や[PERSON_NAME]、[PERSON_NAME]など、甘くてジューシーな梨は、食後のデザート…"
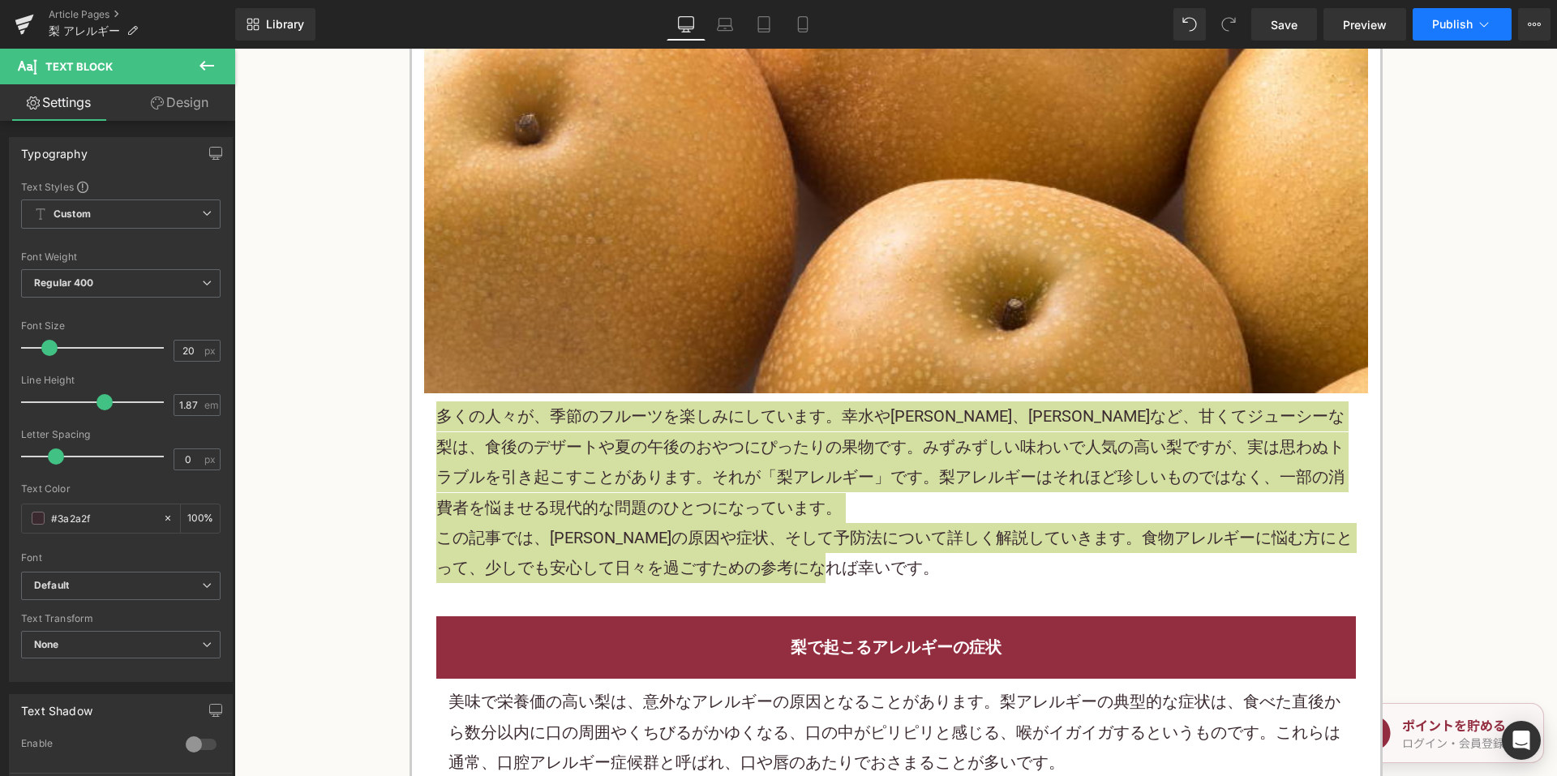
click at [1474, 27] on button "Publish" at bounding box center [1461, 24] width 99 height 32
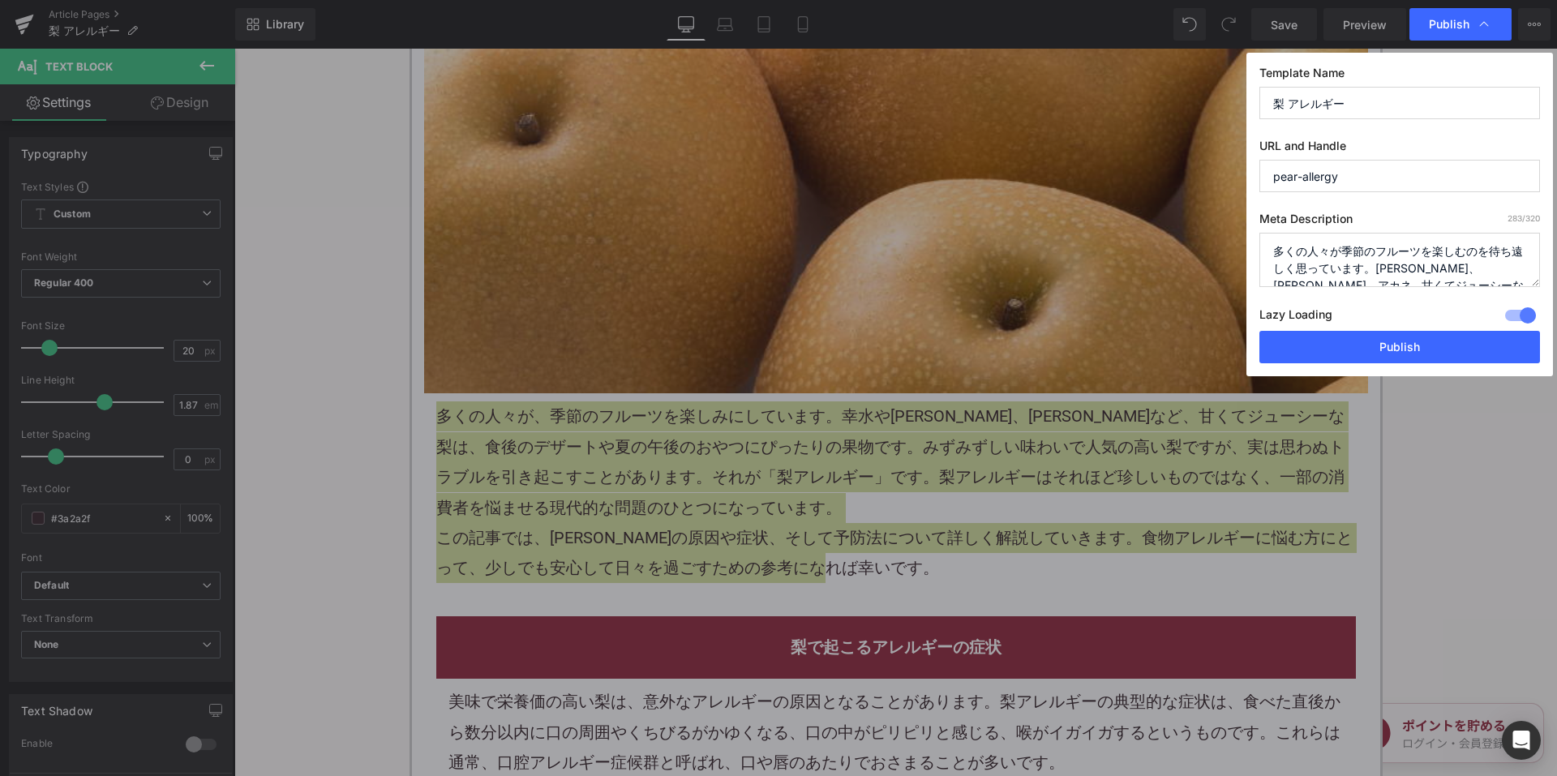
click at [1307, 272] on textarea "多くの人々が季節のフルーツを楽しむのを待ち遠しく思っています。[PERSON_NAME]、[PERSON_NAME]、アカネ...甘くてジューシーな梨は、あな…" at bounding box center [1399, 260] width 281 height 54
paste textarea "、季節のフルーツを楽しみにしています。幸水や[PERSON_NAME]、[PERSON_NAME]など、甘くてジューシーな梨は、食後のデザートや夏の午後のおや…"
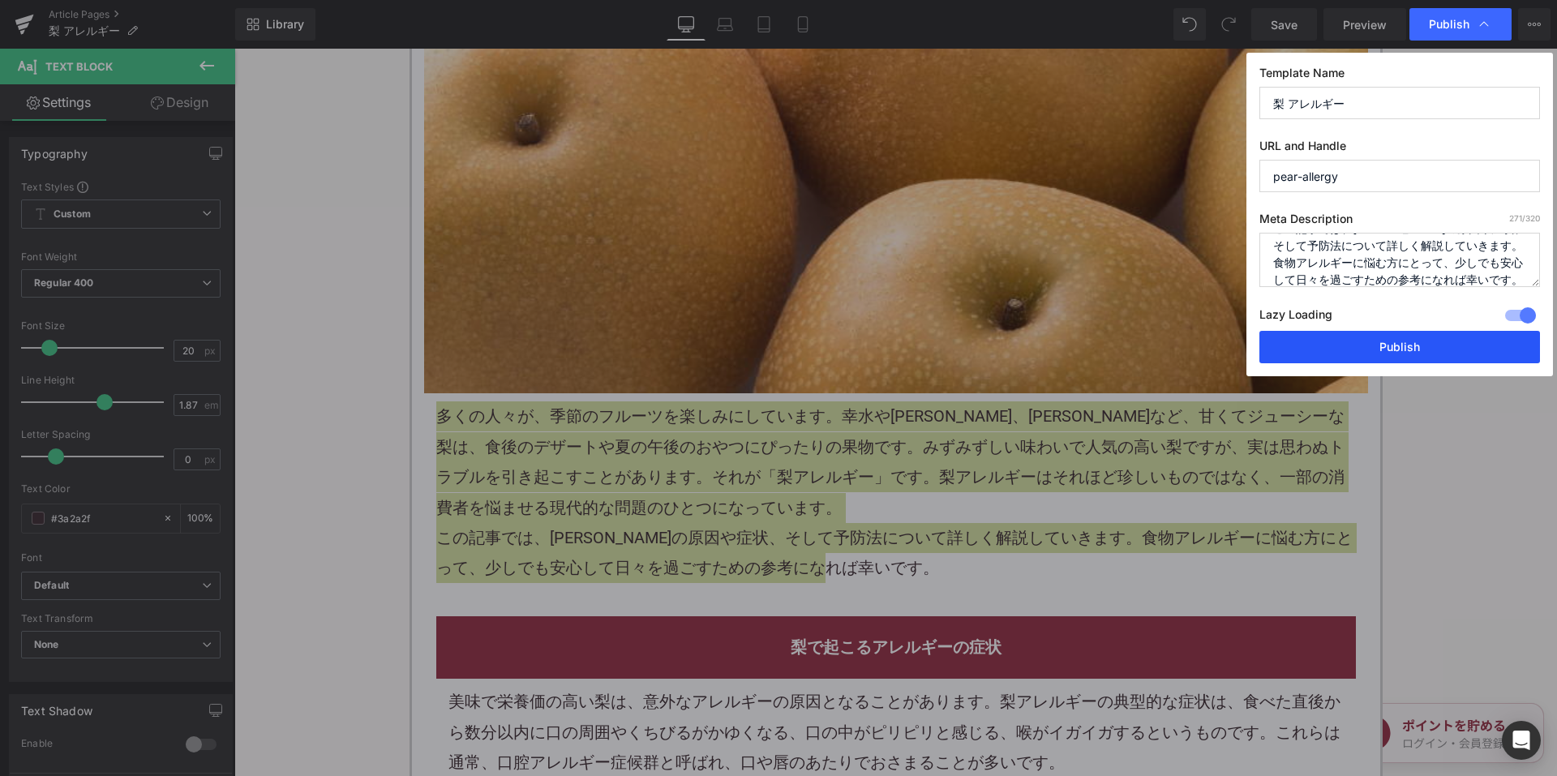
type textarea "多くの人々が、季節のフルーツを楽しみにしています。幸水や[PERSON_NAME]、[PERSON_NAME]など、甘くてジューシーな梨は、食後のデザートや夏…"
click at [1353, 351] on button "Publish" at bounding box center [1399, 347] width 281 height 32
